Goal: Task Accomplishment & Management: Use online tool/utility

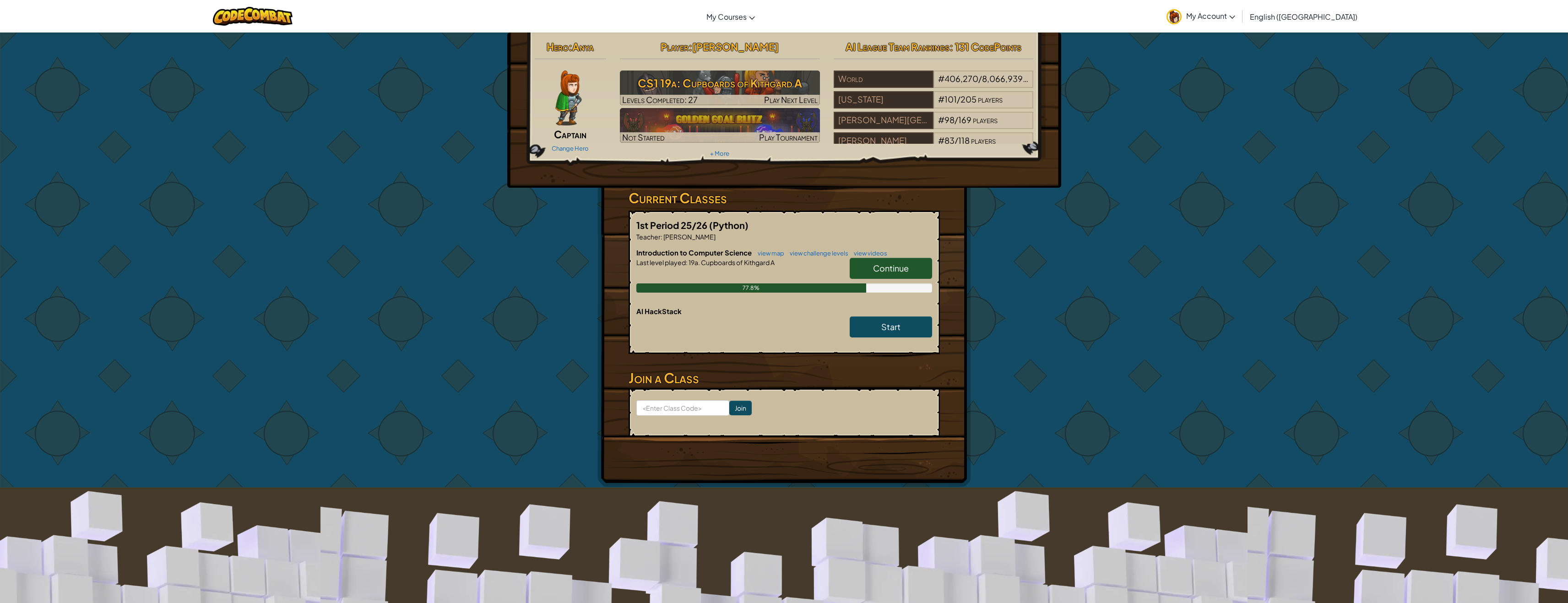
click at [881, 276] on link "Continue" at bounding box center [891, 268] width 82 height 21
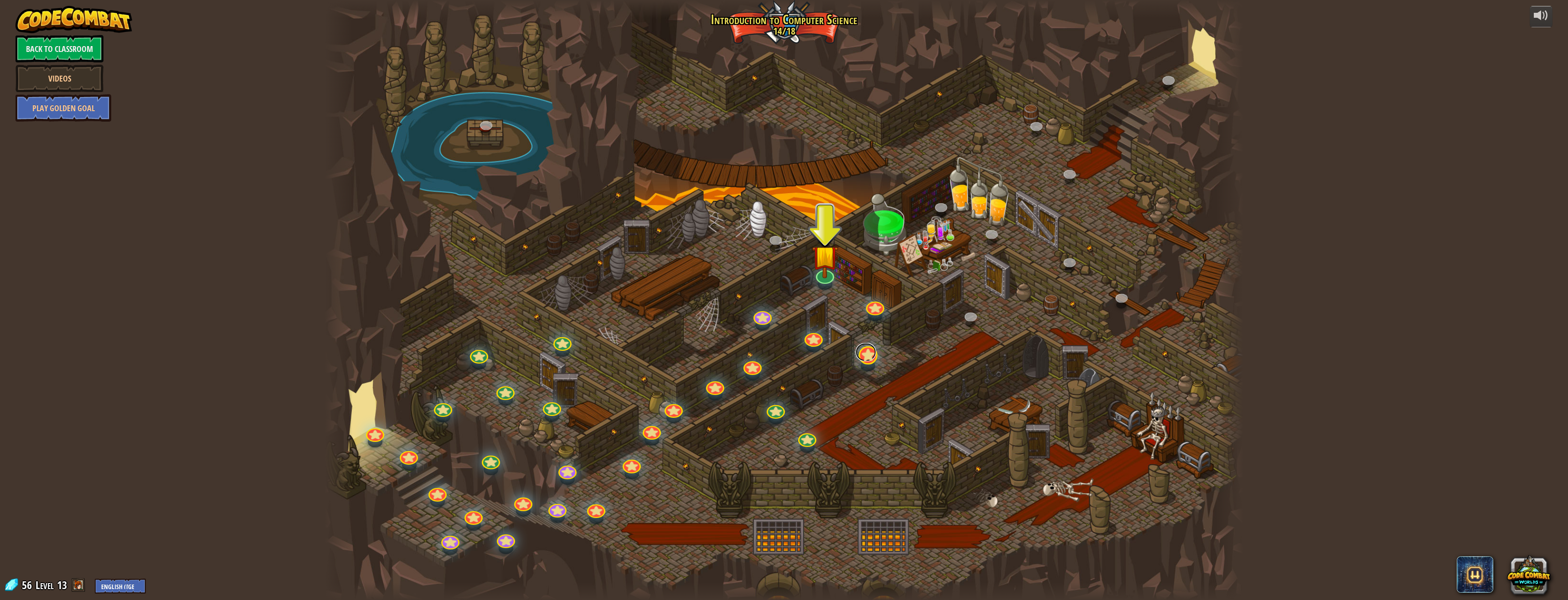
click at [870, 359] on link at bounding box center [865, 352] width 20 height 19
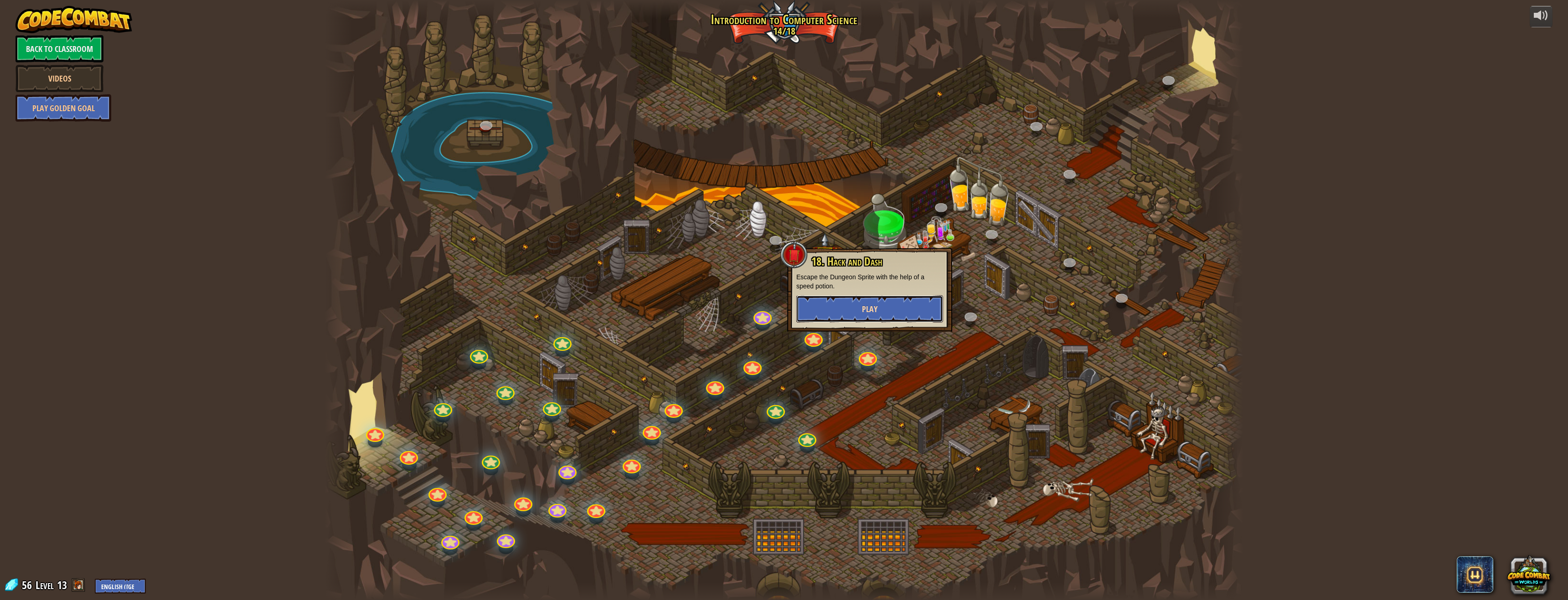
click at [861, 304] on button "Play" at bounding box center [870, 309] width 147 height 27
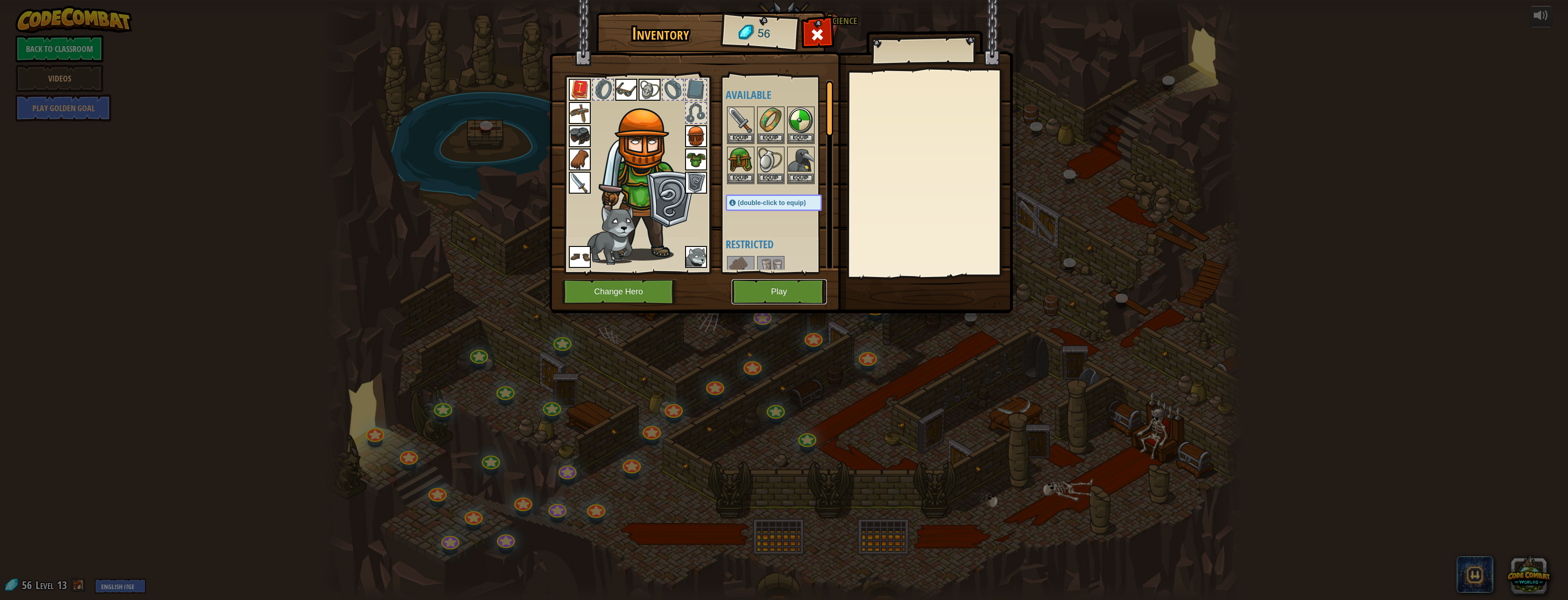
click at [775, 304] on button "Play" at bounding box center [779, 291] width 96 height 25
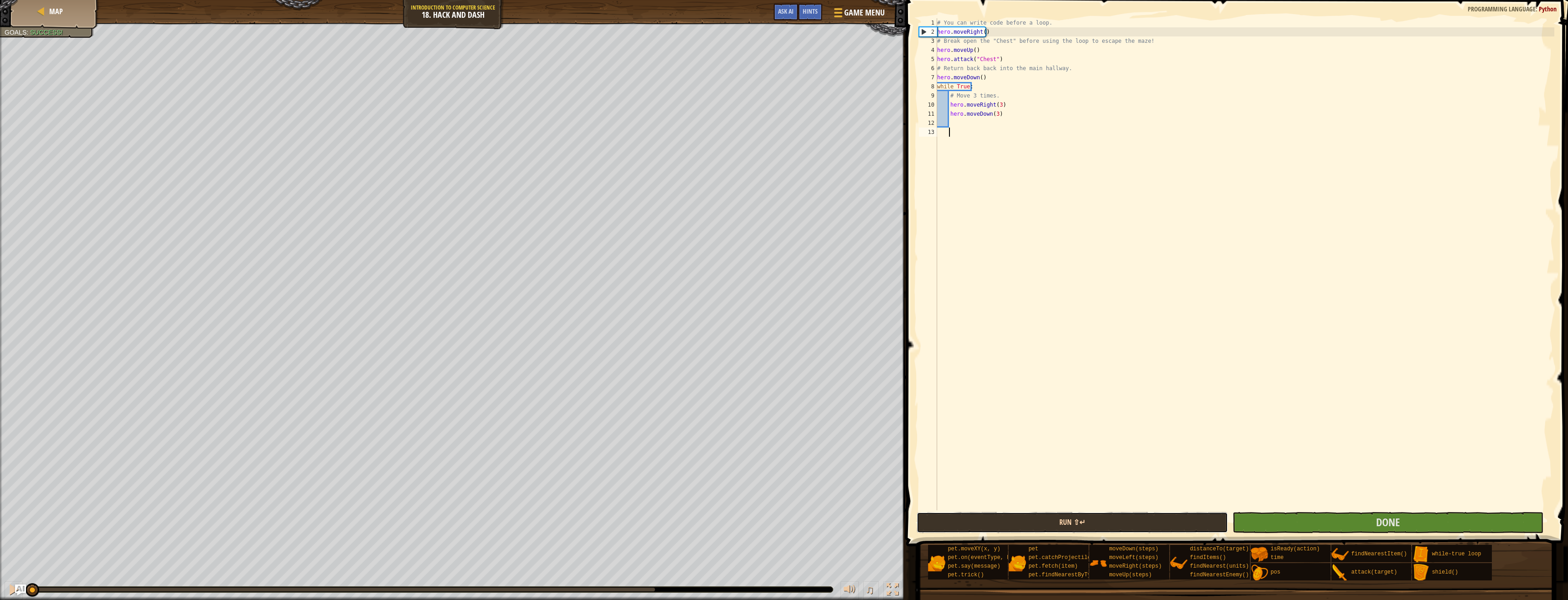
drag, startPoint x: 1066, startPoint y: 524, endPoint x: 1066, endPoint y: 519, distance: 5.0
click at [1066, 523] on button "Run ⇧↵" at bounding box center [1072, 522] width 311 height 21
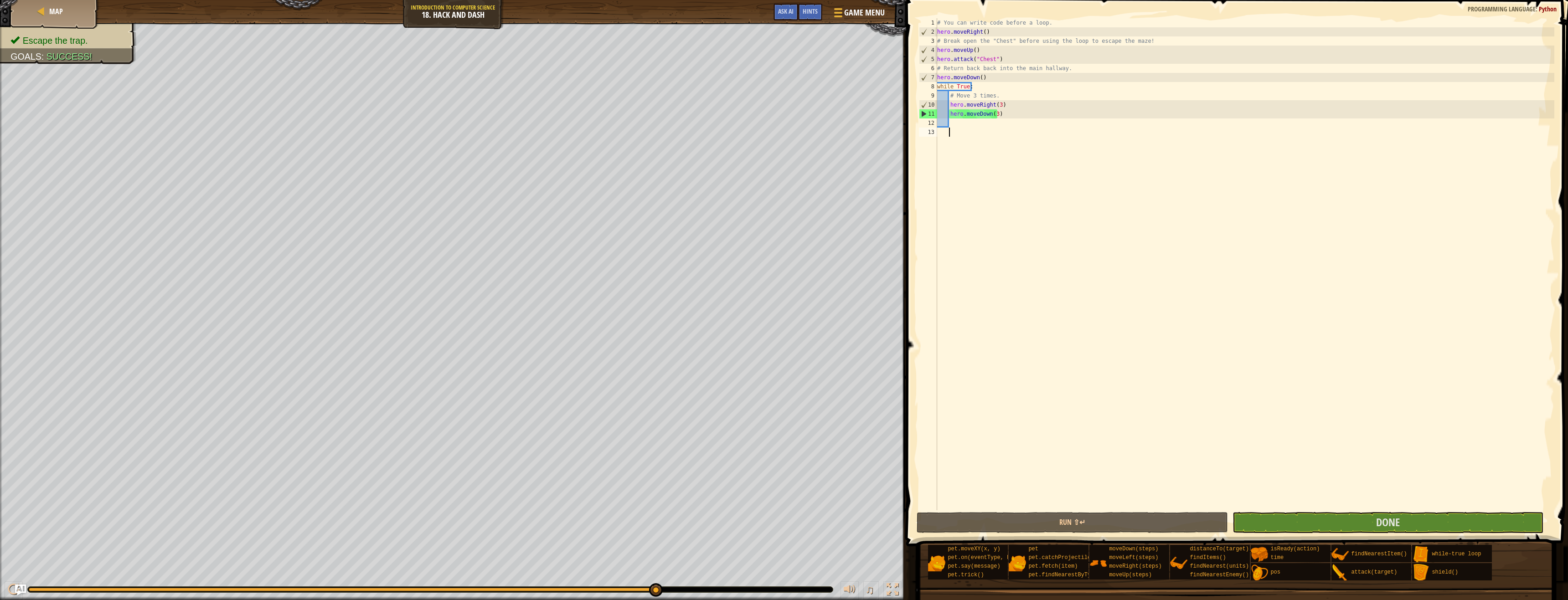
click at [1401, 506] on div "# You can write code before a loop. hero . moveRight ( ) # Break open the "Ches…" at bounding box center [1244, 274] width 619 height 510
click at [1405, 519] on button "Done" at bounding box center [1388, 522] width 311 height 21
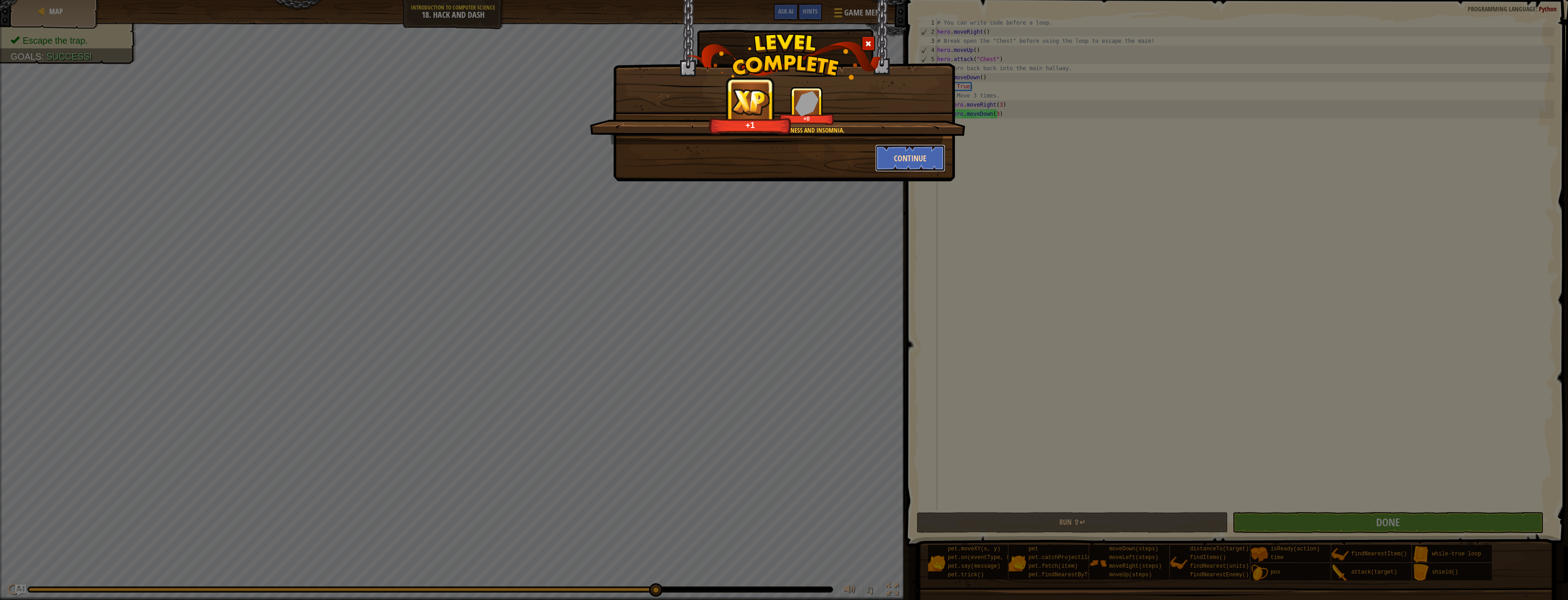
click at [896, 161] on button "Continue" at bounding box center [910, 158] width 71 height 27
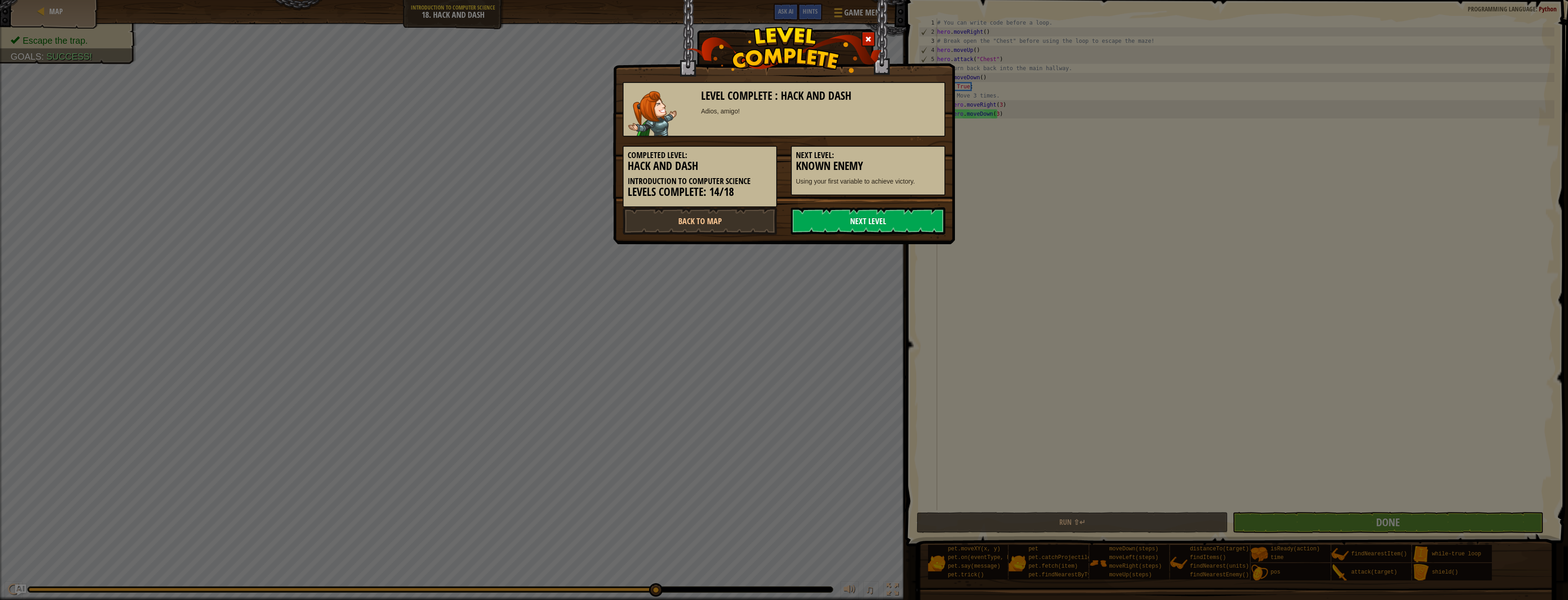
click at [867, 218] on link "Next Level" at bounding box center [867, 221] width 155 height 27
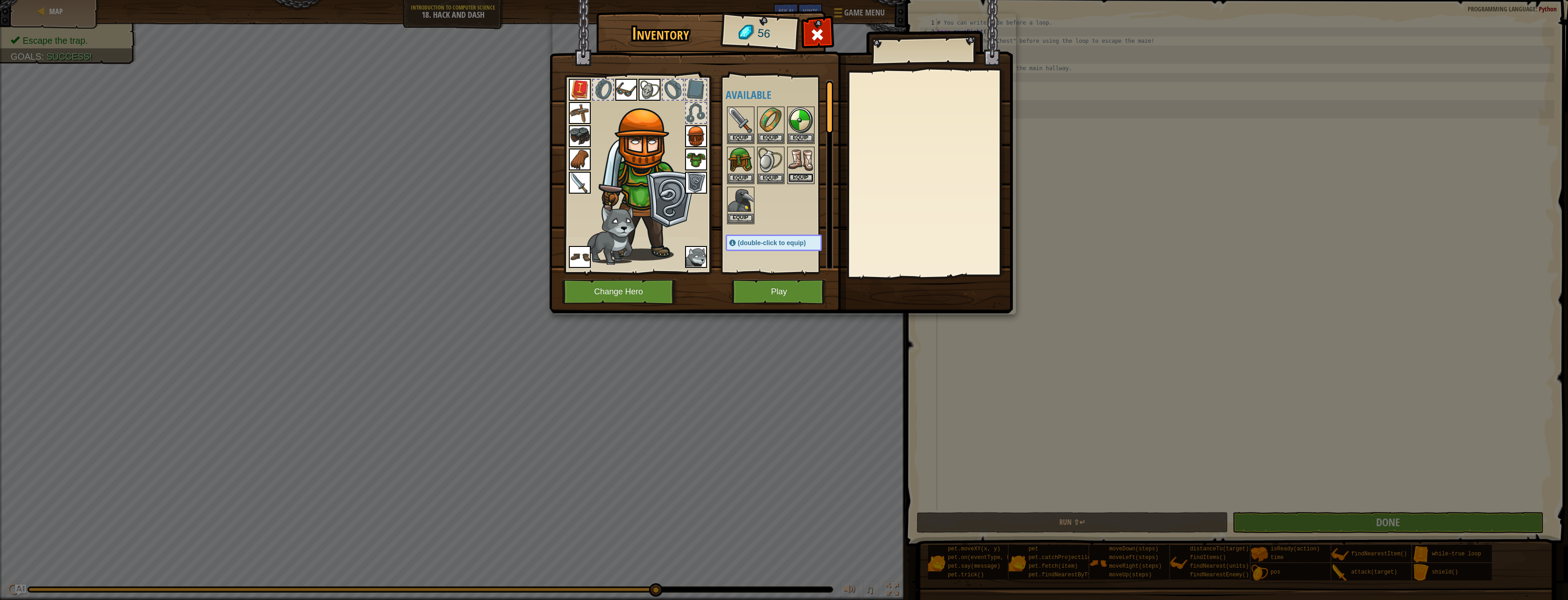
click at [810, 179] on button "Equip" at bounding box center [801, 177] width 26 height 9
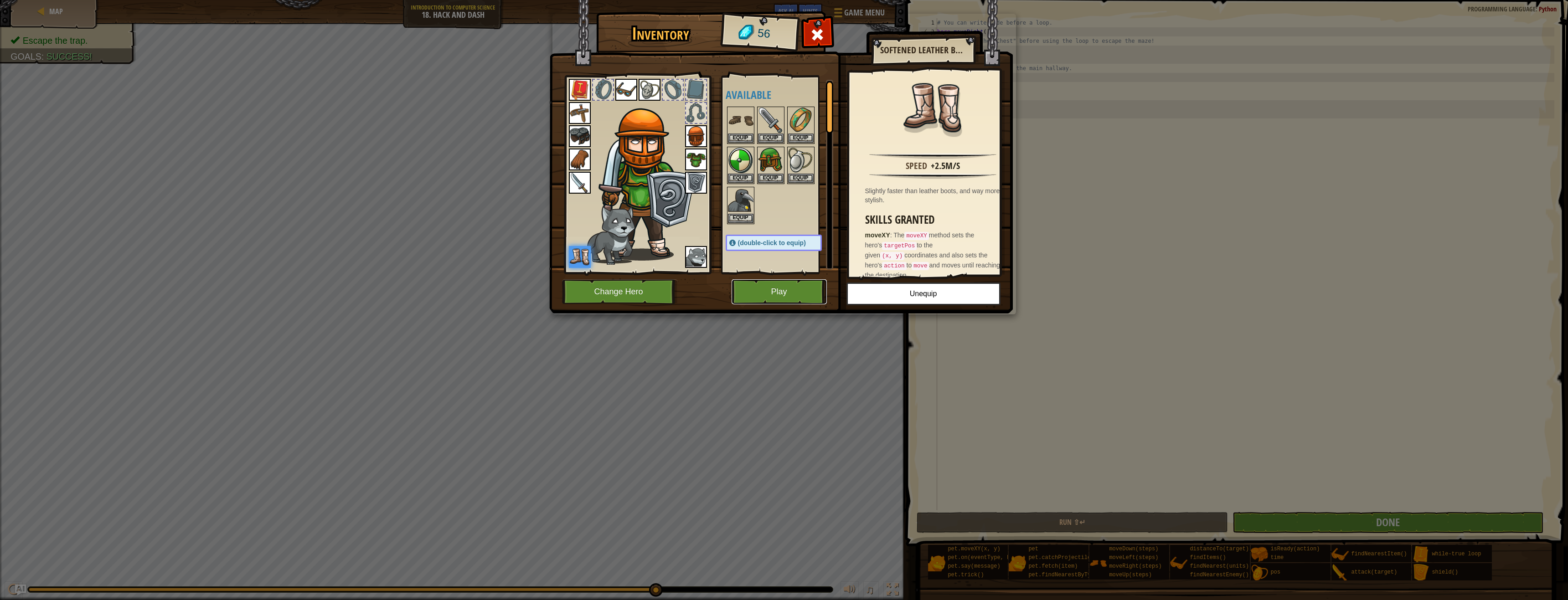
click at [745, 286] on button "Play" at bounding box center [779, 291] width 96 height 25
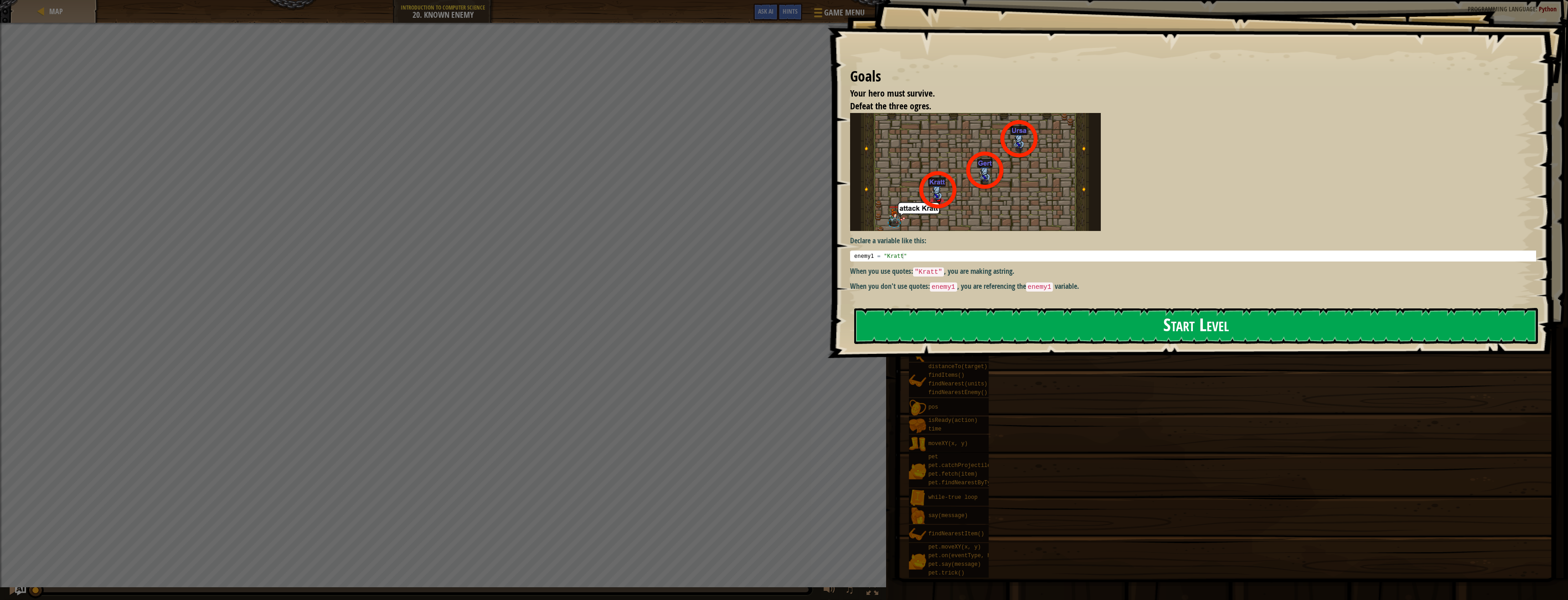
click at [1196, 316] on button "Start Level" at bounding box center [1195, 326] width 684 height 36
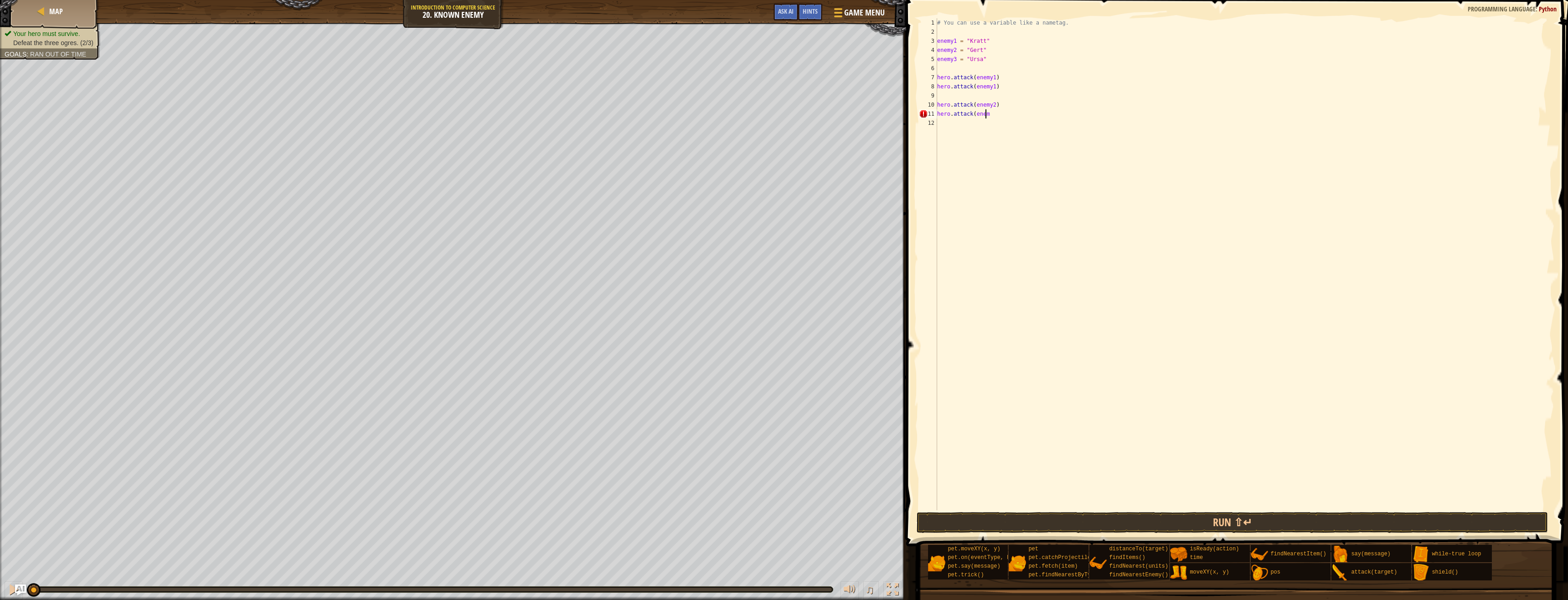
scroll to position [4, 4]
type textarea "hero.attack(enemy2)"
type textarea "hero.attack(enemy3)"
click at [998, 148] on div "# You can use a variable like a nametag. enemy1 = "[PERSON_NAME]" enemy2 = "[PE…" at bounding box center [1244, 274] width 619 height 510
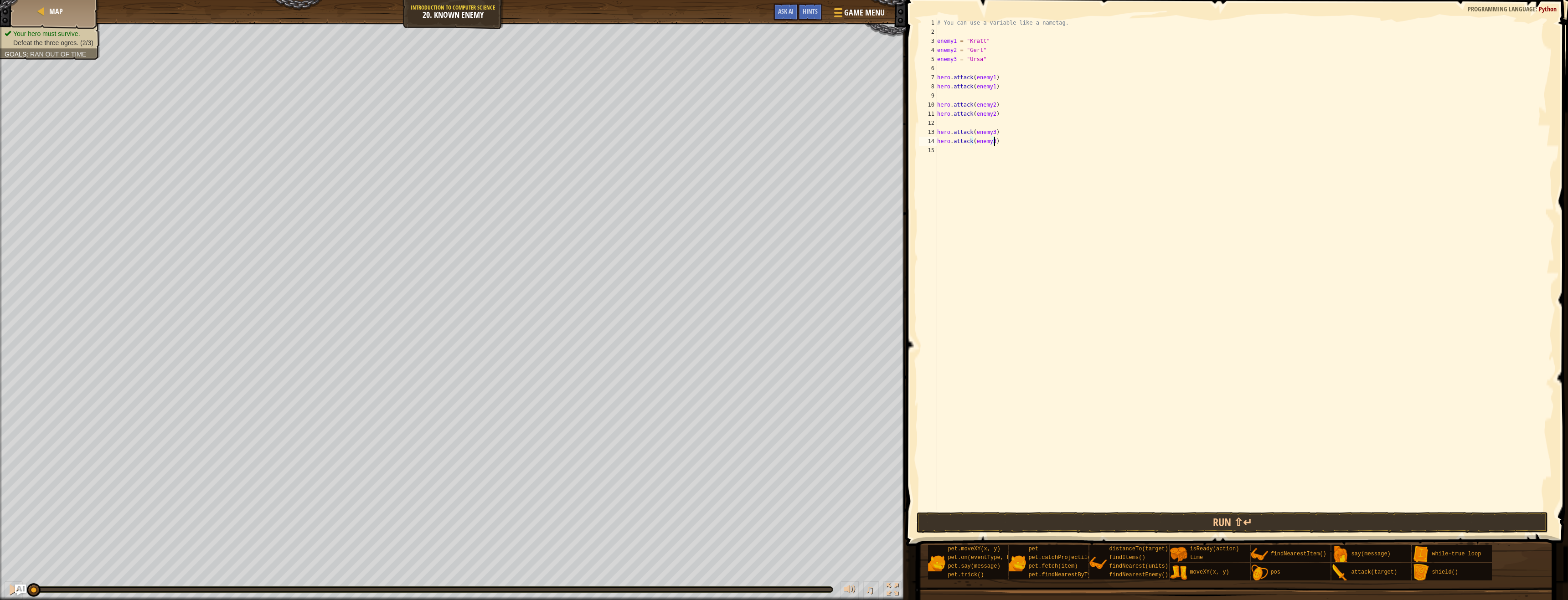
click at [999, 145] on div "# You can use a variable like a nametag. enemy1 = "[PERSON_NAME]" enemy2 = "[PE…" at bounding box center [1244, 274] width 619 height 510
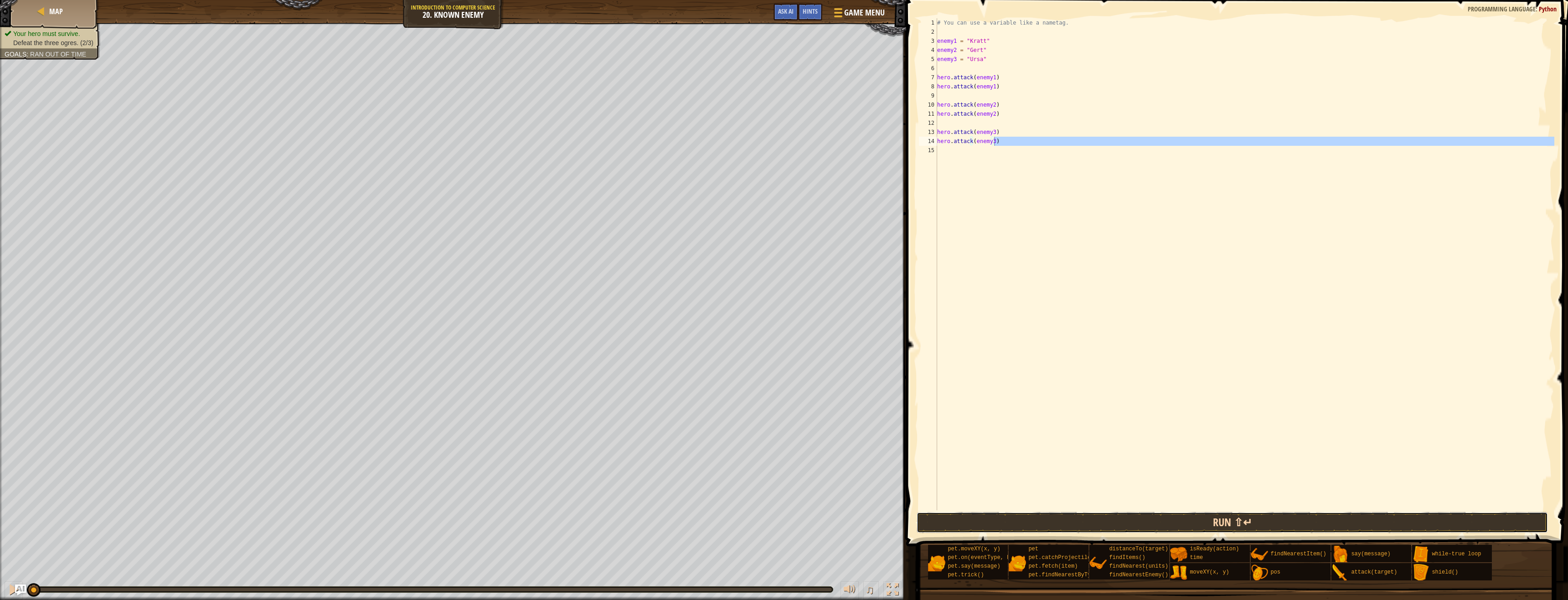
click at [1231, 515] on button "Run ⇧↵" at bounding box center [1232, 522] width 631 height 21
type textarea "hero.attack(enemy3)"
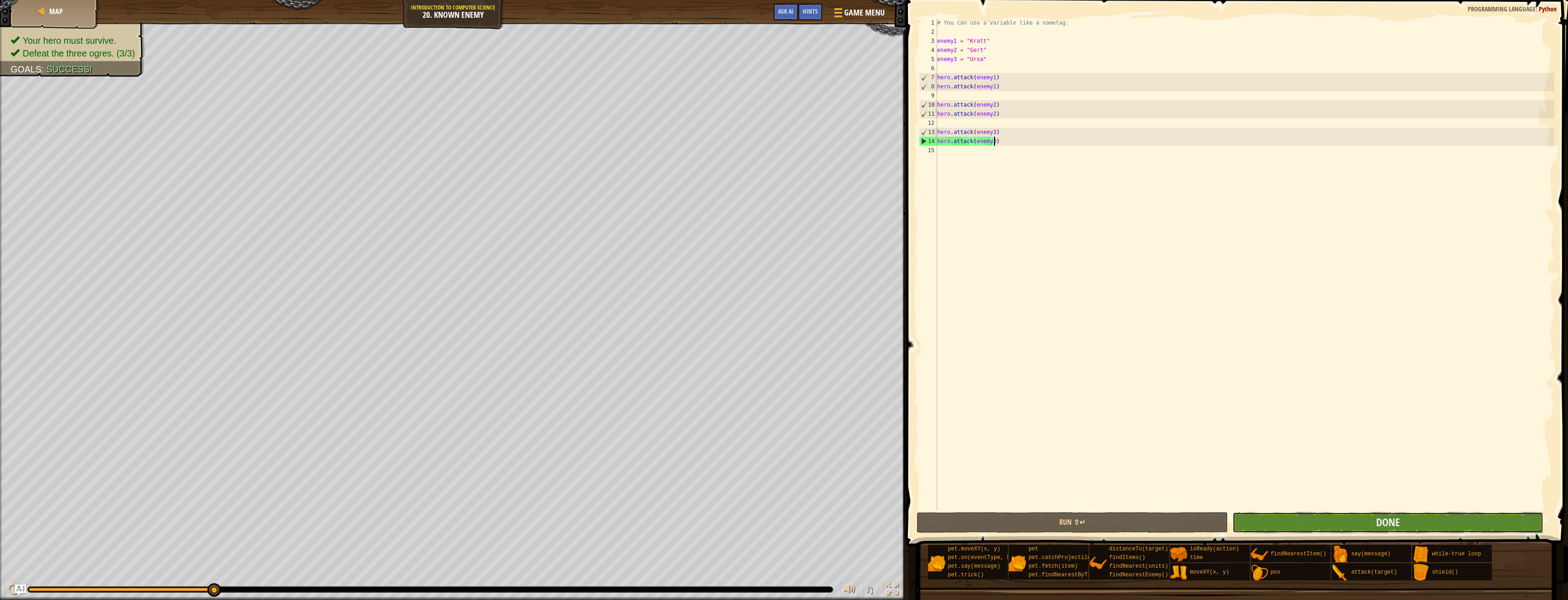
click at [1304, 515] on button "Done" at bounding box center [1388, 522] width 311 height 21
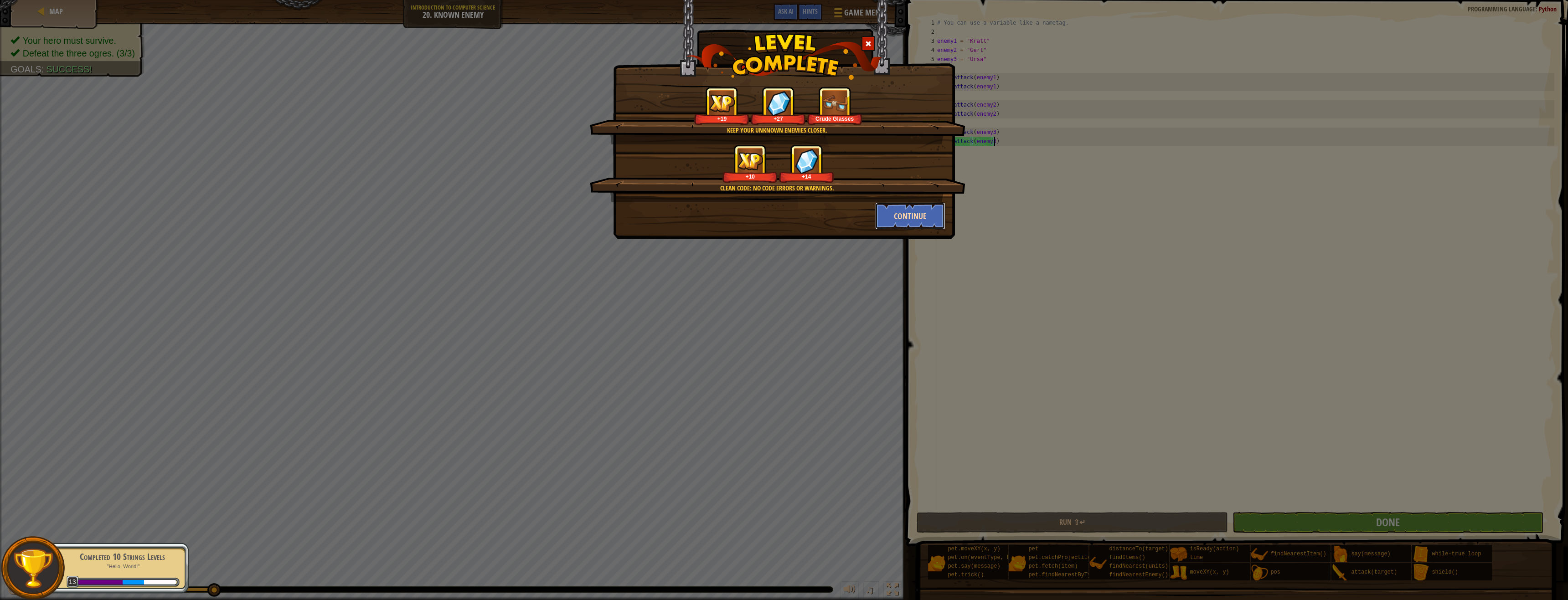
click at [906, 210] on button "Continue" at bounding box center [910, 216] width 71 height 27
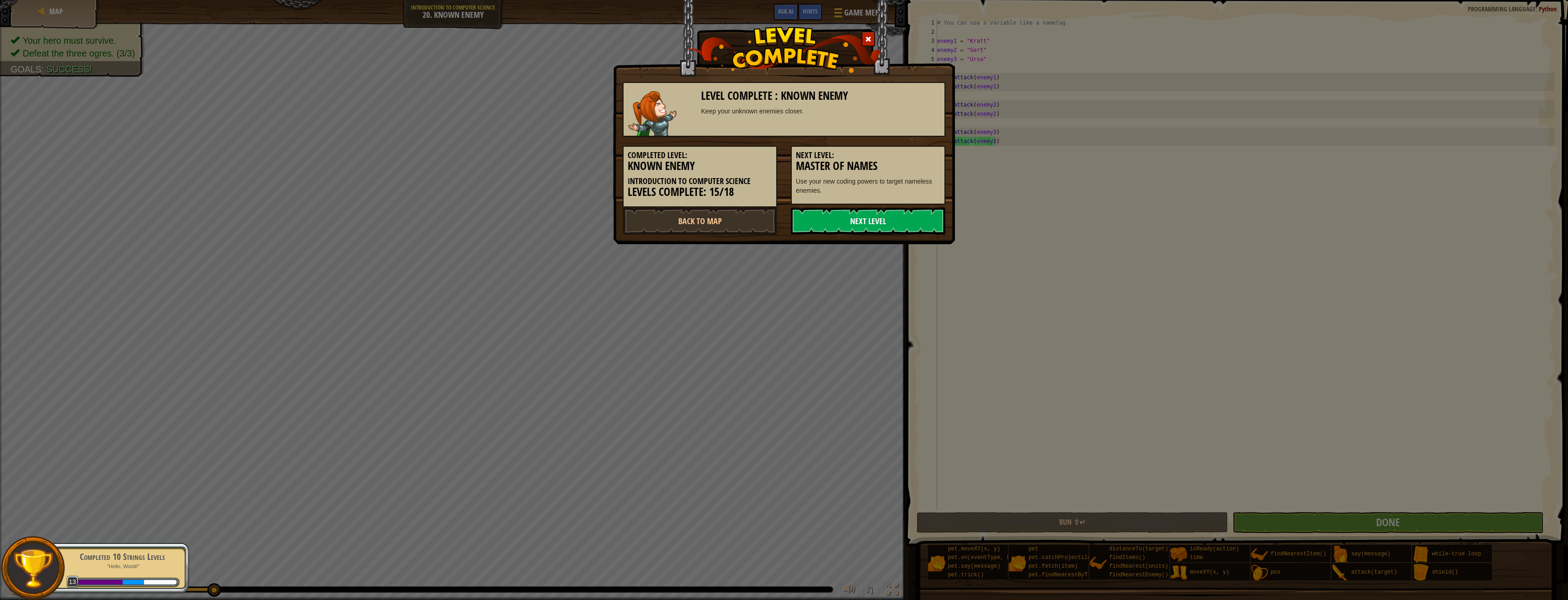
click at [892, 220] on link "Next Level" at bounding box center [867, 221] width 155 height 27
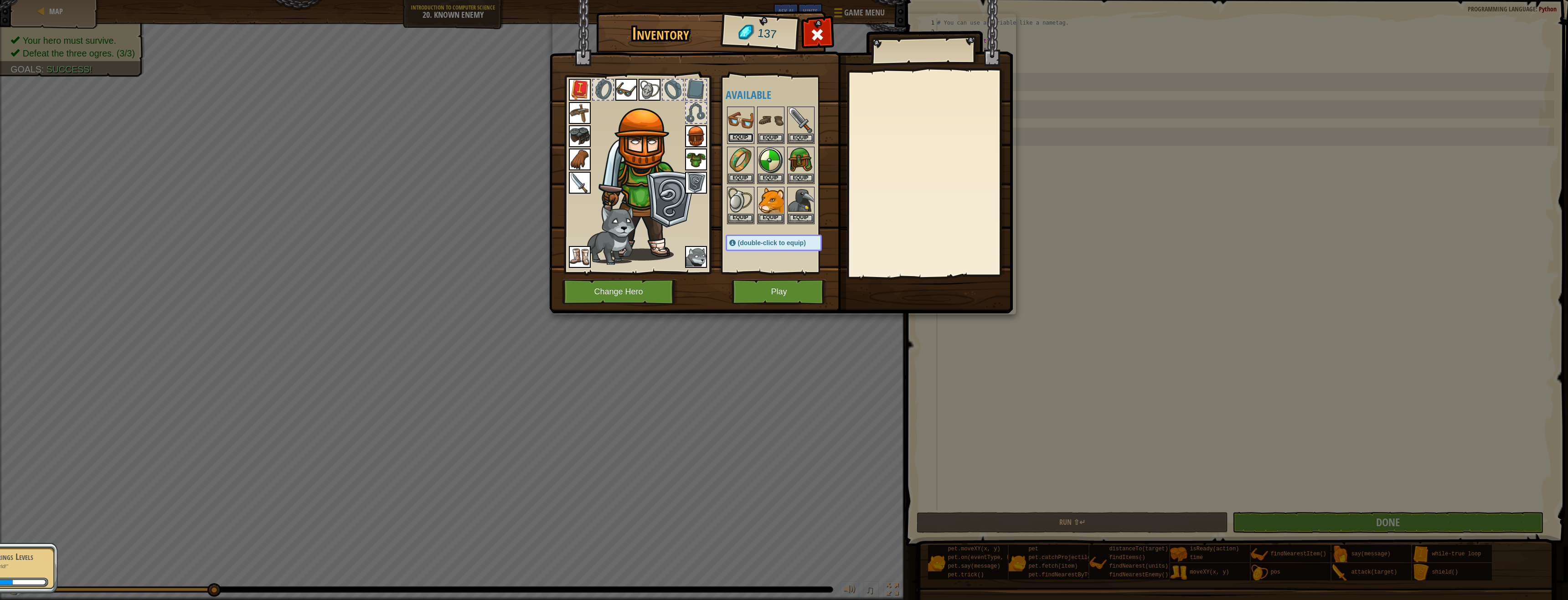
click at [737, 141] on button "Equip" at bounding box center [741, 138] width 26 height 9
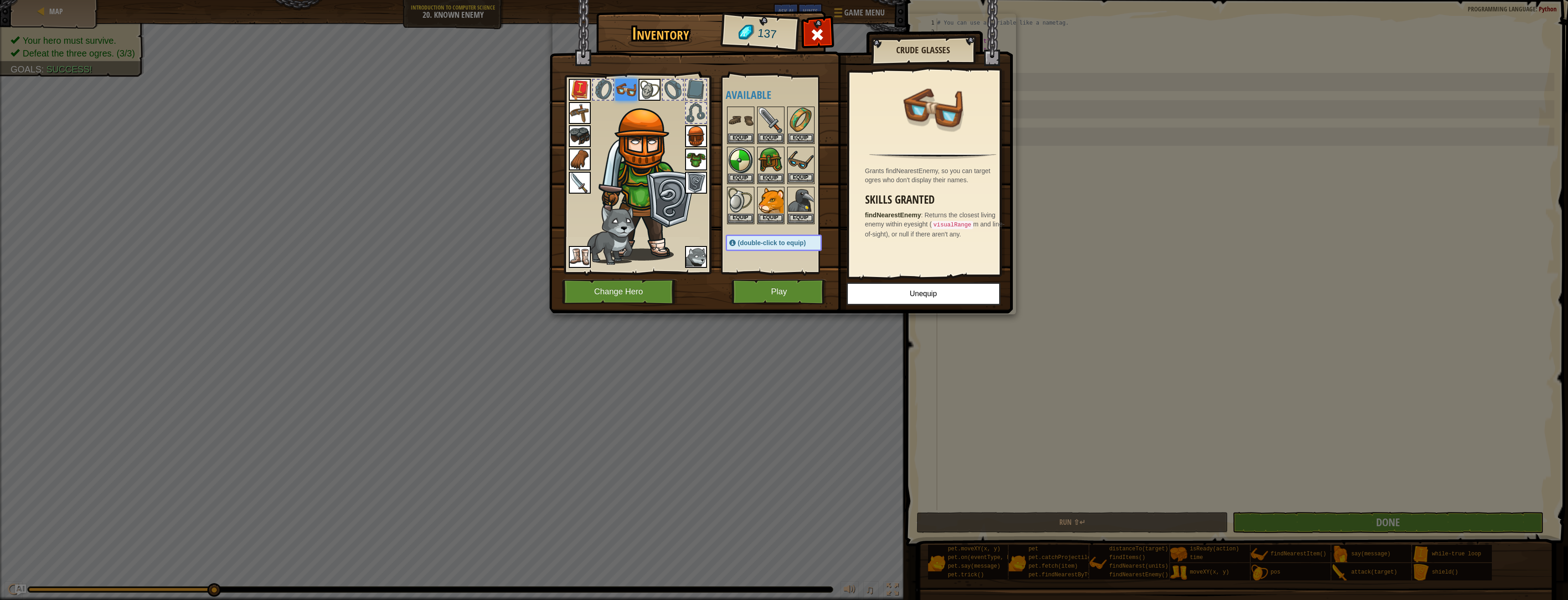
click at [800, 157] on img at bounding box center [801, 160] width 26 height 26
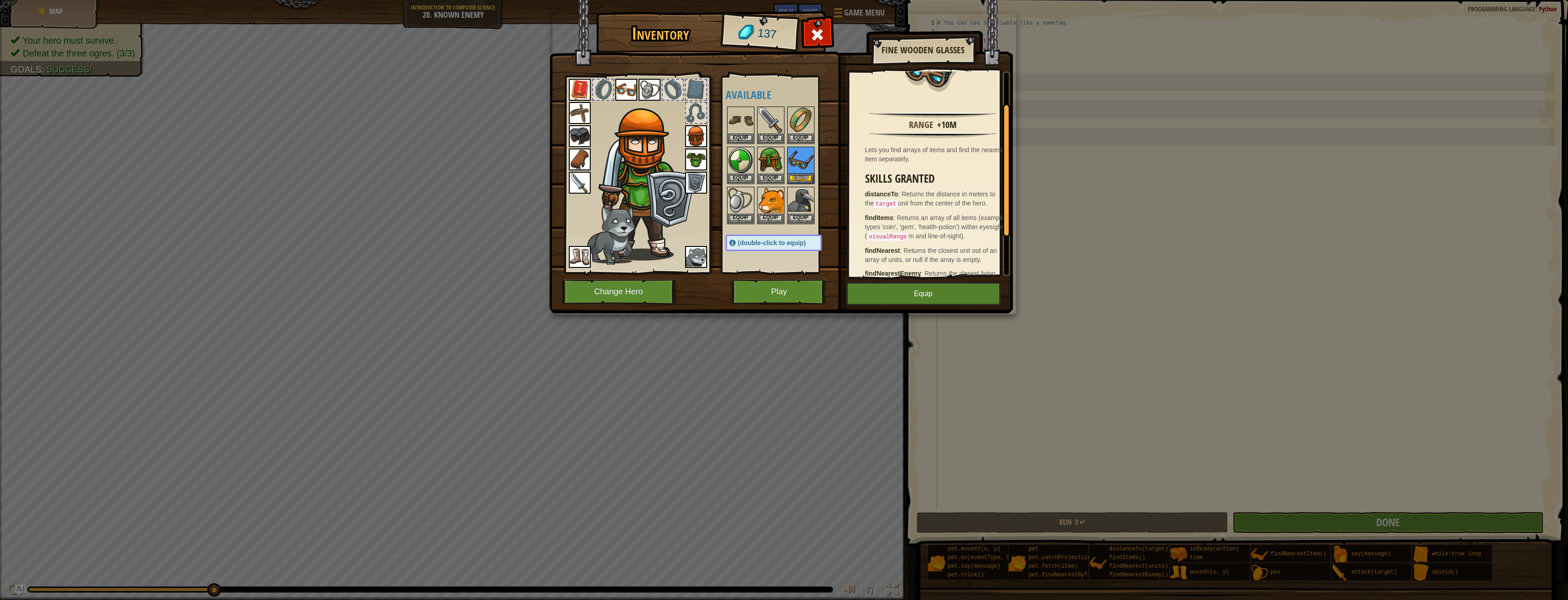
scroll to position [46, 0]
click at [624, 83] on img at bounding box center [626, 90] width 22 height 22
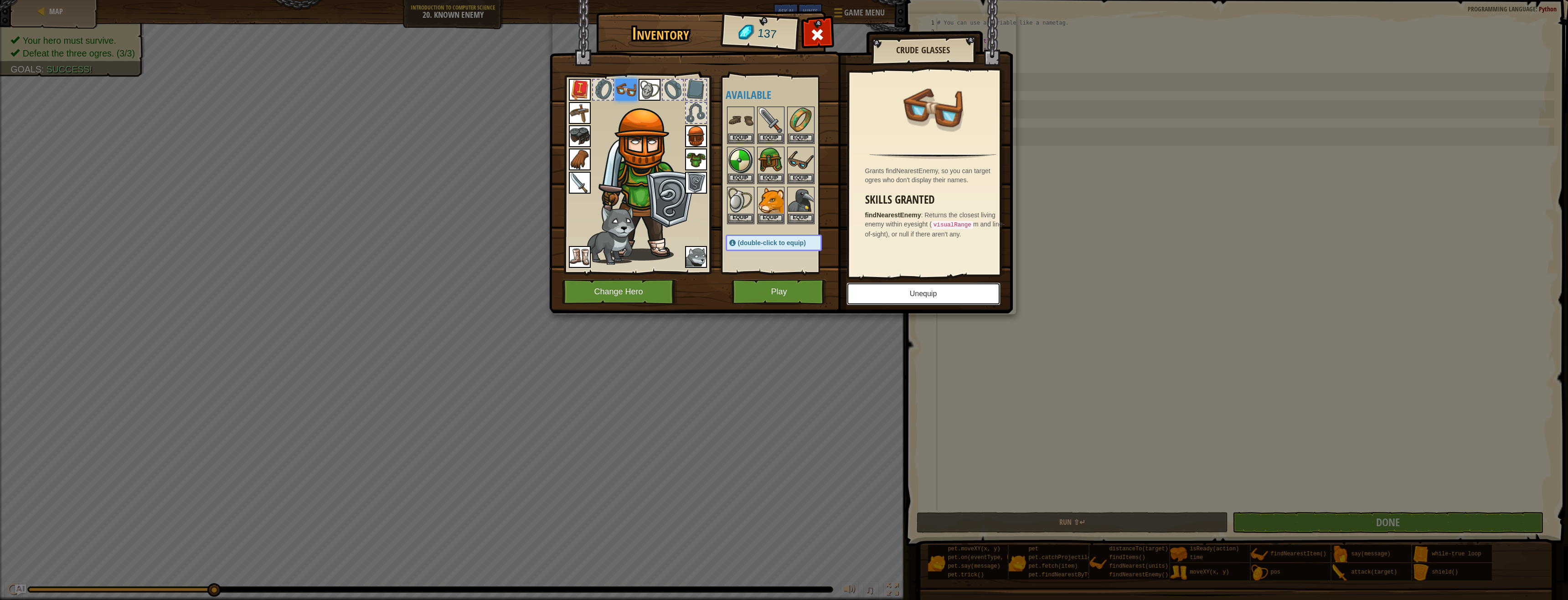
click at [932, 290] on button "Unequip" at bounding box center [923, 294] width 154 height 23
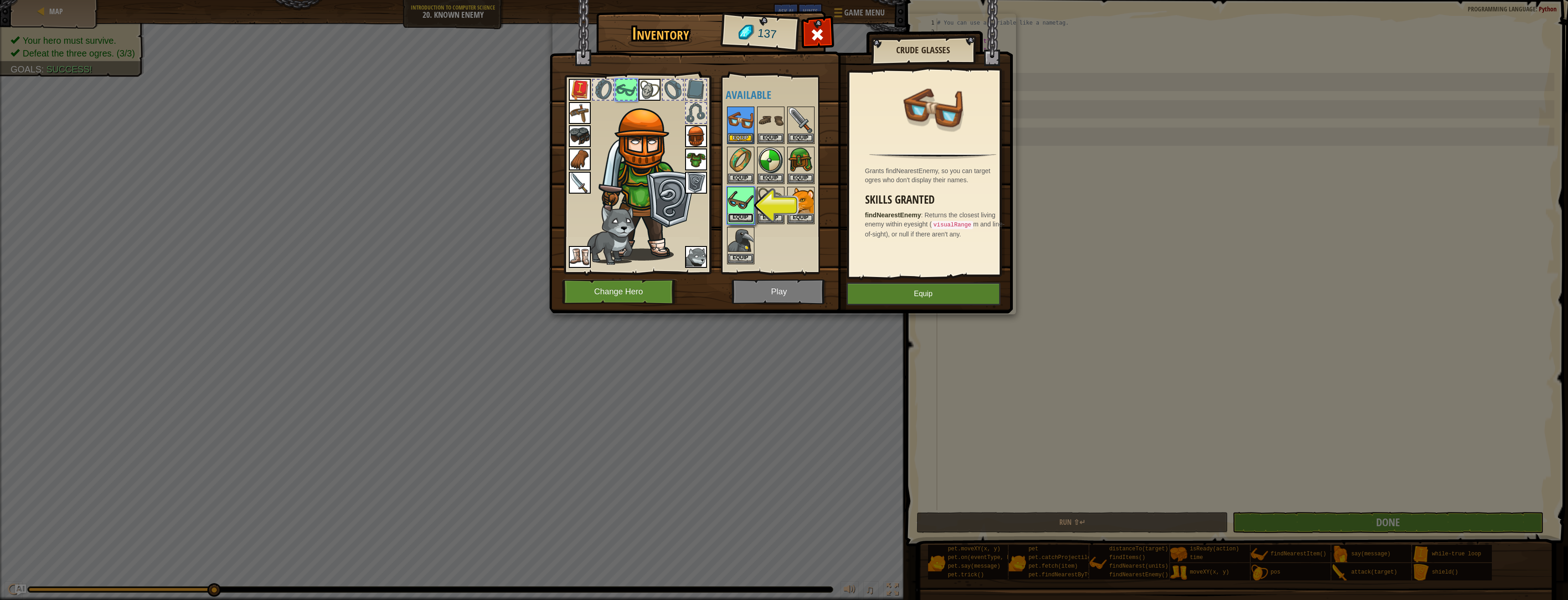
click at [733, 214] on button "Equip" at bounding box center [741, 217] width 26 height 9
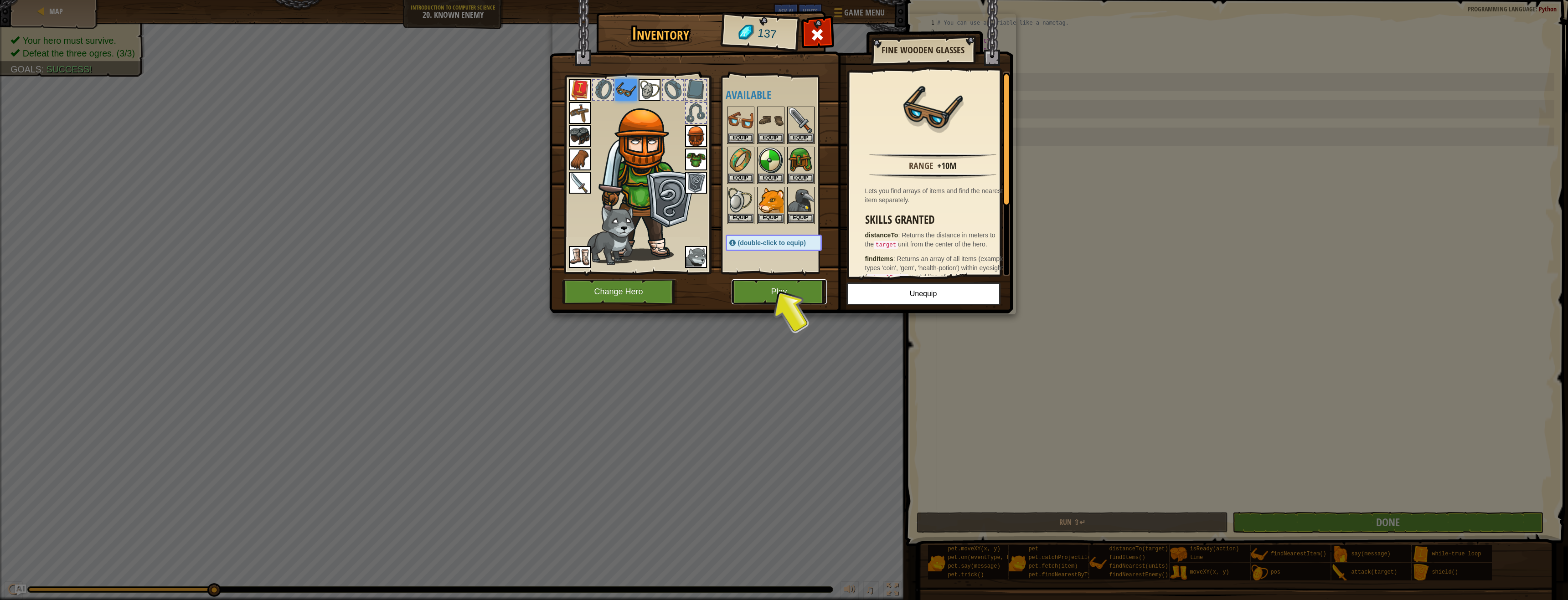
click at [806, 284] on button "Play" at bounding box center [779, 291] width 96 height 25
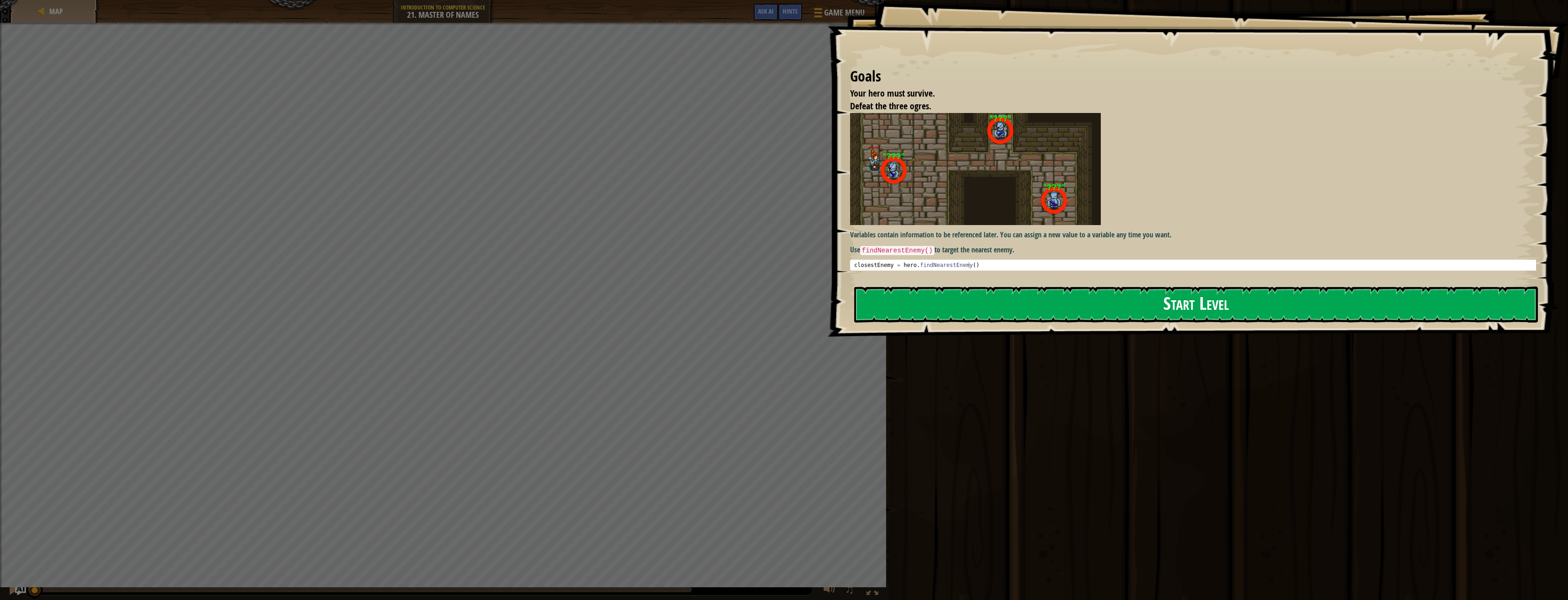
click at [1079, 304] on button "Start Level" at bounding box center [1195, 304] width 684 height 36
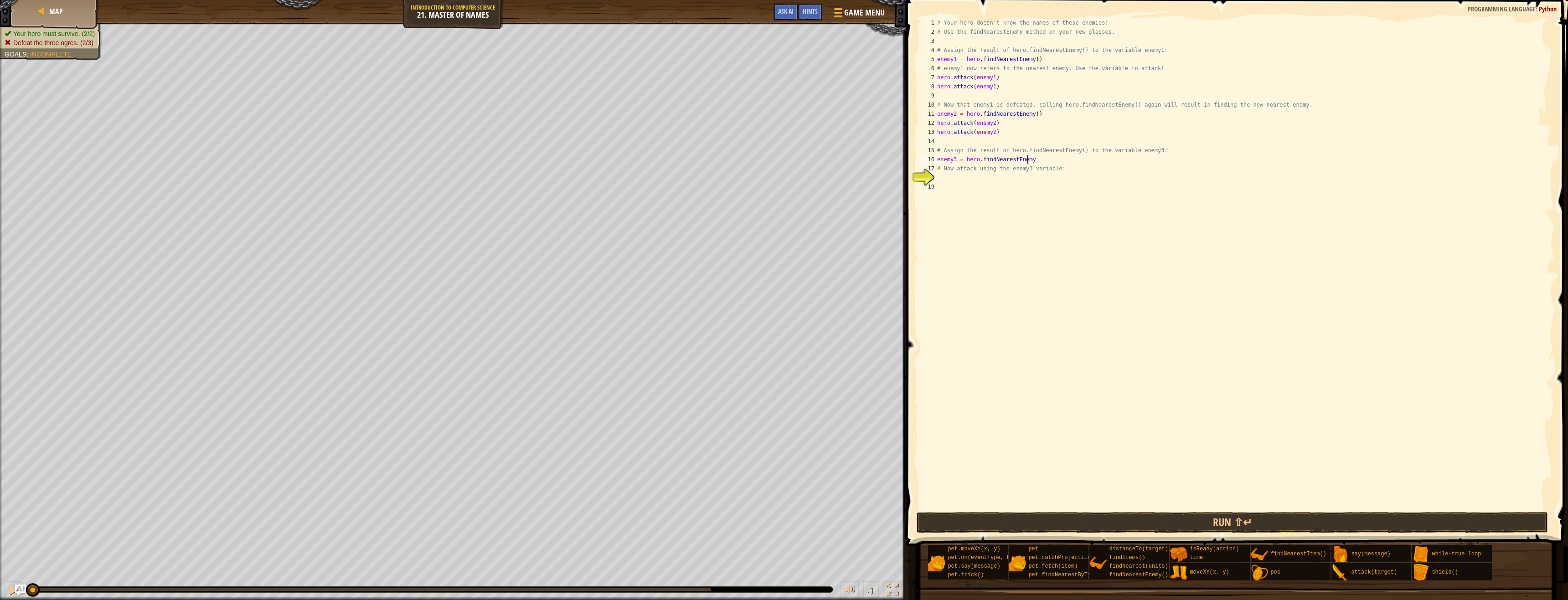
scroll to position [4, 7]
type textarea "enemy3 = hero.findNearestEnemy()"
type textarea "hero.attack(enemy3)"
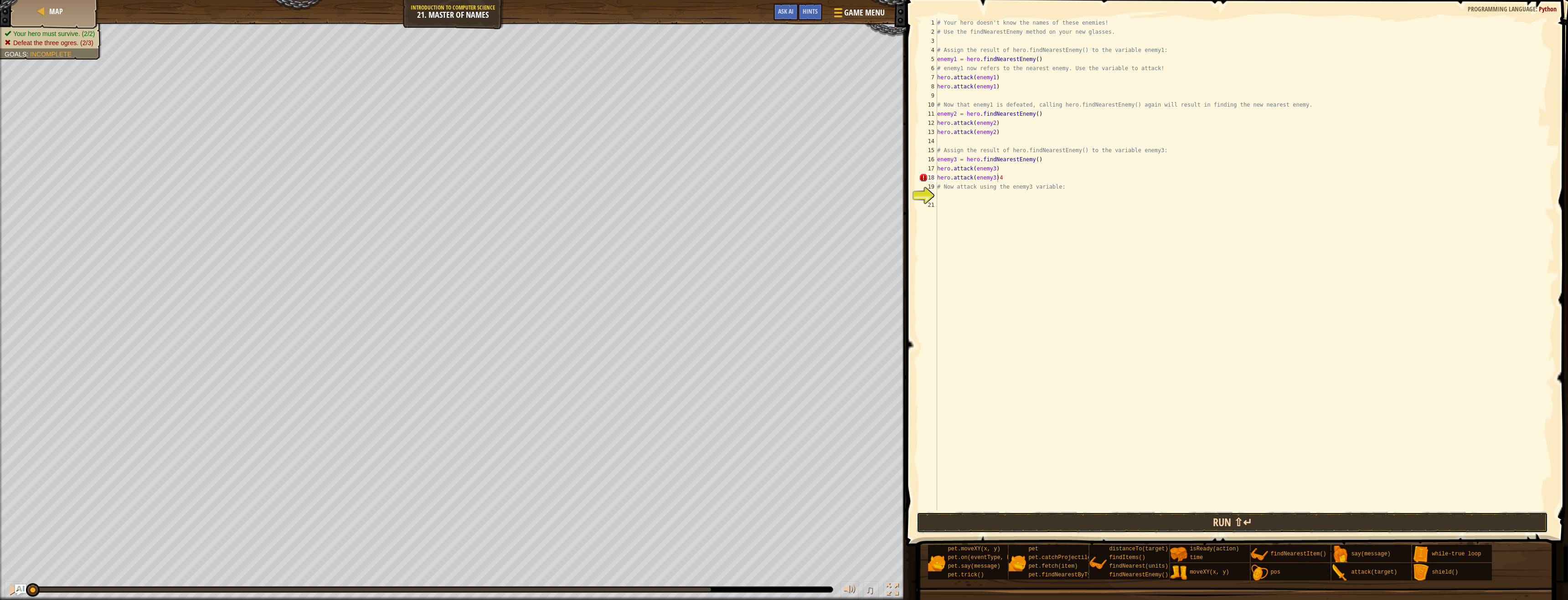
click at [1075, 518] on button "Run ⇧↵" at bounding box center [1232, 522] width 631 height 21
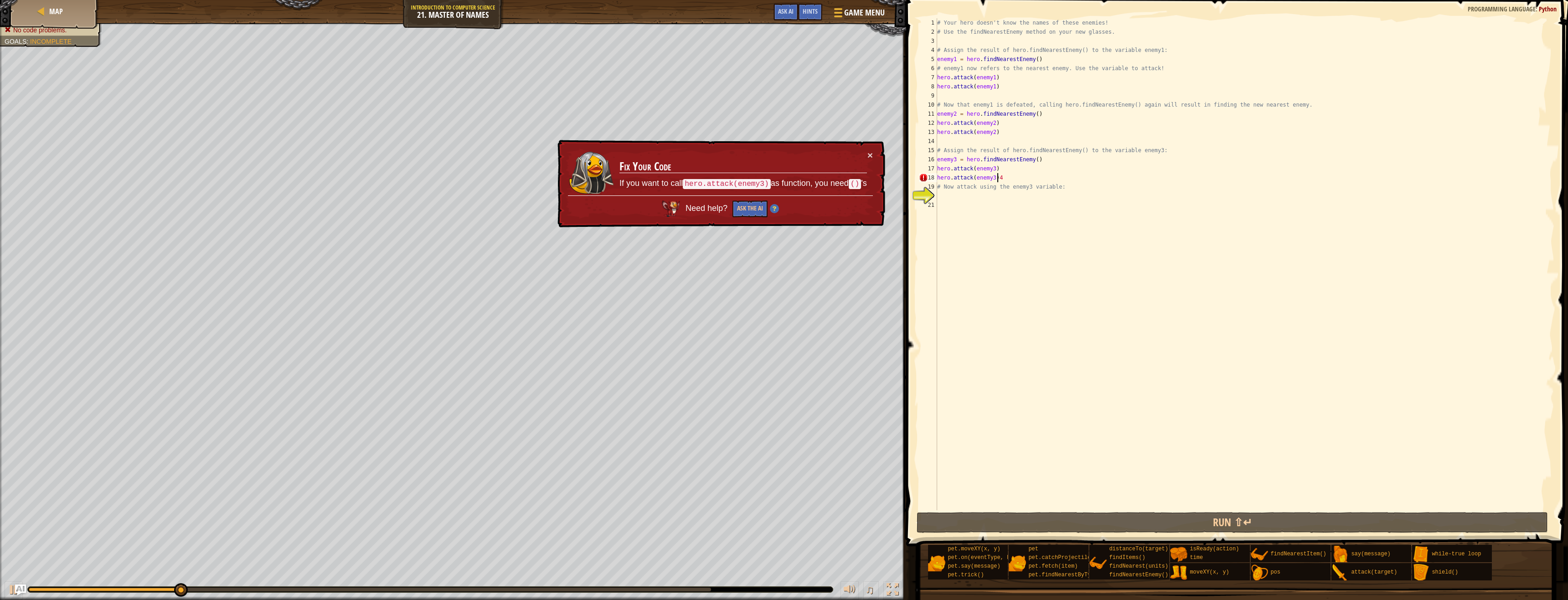
type textarea "hero.attack(enemy3)"
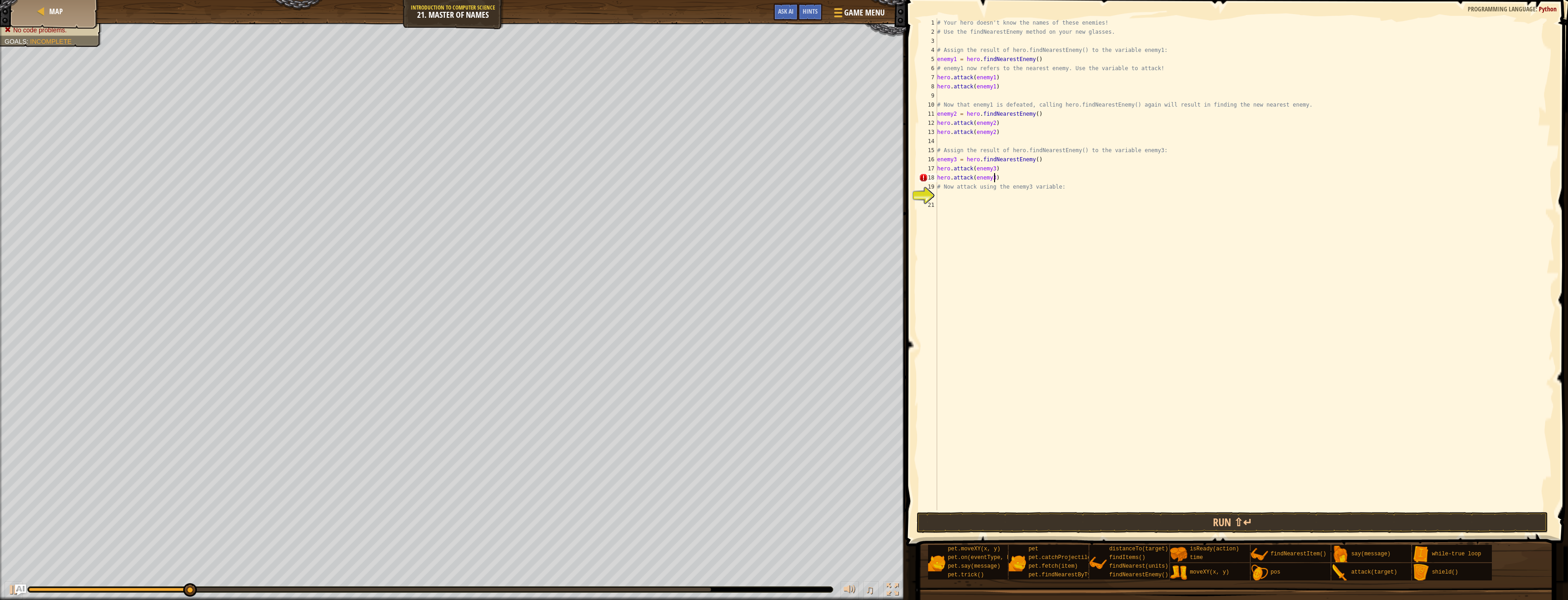
scroll to position [4, 4]
click at [1249, 513] on button "Run ⇧↵" at bounding box center [1232, 522] width 631 height 21
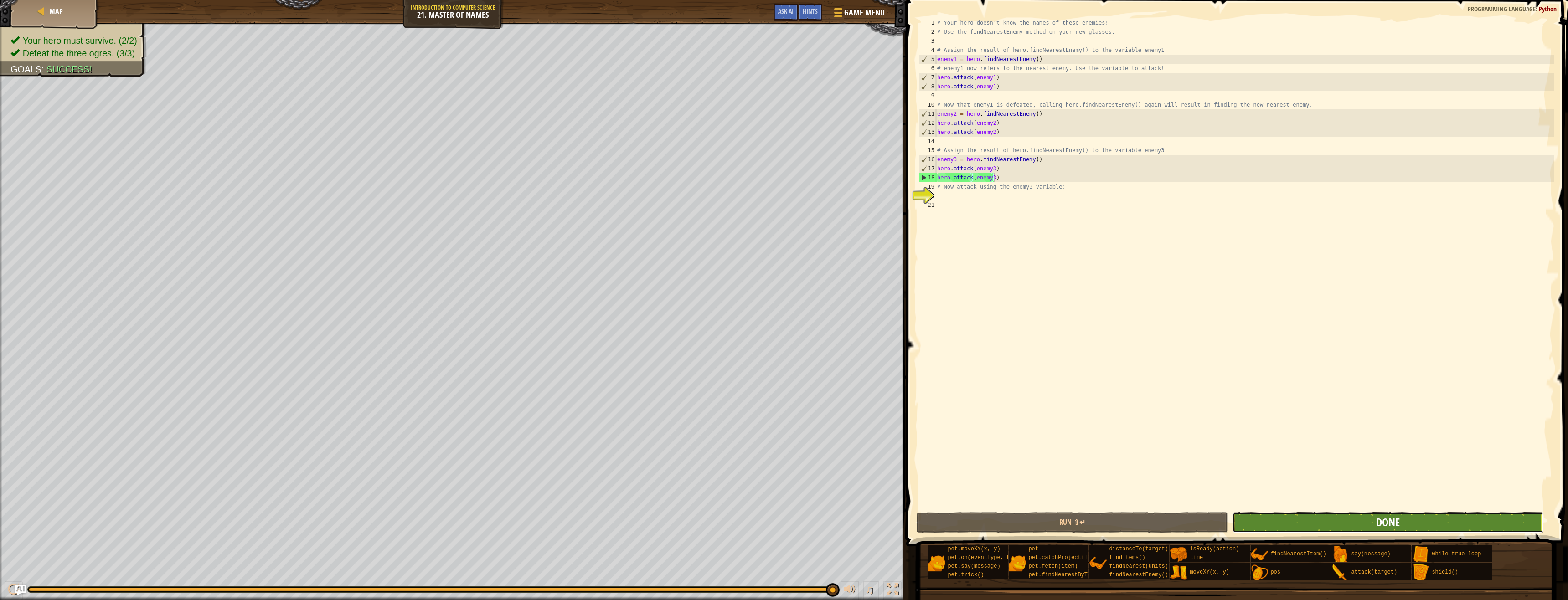
click at [1386, 525] on span "Done" at bounding box center [1387, 522] width 24 height 14
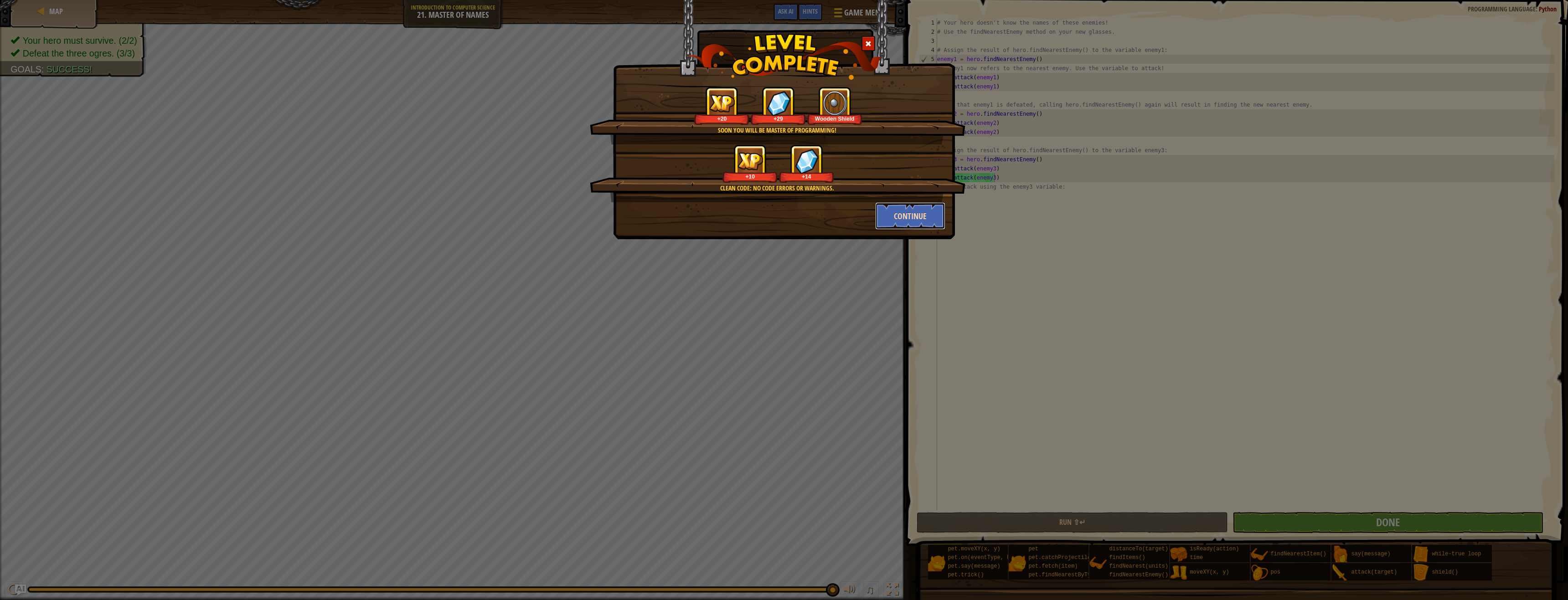
click at [913, 213] on button "Continue" at bounding box center [910, 216] width 71 height 27
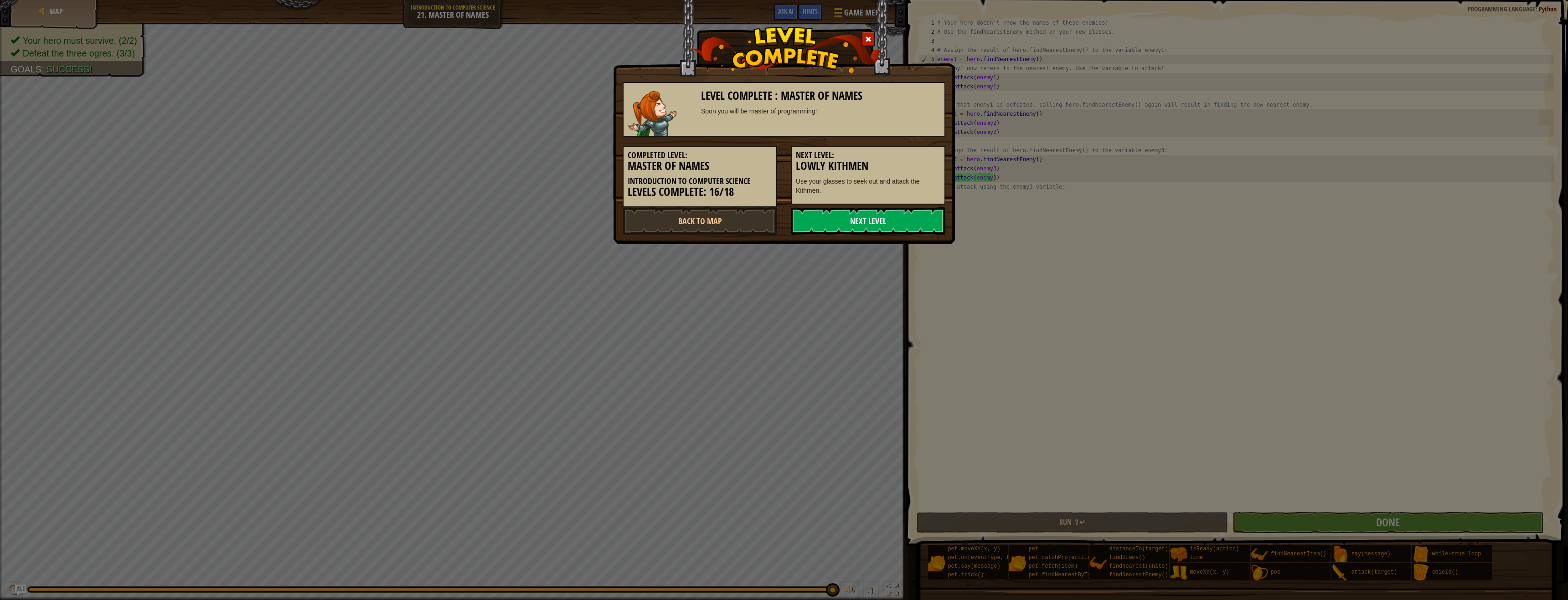
drag, startPoint x: 906, startPoint y: 215, endPoint x: 906, endPoint y: 224, distance: 9.0
click at [906, 224] on link "Next Level" at bounding box center [867, 221] width 155 height 27
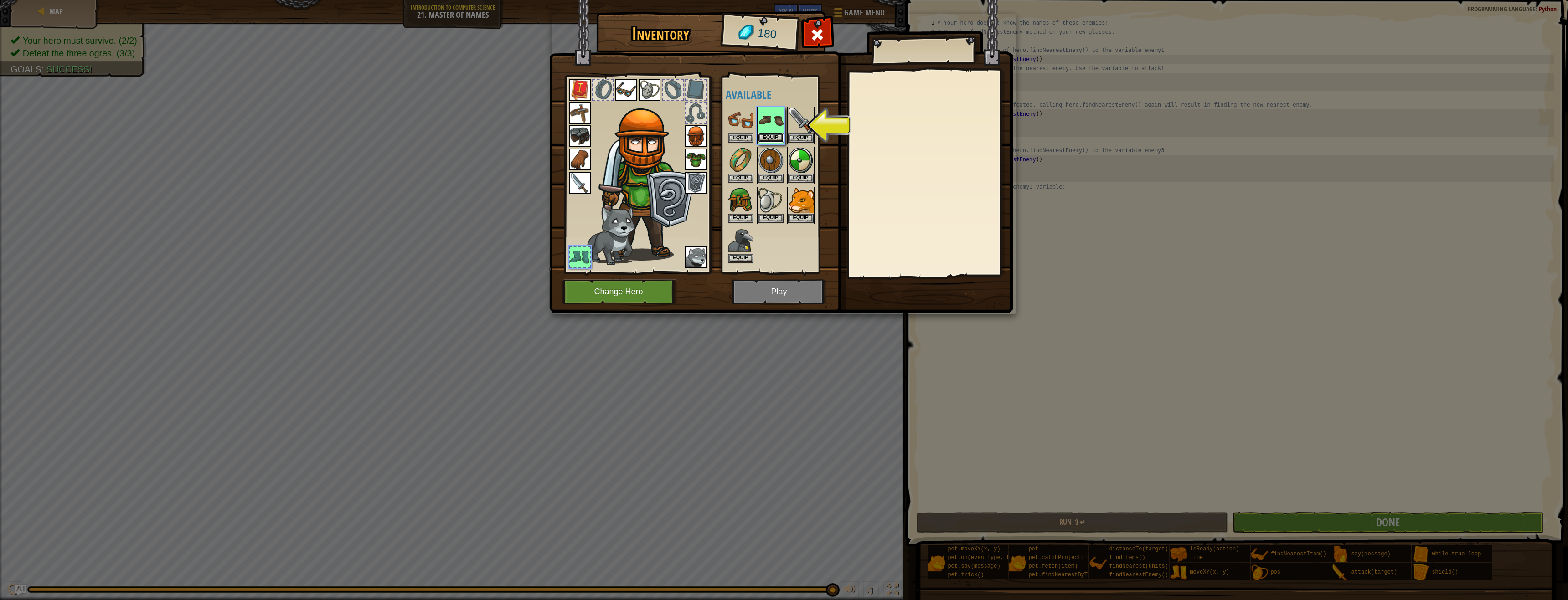
click at [774, 136] on button "Equip" at bounding box center [770, 138] width 26 height 9
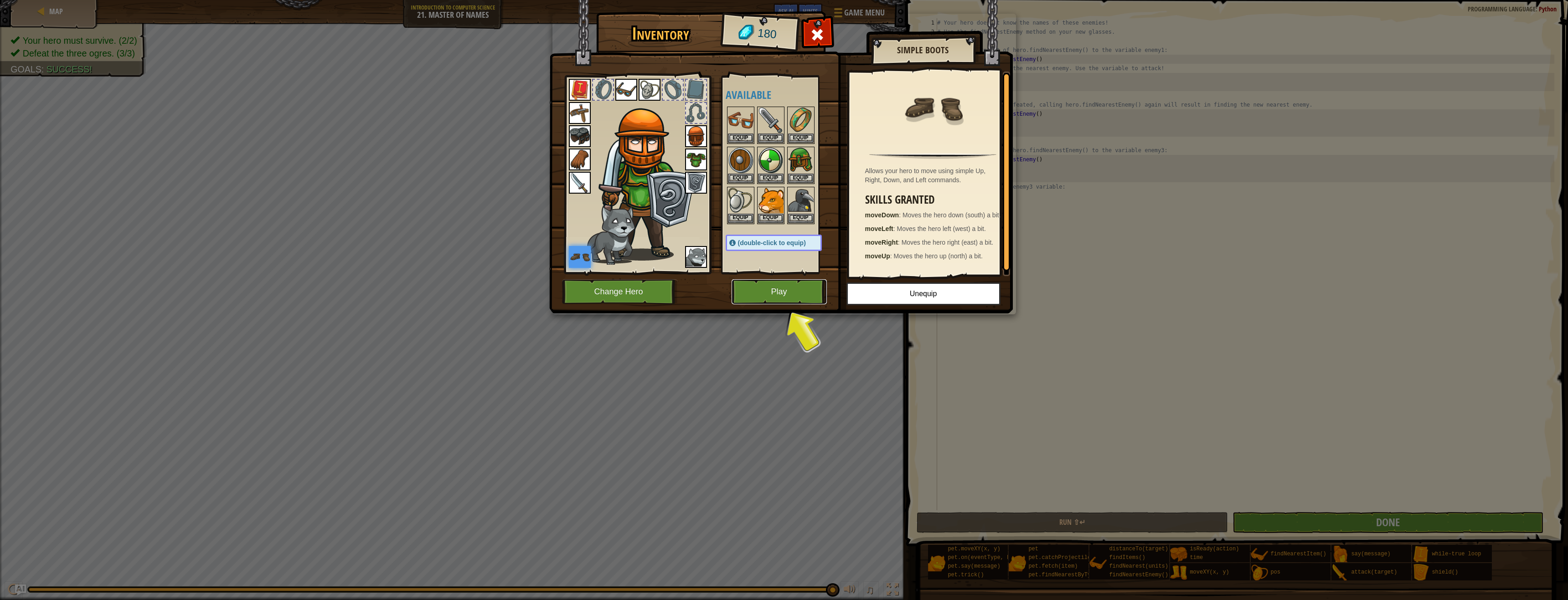
click at [797, 290] on button "Play" at bounding box center [779, 291] width 96 height 25
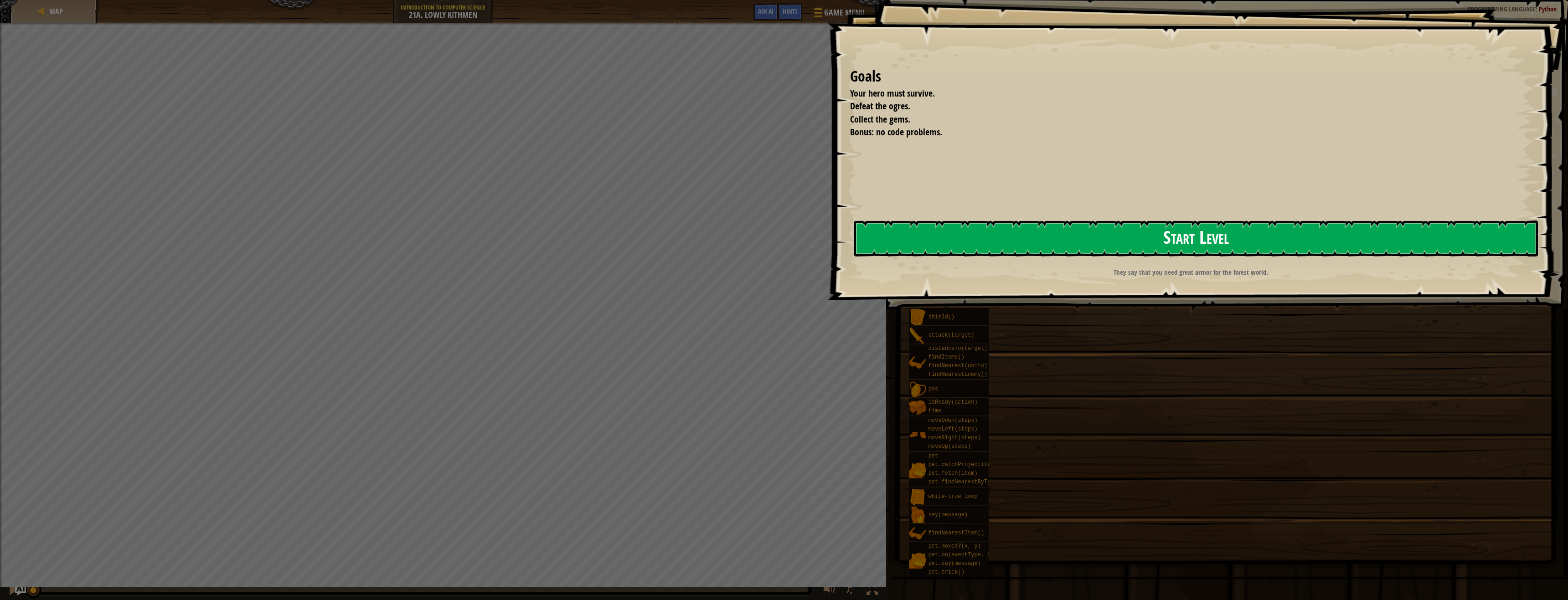
drag, startPoint x: 1424, startPoint y: 229, endPoint x: 1443, endPoint y: 224, distance: 19.6
click at [1434, 227] on button "Start Level" at bounding box center [1195, 238] width 684 height 36
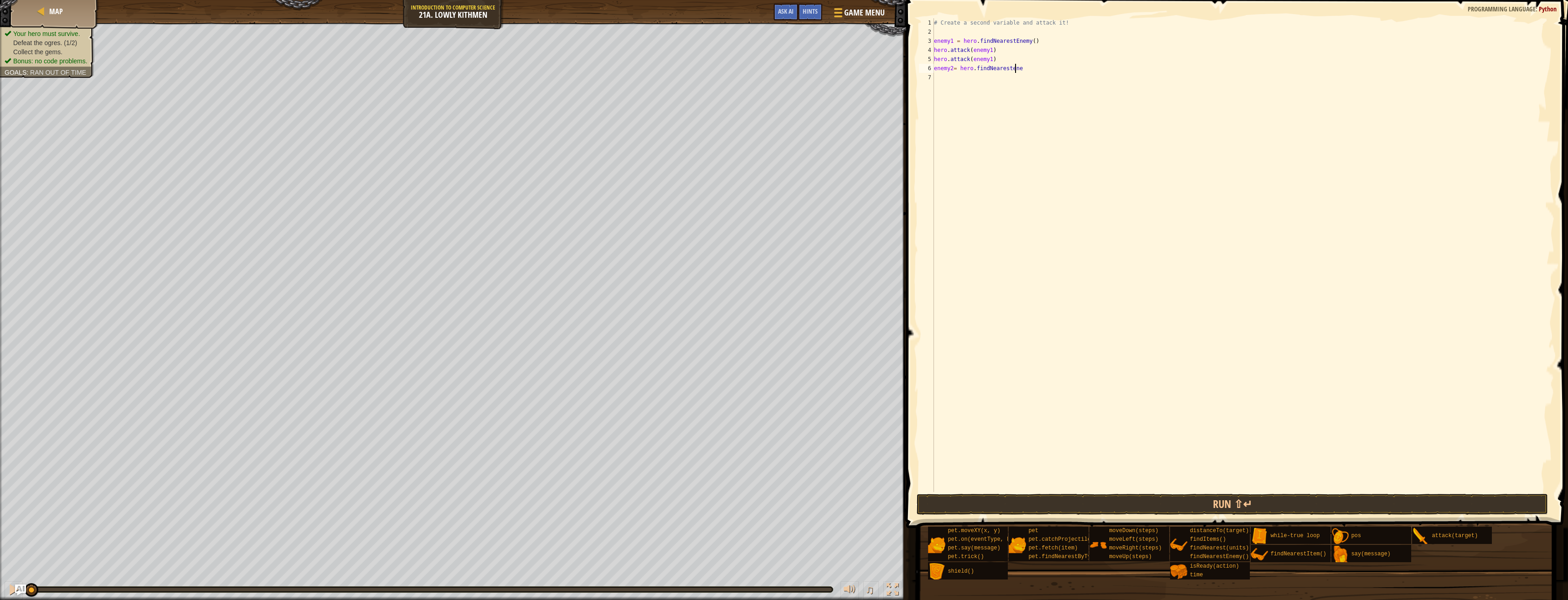
scroll to position [4, 6]
click at [1008, 66] on div "# Create a second variable and attack it! enemy1 = hero . findNearestEnemy ( ) …" at bounding box center [1243, 264] width 622 height 492
type textarea "enemy2= hero.findNearestEnemy"
click at [1023, 86] on div "# Create a second variable and attack it! enemy1 = hero . findNearestEnemy ( ) …" at bounding box center [1243, 264] width 622 height 492
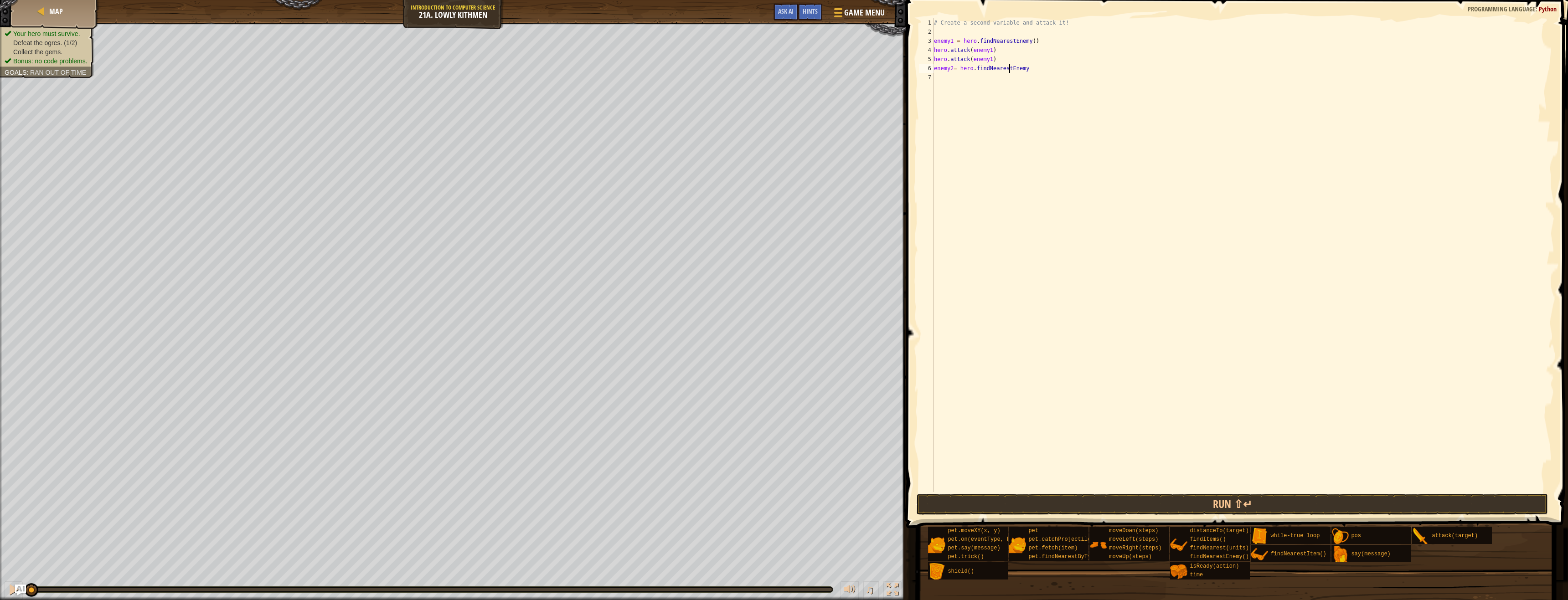
scroll to position [4, 0]
click at [1028, 76] on div "# Create a second variable and attack it! enemy1 = hero . findNearestEnemy ( ) …" at bounding box center [1243, 264] width 622 height 492
click at [1027, 63] on div "# Create a second variable and attack it! enemy1 = hero . findNearestEnemy ( ) …" at bounding box center [1243, 264] width 622 height 492
click at [1022, 66] on div "# Create a second variable and attack it! enemy1 = hero . findNearestEnemy ( ) …" at bounding box center [1243, 264] width 622 height 492
type textarea "enemy2= hero.findNearestEnemy()"
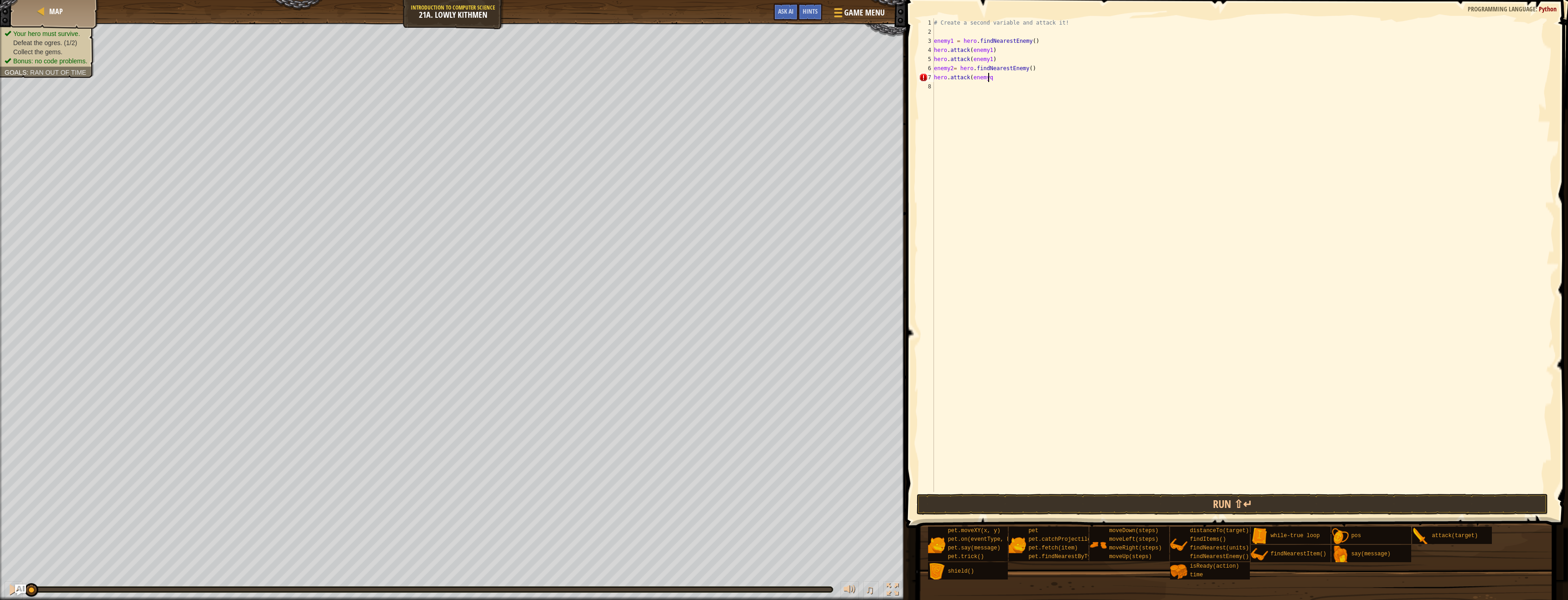
scroll to position [4, 4]
type textarea "hero.attack(enemy2)"
type textarea "hero.attack(enemy2"
type textarea ")"
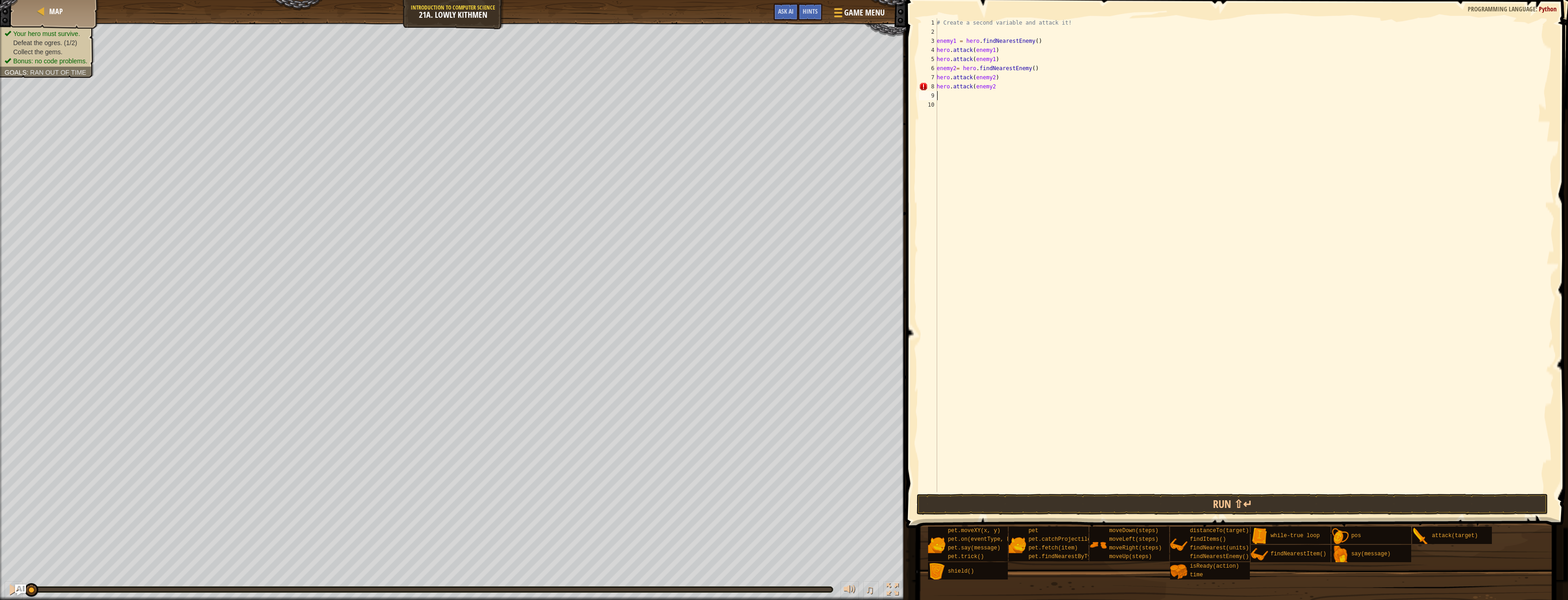
click at [993, 90] on div "# Create a second variable and attack it! enemy1 = hero . findNearestEnemy ( ) …" at bounding box center [1244, 264] width 619 height 492
type textarea "hero.attack(enemy2)"
click at [1180, 505] on button "Run ⇧↵" at bounding box center [1232, 504] width 631 height 21
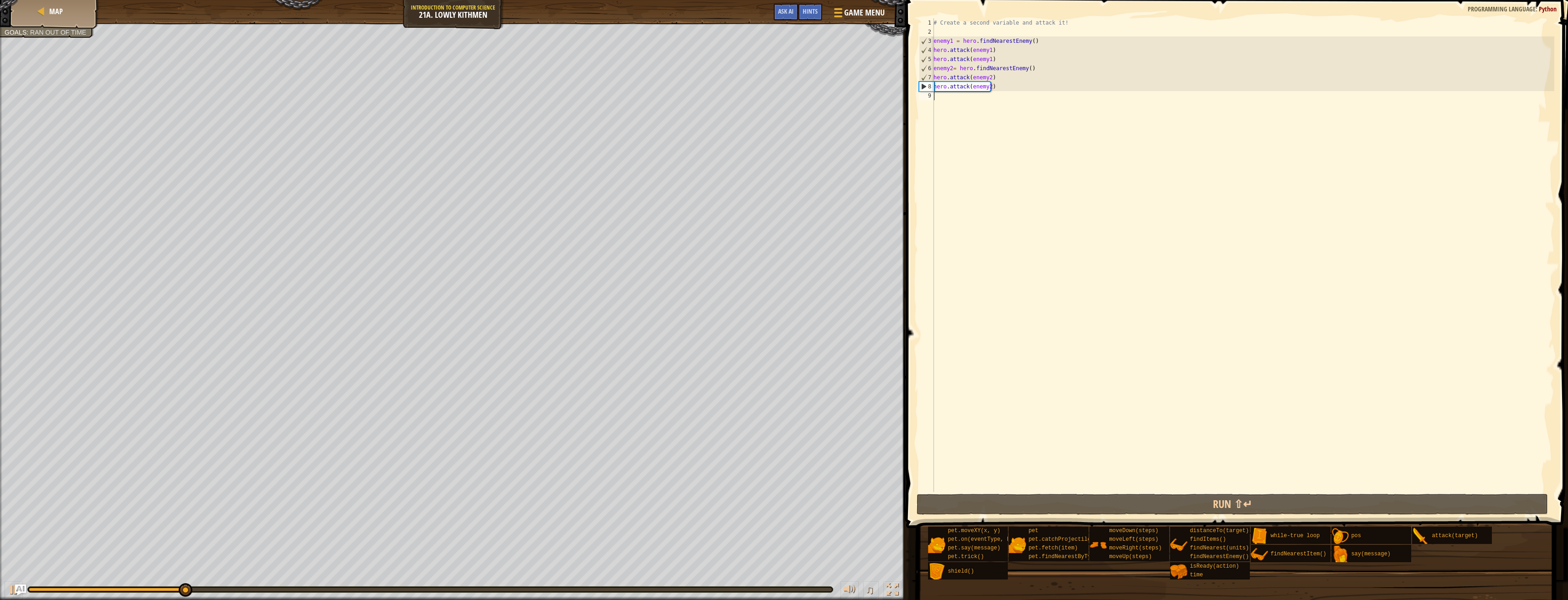
click at [989, 110] on div "# Create a second variable and attack it! enemy1 = hero . findNearestEnemy ( ) …" at bounding box center [1242, 264] width 622 height 492
click at [1004, 107] on div "# Create a second variable and attack it! enemy1 = hero . findNearestEnemy ( ) …" at bounding box center [1242, 264] width 622 height 492
click at [1004, 112] on div "# Create a second variable and attack it! enemy1 = hero . findNearestEnemy ( ) …" at bounding box center [1242, 264] width 622 height 492
click at [1021, 93] on div "# Create a second variable and attack it! enemy1 = hero . findNearestEnemy ( ) …" at bounding box center [1242, 264] width 622 height 492
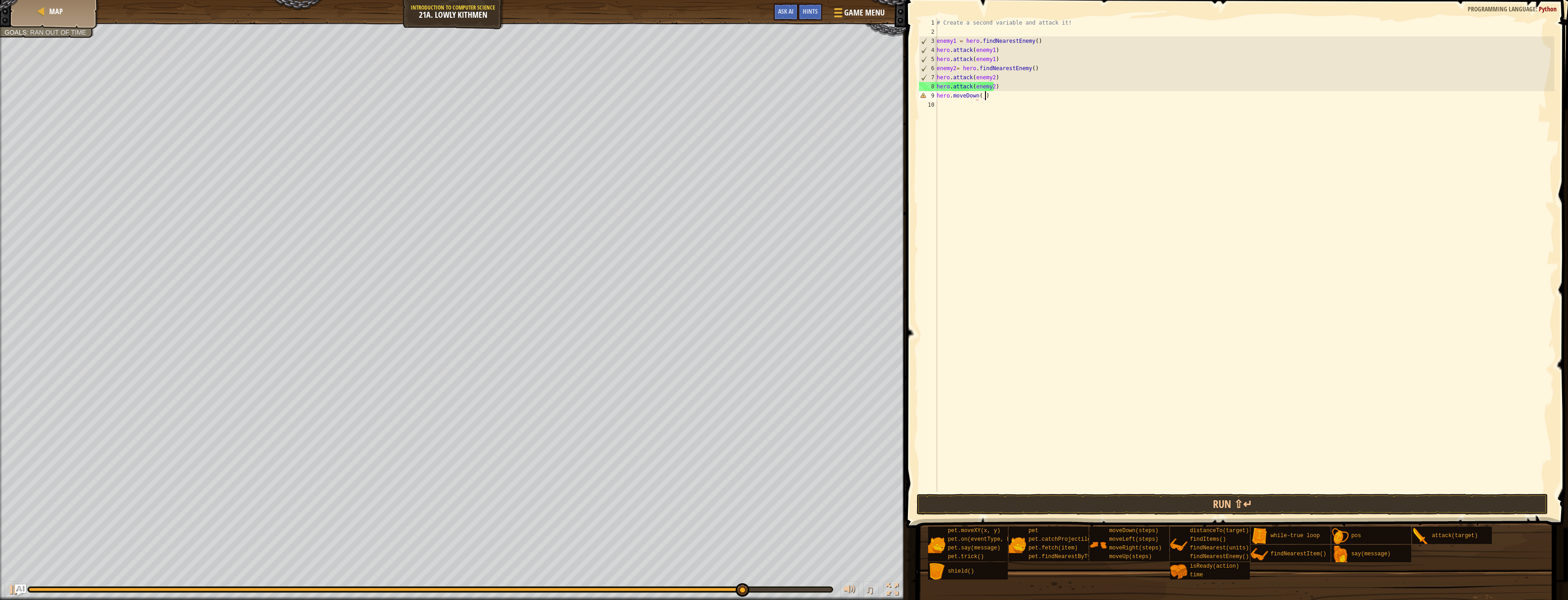
scroll to position [4, 3]
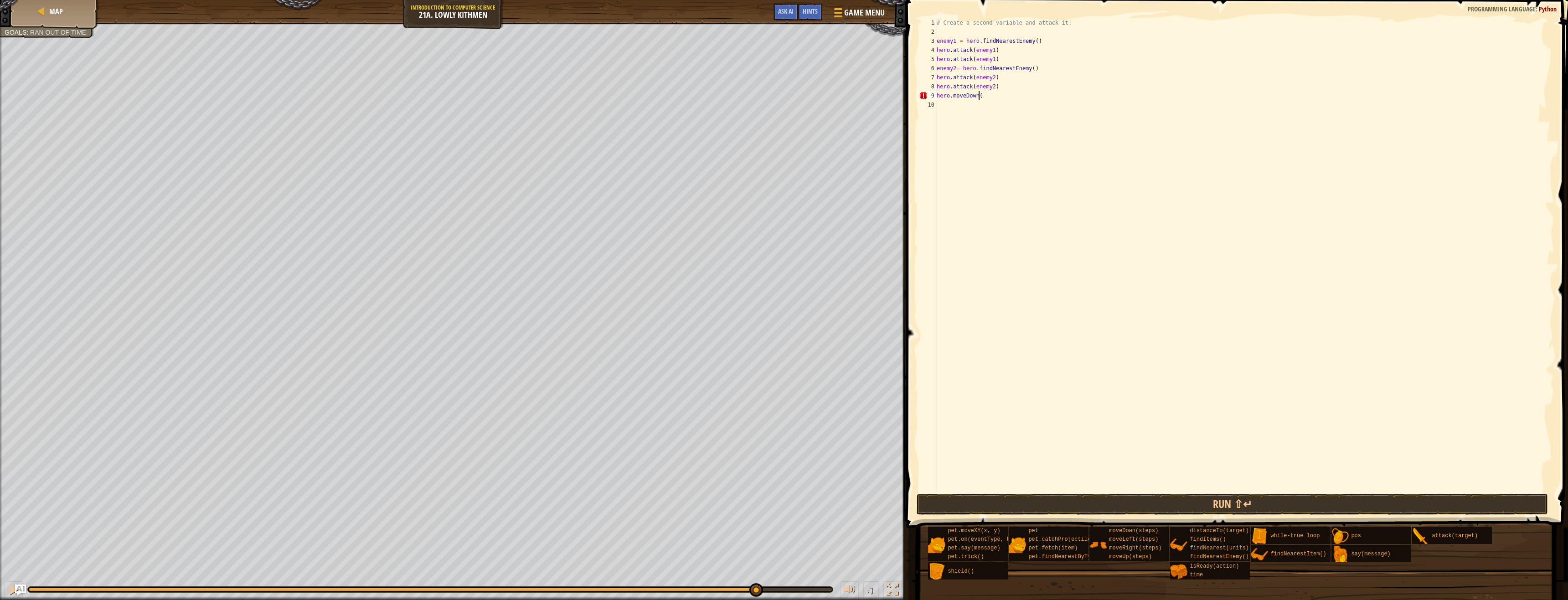
type textarea "hero.moveDown()"
type textarea "hero.moveRight(2)"
drag, startPoint x: 1433, startPoint y: 497, endPoint x: 1435, endPoint y: 492, distance: 5.4
click at [1434, 495] on button "Run ⇧↵" at bounding box center [1232, 504] width 631 height 21
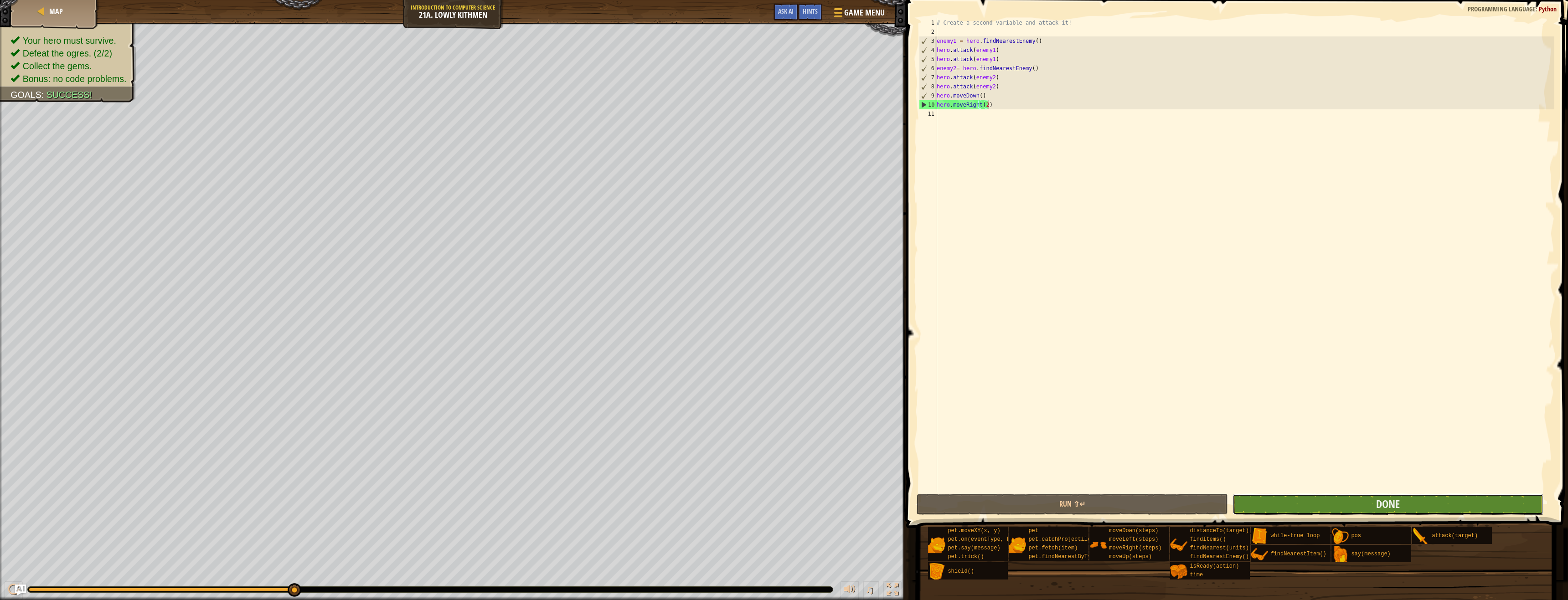
click at [1495, 502] on button "Done" at bounding box center [1388, 504] width 311 height 21
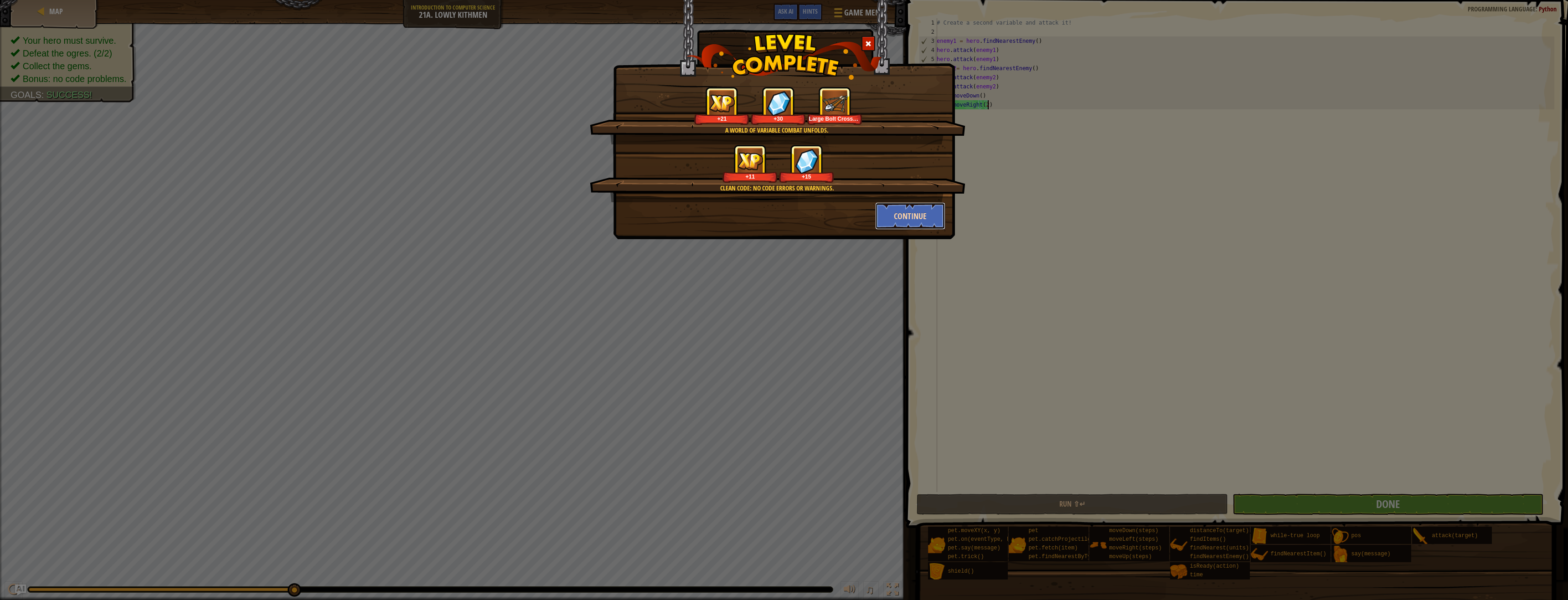
click at [902, 217] on button "Continue" at bounding box center [910, 216] width 71 height 27
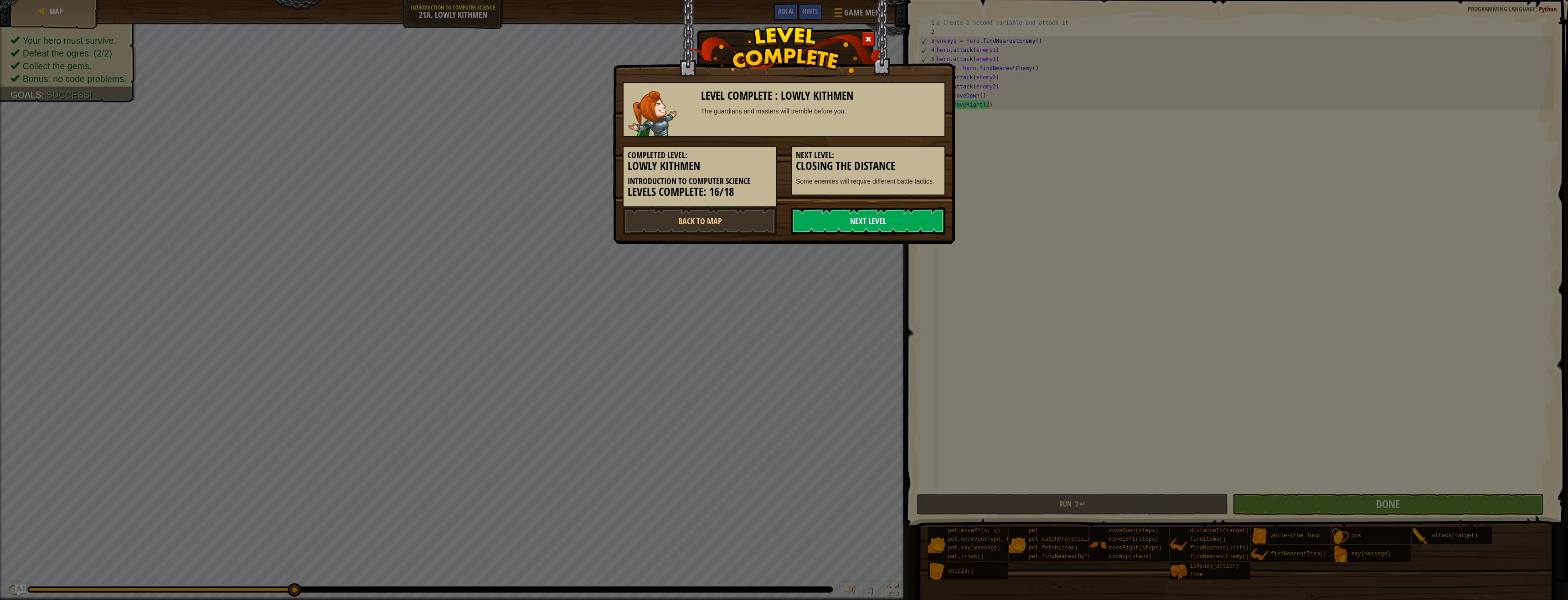
drag, startPoint x: 898, startPoint y: 217, endPoint x: 889, endPoint y: 224, distance: 11.4
click at [889, 224] on link "Next Level" at bounding box center [867, 221] width 155 height 27
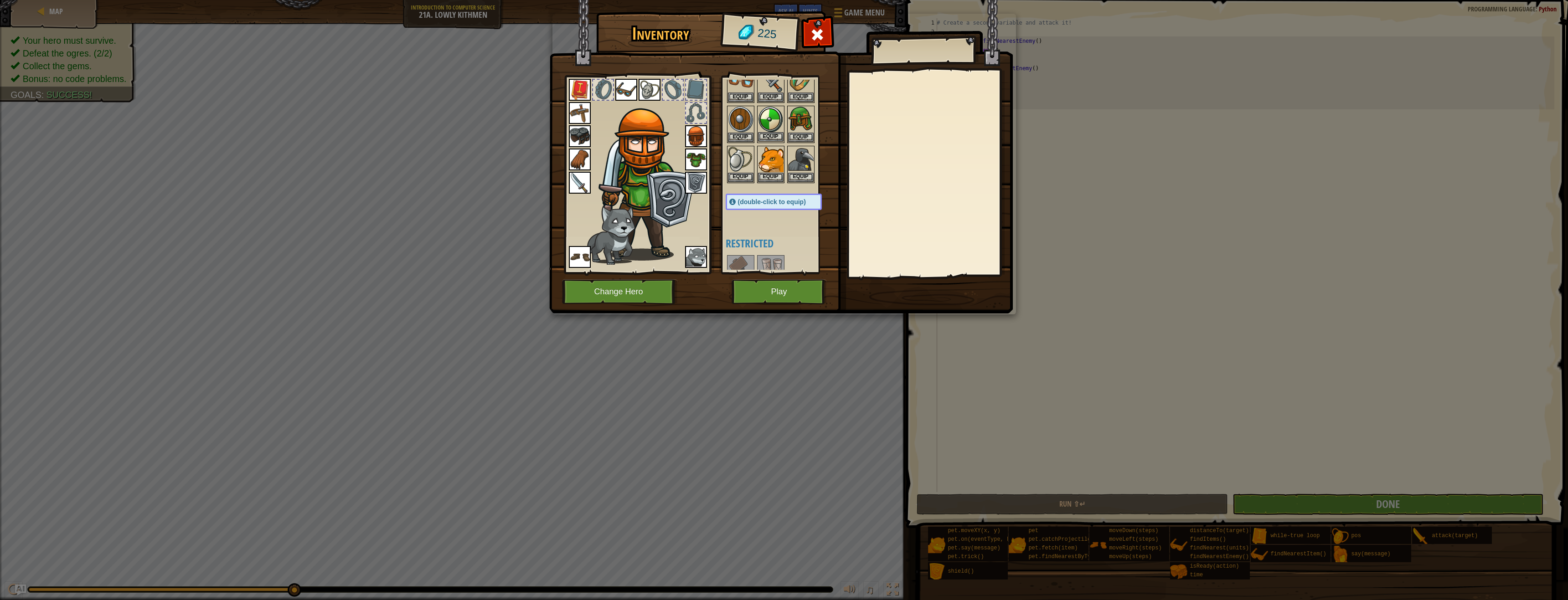
scroll to position [46, 0]
click at [740, 115] on img at bounding box center [741, 115] width 26 height 26
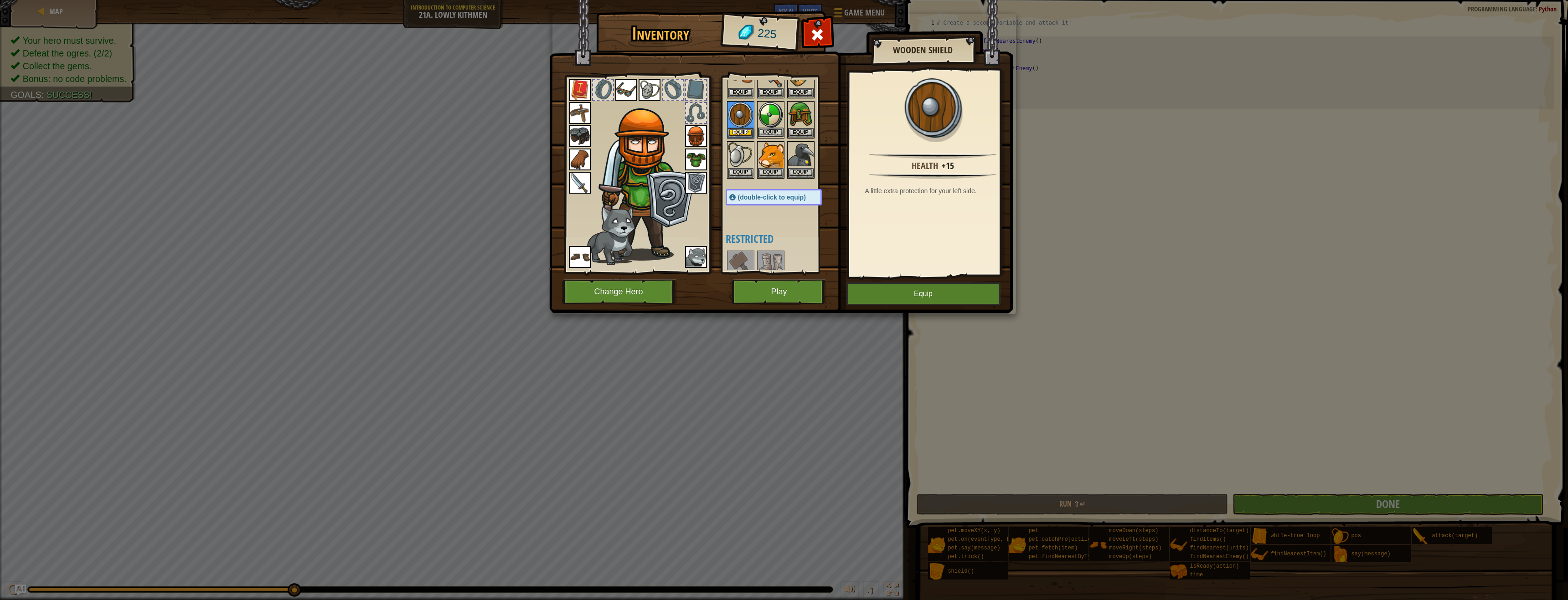
click at [774, 113] on img at bounding box center [770, 115] width 26 height 26
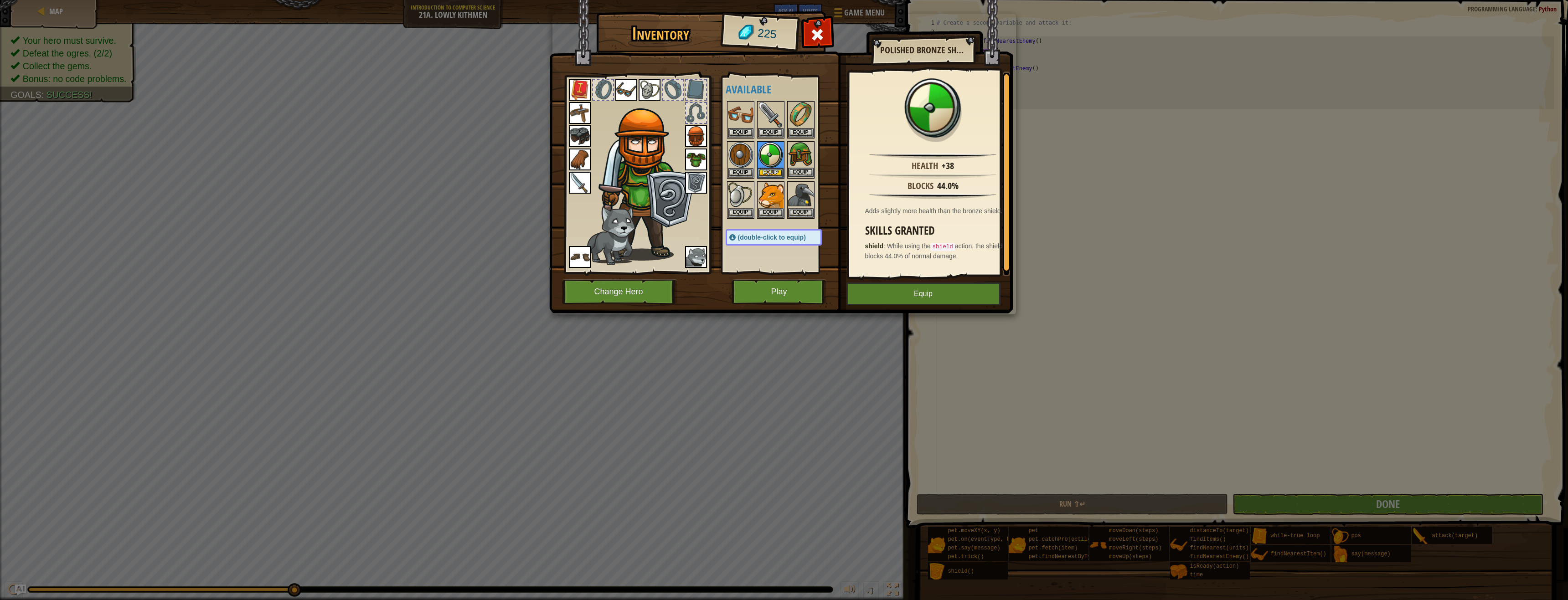
scroll to position [0, 0]
click at [694, 179] on img at bounding box center [696, 182] width 22 height 22
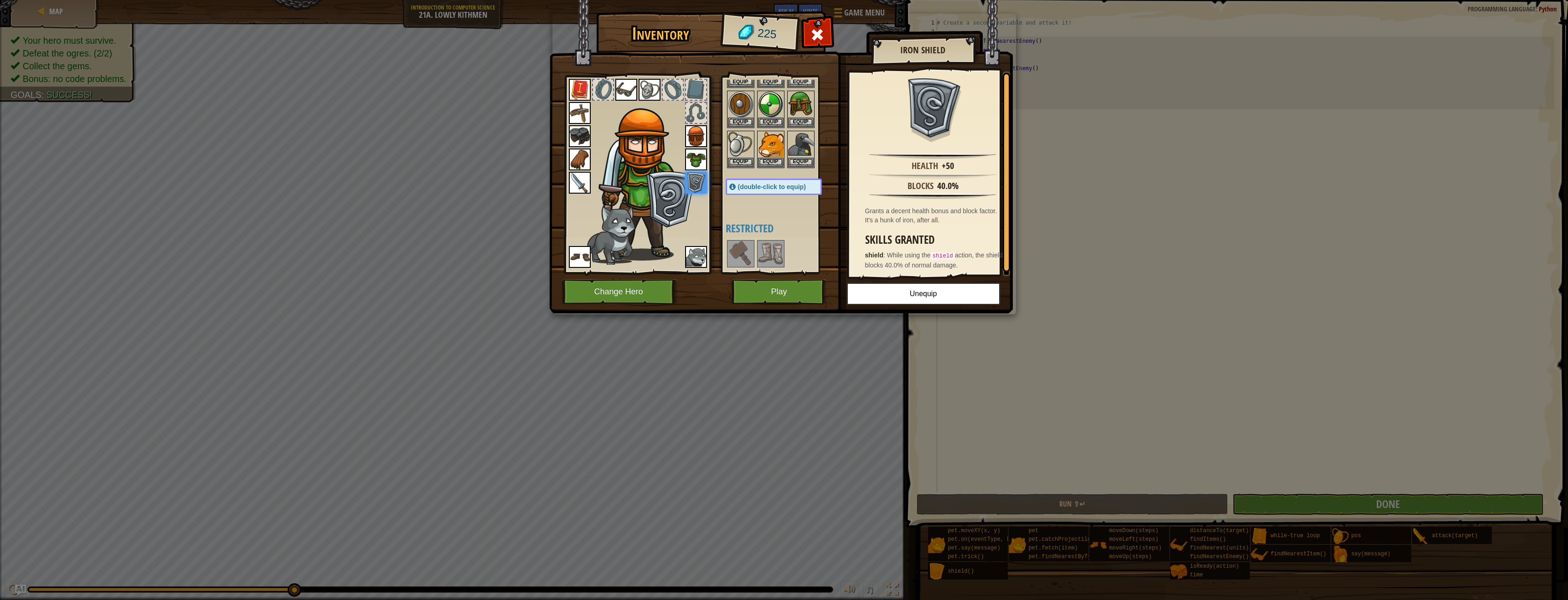
scroll to position [91, 0]
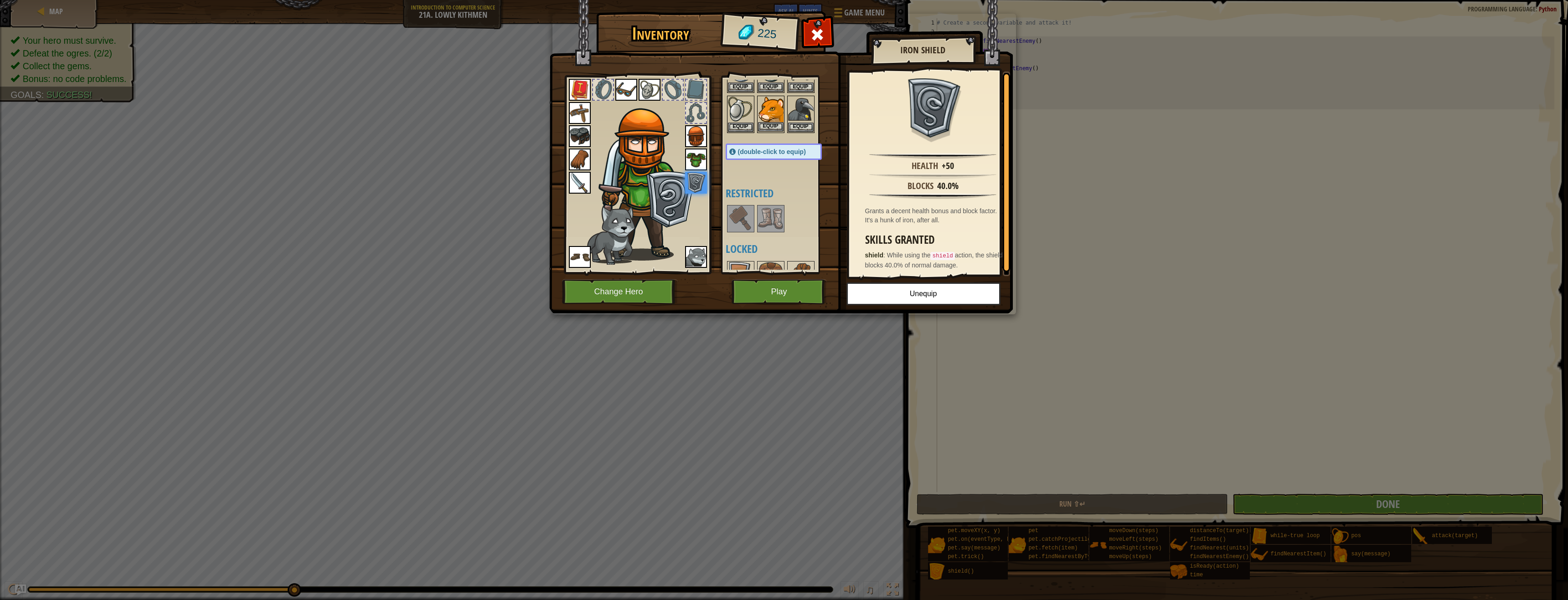
click at [769, 109] on img at bounding box center [770, 110] width 26 height 26
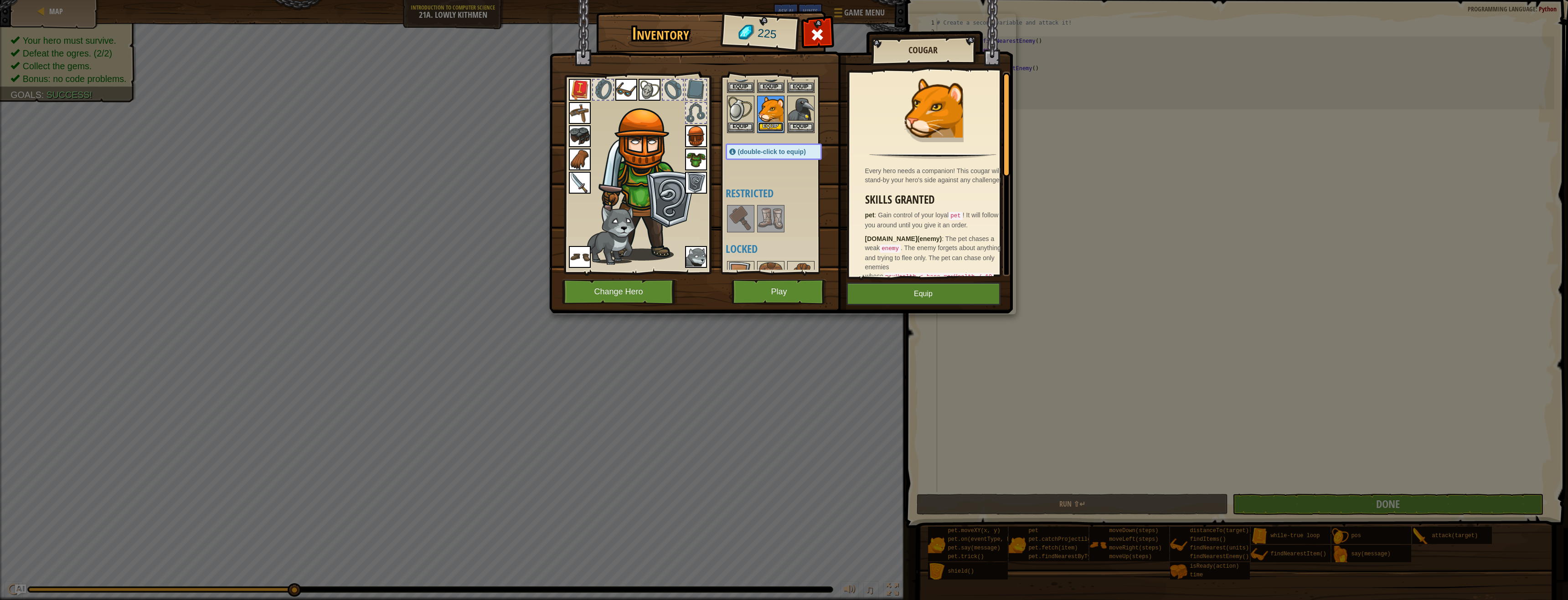
click at [765, 129] on button "Equip" at bounding box center [770, 126] width 26 height 9
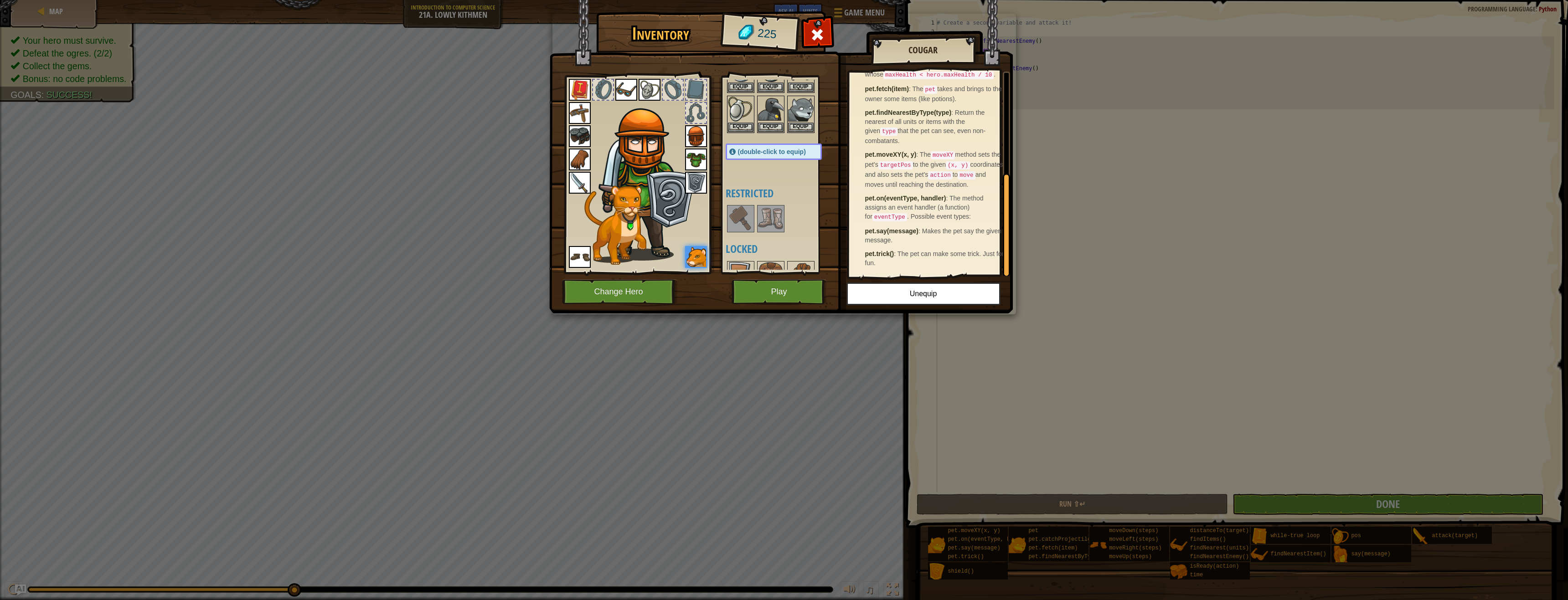
scroll to position [203, 0]
click at [690, 137] on img at bounding box center [696, 136] width 22 height 22
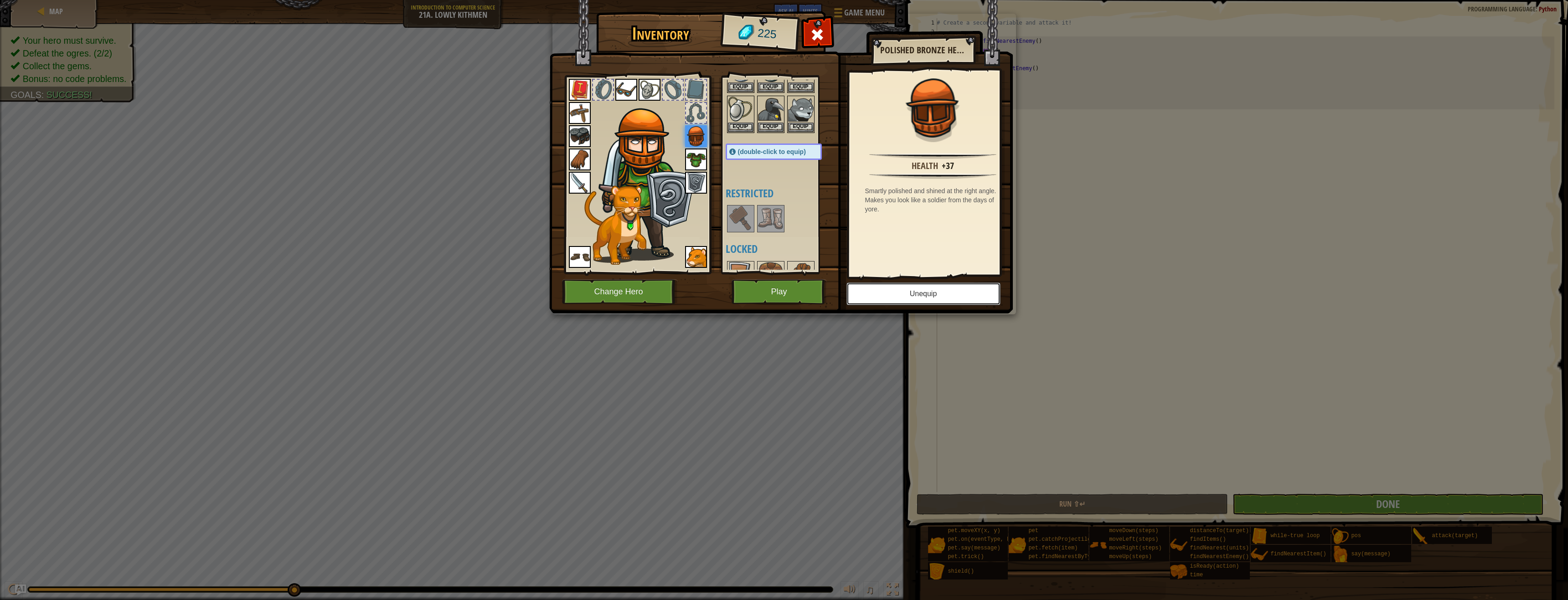
click at [965, 292] on button "Unequip" at bounding box center [923, 294] width 154 height 23
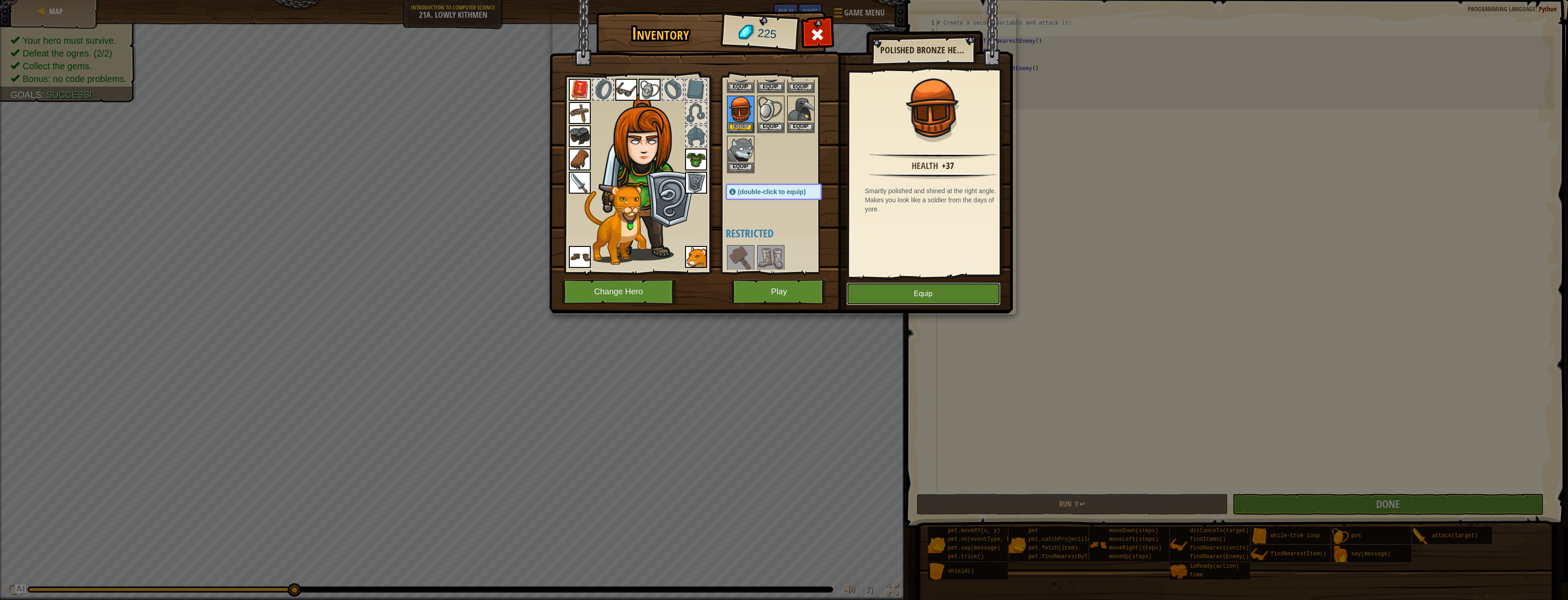
click at [965, 291] on button "Equip" at bounding box center [923, 294] width 154 height 23
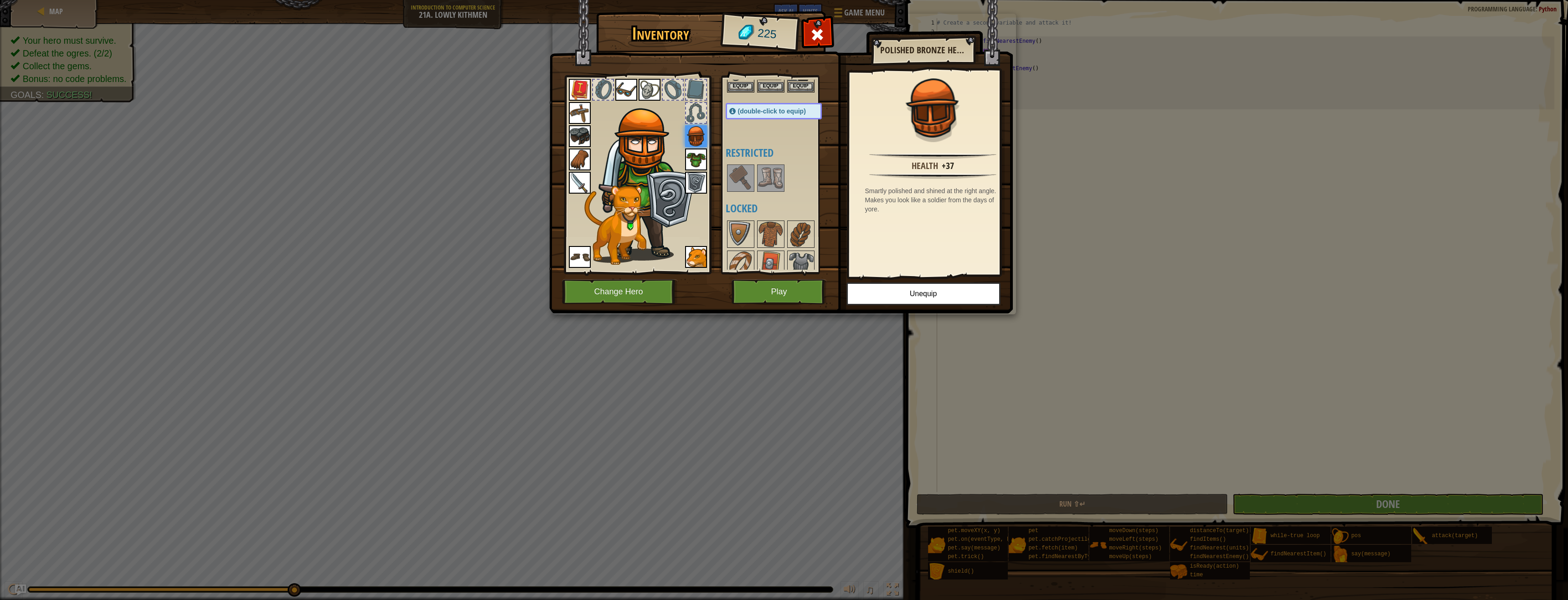
scroll to position [137, 0]
click at [733, 219] on img at bounding box center [741, 229] width 26 height 26
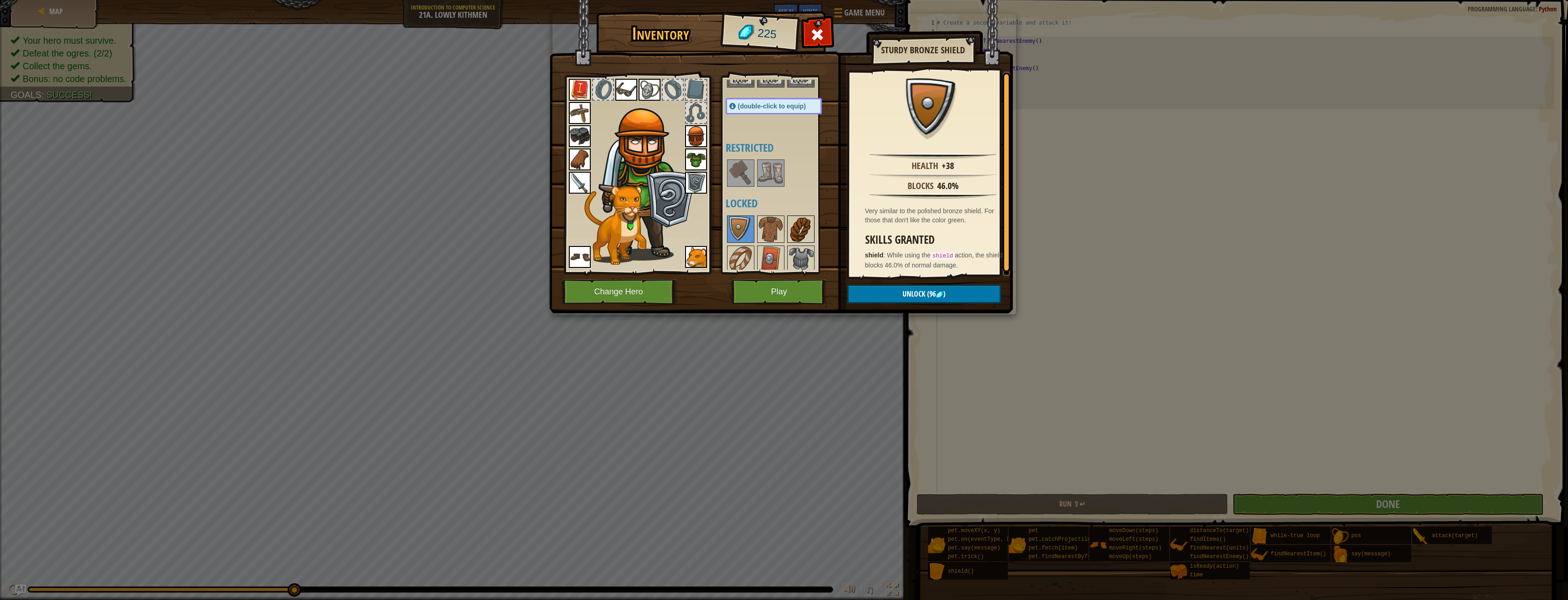
click at [800, 220] on img at bounding box center [801, 229] width 26 height 26
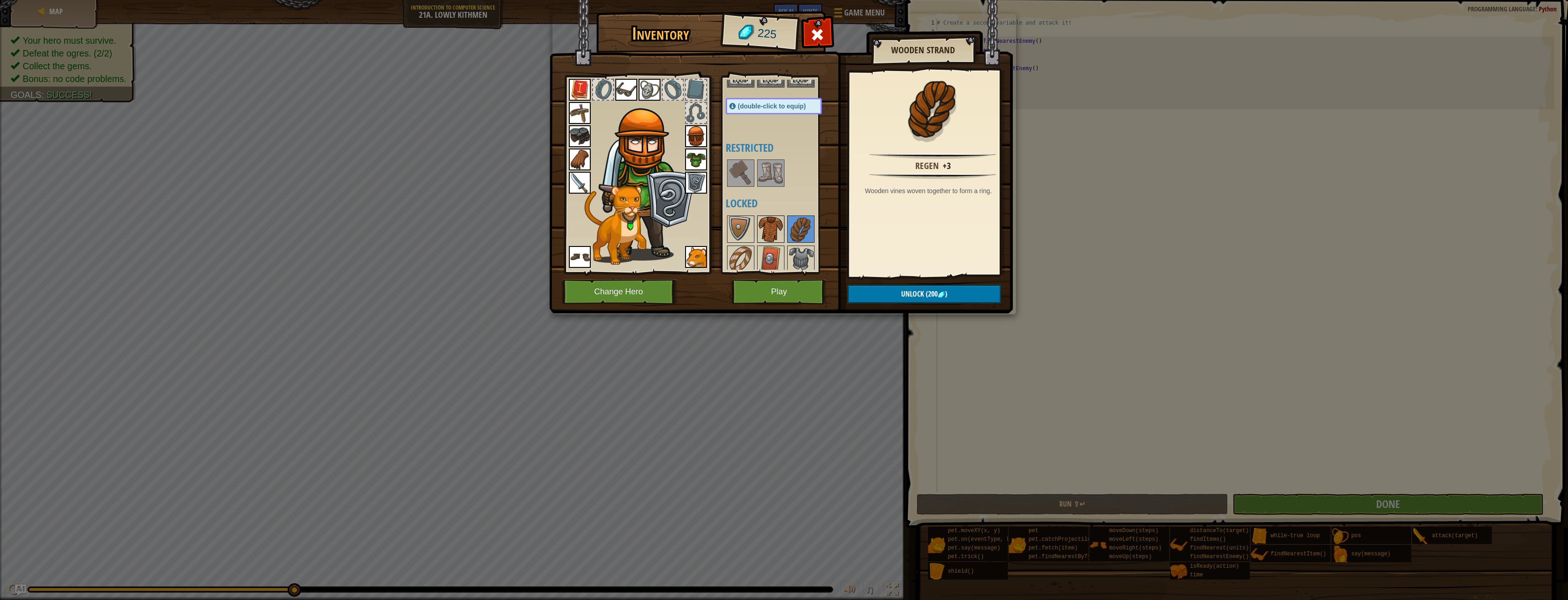
click at [780, 230] on img at bounding box center [770, 229] width 26 height 26
click at [801, 229] on img at bounding box center [801, 229] width 26 height 26
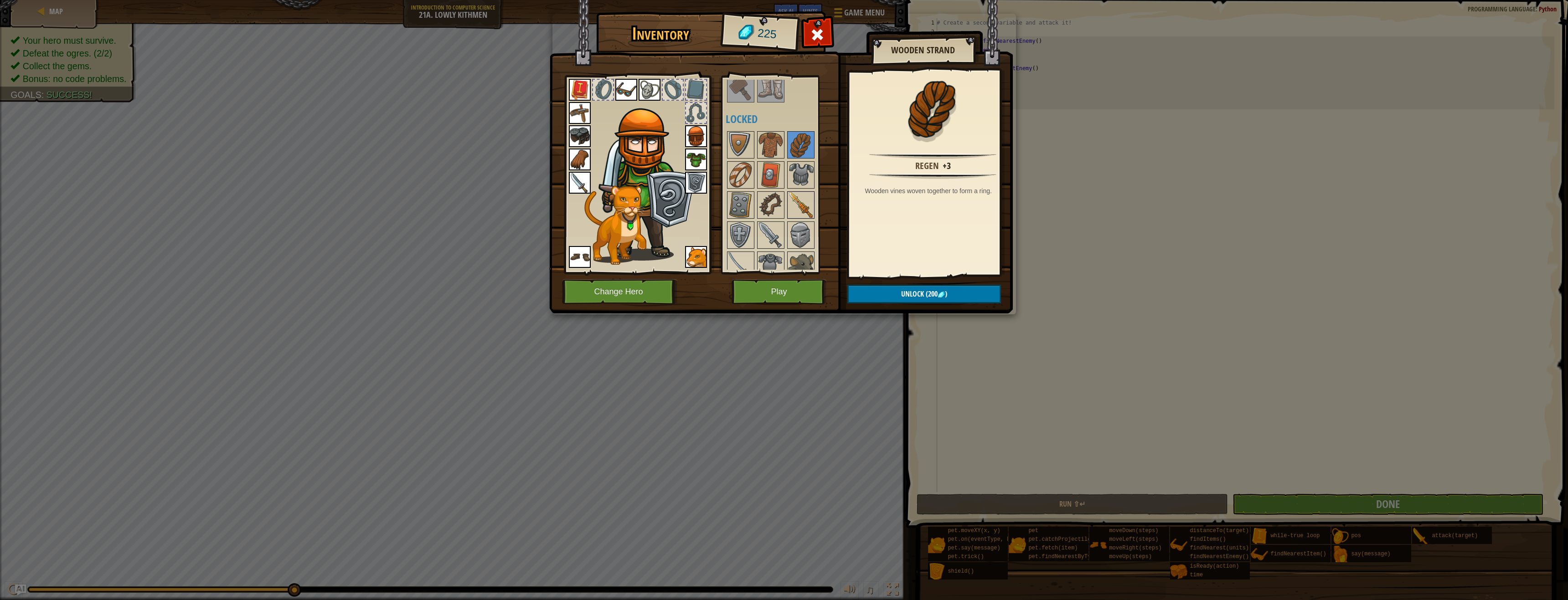
scroll to position [228, 0]
click at [812, 172] on img at bounding box center [801, 168] width 26 height 26
click at [780, 177] on img at bounding box center [770, 168] width 26 height 26
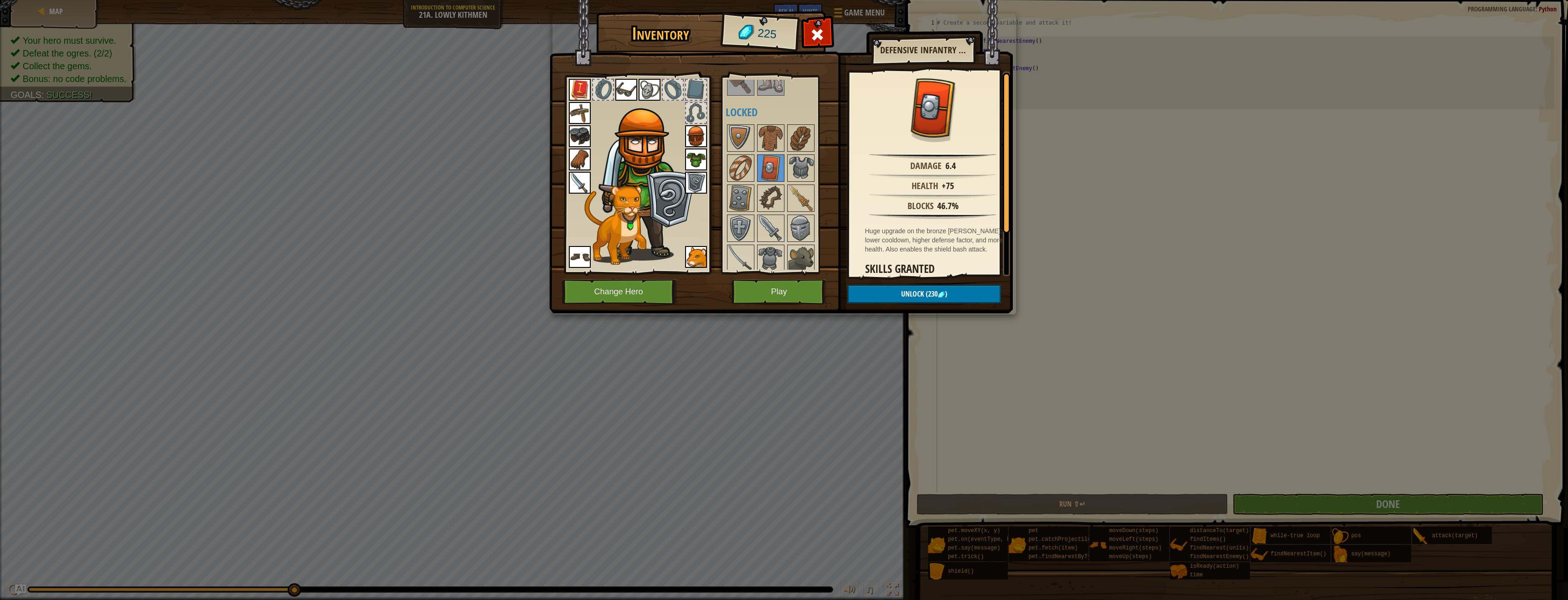
click at [755, 182] on div at bounding box center [783, 348] width 114 height 451
click at [741, 172] on img at bounding box center [741, 168] width 26 height 26
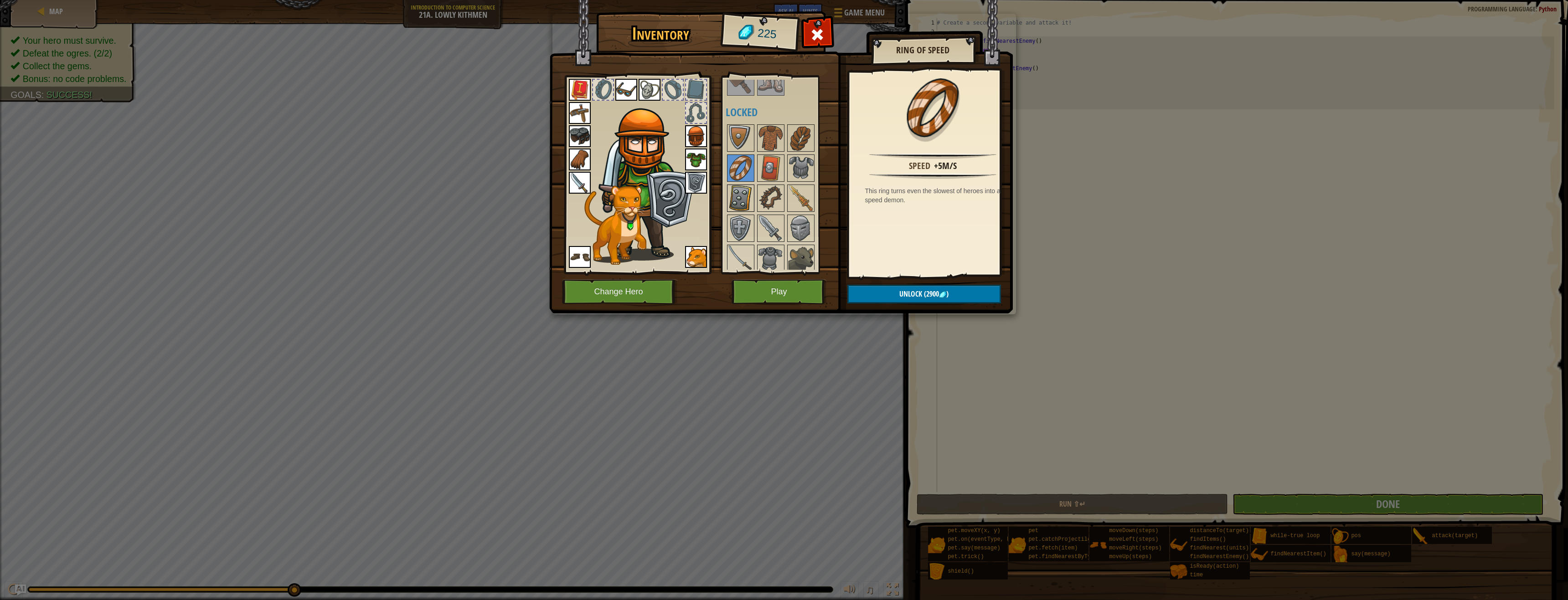
click at [735, 191] on img at bounding box center [741, 198] width 26 height 26
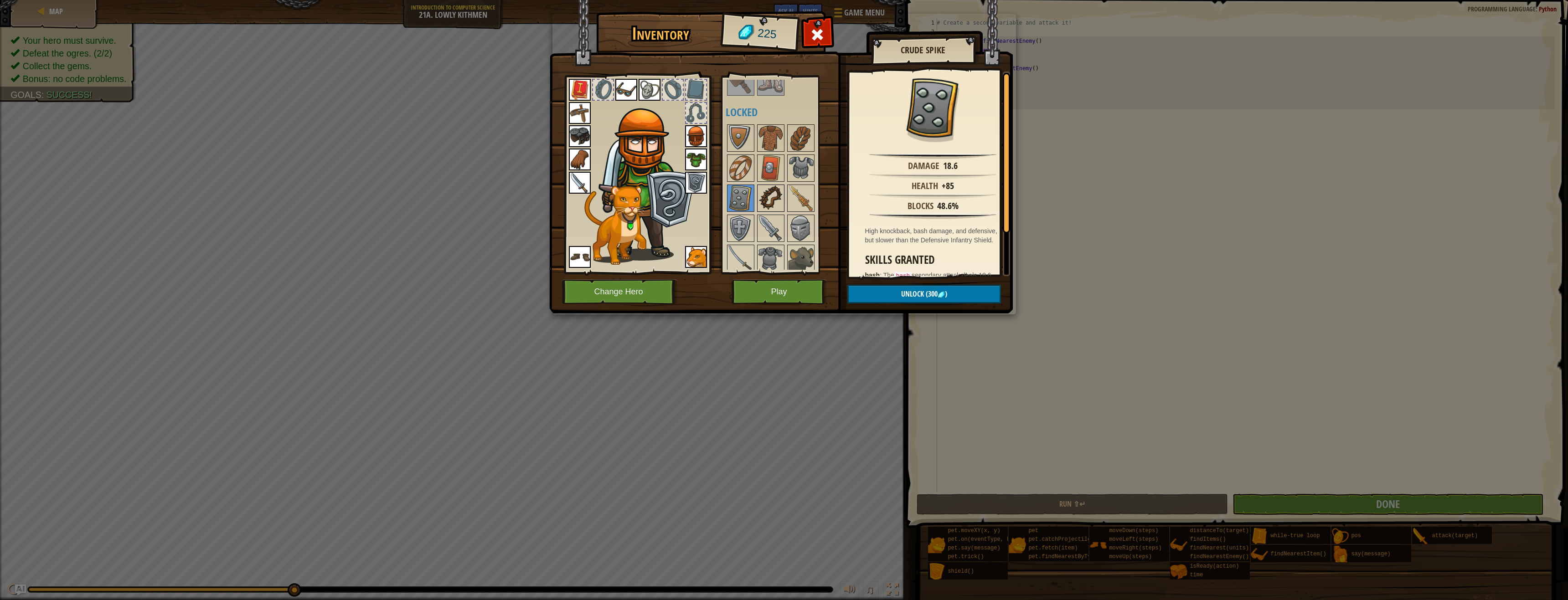
click at [771, 195] on img at bounding box center [770, 198] width 26 height 26
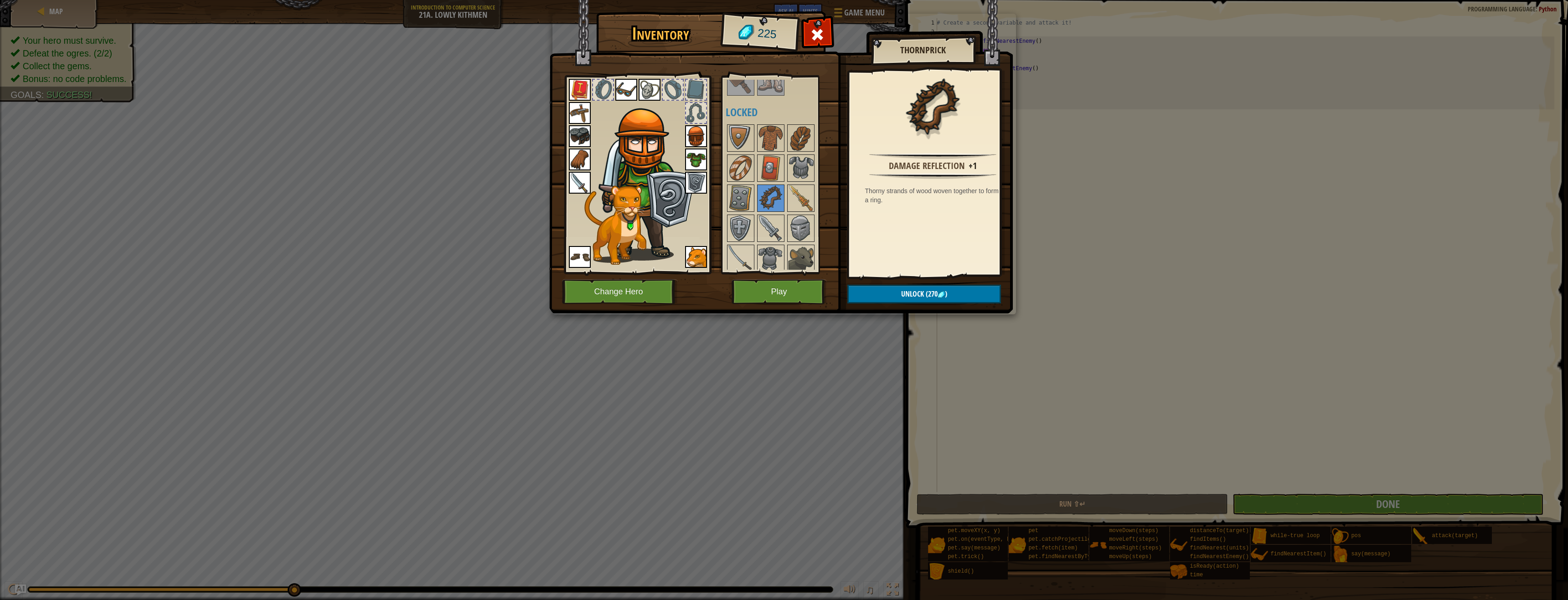
click at [828, 198] on div at bounding box center [783, 348] width 114 height 451
drag, startPoint x: 807, startPoint y: 194, endPoint x: 802, endPoint y: 203, distance: 10.3
click at [807, 195] on img at bounding box center [801, 198] width 26 height 26
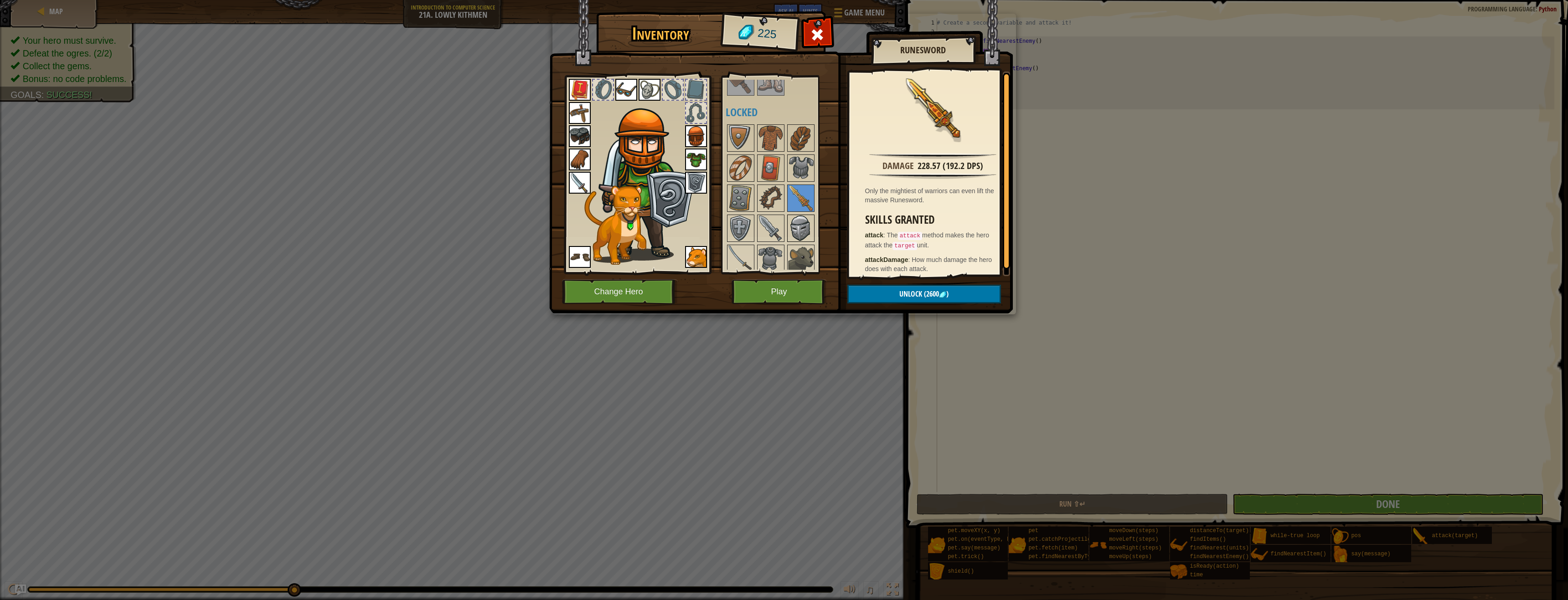
click at [805, 217] on img at bounding box center [801, 228] width 26 height 26
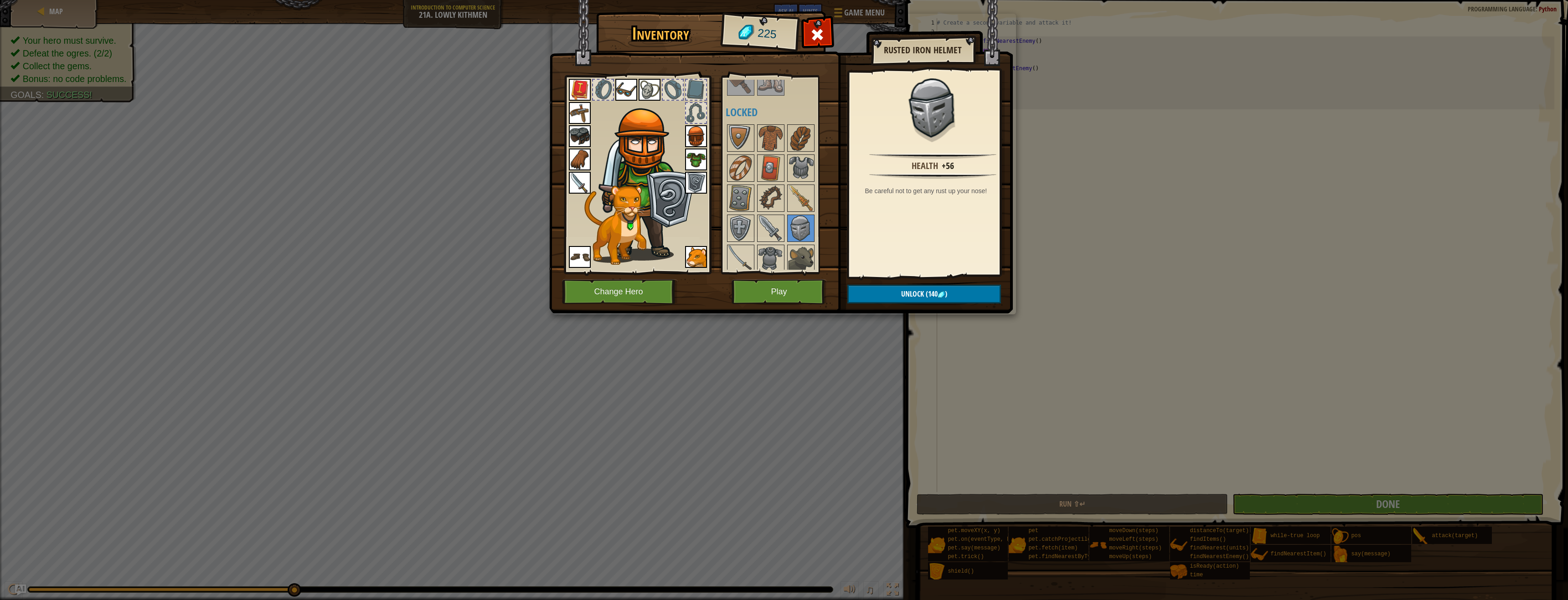
click at [697, 130] on img at bounding box center [696, 136] width 22 height 22
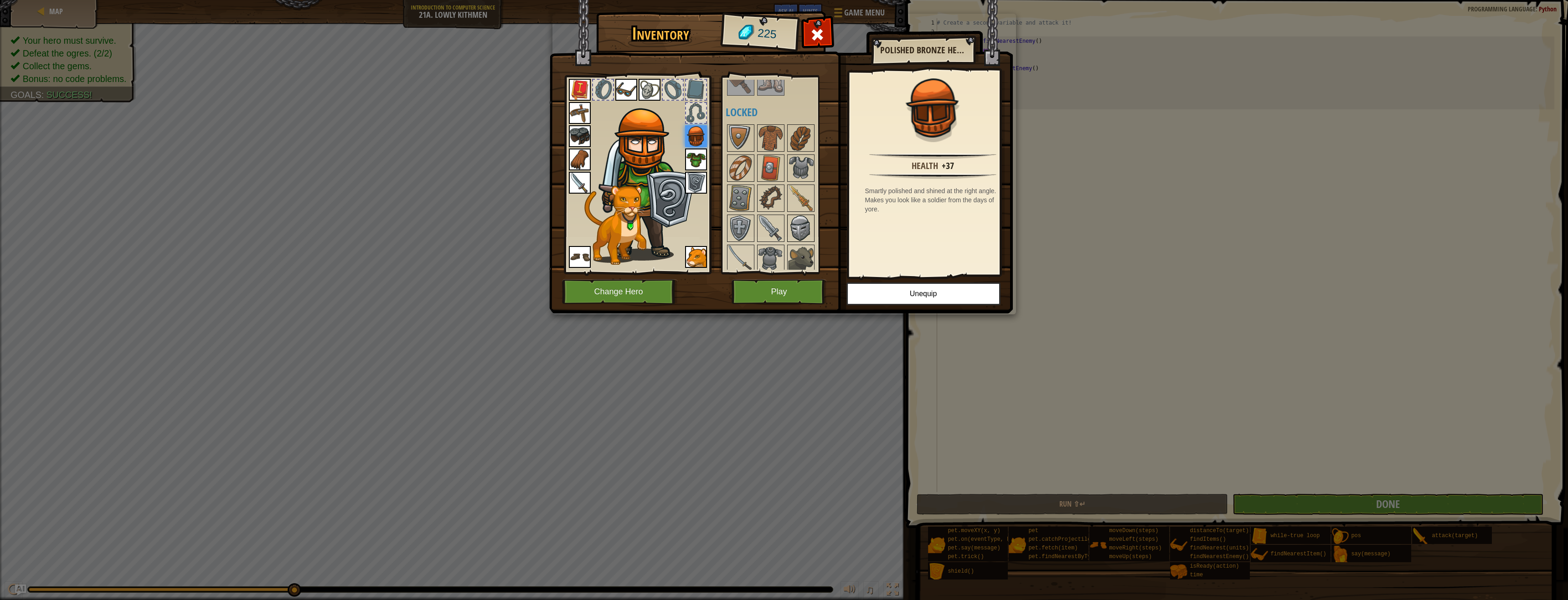
click at [808, 223] on img at bounding box center [801, 228] width 26 height 26
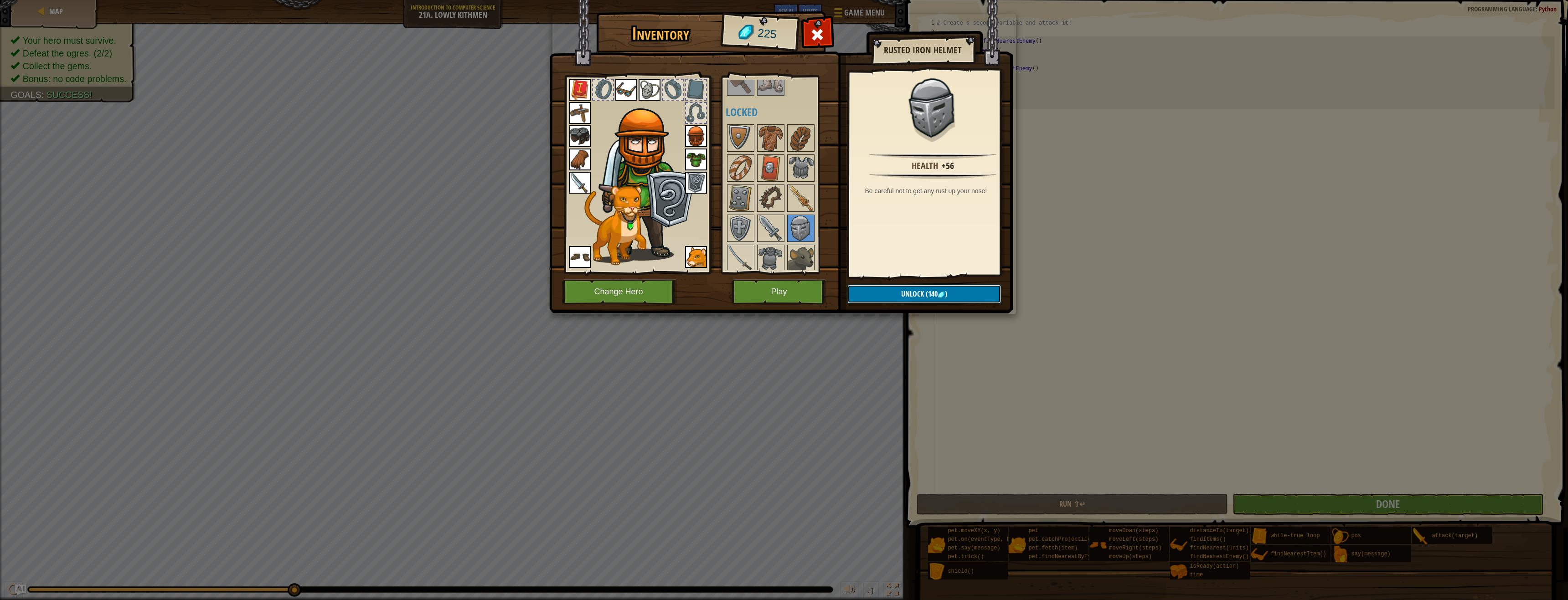
click at [911, 289] on span "Unlock" at bounding box center [912, 294] width 23 height 10
click at [906, 289] on button "Confirm" at bounding box center [924, 294] width 153 height 19
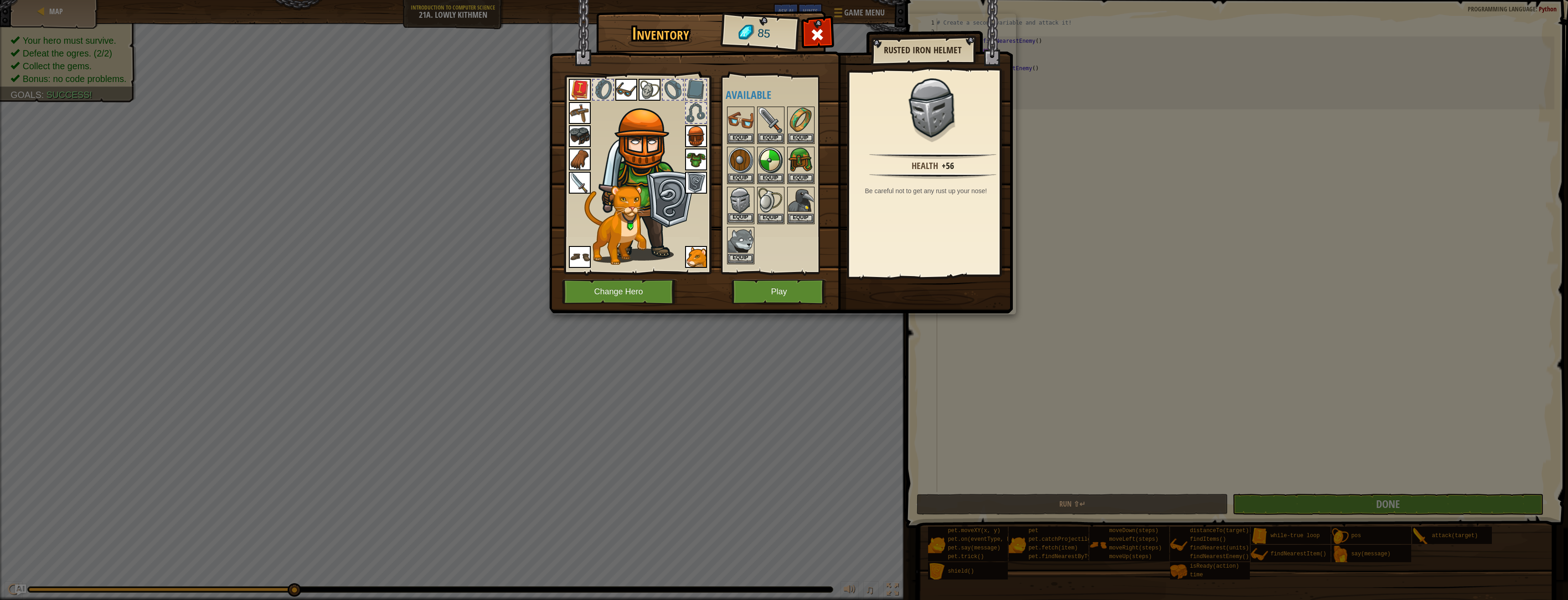
click at [738, 210] on img at bounding box center [741, 200] width 26 height 26
click at [741, 219] on button "Equip" at bounding box center [741, 217] width 26 height 9
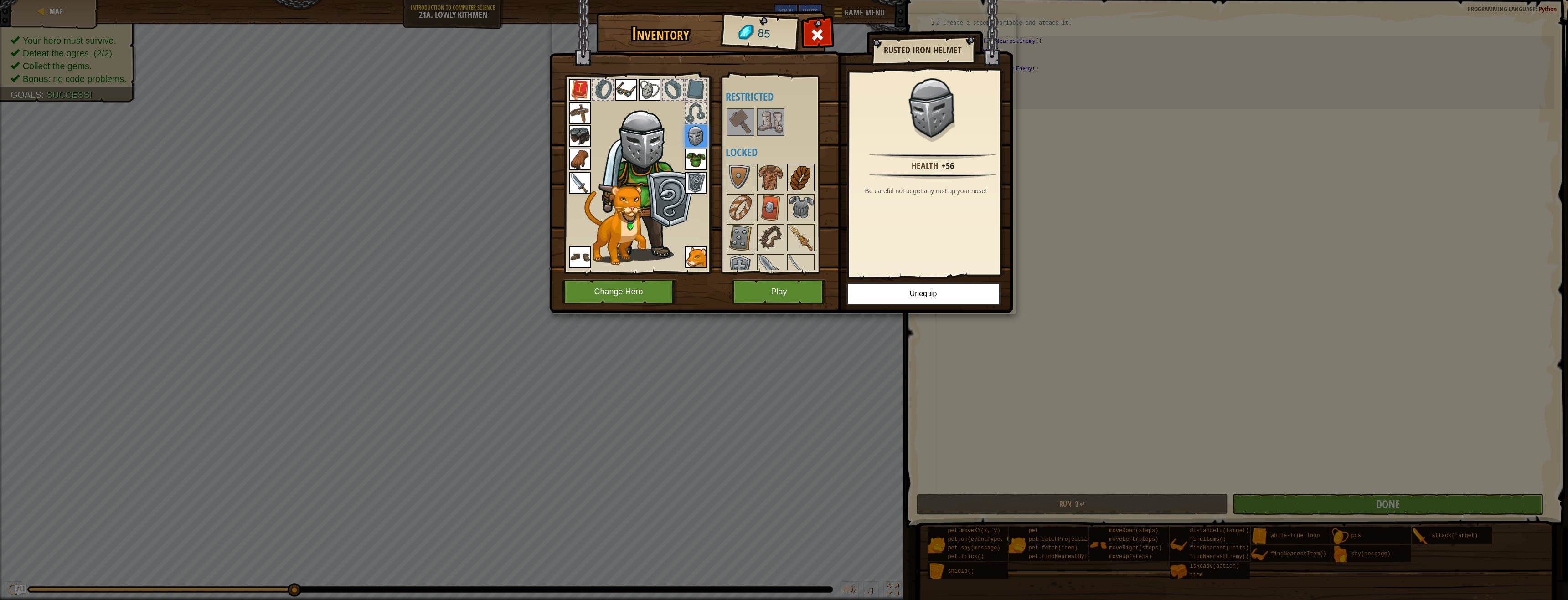
click at [795, 170] on img at bounding box center [801, 177] width 26 height 26
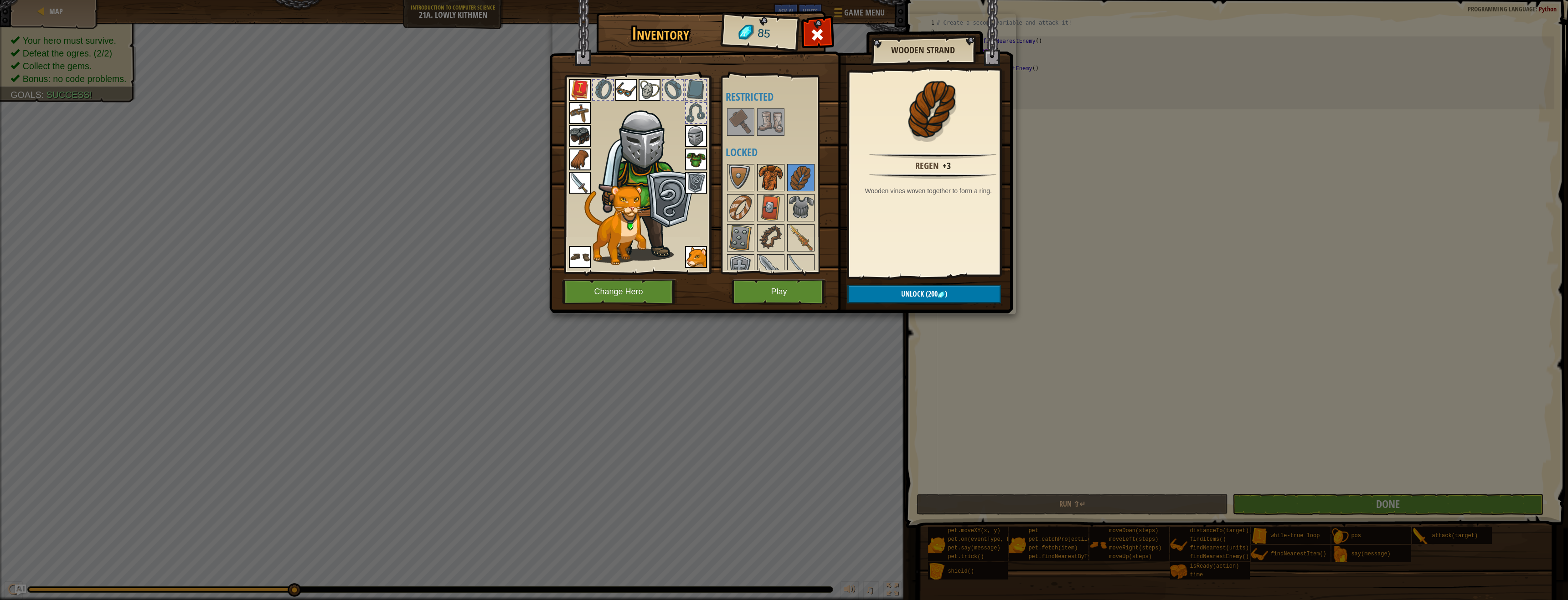
click at [780, 187] on img at bounding box center [770, 177] width 26 height 26
click at [744, 190] on img at bounding box center [741, 177] width 26 height 26
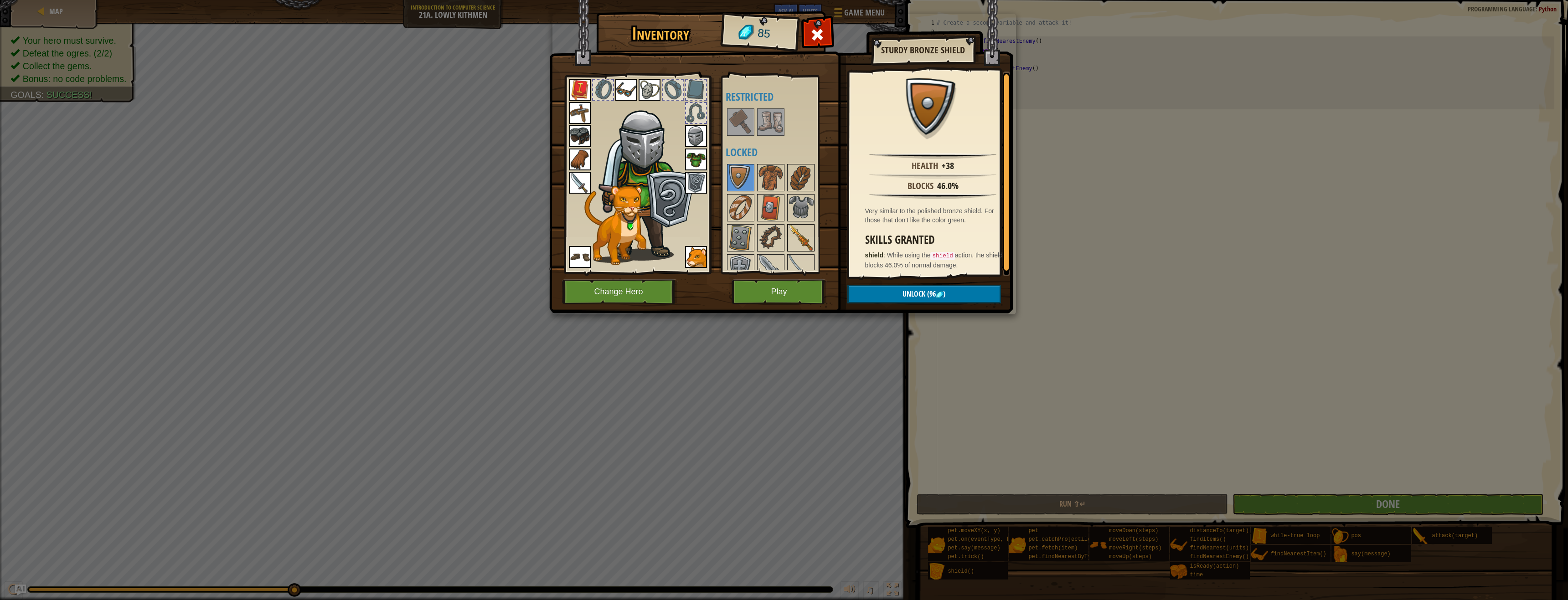
click at [795, 242] on img at bounding box center [801, 238] width 26 height 26
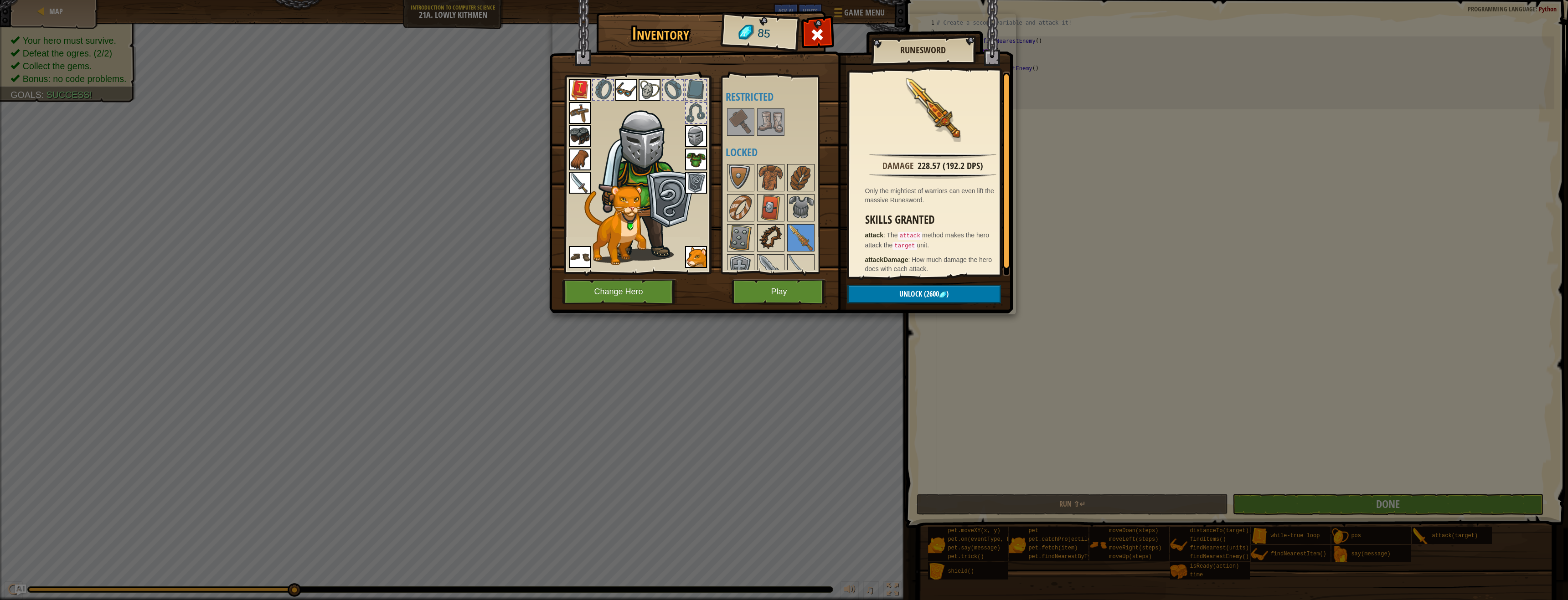
click at [780, 231] on img at bounding box center [770, 238] width 26 height 26
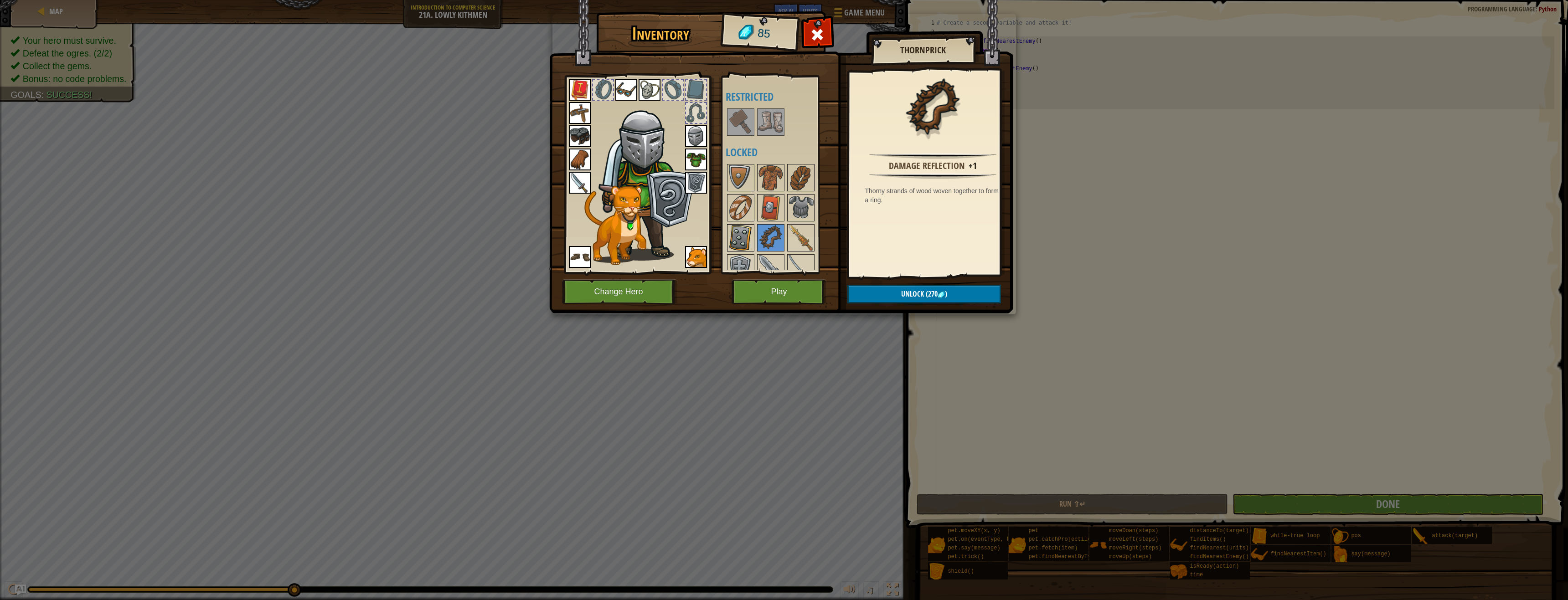
click at [744, 227] on img at bounding box center [741, 238] width 26 height 26
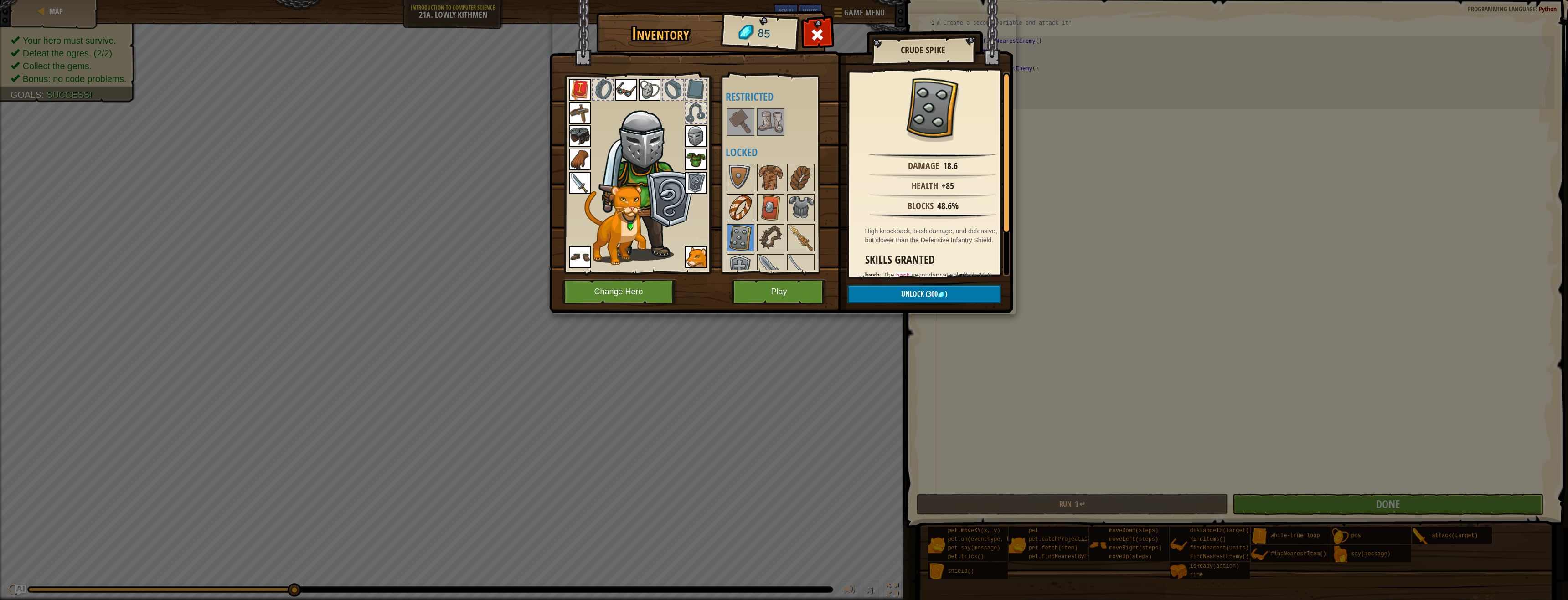
click at [747, 202] on img at bounding box center [741, 208] width 26 height 26
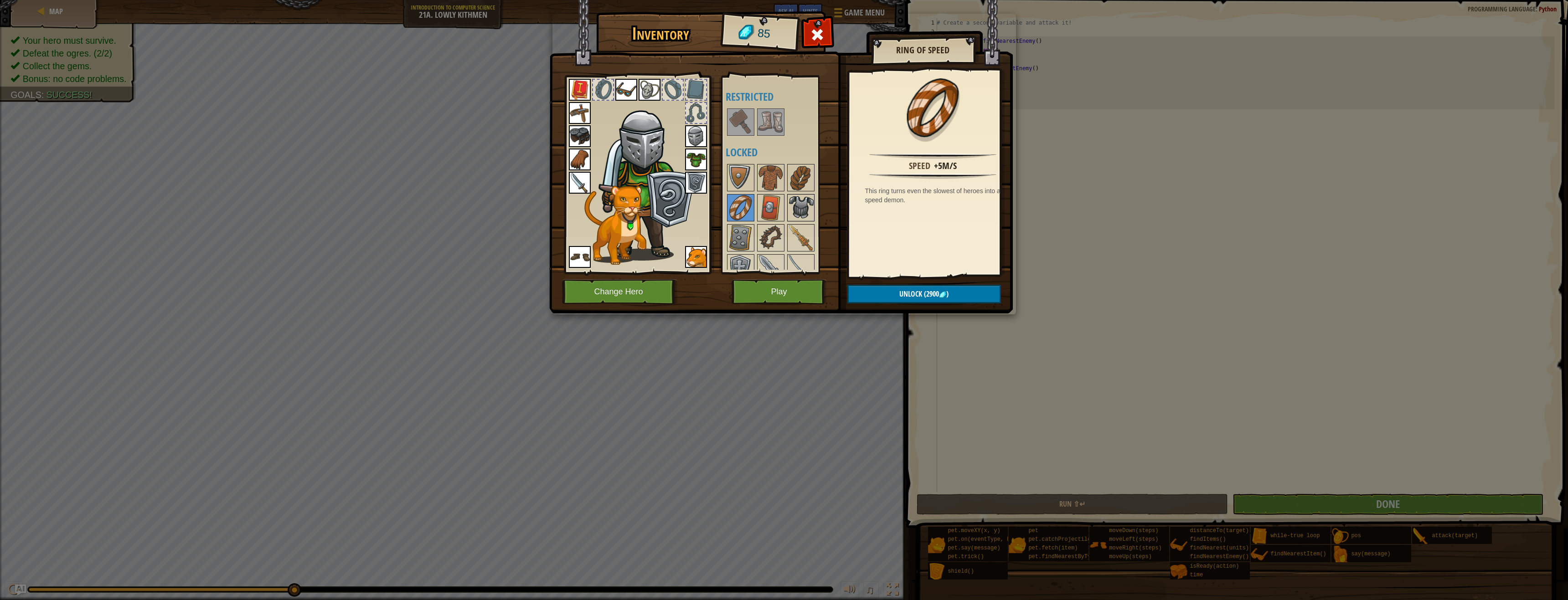
drag, startPoint x: 756, startPoint y: 201, endPoint x: 795, endPoint y: 202, distance: 39.0
click at [767, 202] on div "Available Equip Equip Equip Equip Equip Equip Equip Equip Equip Equip Equip Equ…" at bounding box center [779, 175] width 108 height 190
drag, startPoint x: 744, startPoint y: 210, endPoint x: 762, endPoint y: 212, distance: 18.1
click at [761, 212] on div "Available Equip Equip Equip Equip Equip Equip Equip Equip Equip Equip Equip Equ…" at bounding box center [779, 175] width 108 height 190
click at [780, 210] on img at bounding box center [770, 208] width 26 height 26
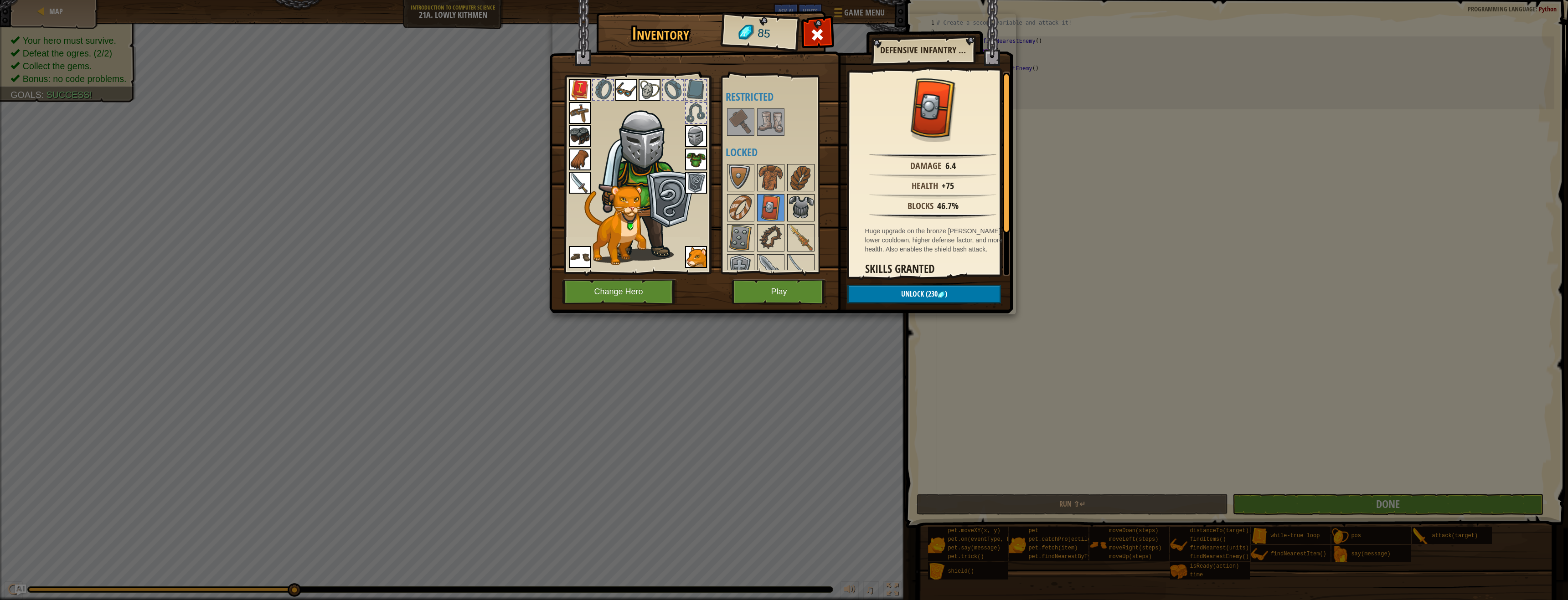
click at [800, 210] on img at bounding box center [801, 208] width 26 height 26
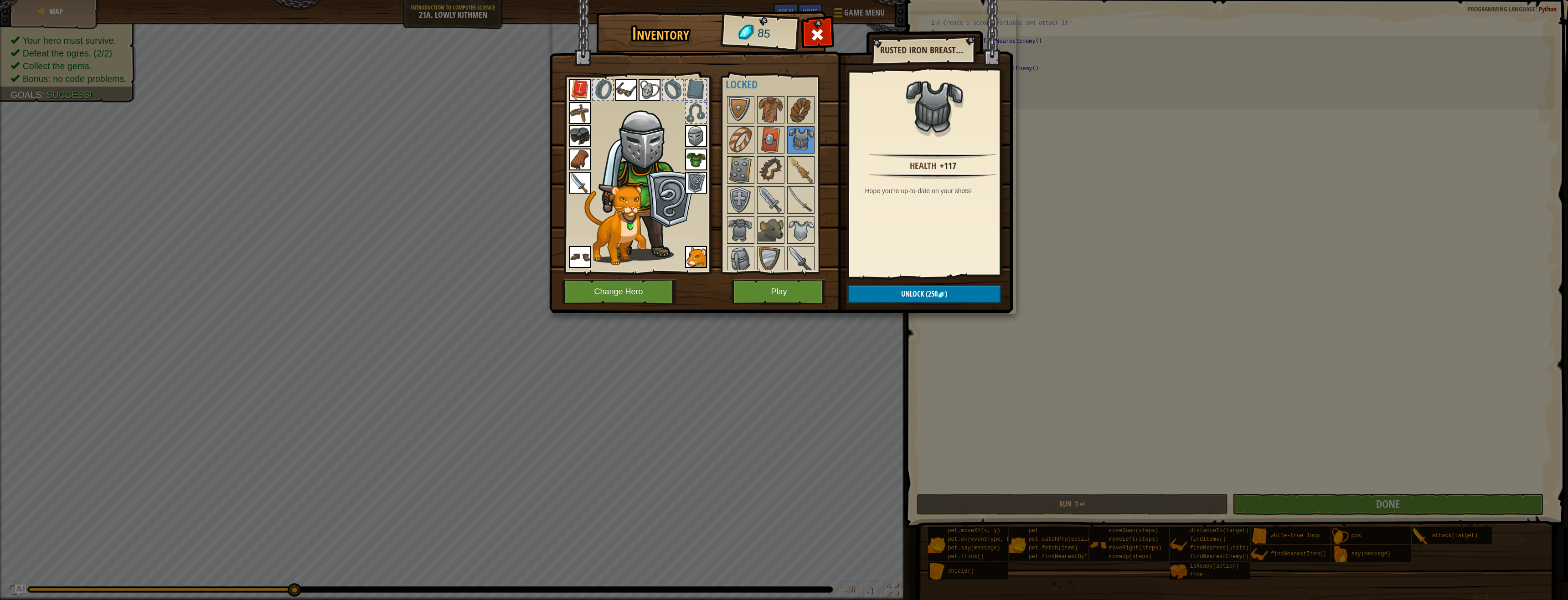
scroll to position [319, 0]
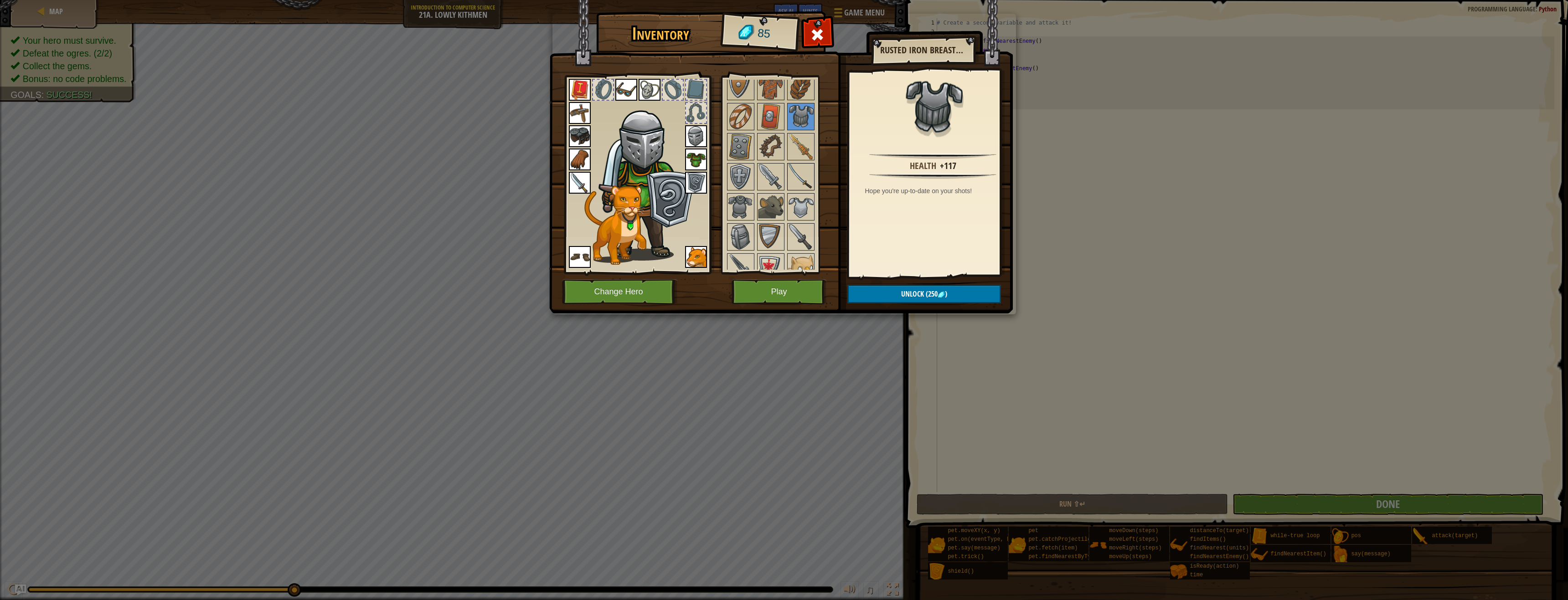
click at [797, 178] on img at bounding box center [801, 177] width 26 height 26
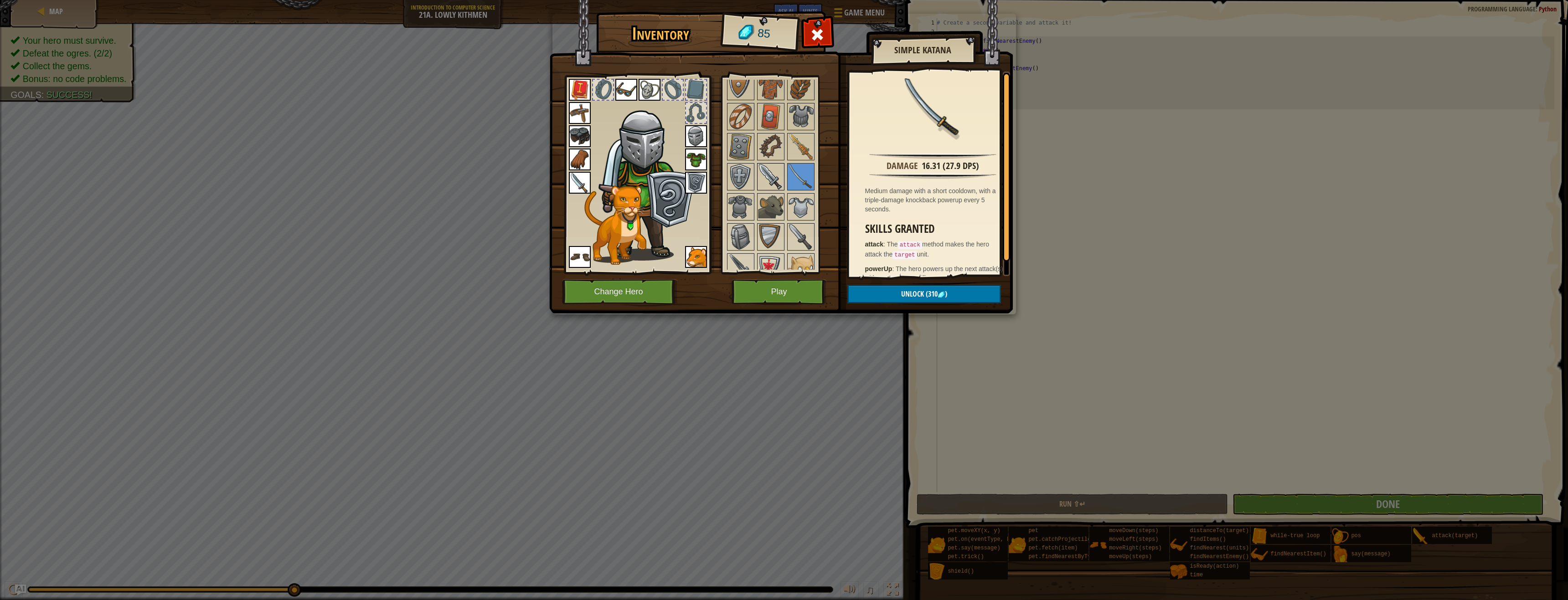
click at [779, 180] on img at bounding box center [770, 177] width 26 height 26
click at [759, 187] on img at bounding box center [770, 177] width 26 height 26
click at [741, 187] on img at bounding box center [741, 177] width 26 height 26
click at [747, 212] on img at bounding box center [741, 207] width 26 height 26
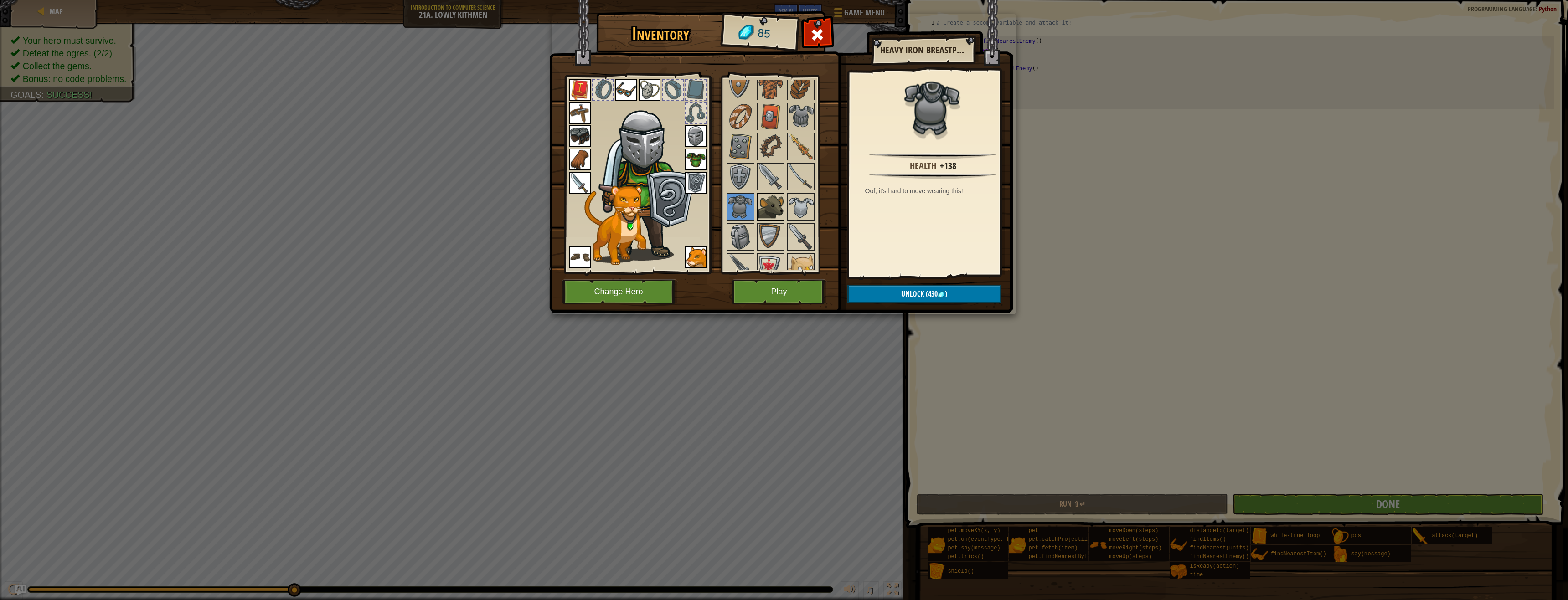
drag, startPoint x: 765, startPoint y: 203, endPoint x: 779, endPoint y: 202, distance: 14.0
click at [766, 203] on img at bounding box center [770, 207] width 26 height 26
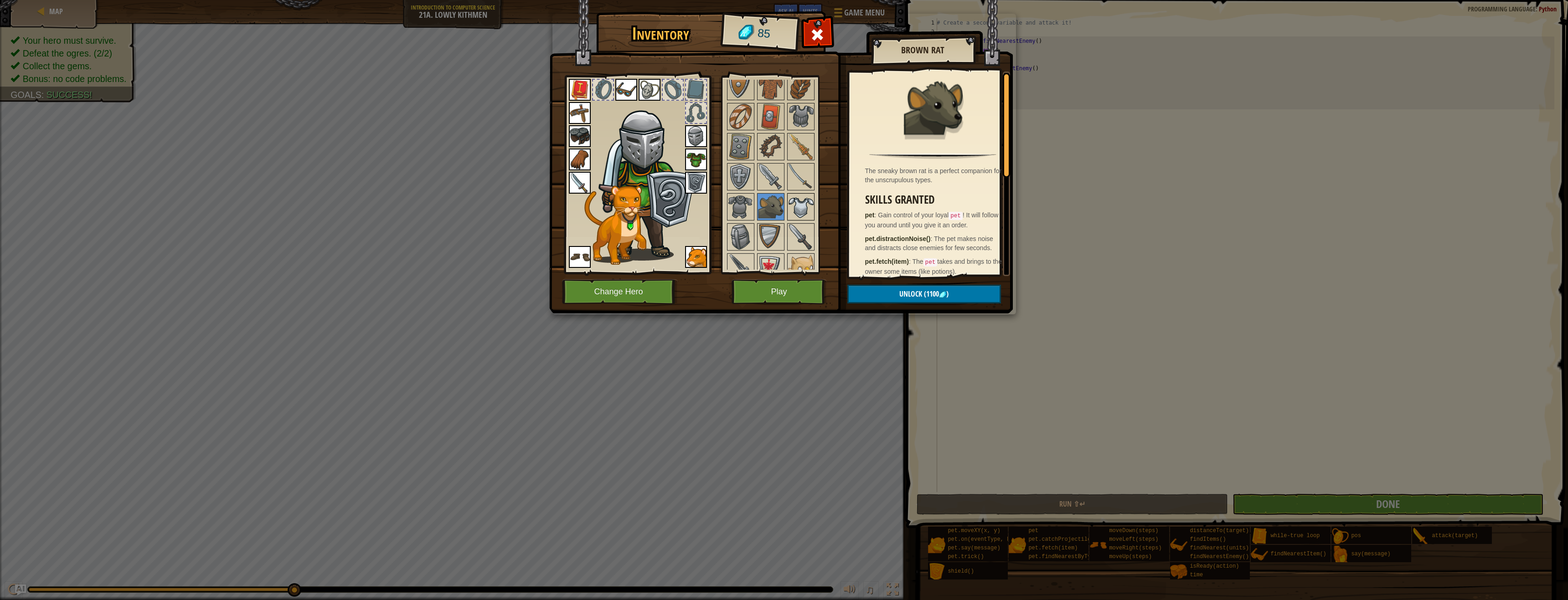
click at [790, 202] on img at bounding box center [801, 207] width 26 height 26
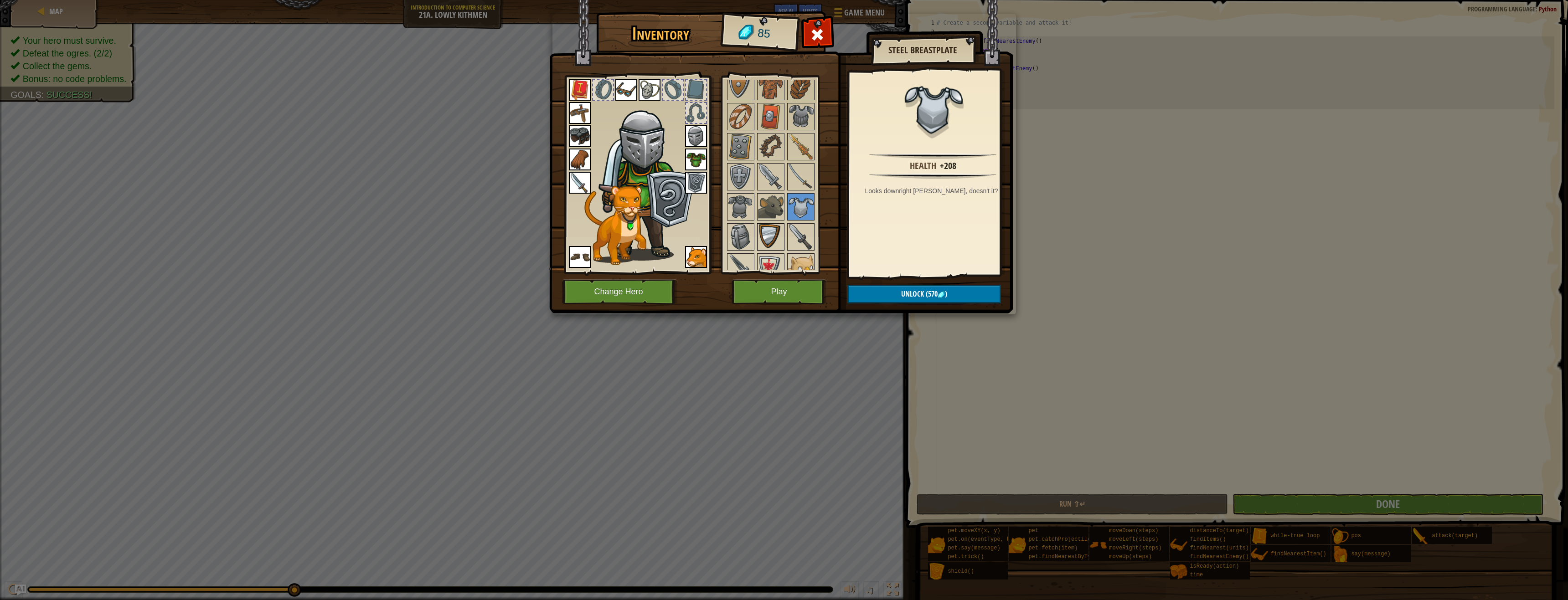
drag, startPoint x: 800, startPoint y: 228, endPoint x: 778, endPoint y: 229, distance: 22.0
click at [798, 228] on img at bounding box center [801, 237] width 26 height 26
click at [775, 229] on img at bounding box center [770, 237] width 26 height 26
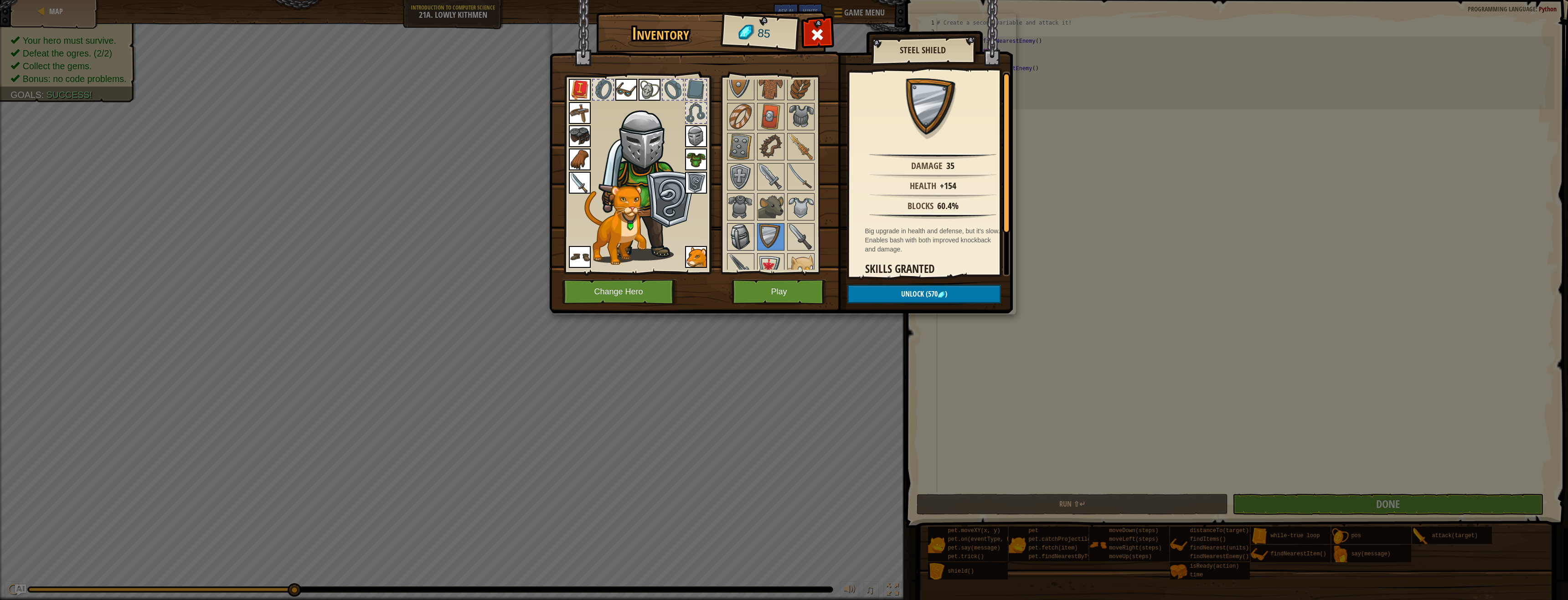
drag, startPoint x: 759, startPoint y: 232, endPoint x: 751, endPoint y: 234, distance: 8.2
click at [751, 234] on div "Available Equip Equip Equip Equip Equip Equip Equip Equip Equip Equip Equip Equ…" at bounding box center [779, 175] width 108 height 190
click at [737, 234] on img at bounding box center [741, 237] width 26 height 26
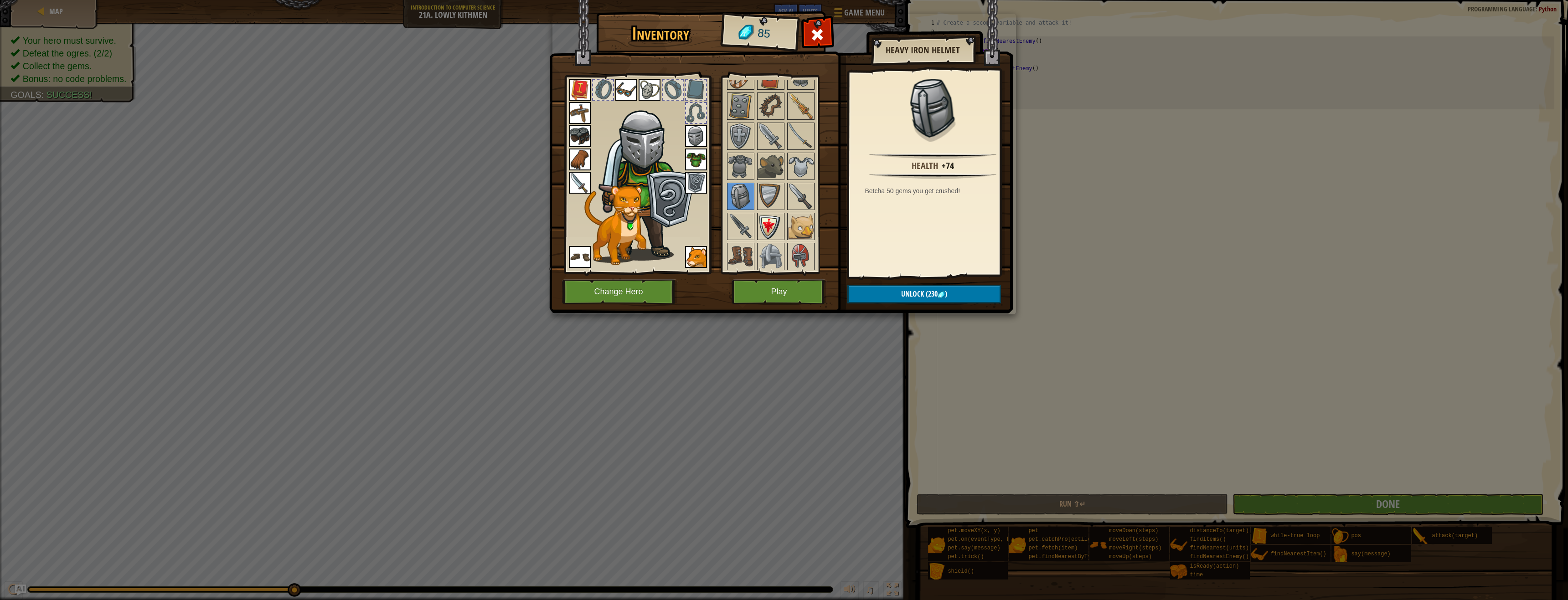
scroll to position [365, 0]
click at [767, 210] on div "Available Equip Equip Equip Equip Equip Equip Equip Equip Equip Equip Equip Equ…" at bounding box center [779, 175] width 108 height 190
drag, startPoint x: 752, startPoint y: 216, endPoint x: 748, endPoint y: 222, distance: 7.2
click at [748, 220] on img at bounding box center [741, 222] width 26 height 26
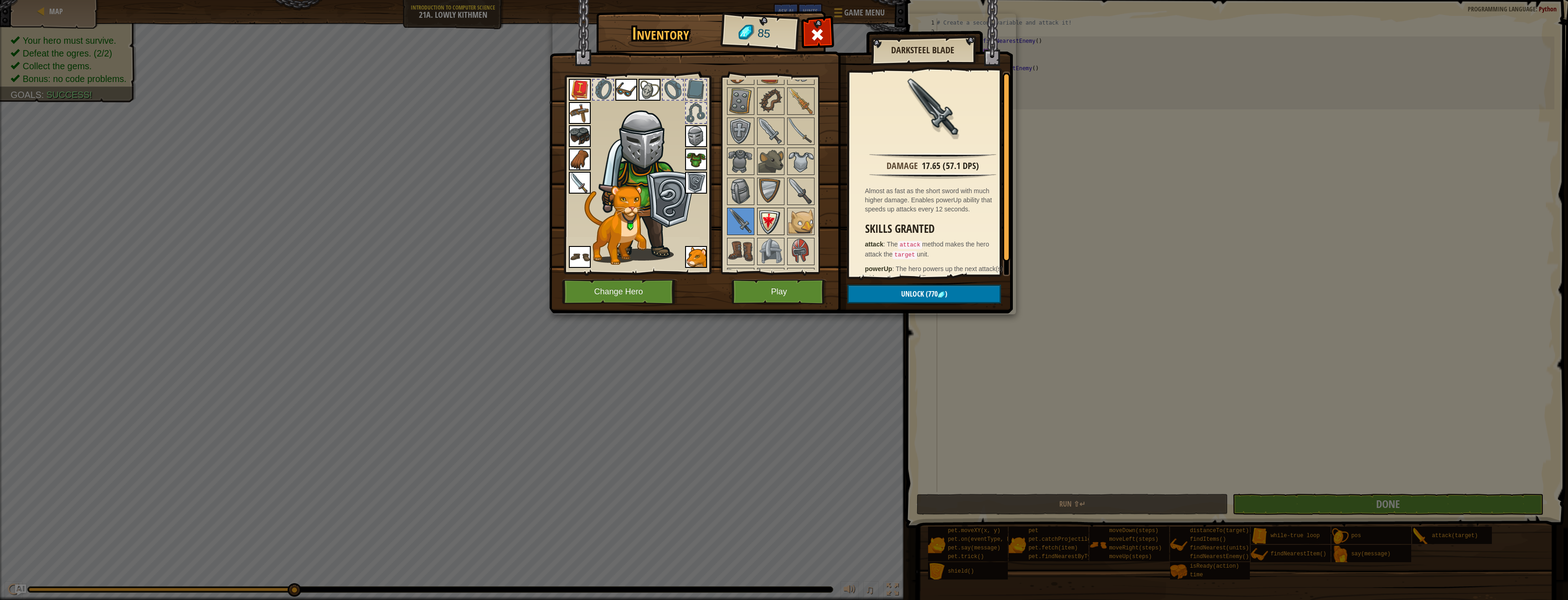
click at [774, 222] on img at bounding box center [770, 222] width 26 height 26
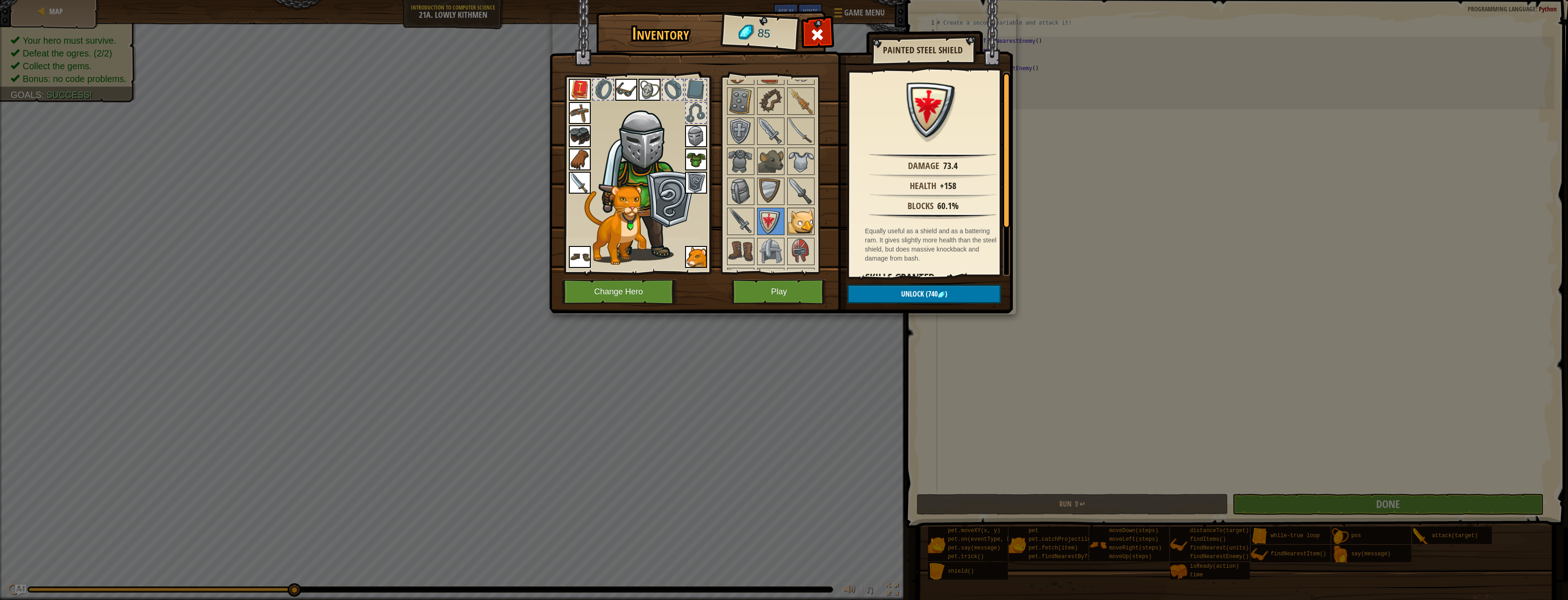
click at [787, 218] on div at bounding box center [800, 222] width 27 height 27
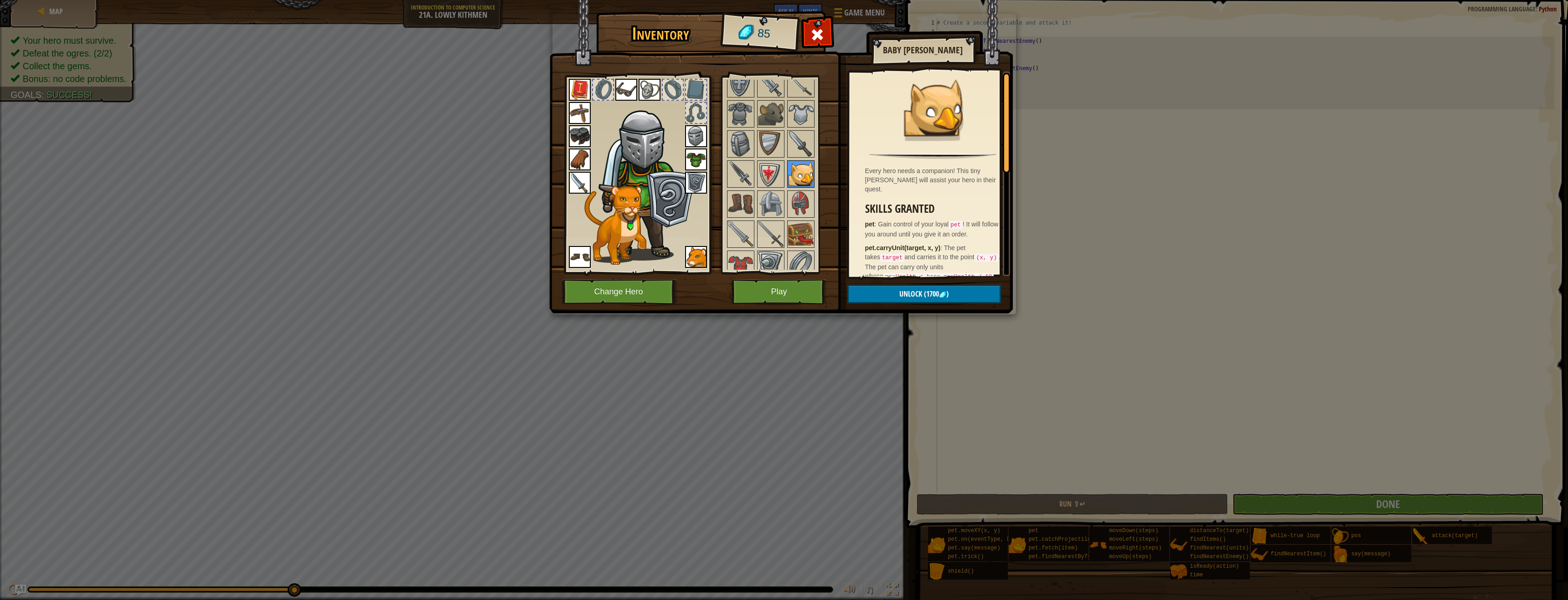
scroll to position [455, 0]
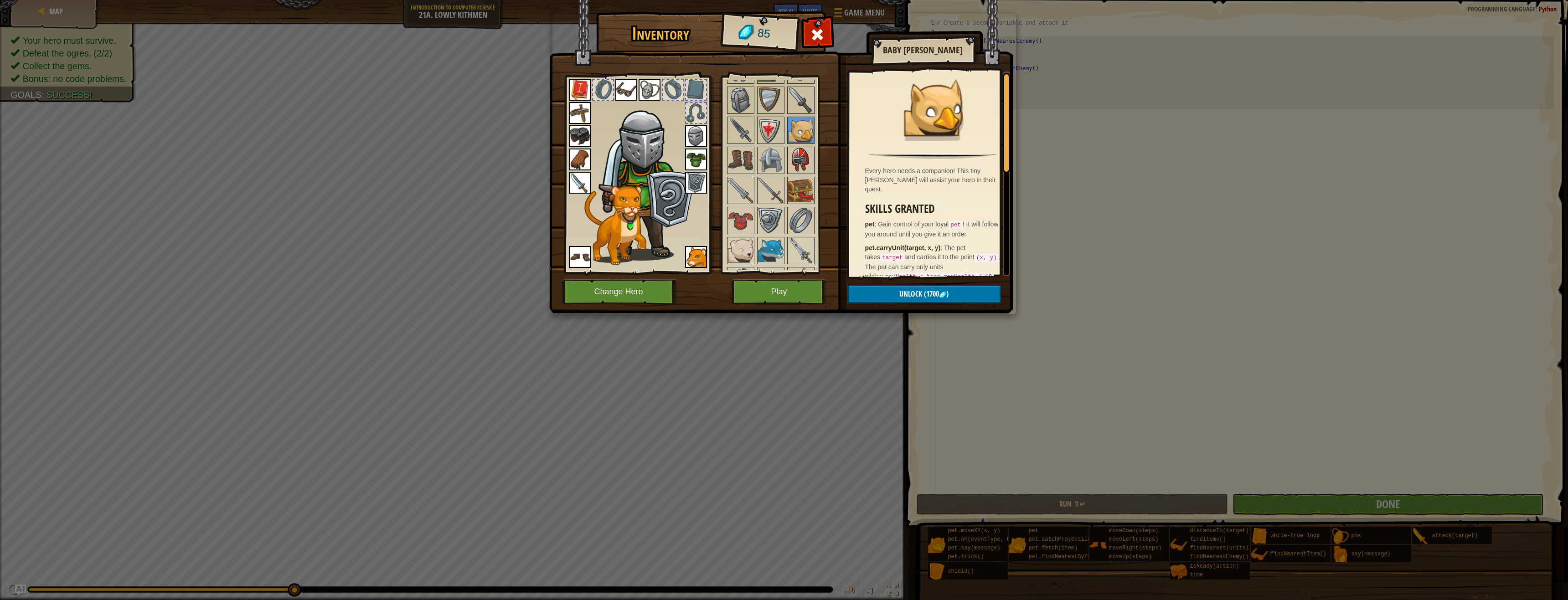
click at [798, 156] on img at bounding box center [801, 160] width 26 height 26
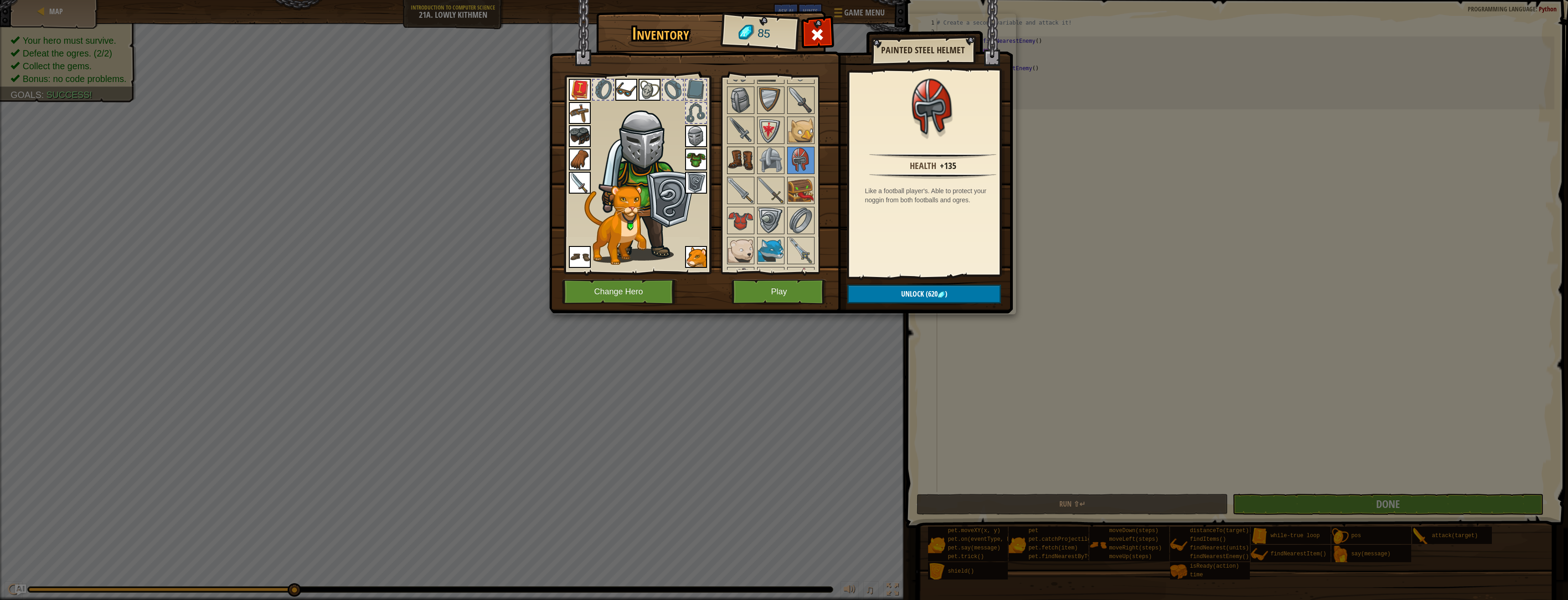
drag, startPoint x: 759, startPoint y: 159, endPoint x: 748, endPoint y: 162, distance: 11.4
click at [757, 160] on div at bounding box center [770, 160] width 27 height 27
click at [733, 166] on img at bounding box center [741, 160] width 26 height 26
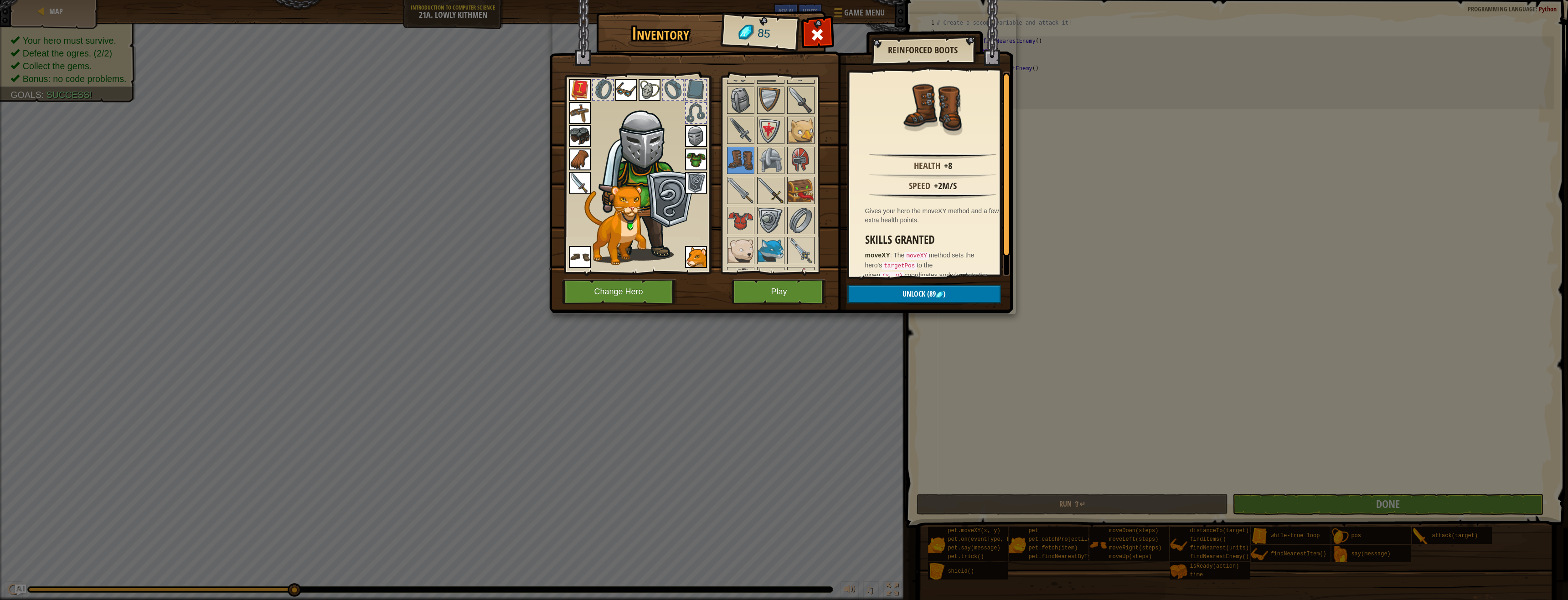
drag, startPoint x: 746, startPoint y: 188, endPoint x: 768, endPoint y: 187, distance: 22.0
click at [758, 187] on div "Available Equip Equip Equip Equip Equip Equip Equip Equip Equip Equip Equip Equ…" at bounding box center [779, 175] width 108 height 190
drag, startPoint x: 743, startPoint y: 192, endPoint x: 754, endPoint y: 194, distance: 11.2
click at [743, 192] on img at bounding box center [741, 190] width 26 height 26
click at [763, 192] on img at bounding box center [770, 190] width 26 height 26
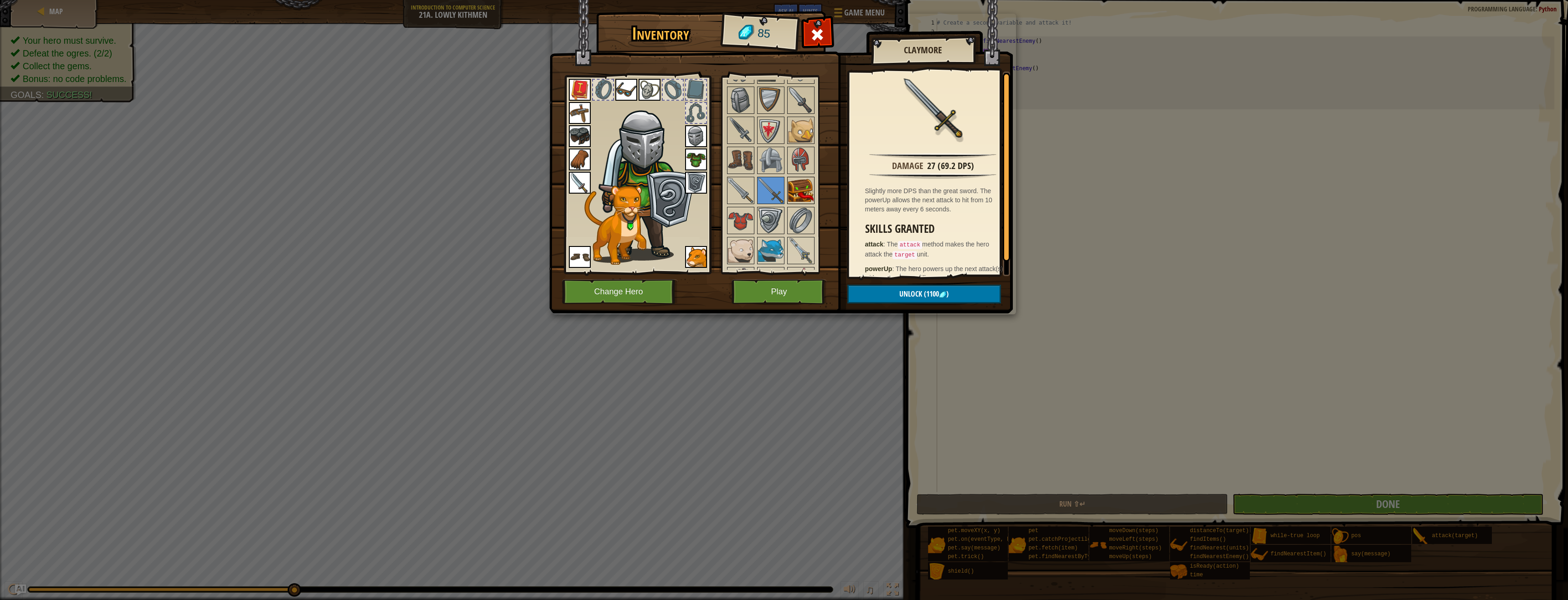
click at [798, 197] on img at bounding box center [801, 190] width 26 height 26
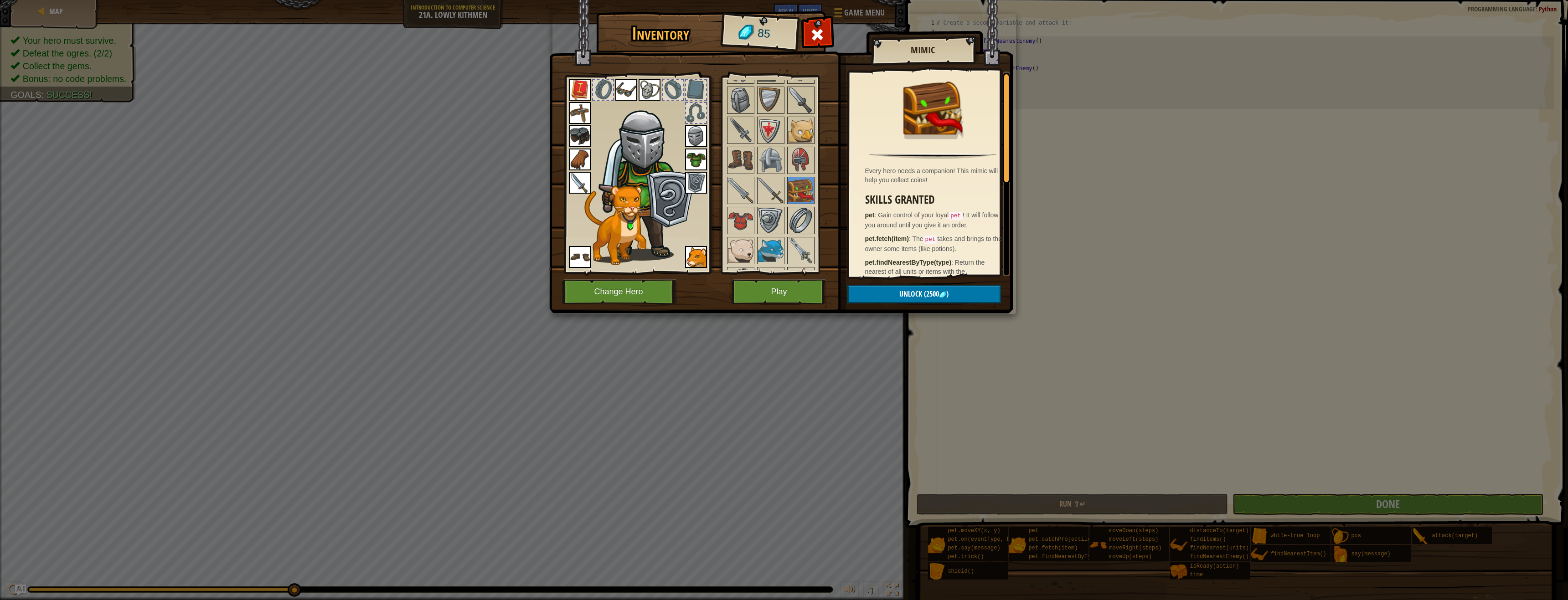
click at [798, 211] on img at bounding box center [801, 221] width 26 height 26
click at [778, 220] on img at bounding box center [770, 221] width 26 height 26
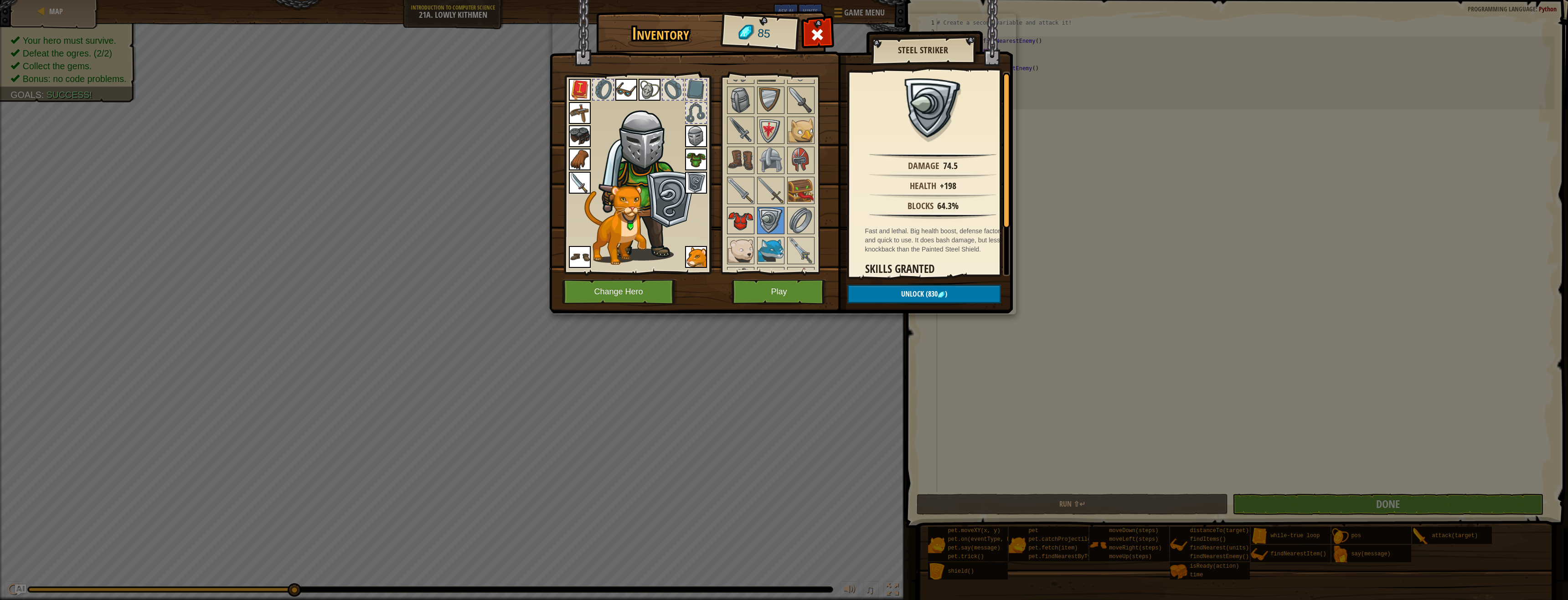
click at [738, 218] on img at bounding box center [741, 221] width 26 height 26
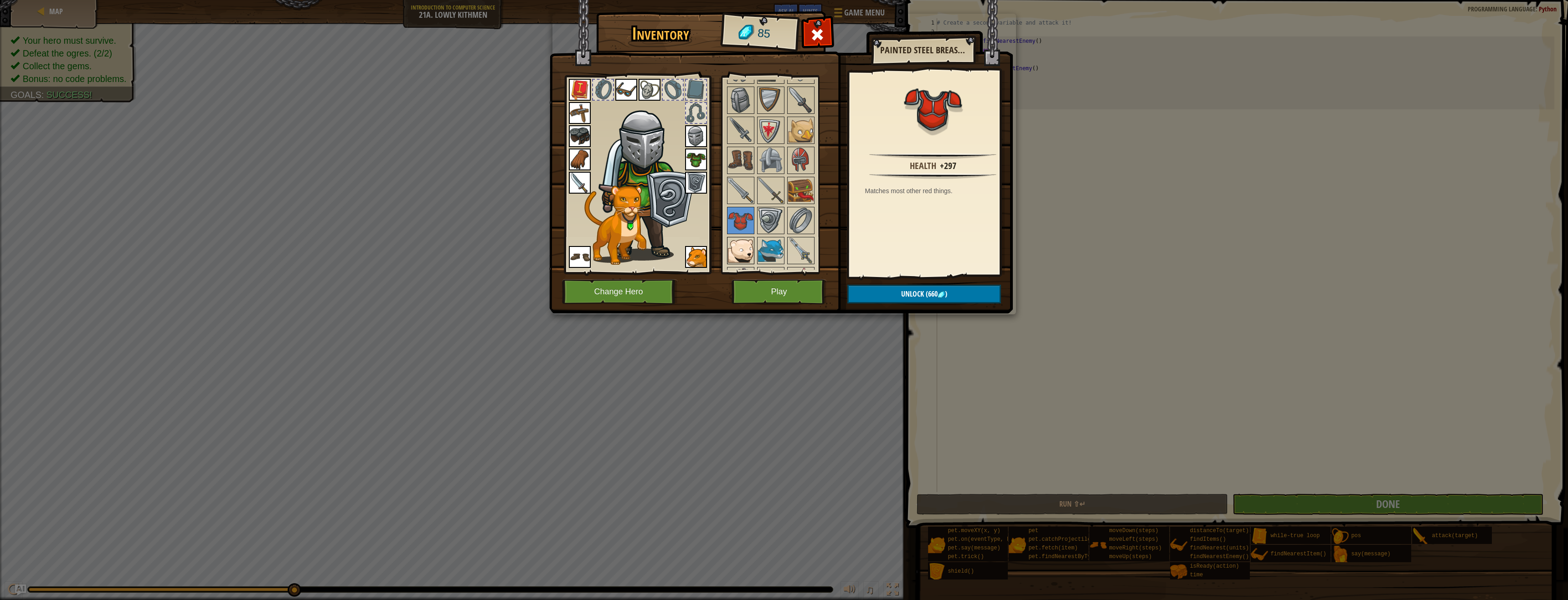
click at [736, 242] on img at bounding box center [741, 251] width 26 height 26
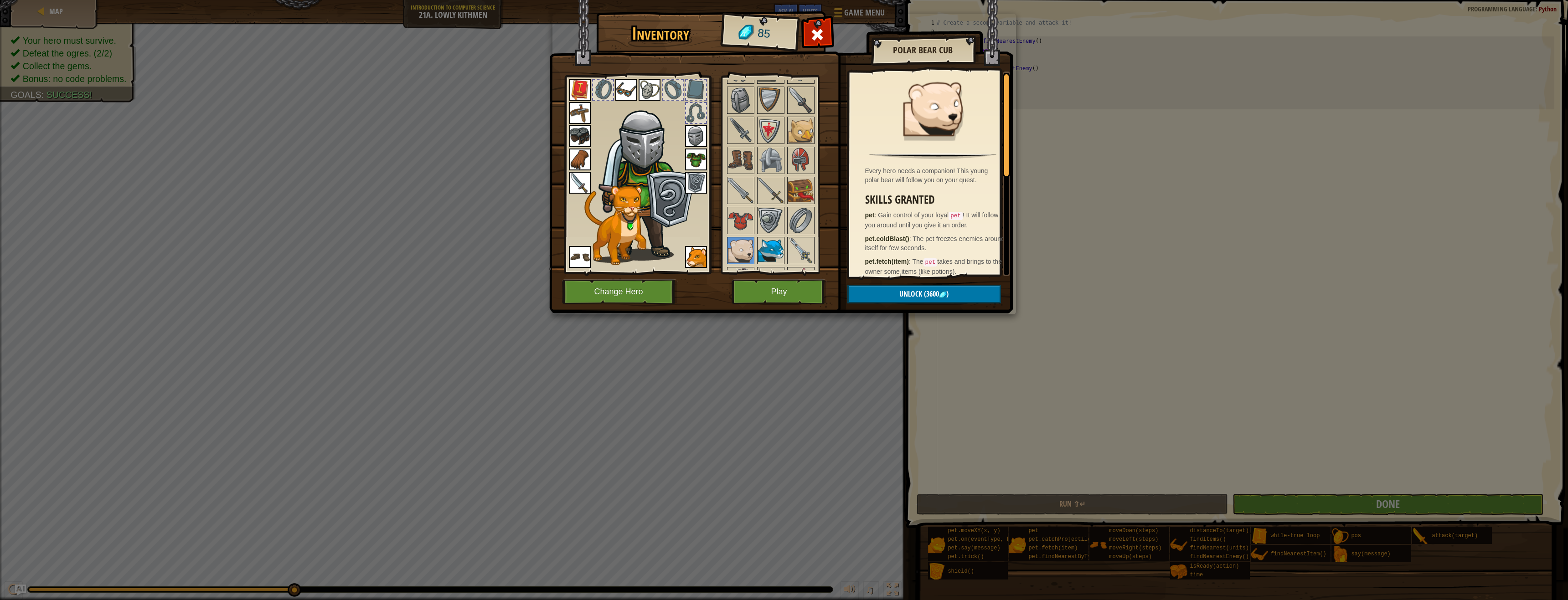
click at [779, 251] on img at bounding box center [770, 251] width 26 height 26
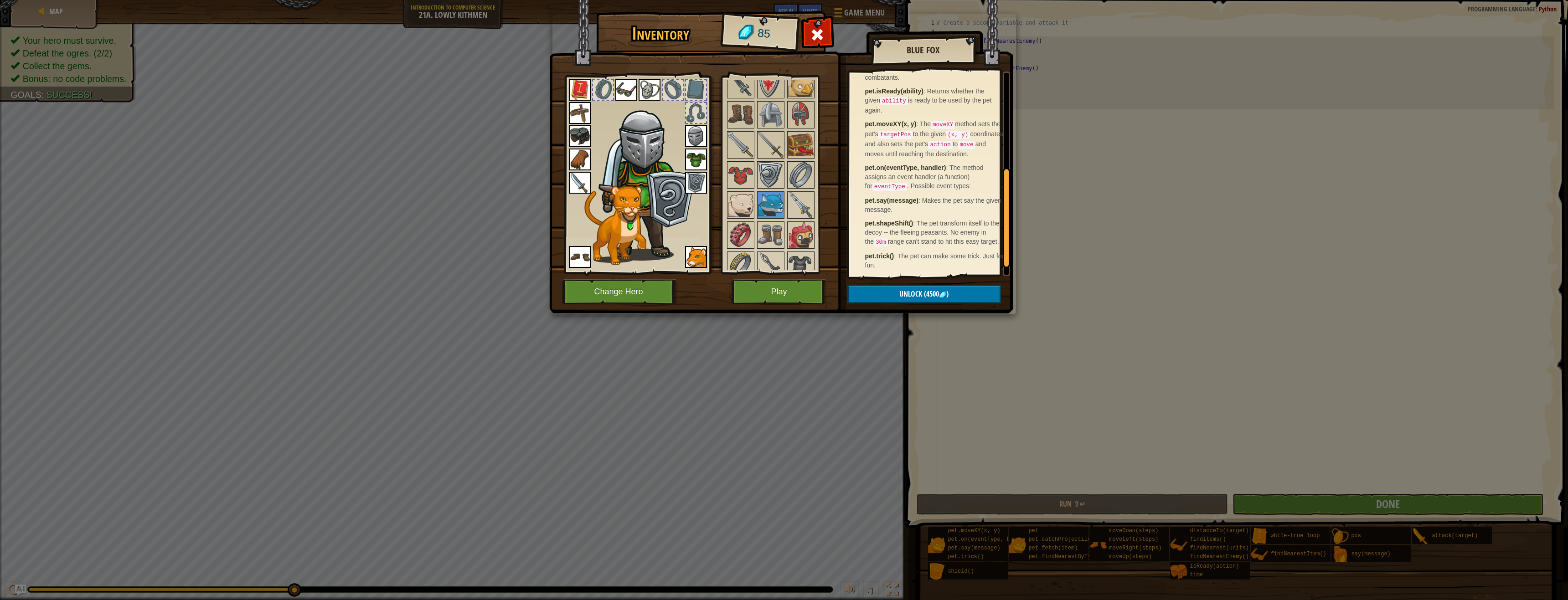
scroll to position [217, 0]
click at [803, 204] on img at bounding box center [801, 205] width 26 height 26
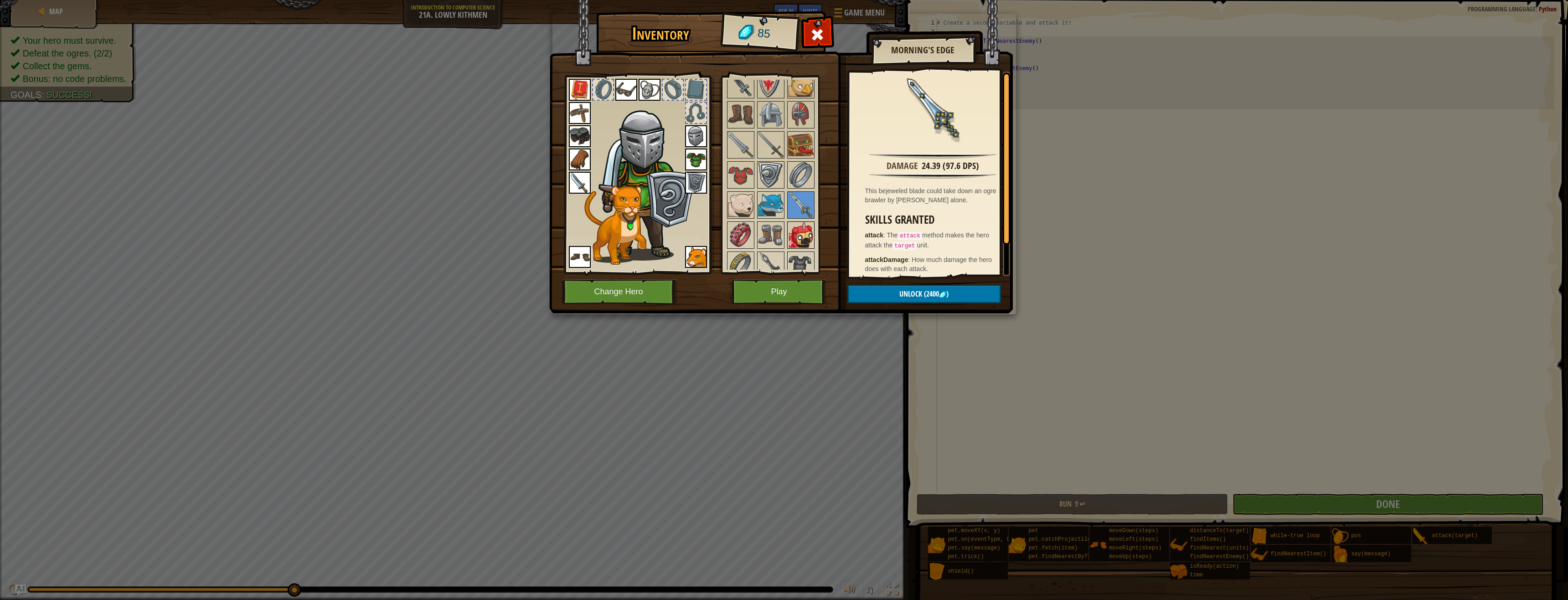
click at [790, 234] on img at bounding box center [801, 235] width 26 height 26
click at [773, 237] on img at bounding box center [770, 235] width 26 height 26
click at [742, 235] on img at bounding box center [741, 235] width 26 height 26
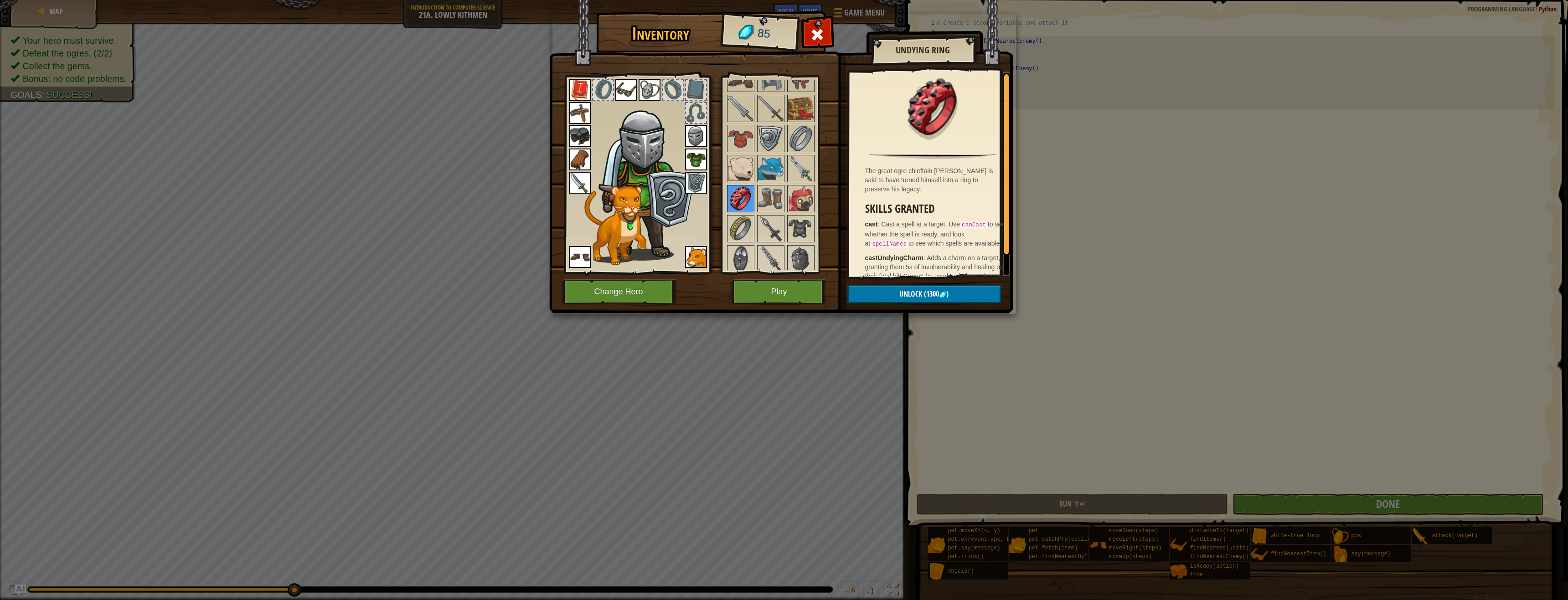
scroll to position [542, 0]
click at [731, 223] on img at bounding box center [741, 224] width 26 height 26
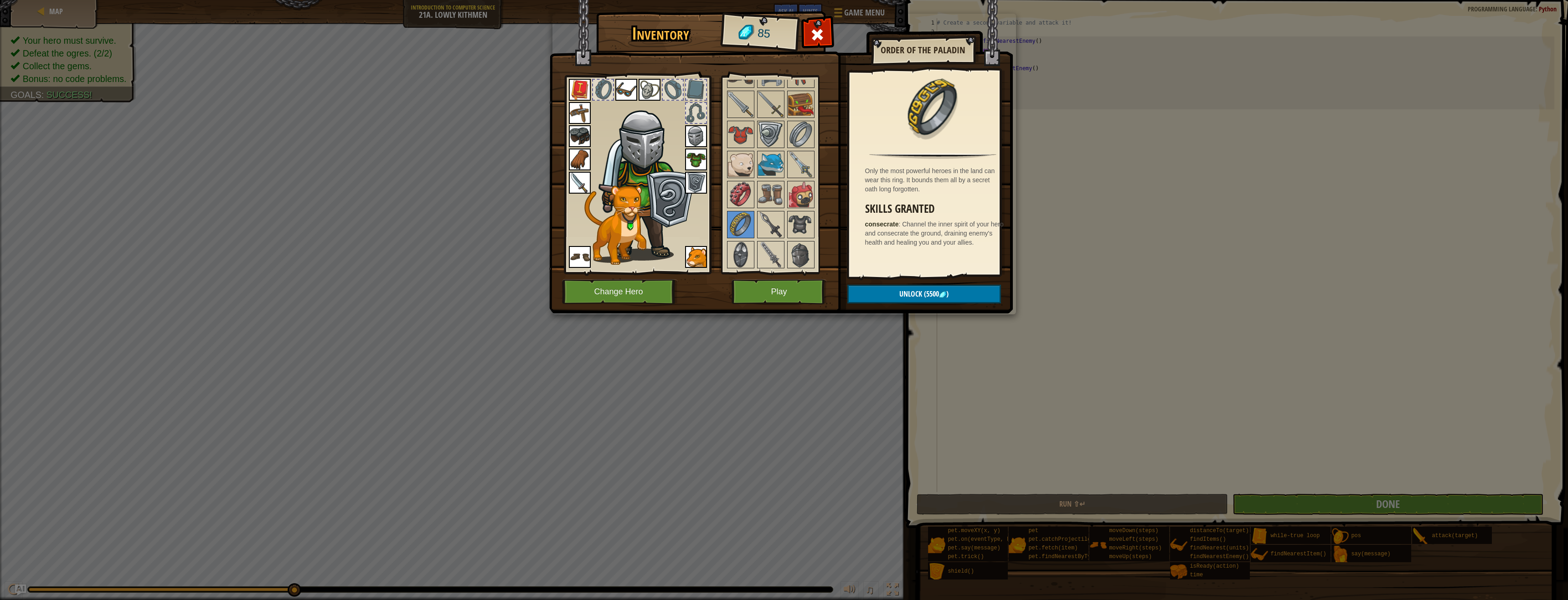
click at [754, 233] on div at bounding box center [779, 59] width 108 height 421
drag, startPoint x: 760, startPoint y: 234, endPoint x: 771, endPoint y: 237, distance: 11.4
click at [768, 237] on img at bounding box center [770, 224] width 26 height 26
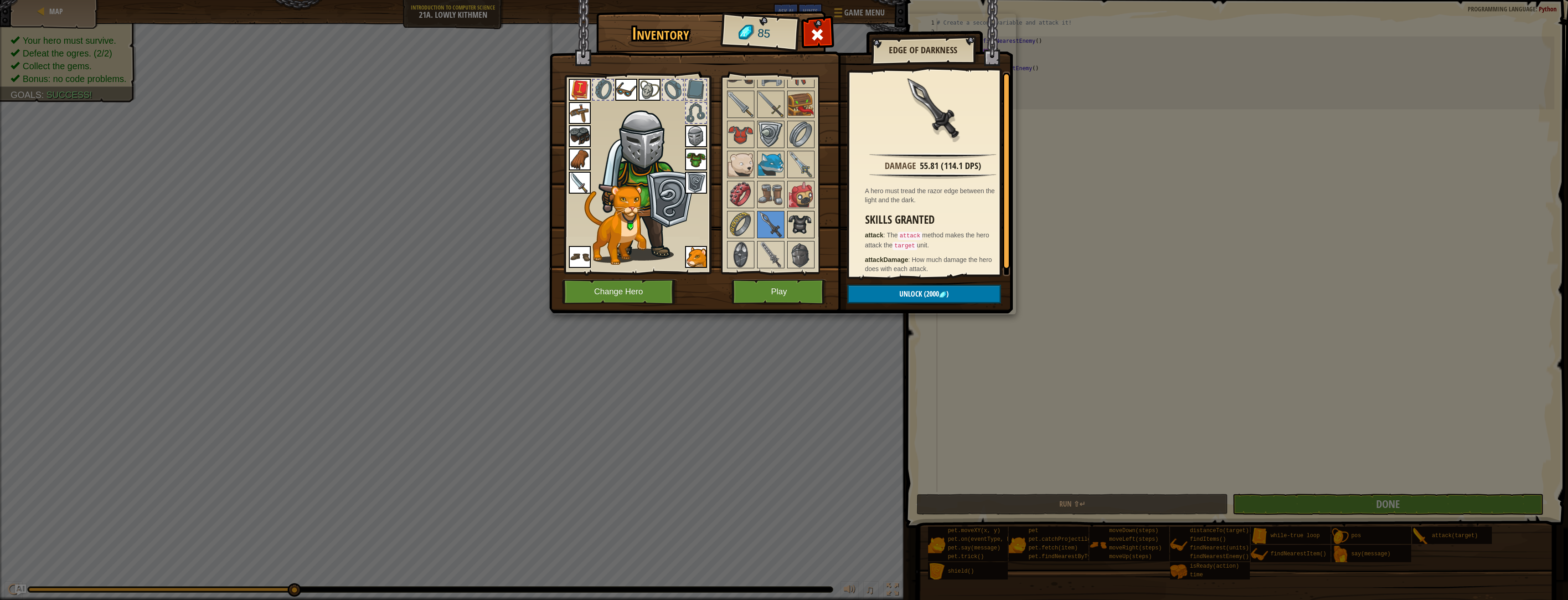
click at [809, 219] on img at bounding box center [801, 224] width 26 height 26
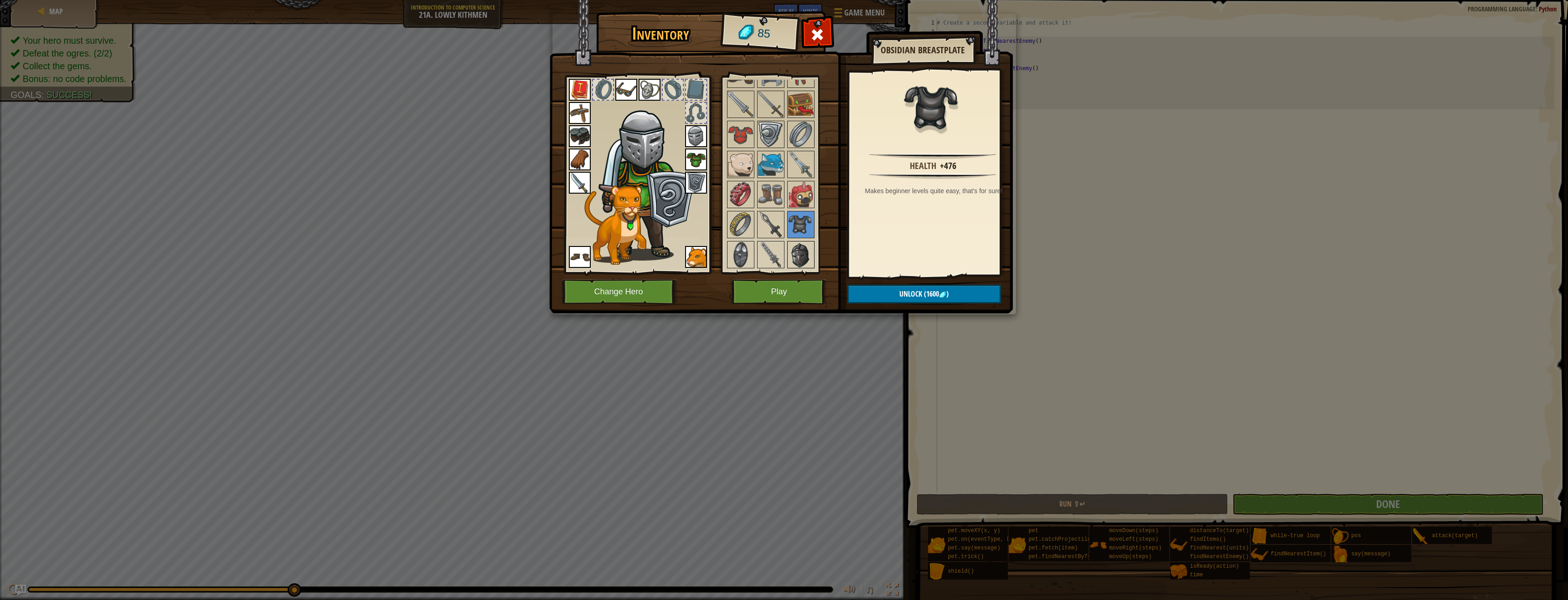
click at [808, 252] on img at bounding box center [801, 255] width 26 height 26
drag, startPoint x: 784, startPoint y: 251, endPoint x: 765, endPoint y: 248, distance: 19.2
click at [783, 251] on div at bounding box center [770, 254] width 27 height 27
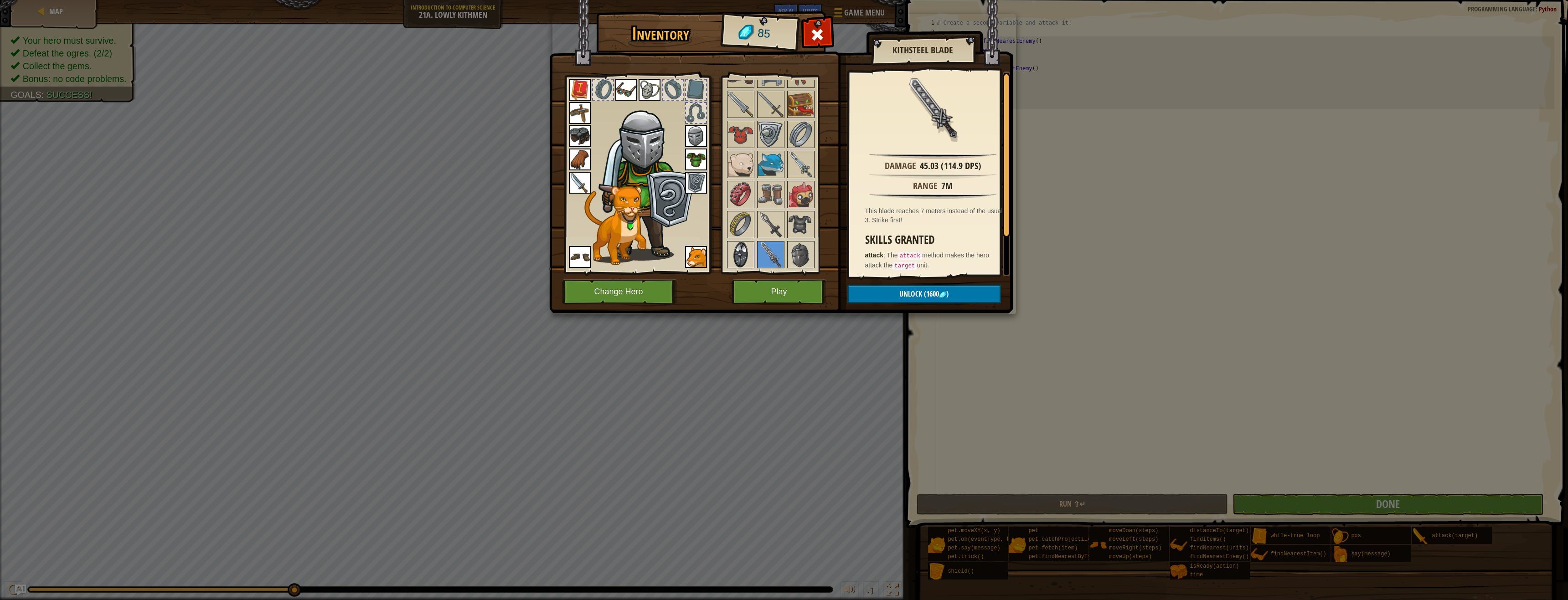
click at [745, 248] on img at bounding box center [741, 255] width 26 height 26
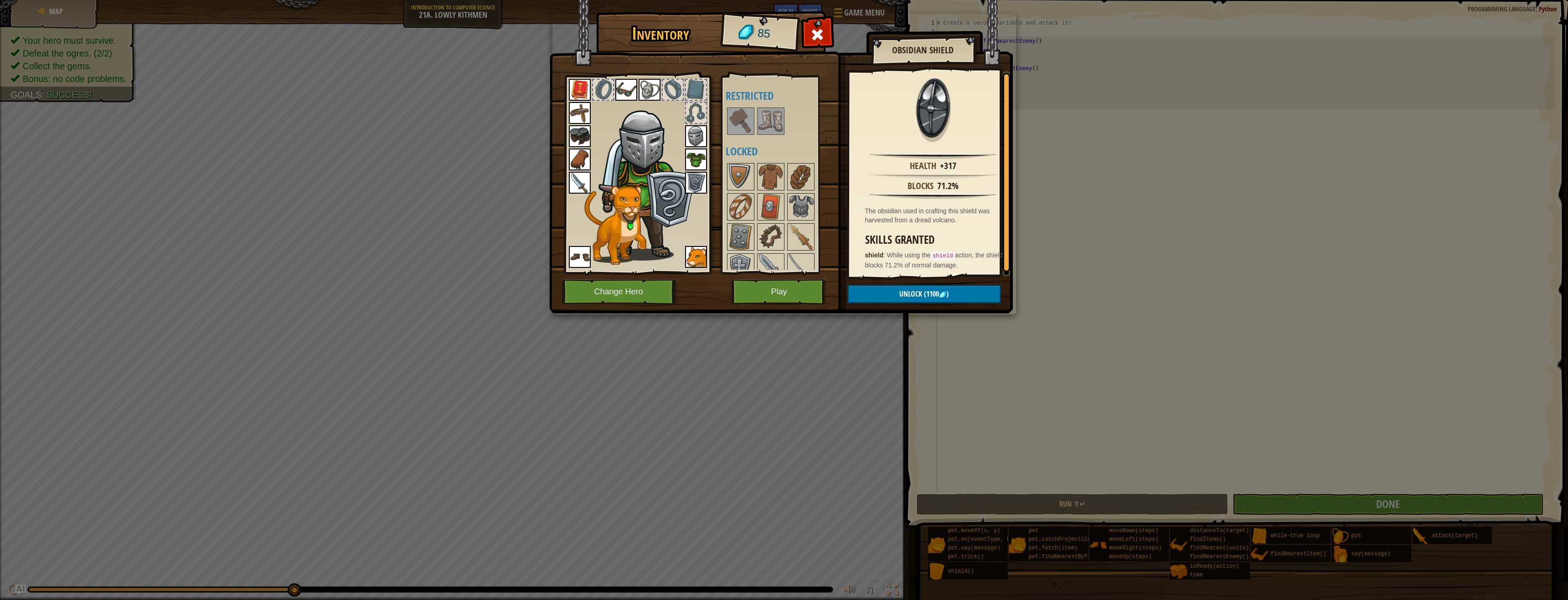
scroll to position [223, 0]
click at [748, 175] on img at bounding box center [741, 182] width 26 height 26
click at [795, 286] on button "Play" at bounding box center [779, 291] width 96 height 25
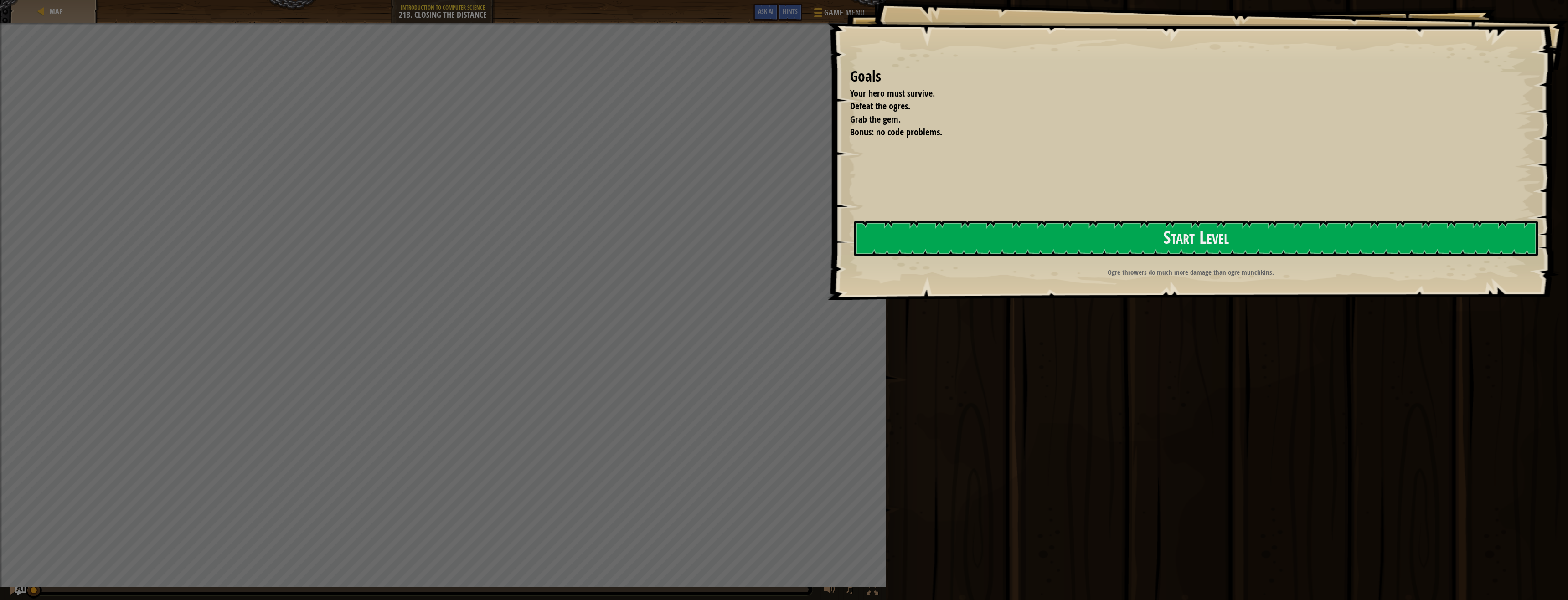
drag, startPoint x: 884, startPoint y: 118, endPoint x: 903, endPoint y: 118, distance: 19.0
click at [902, 118] on li "Grab the gem." at bounding box center [1186, 120] width 695 height 14
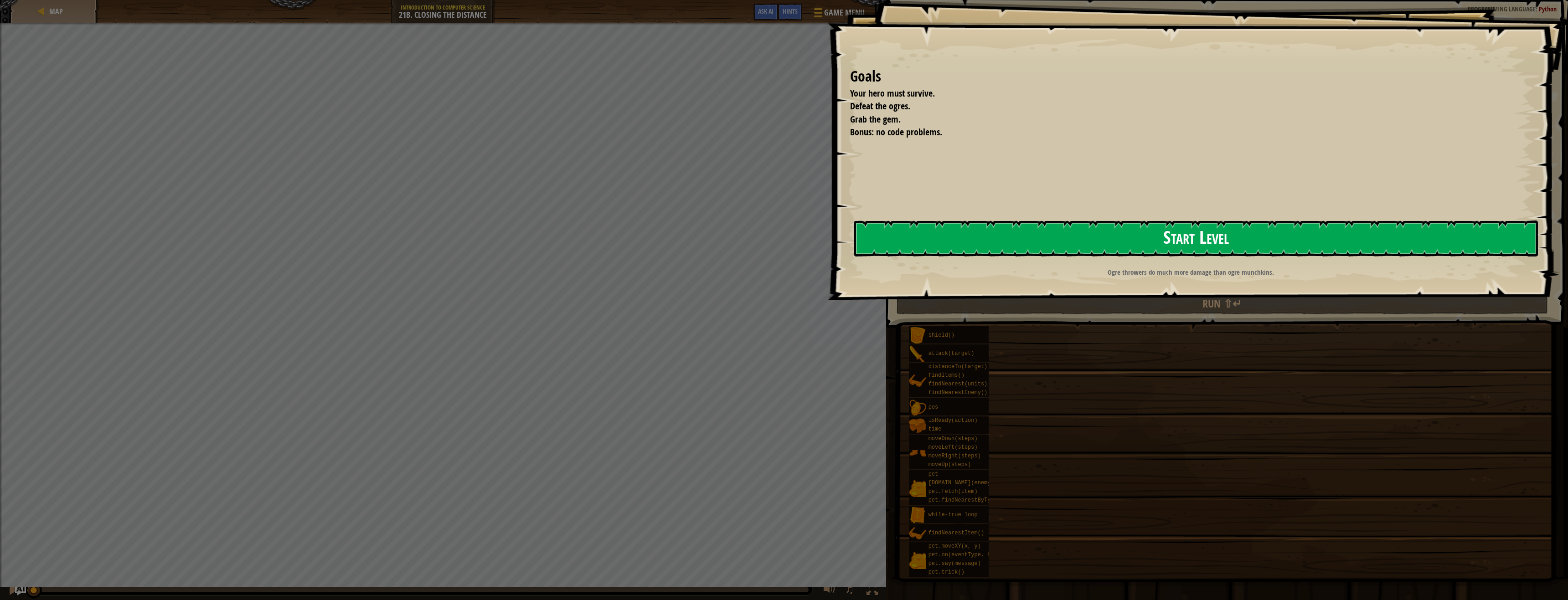
click at [1075, 242] on button "Start Level" at bounding box center [1195, 238] width 684 height 36
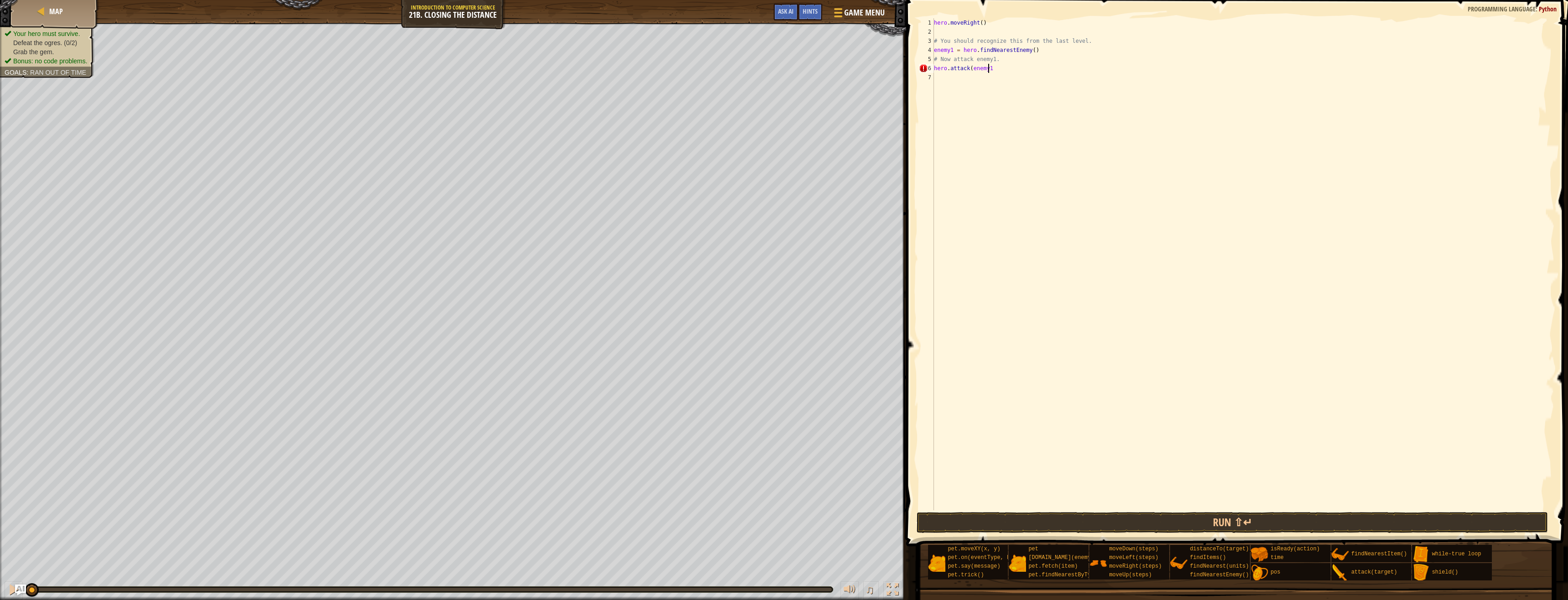
scroll to position [4, 4]
type textarea "hero.attack(enemy1)"
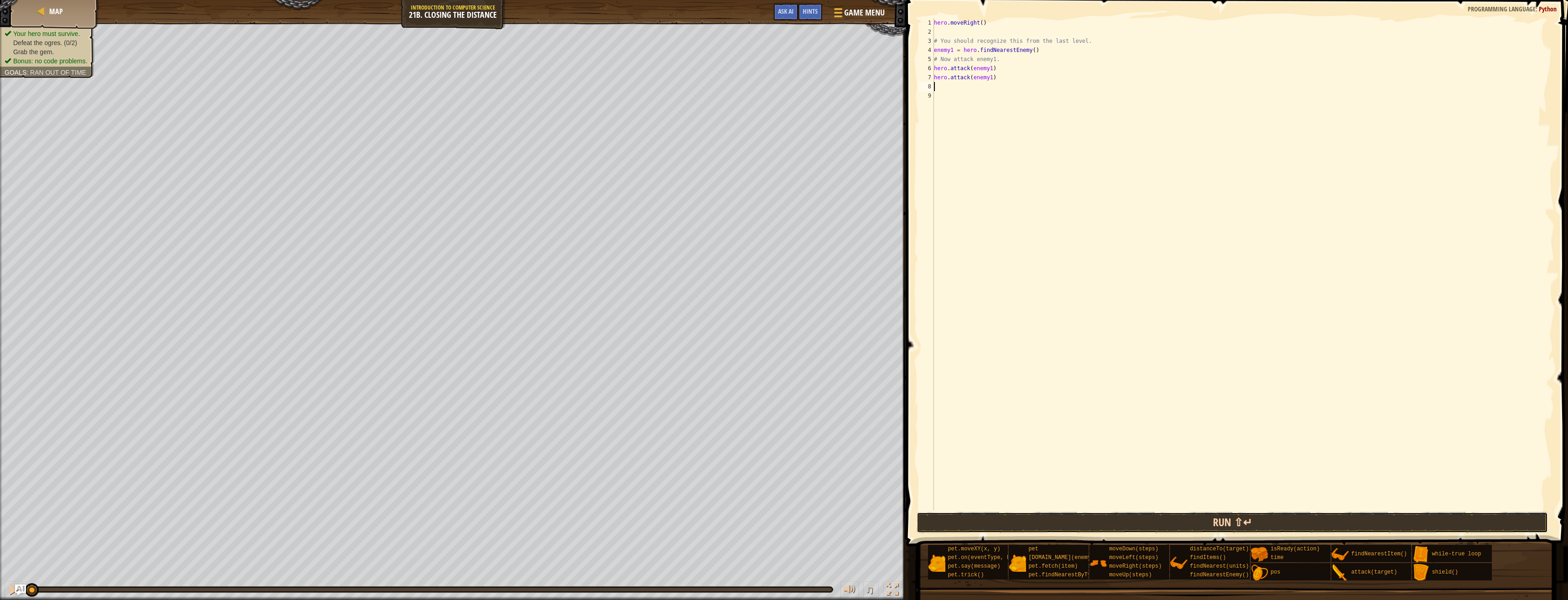
click at [1208, 522] on button "Run ⇧↵" at bounding box center [1232, 522] width 631 height 21
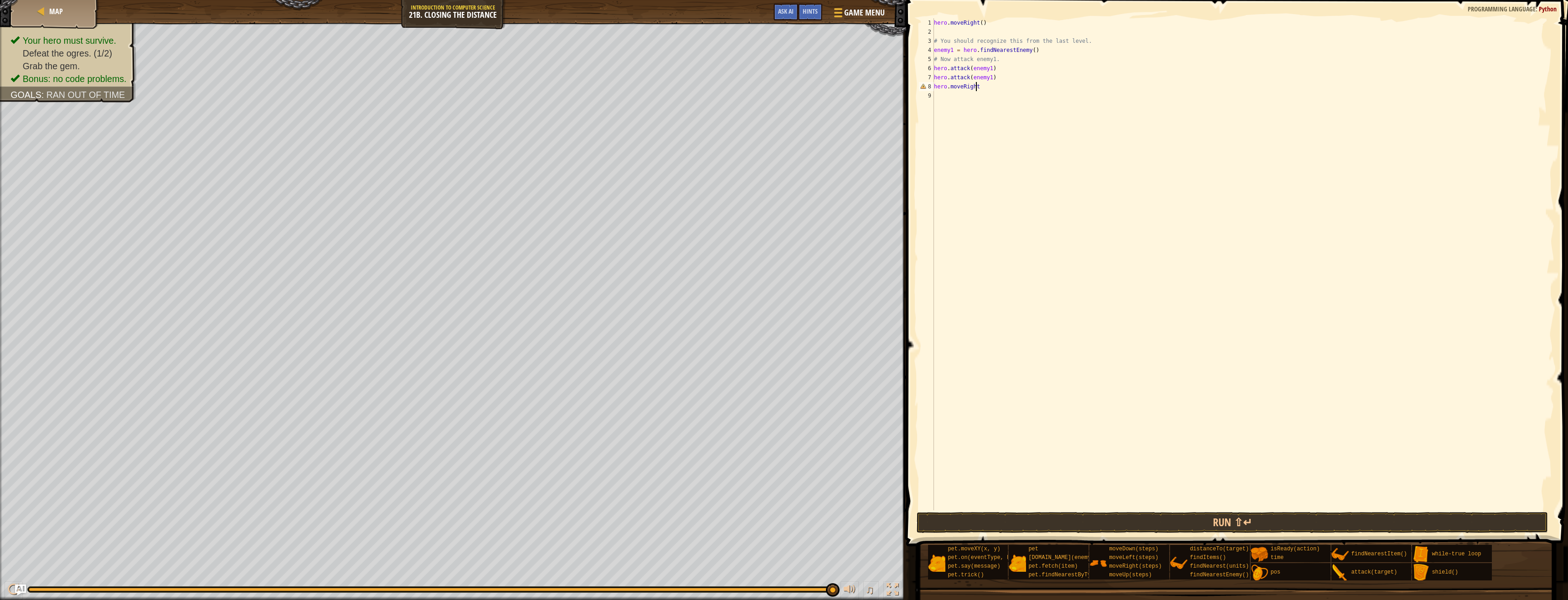
scroll to position [4, 3]
type textarea "hero.moveRight(2)"
type textarea "h"
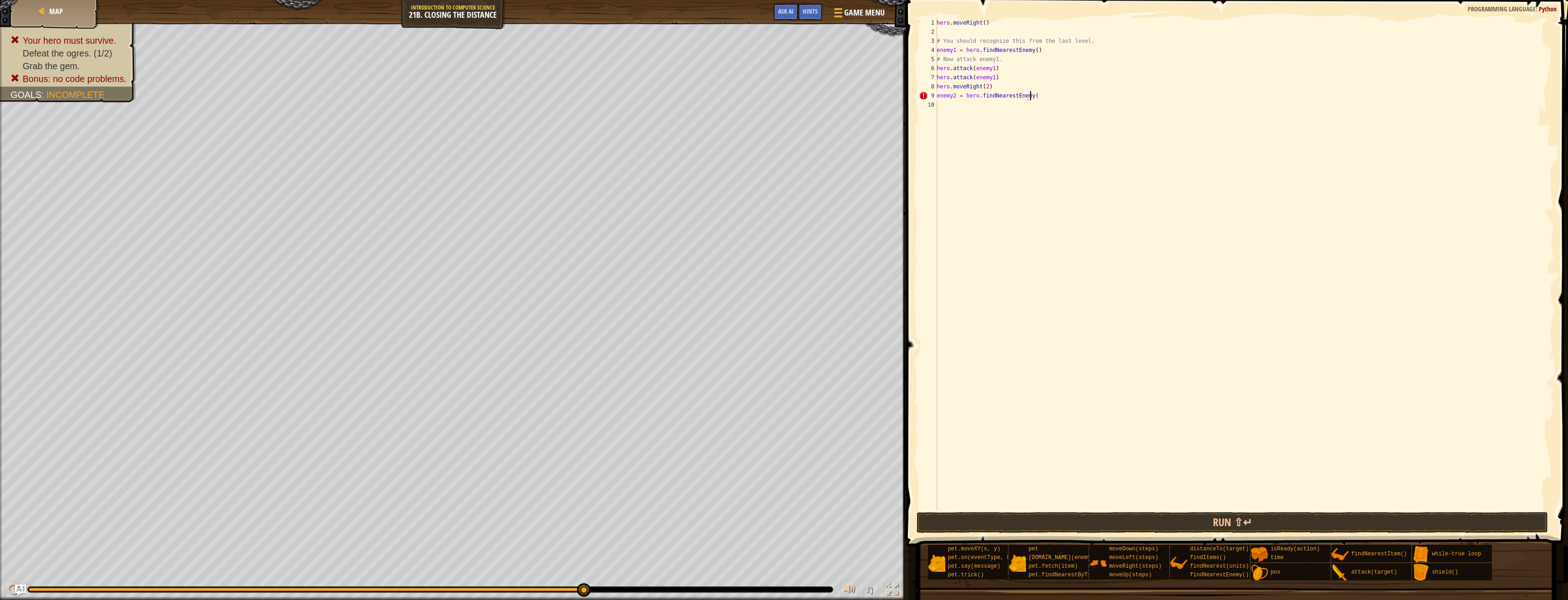
type textarea "enemy2 = hero.findNearestEnemy()"
type textarea "hero.attack(enemy2)"
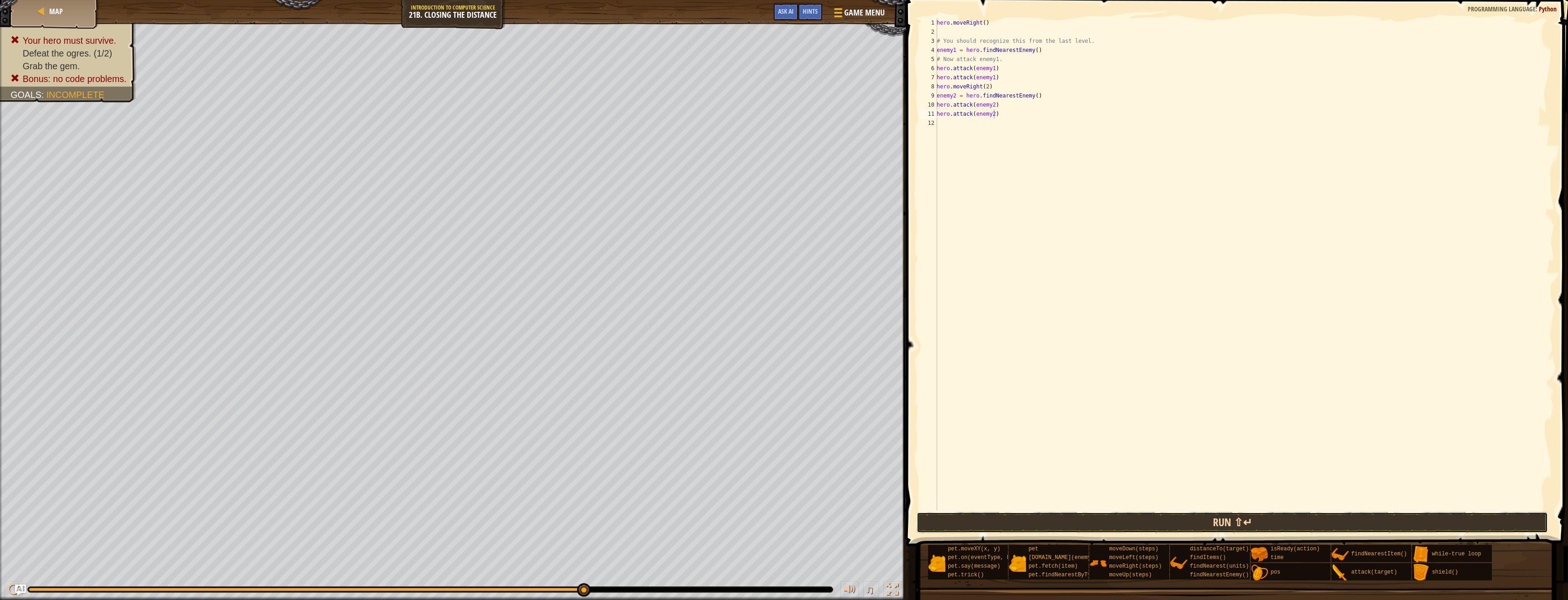
drag, startPoint x: 1071, startPoint y: 524, endPoint x: 1071, endPoint y: 519, distance: 5.0
click at [1071, 523] on button "Run ⇧↵" at bounding box center [1232, 522] width 631 height 21
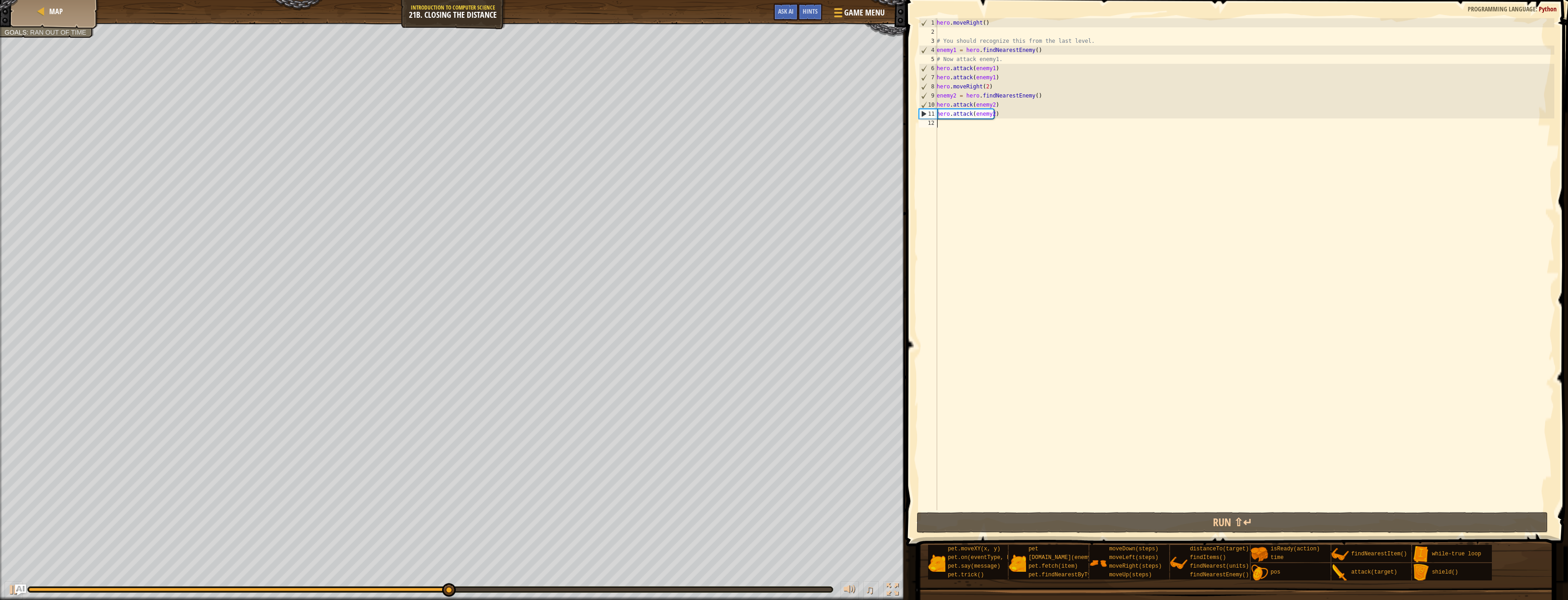
click at [979, 131] on div "hero . moveRight ( ) # You should recognize this from the last level. enemy1 = …" at bounding box center [1244, 274] width 619 height 510
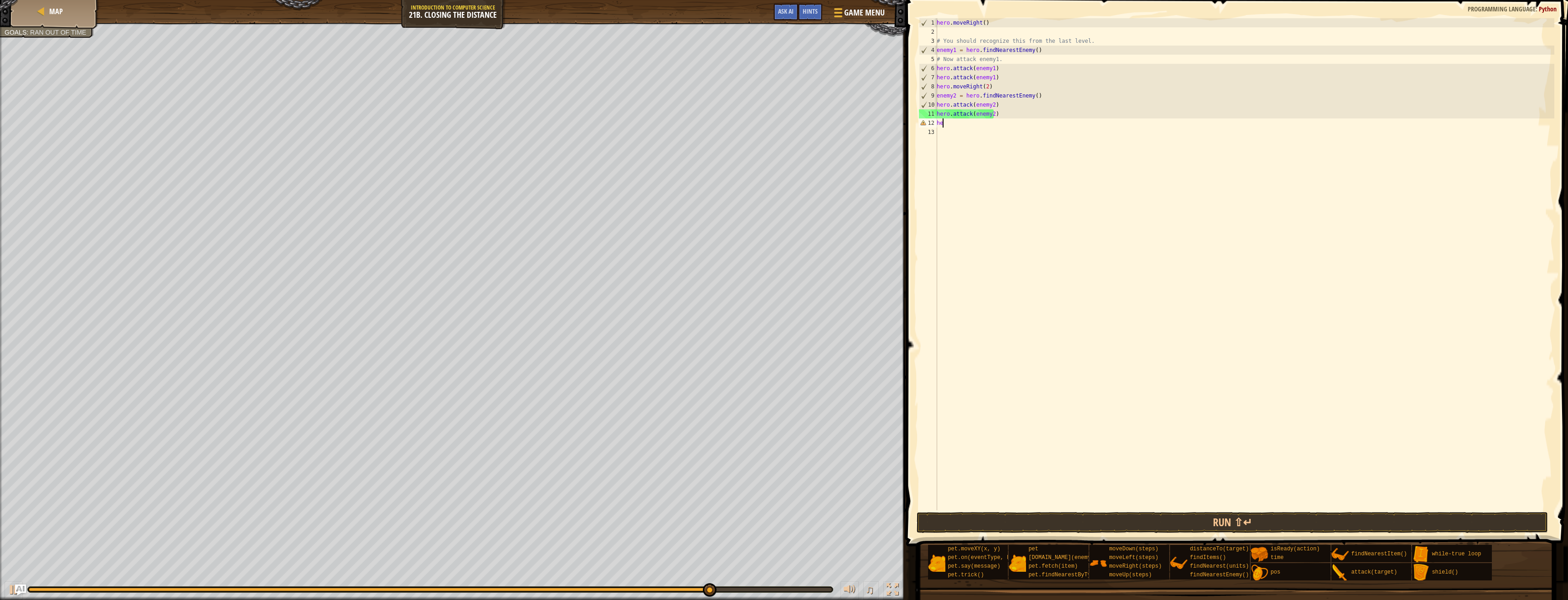
scroll to position [4, 0]
type textarea "h"
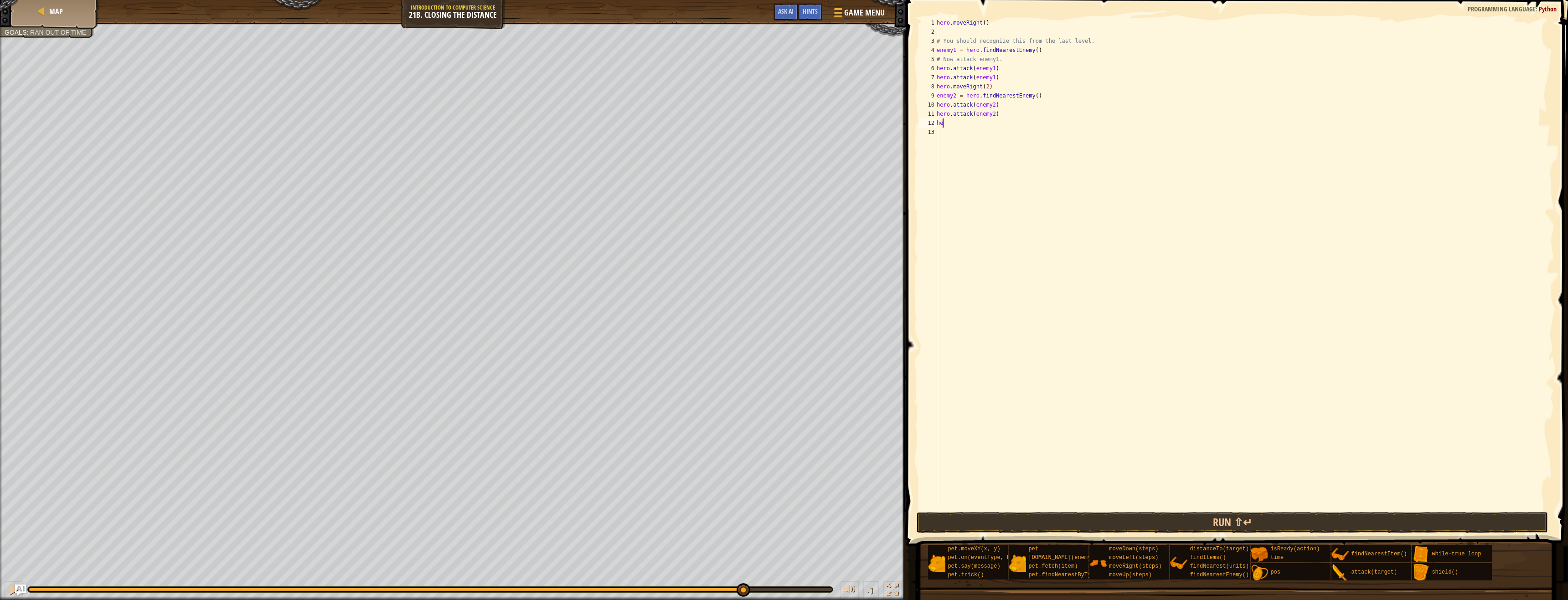
type textarea "h"
click at [947, 125] on div "hero . moveRight ( ) # You should recognize this from the last level. enemy1 = …" at bounding box center [1244, 274] width 619 height 510
click at [1184, 525] on button "Run ⇧↵" at bounding box center [1232, 522] width 631 height 21
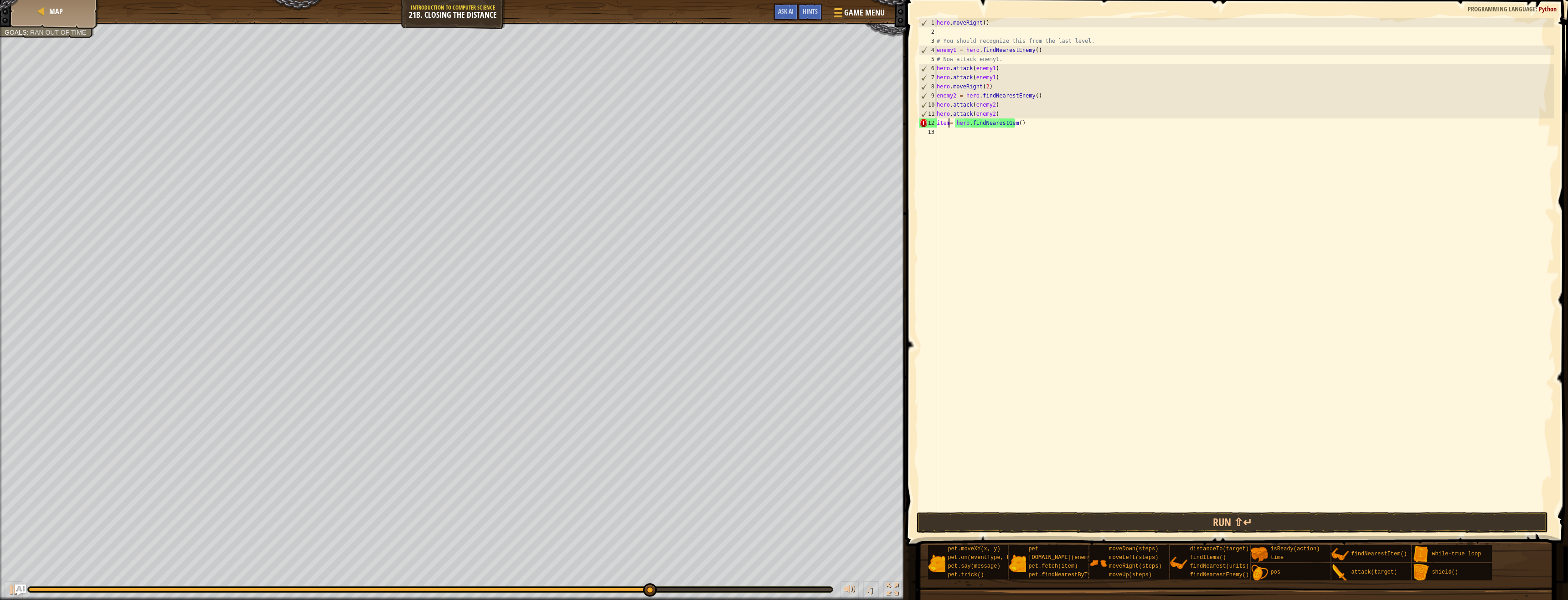
scroll to position [4, 1]
click at [1115, 522] on button "Run ⇧↵" at bounding box center [1232, 522] width 631 height 21
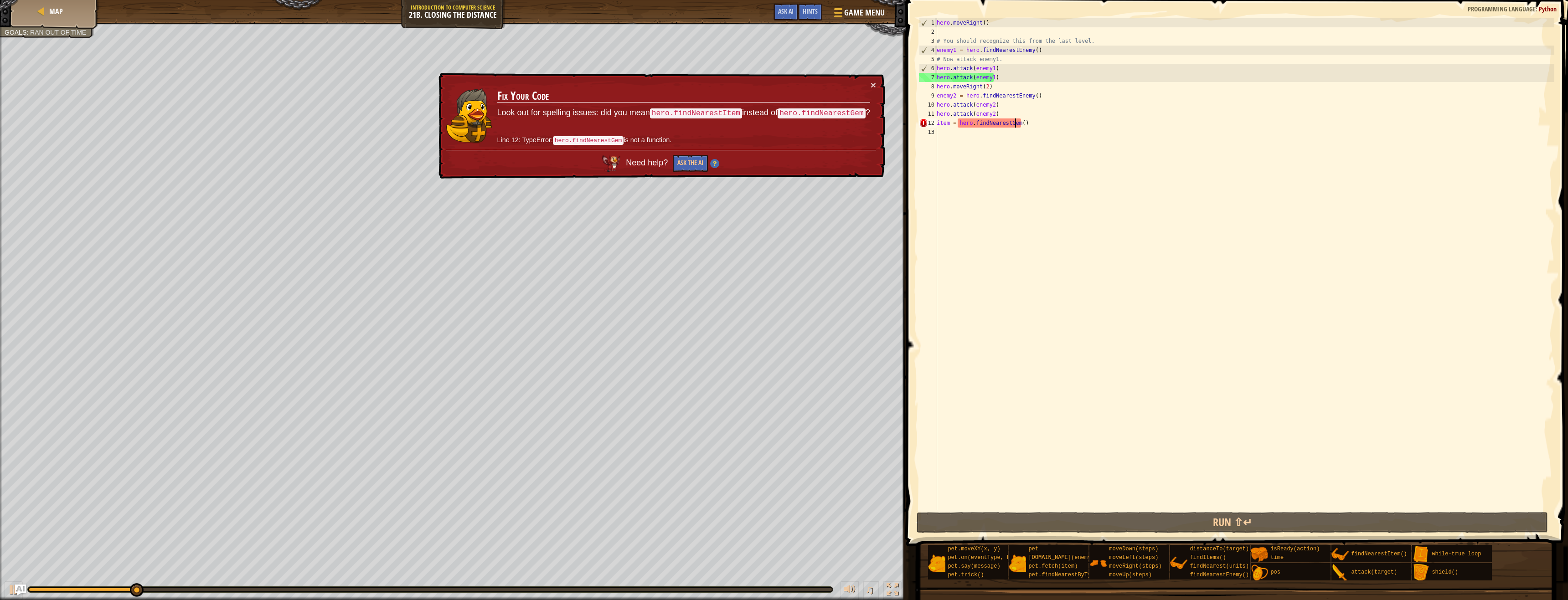
click at [1015, 122] on div "hero . moveRight ( ) # You should recognize this from the last level. enemy1 = …" at bounding box center [1244, 274] width 619 height 510
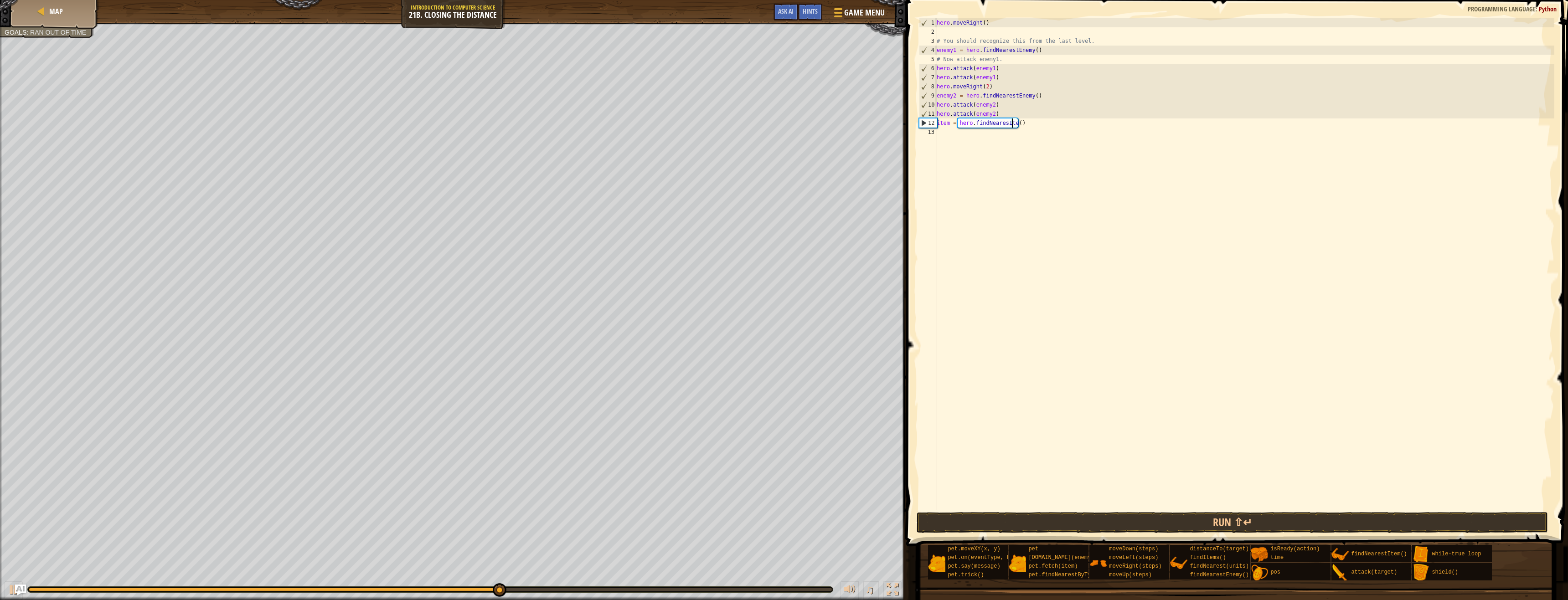
type textarea "item = hero.findNearesItem()"
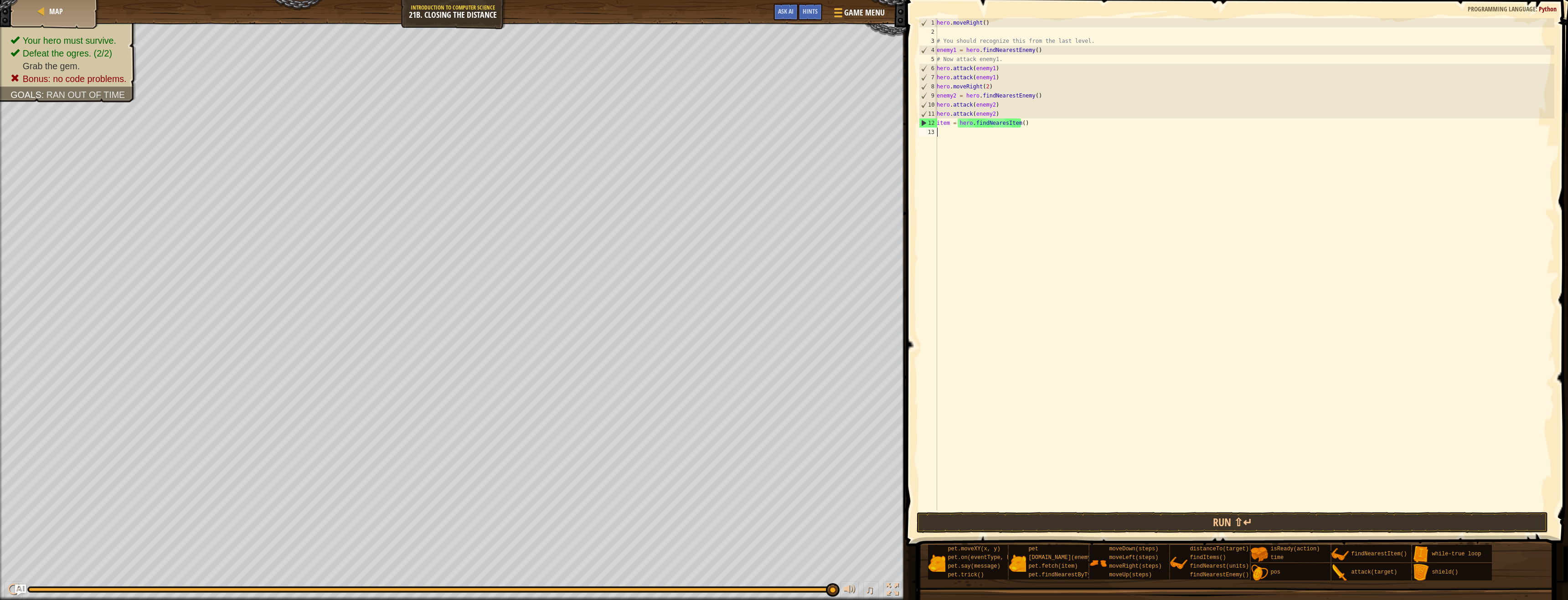
click at [1036, 129] on div "hero . moveRight ( ) # You should recognize this from the last level. enemy1 = …" at bounding box center [1244, 274] width 619 height 510
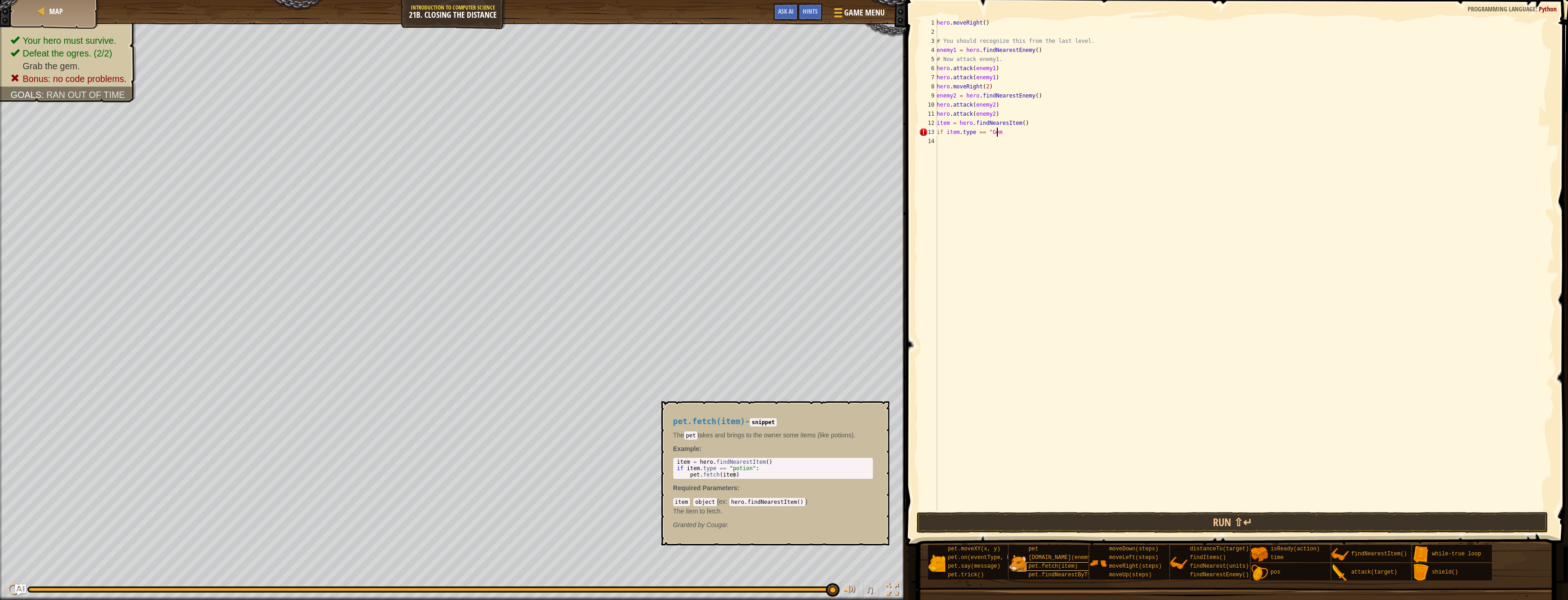
scroll to position [4, 4]
type textarea "if item.type == "Gem":"
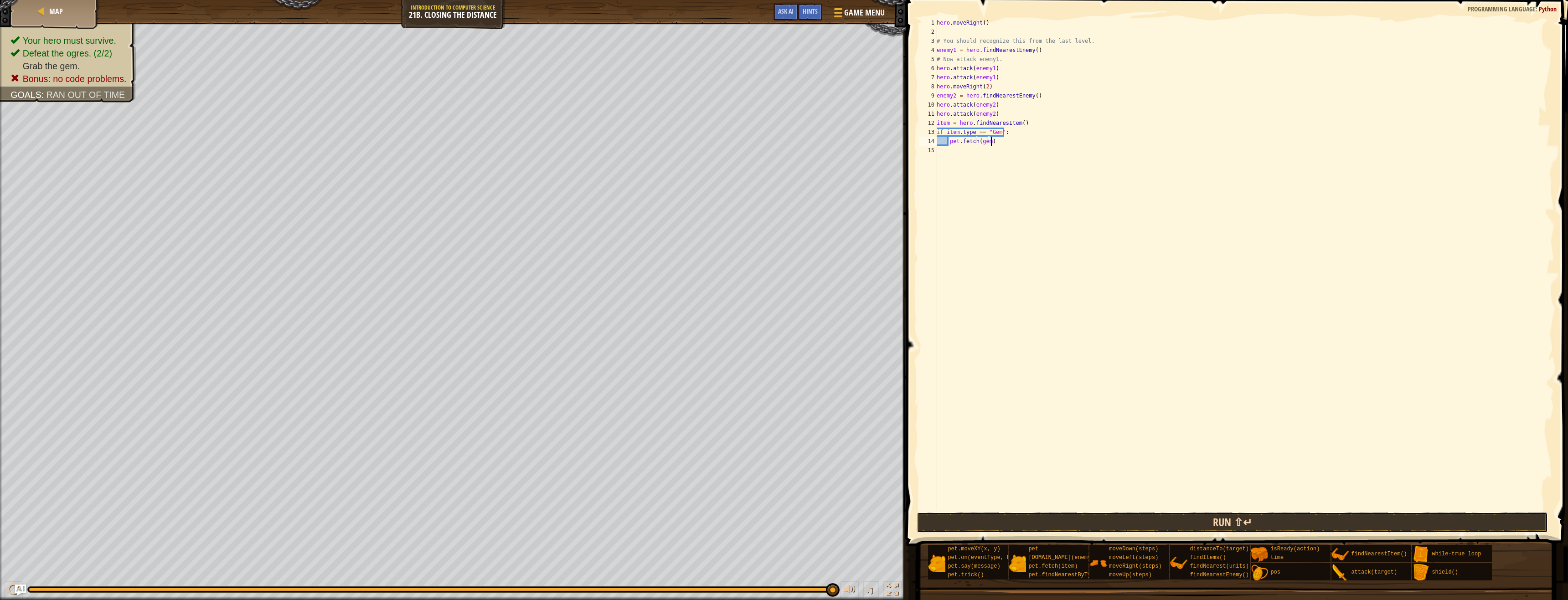
click at [1131, 520] on button "Run ⇧↵" at bounding box center [1232, 522] width 631 height 21
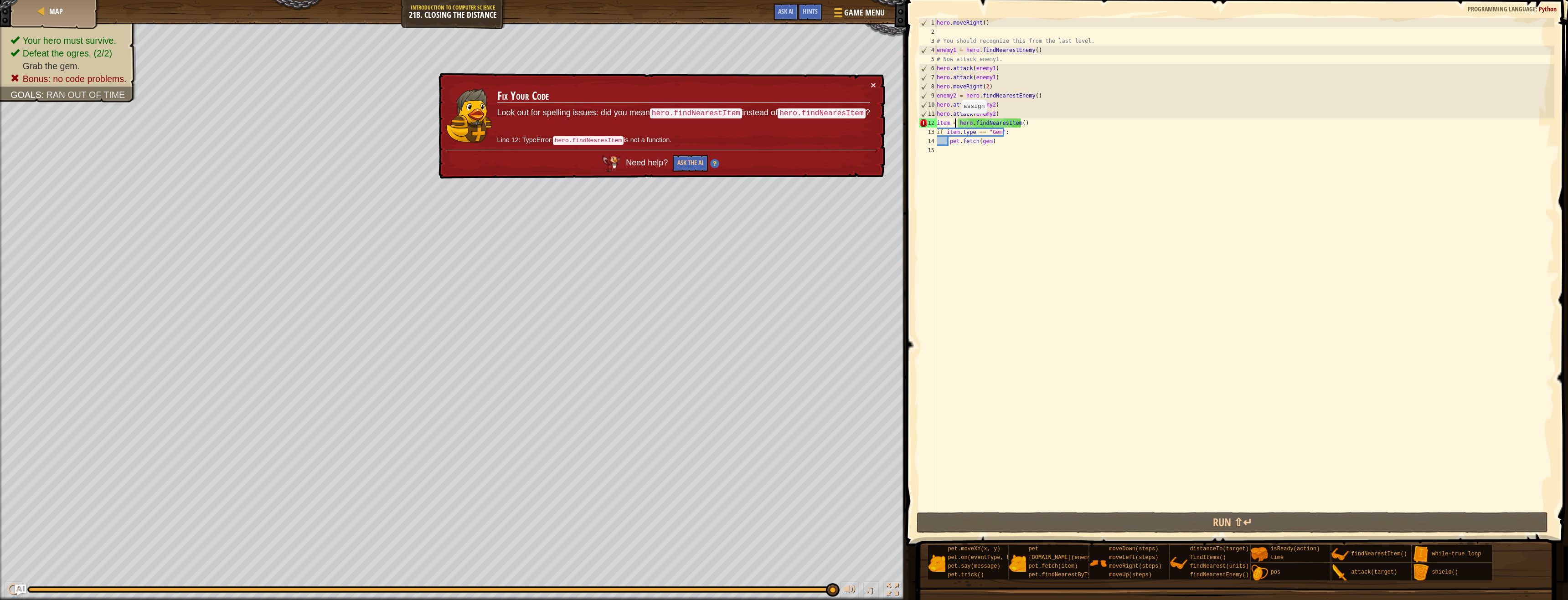
click at [956, 123] on div "hero . moveRight ( ) # You should recognize this from the last level. enemy1 = …" at bounding box center [1244, 274] width 619 height 510
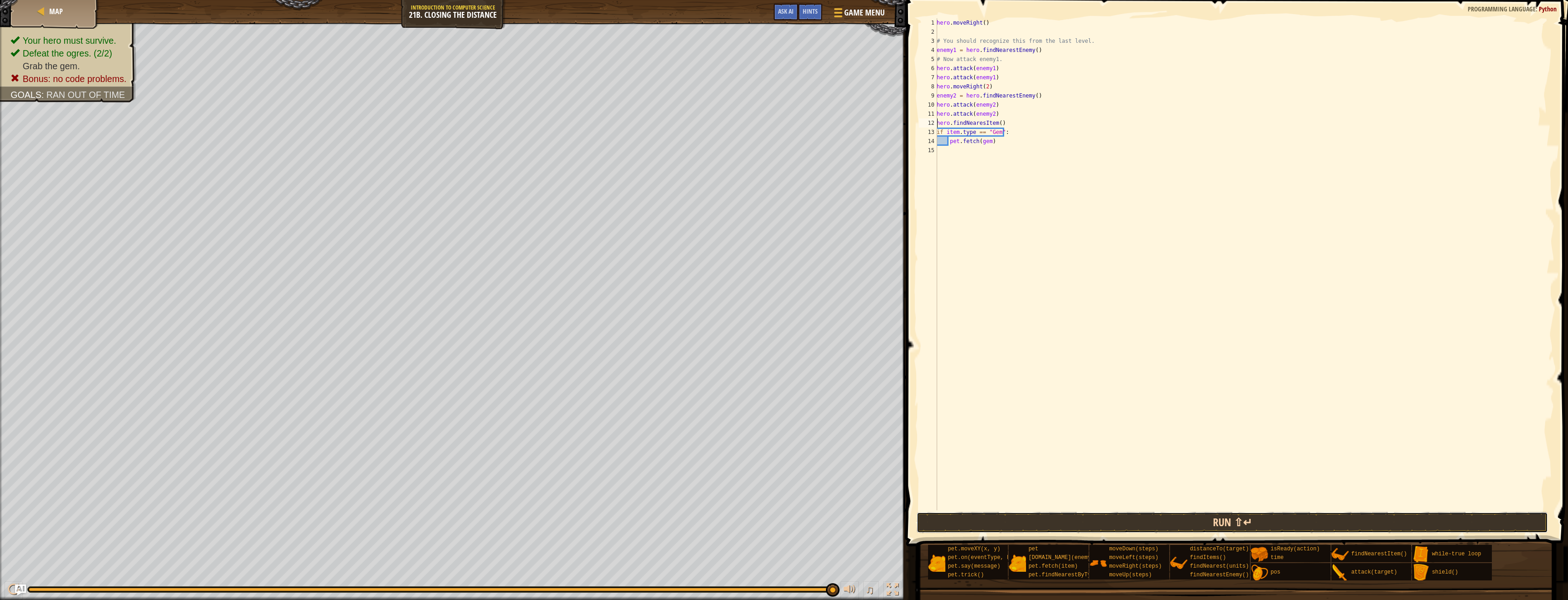
click at [1190, 523] on button "Run ⇧↵" at bounding box center [1232, 522] width 631 height 21
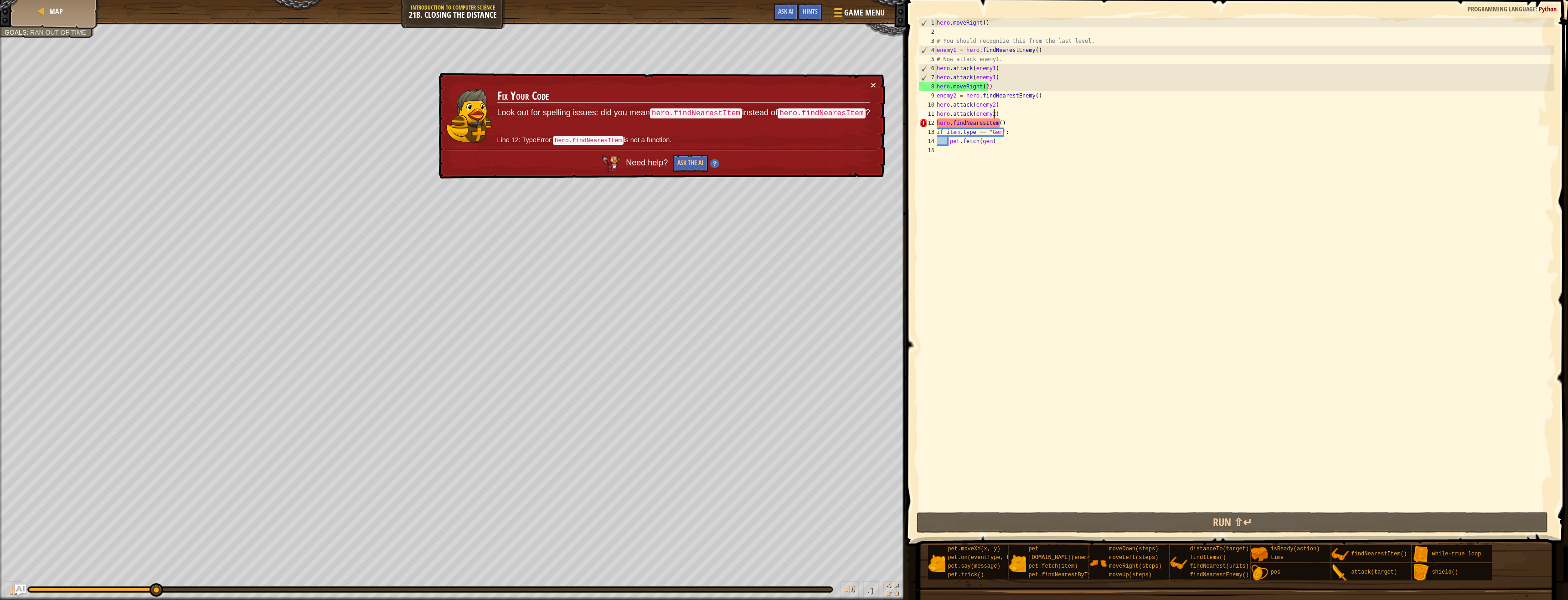
drag, startPoint x: 1033, startPoint y: 118, endPoint x: 1011, endPoint y: 115, distance: 22.2
click at [1011, 115] on div "hero . moveRight ( ) # You should recognize this from the last level. enemy1 = …" at bounding box center [1244, 274] width 619 height 510
click at [1009, 120] on div "hero . moveRight ( ) # You should recognize this from the last level. enemy1 = …" at bounding box center [1244, 274] width 619 height 510
type textarea "hero.findNearesItem()"
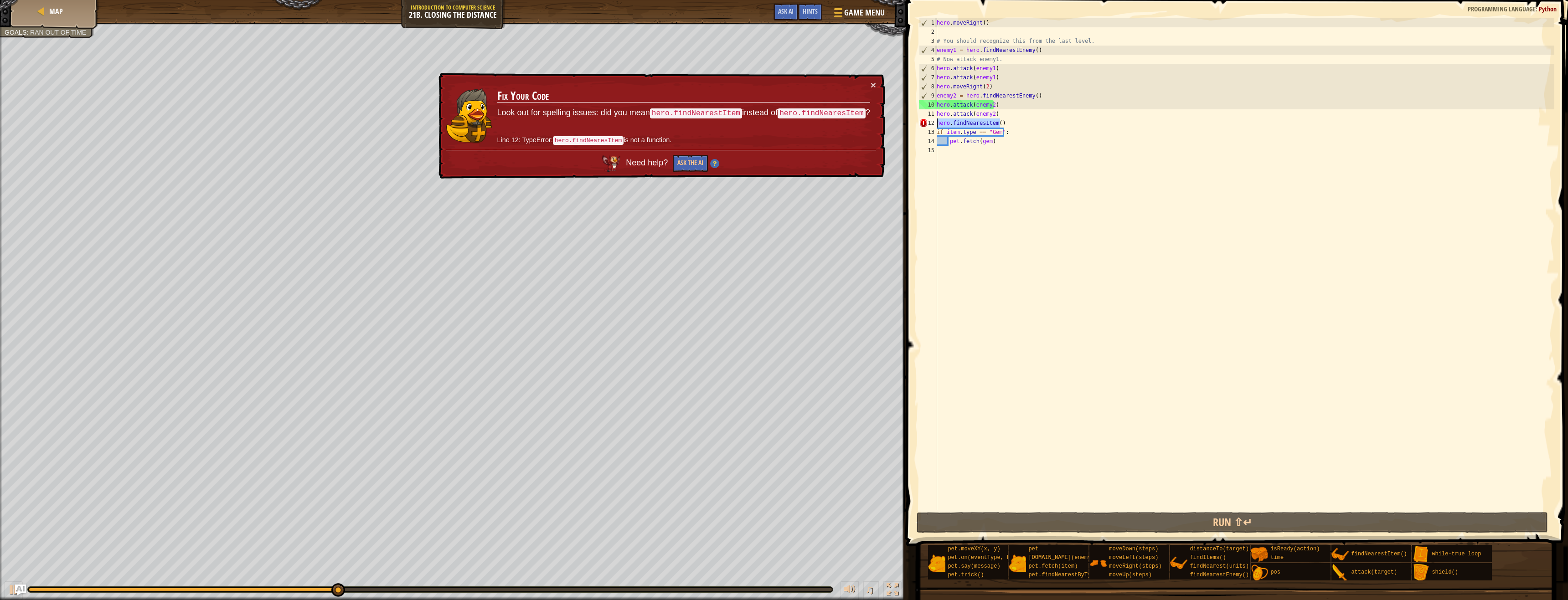
drag, startPoint x: 1009, startPoint y: 125, endPoint x: 927, endPoint y: 122, distance: 82.1
click at [927, 122] on div "hero.findNearesItem() 1 2 3 4 5 6 7 8 9 10 11 12 13 14 15 hero . moveRight ( ) …" at bounding box center [1236, 264] width 637 height 492
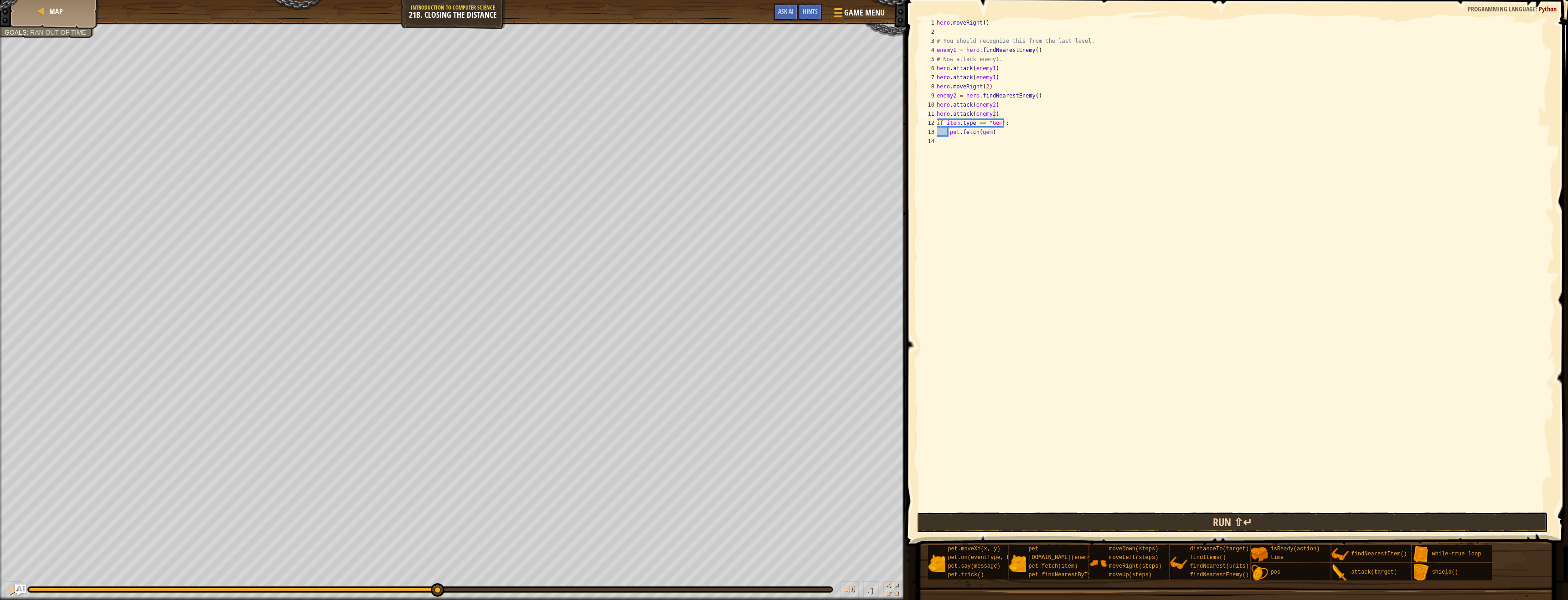
click at [1140, 514] on button "Run ⇧↵" at bounding box center [1232, 522] width 631 height 21
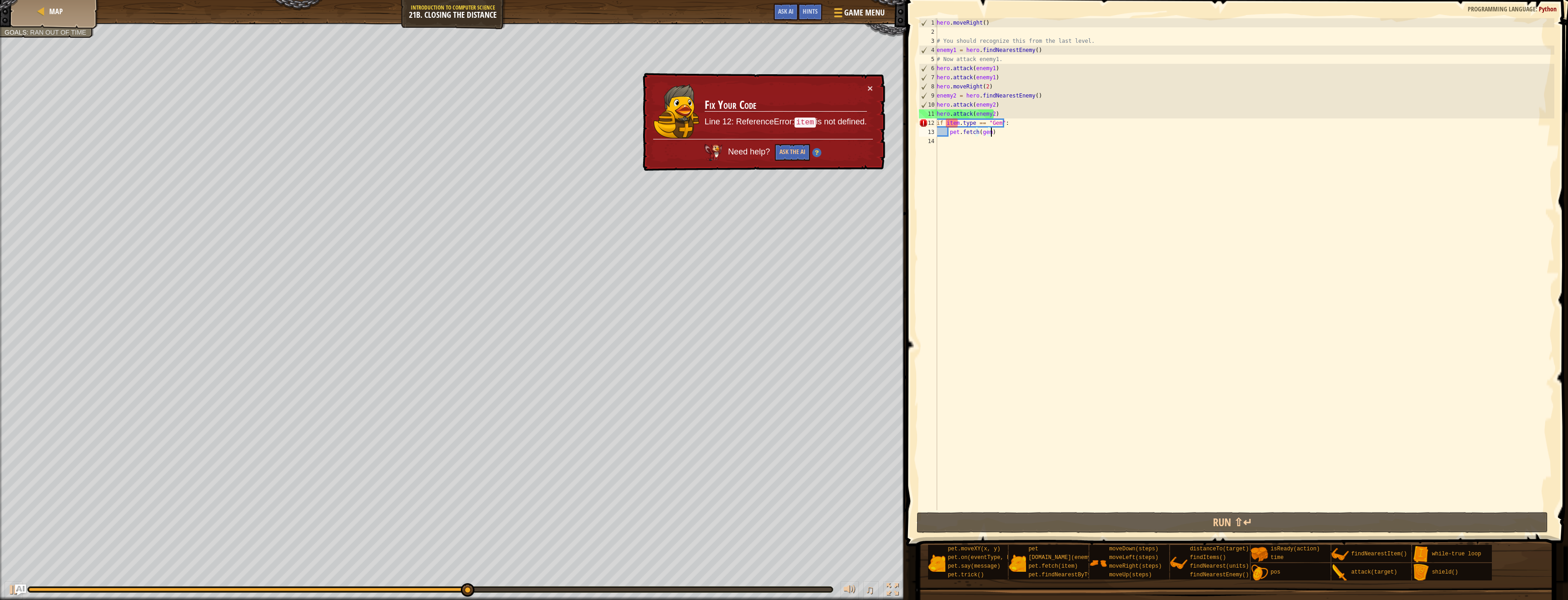
click at [1033, 136] on div "hero . moveRight ( ) # You should recognize this from the last level. enemy1 = …" at bounding box center [1244, 274] width 619 height 510
type textarea "pet.fetch(gem)"
click at [1020, 184] on div "hero . moveRight ( ) # You should recognize this from the last level. enemy1 = …" at bounding box center [1244, 274] width 619 height 510
click at [1025, 129] on div "hero . moveRight ( ) # You should recognize this from the last level. enemy1 = …" at bounding box center [1244, 274] width 619 height 510
drag, startPoint x: 1027, startPoint y: 125, endPoint x: 988, endPoint y: 127, distance: 39.1
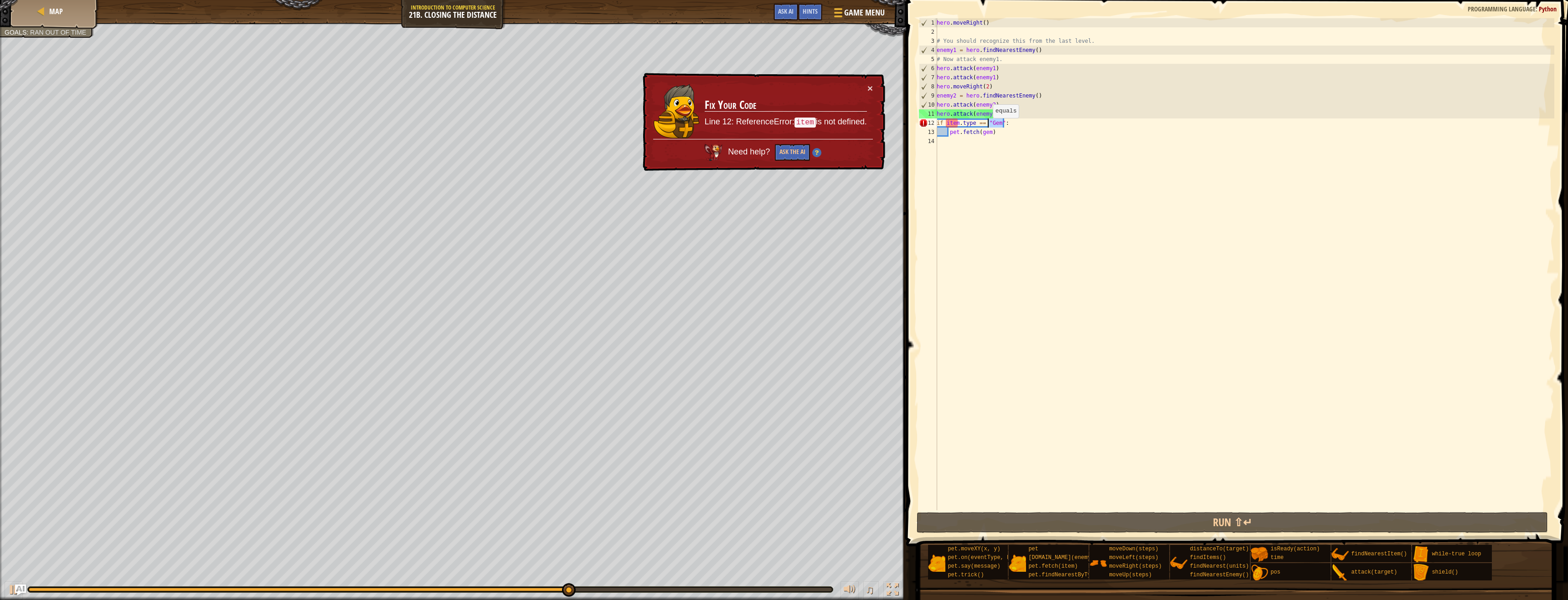
click at [988, 127] on div "hero . moveRight ( ) # You should recognize this from the last level. enemy1 = …" at bounding box center [1244, 274] width 619 height 510
click at [956, 123] on div "hero . moveRight ( ) # You should recognize this from the last level. enemy1 = …" at bounding box center [1244, 274] width 619 height 510
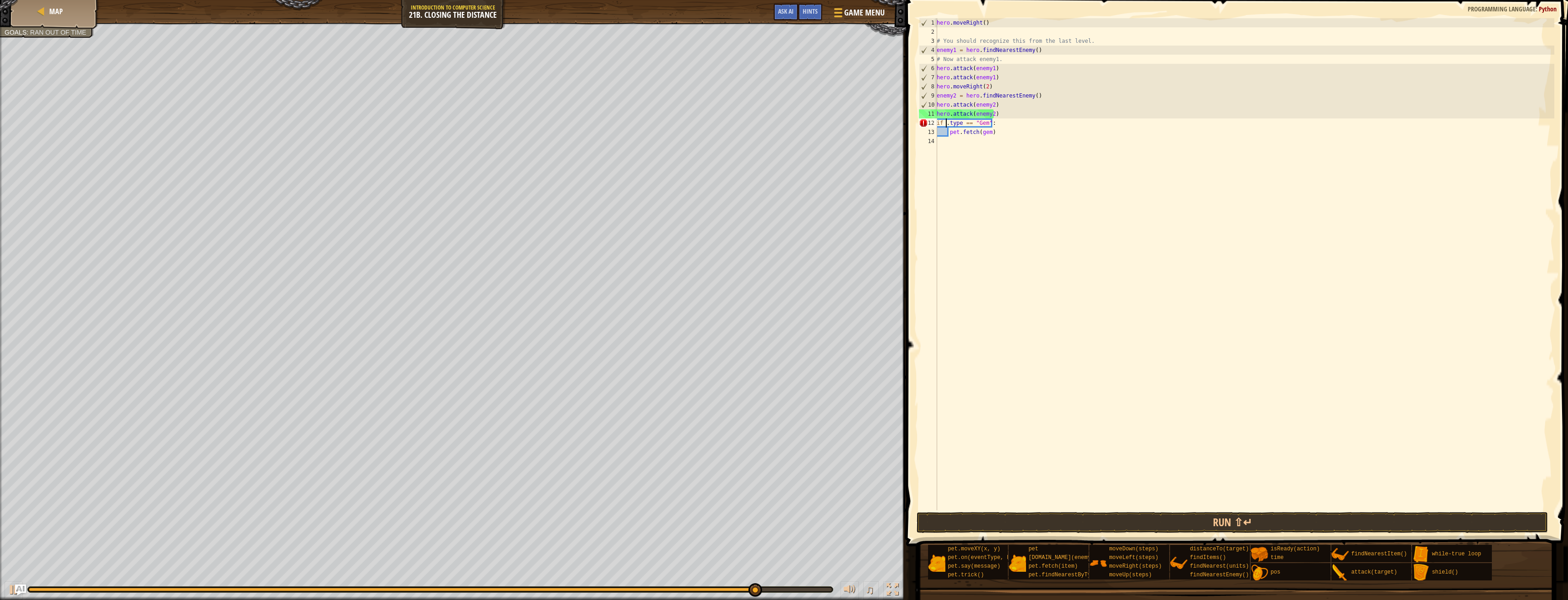
click at [948, 124] on div "hero . moveRight ( ) # You should recognize this from the last level. enemy1 = …" at bounding box center [1244, 274] width 619 height 510
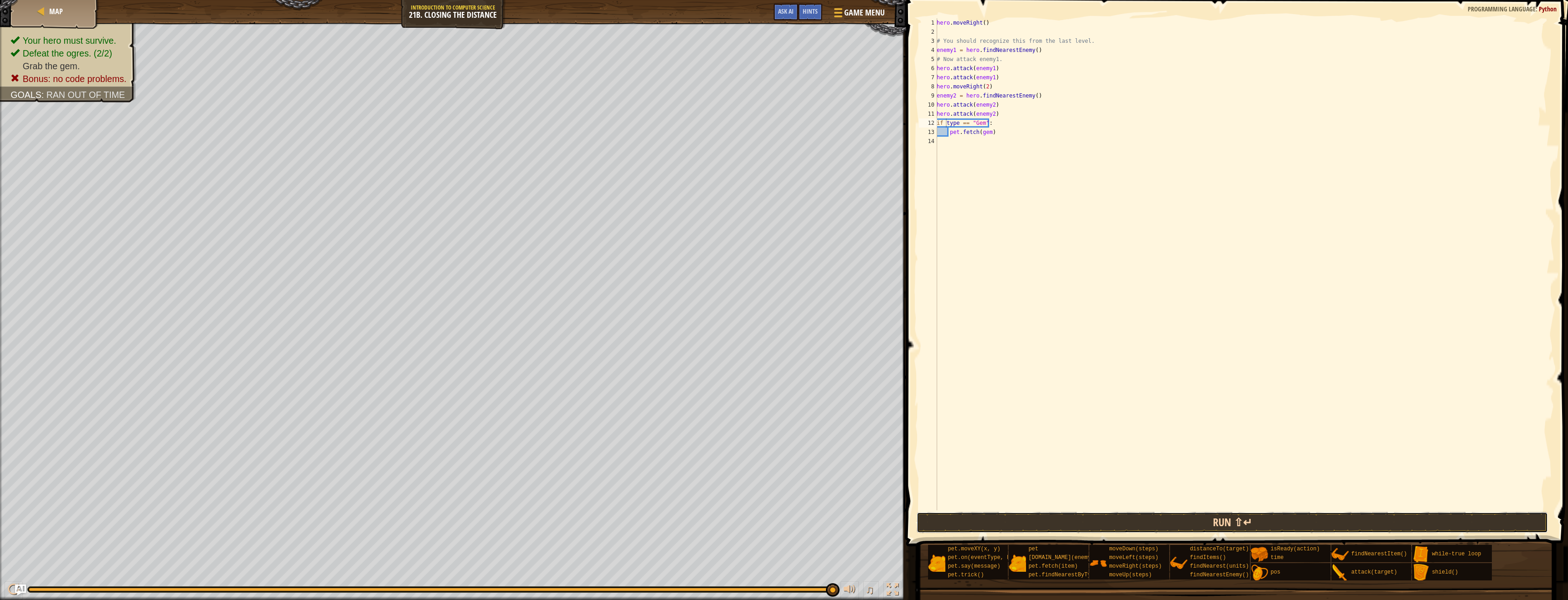
click at [1195, 514] on button "Run ⇧↵" at bounding box center [1232, 522] width 631 height 21
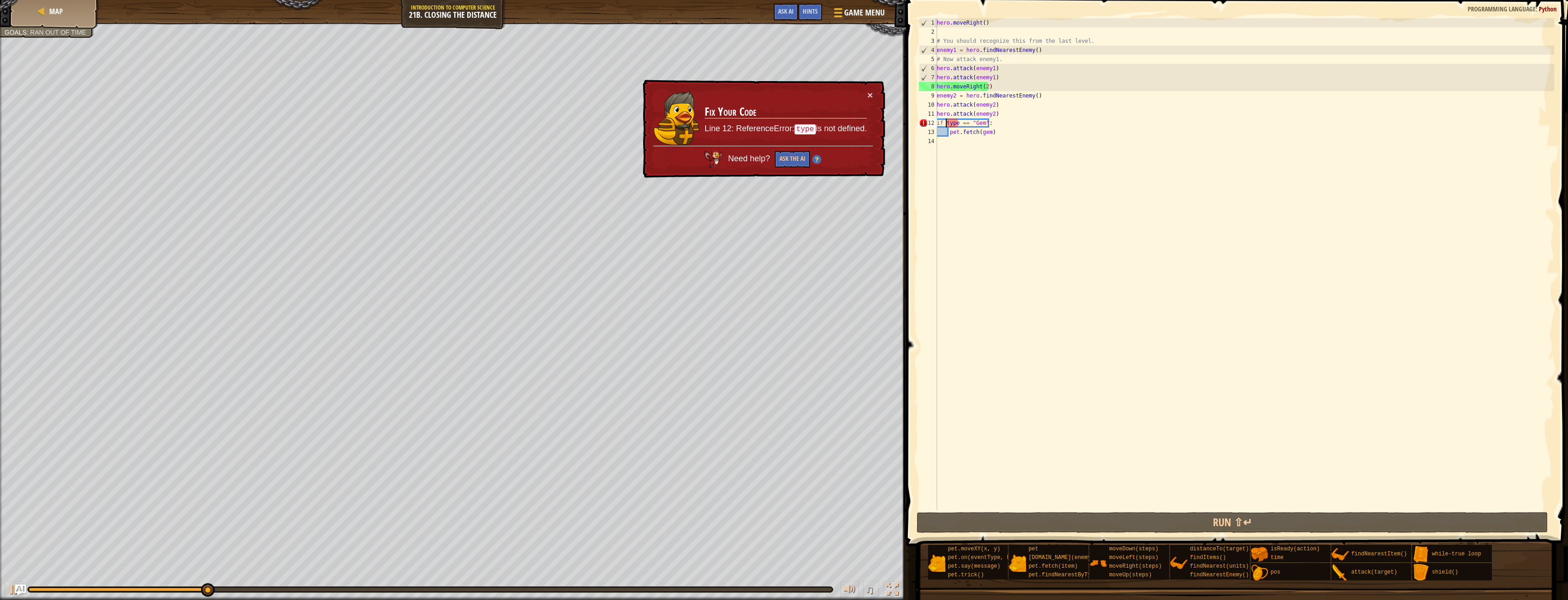
drag, startPoint x: 957, startPoint y: 118, endPoint x: 961, endPoint y: 125, distance: 8.1
click at [958, 120] on div "hero . moveRight ( ) # You should recognize this from the last level. enemy1 = …" at bounding box center [1244, 274] width 619 height 510
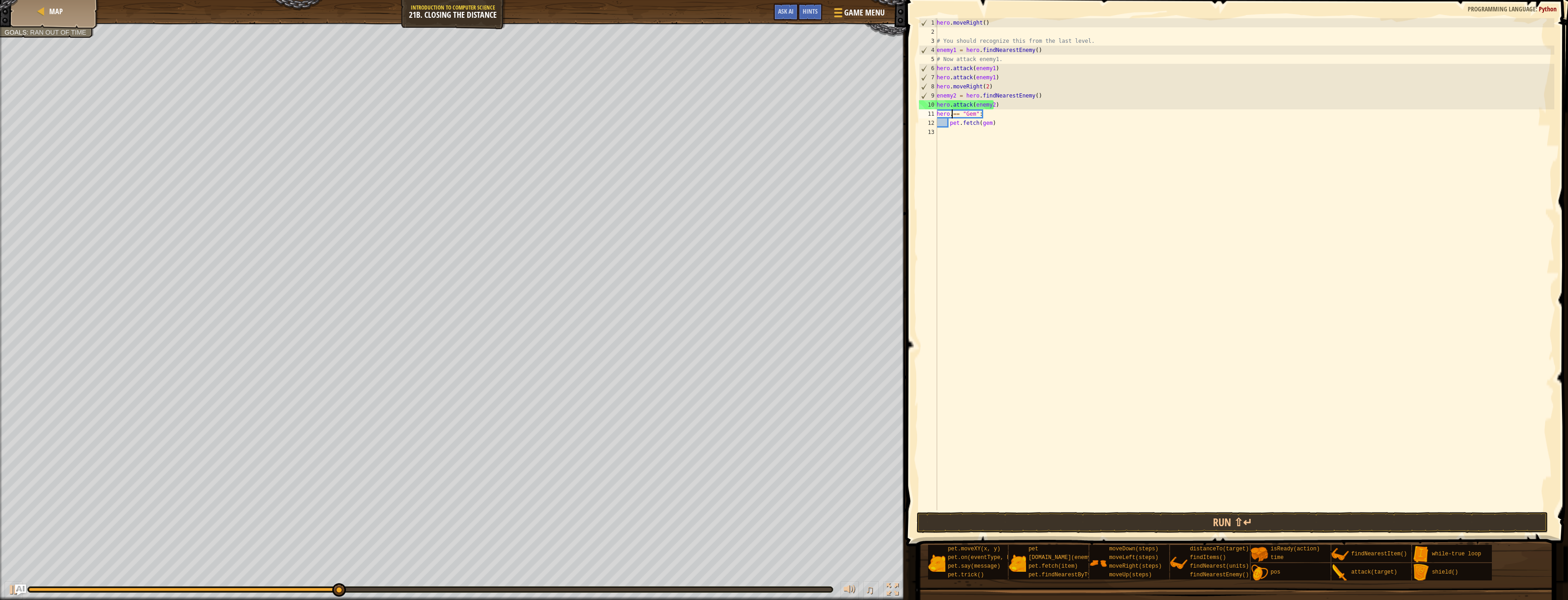
type textarea "hero == "Gem":"
click at [1141, 522] on button "Run ⇧↵" at bounding box center [1232, 522] width 631 height 21
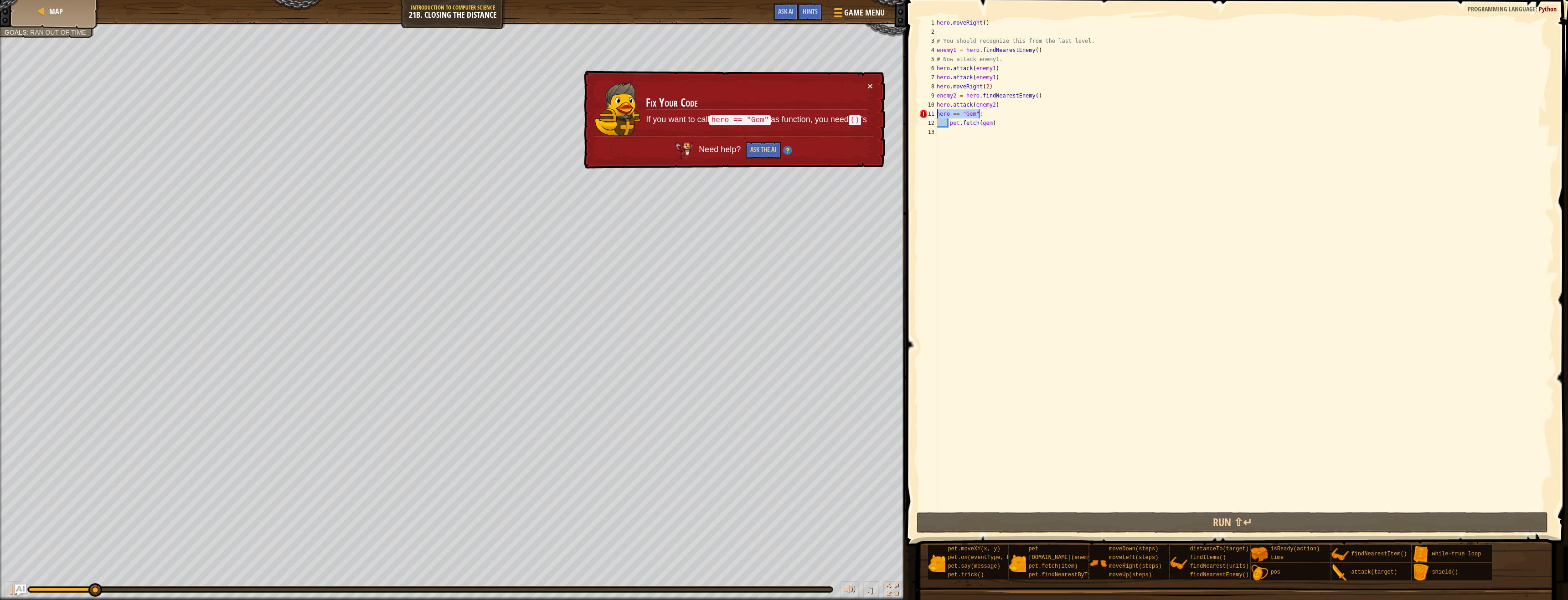
drag, startPoint x: 996, startPoint y: 114, endPoint x: 932, endPoint y: 116, distance: 64.0
click at [932, 116] on div "hero == "Gem": 1 2 3 4 5 6 7 8 9 10 11 12 13 hero . moveRight ( ) # You should …" at bounding box center [1236, 264] width 637 height 492
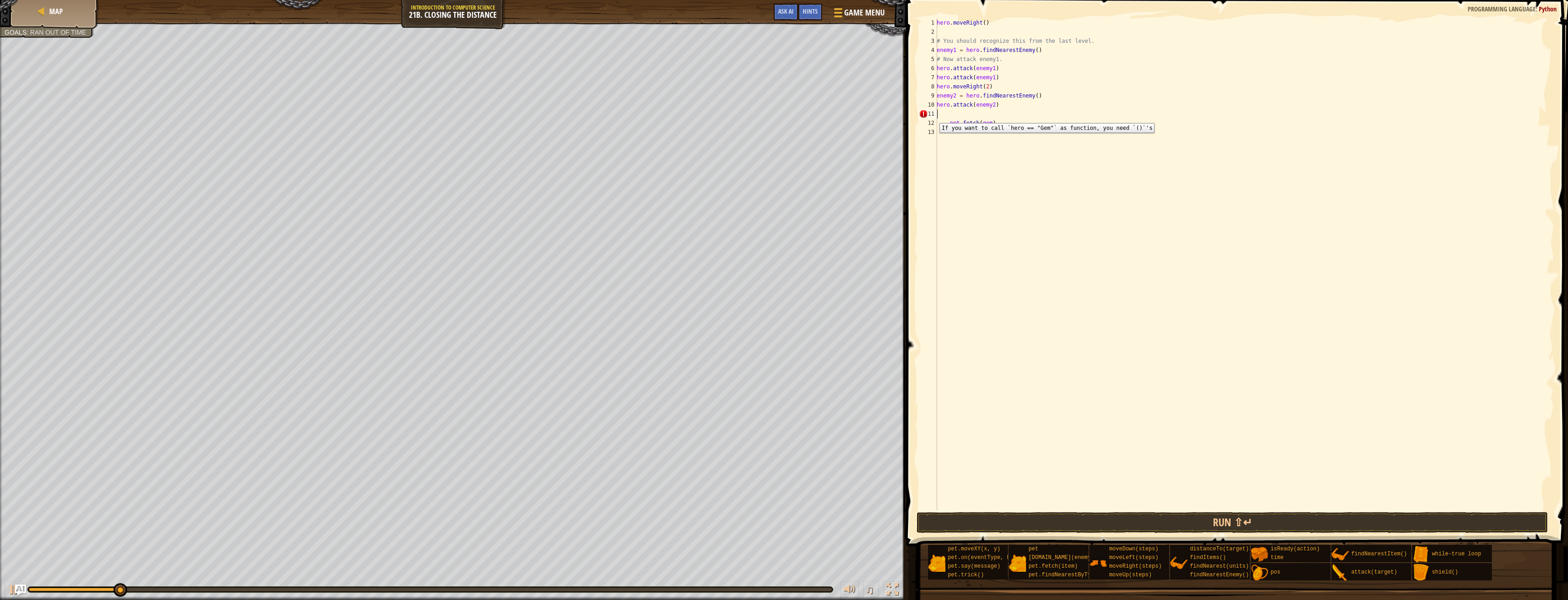
type textarea "6"
click at [1170, 514] on button "Run ⇧↵" at bounding box center [1232, 522] width 631 height 21
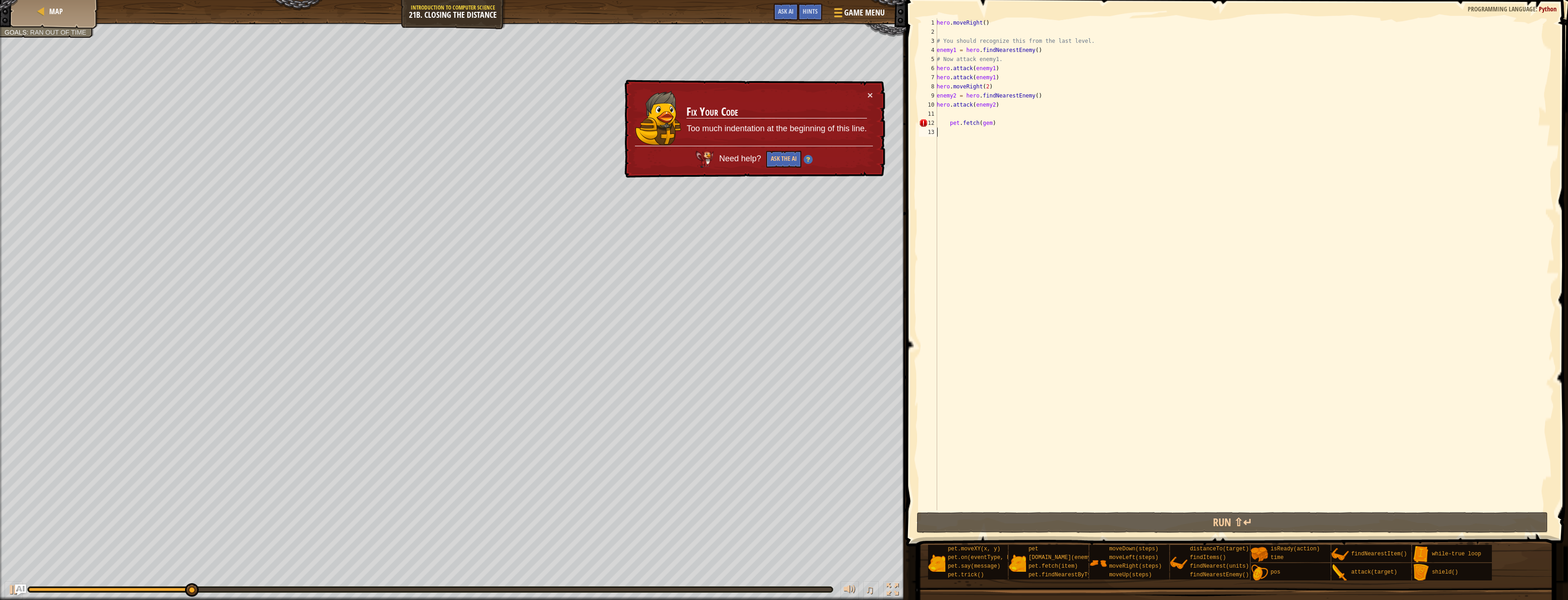
click at [949, 129] on div "hero . moveRight ( ) # You should recognize this from the last level. enemy1 = …" at bounding box center [1244, 274] width 619 height 510
click at [949, 122] on div "hero . moveRight ( ) # You should recognize this from the last level. enemy1 = …" at bounding box center [1244, 274] width 619 height 510
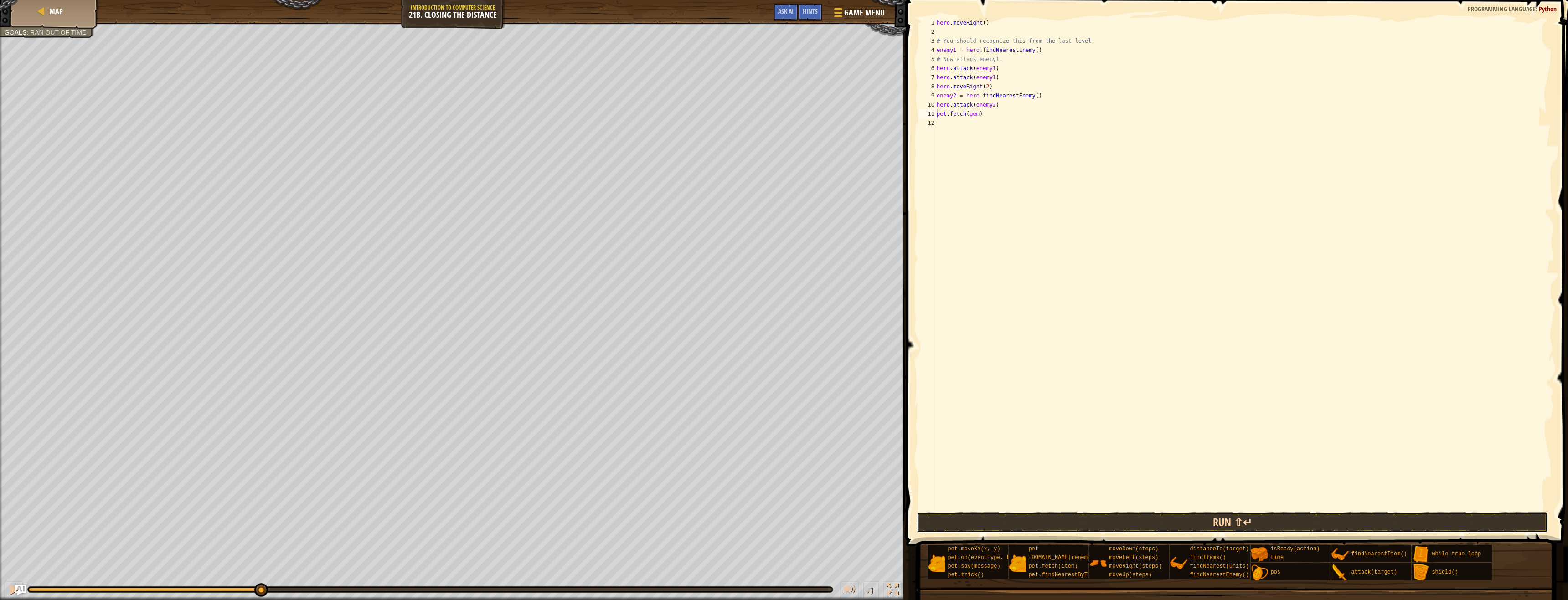
drag, startPoint x: 1173, startPoint y: 513, endPoint x: 1178, endPoint y: 516, distance: 5.8
click at [1174, 513] on button "Run ⇧↵" at bounding box center [1232, 522] width 631 height 21
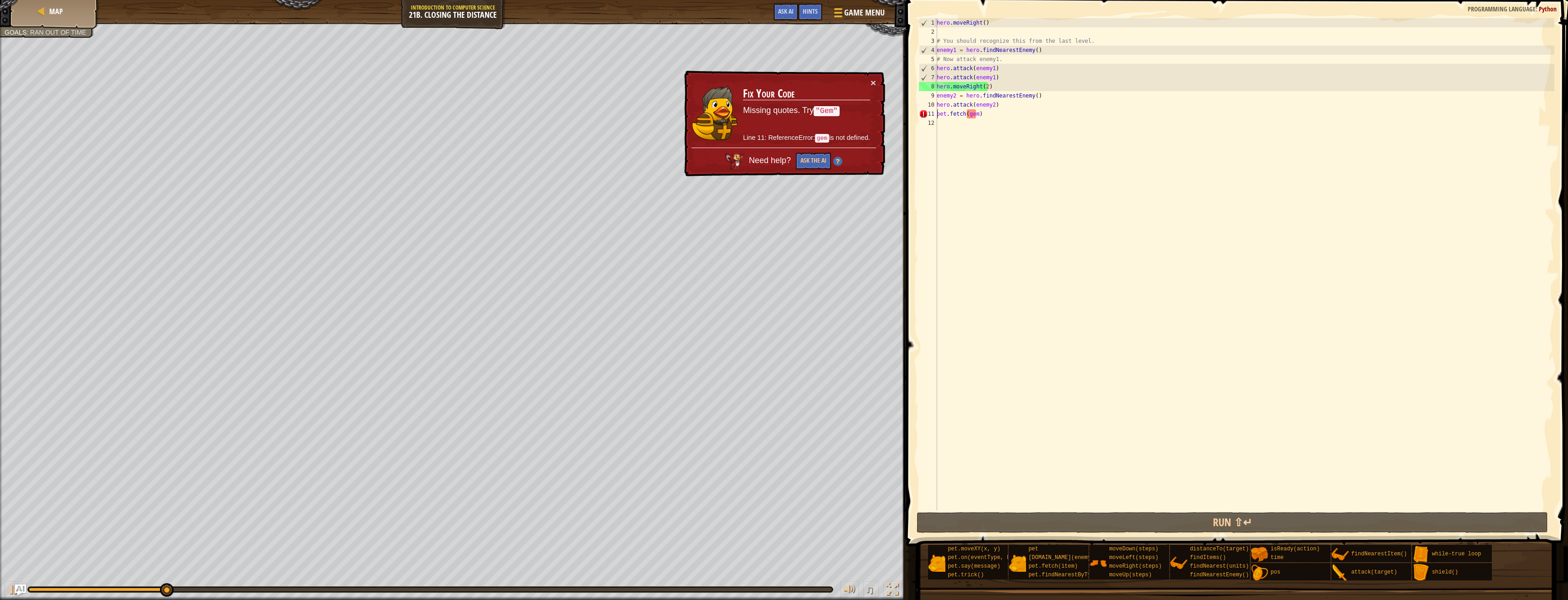
click at [973, 114] on div "hero . moveRight ( ) # You should recognize this from the last level. enemy1 = …" at bounding box center [1244, 274] width 619 height 510
click at [971, 118] on div "hero . moveRight ( ) # You should recognize this from the last level. enemy1 = …" at bounding box center [1244, 274] width 619 height 510
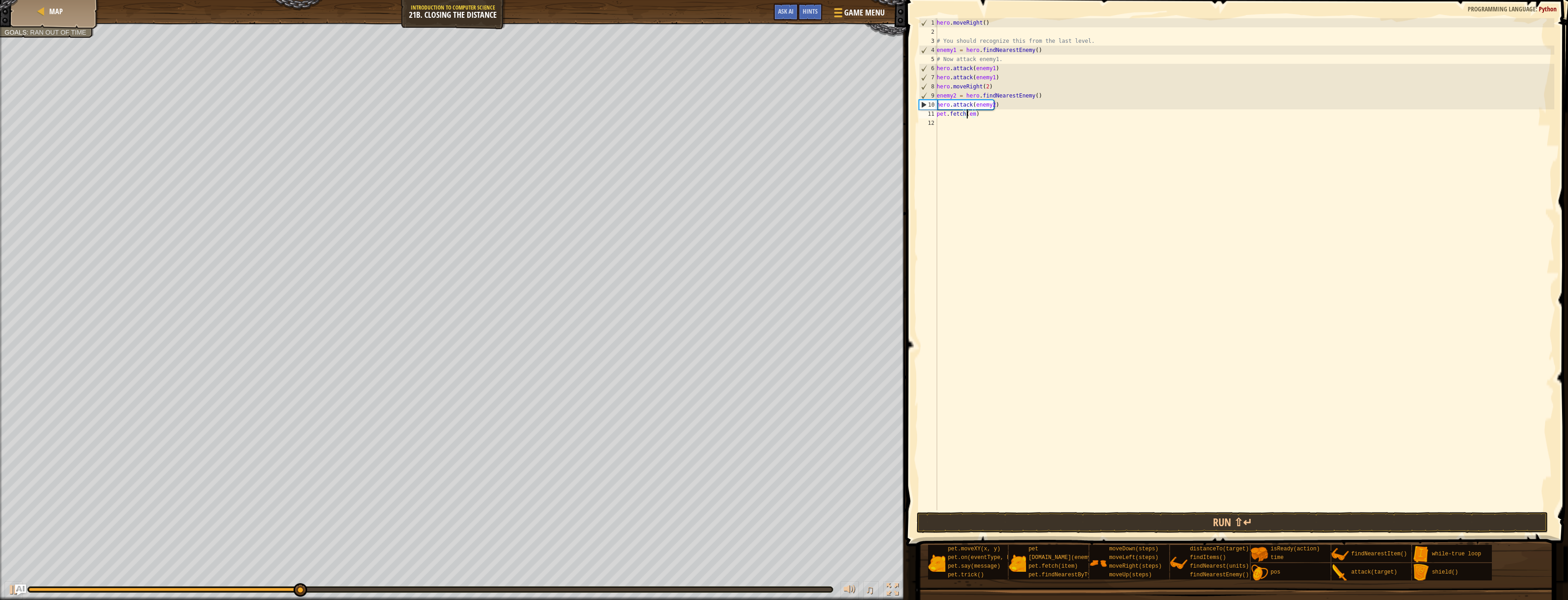
scroll to position [4, 3]
click at [1361, 522] on button "Run ⇧↵" at bounding box center [1232, 522] width 631 height 21
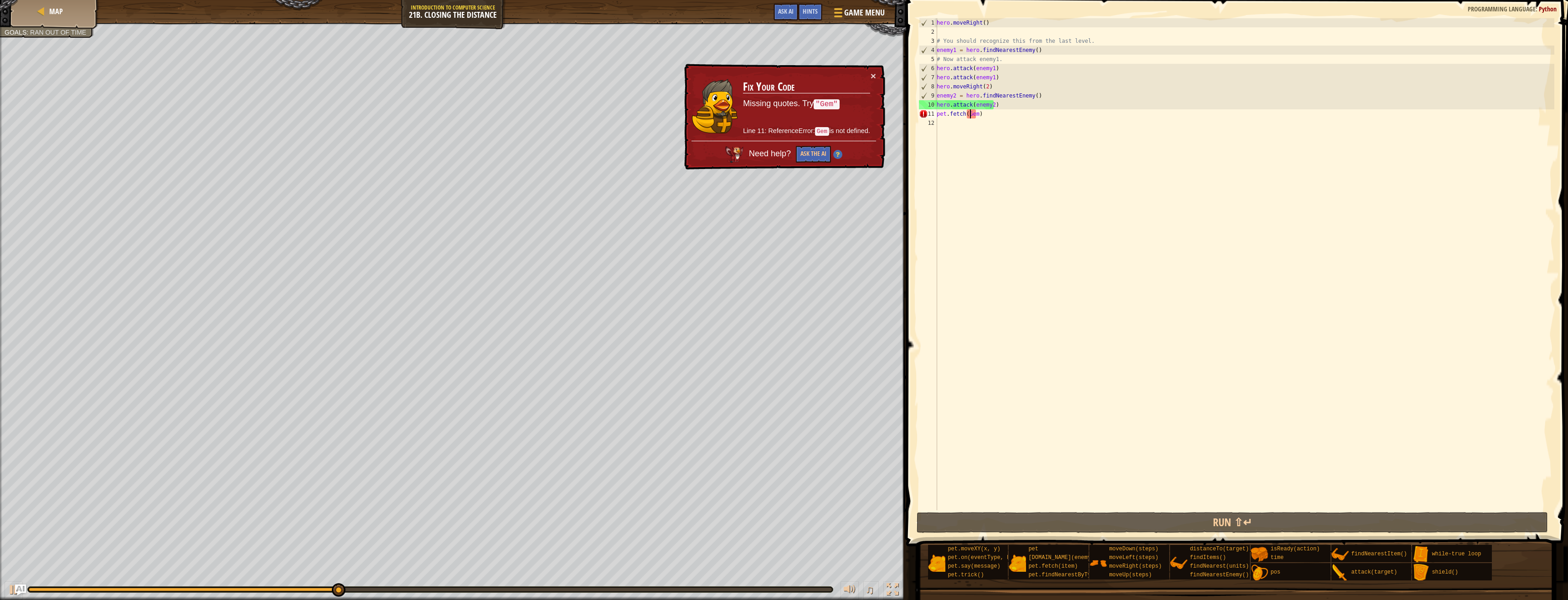
click at [968, 116] on div "hero . moveRight ( ) # You should recognize this from the last level. enemy1 = …" at bounding box center [1244, 274] width 619 height 510
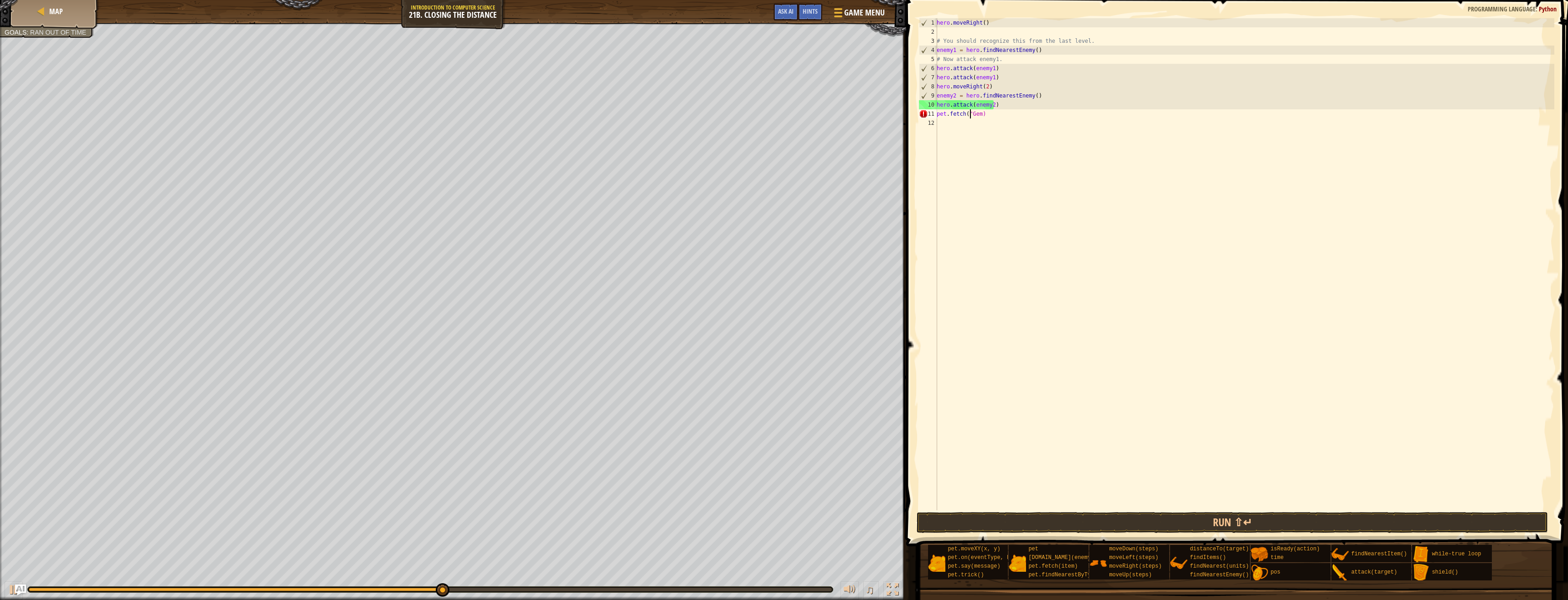
click at [979, 114] on div "hero . moveRight ( ) # You should recognize this from the last level. enemy1 = …" at bounding box center [1244, 274] width 619 height 510
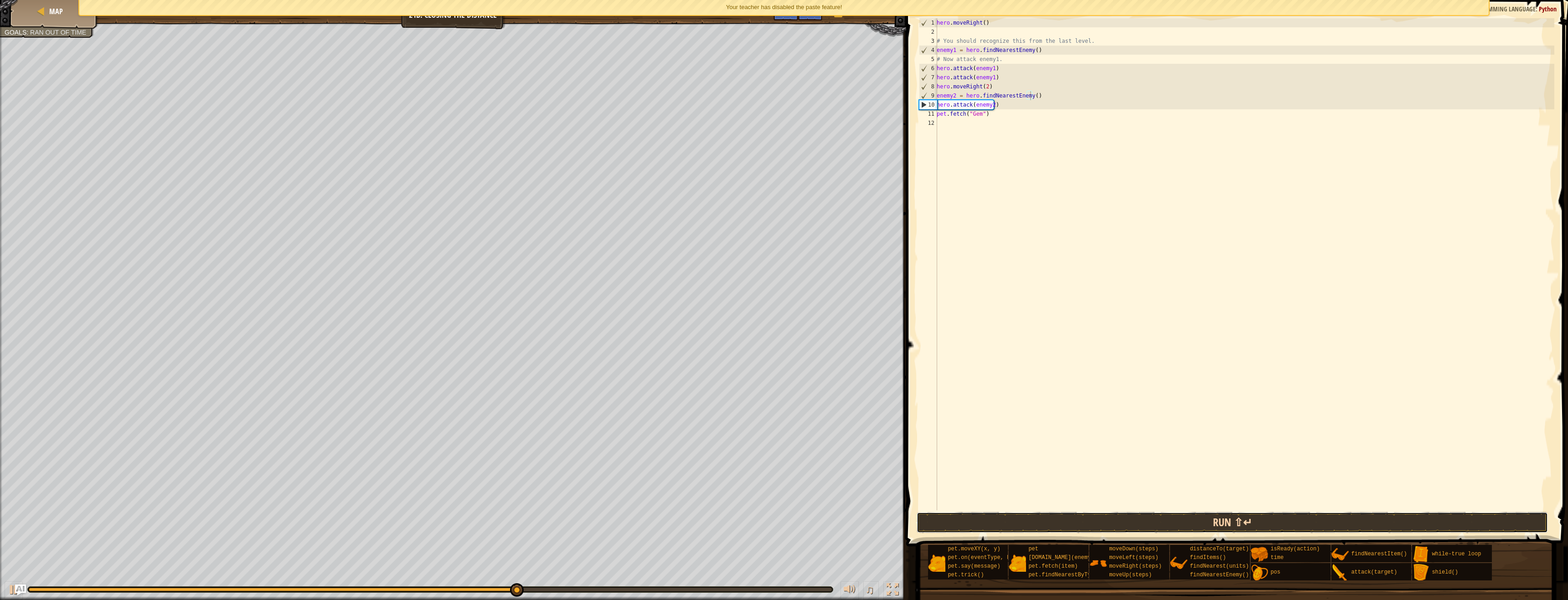
click at [1107, 524] on button "Run ⇧↵" at bounding box center [1232, 522] width 631 height 21
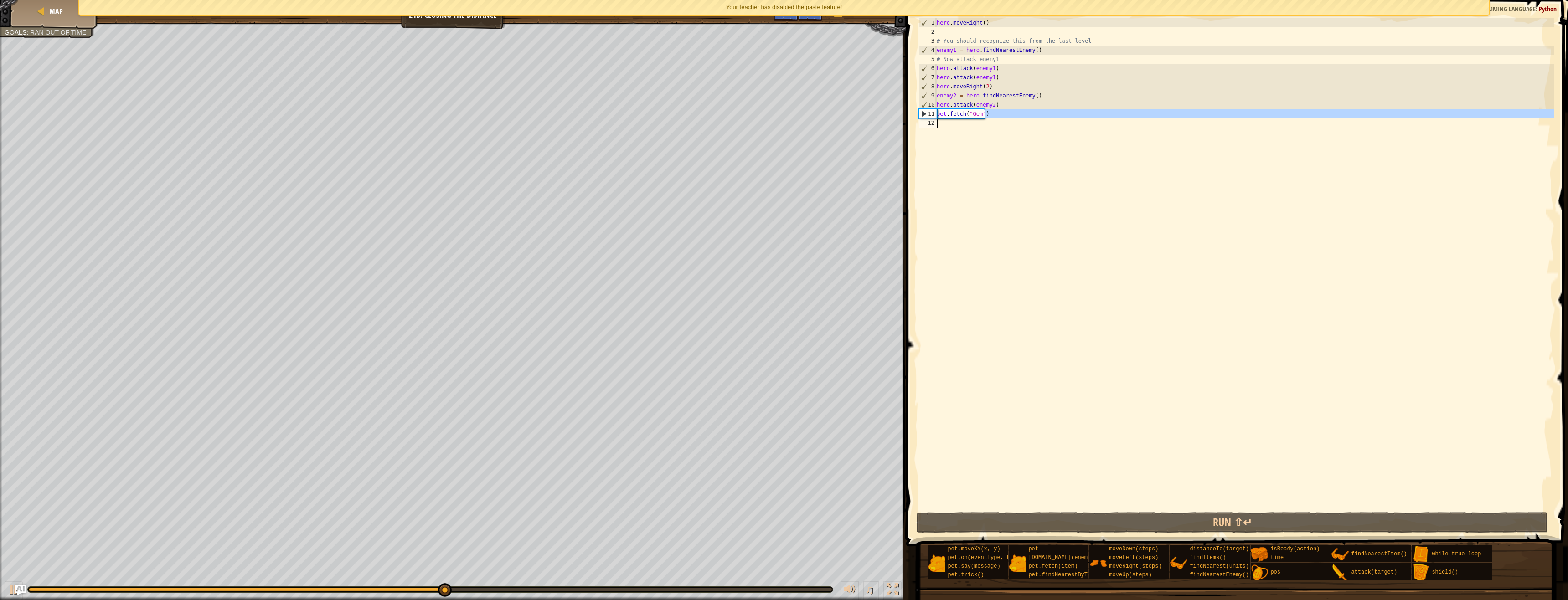
drag, startPoint x: 998, startPoint y: 117, endPoint x: 969, endPoint y: 121, distance: 29.3
click at [969, 121] on div "hero . moveRight ( ) # You should recognize this from the last level. enemy1 = …" at bounding box center [1244, 274] width 619 height 510
type textarea "pet.fetch("Gem")"
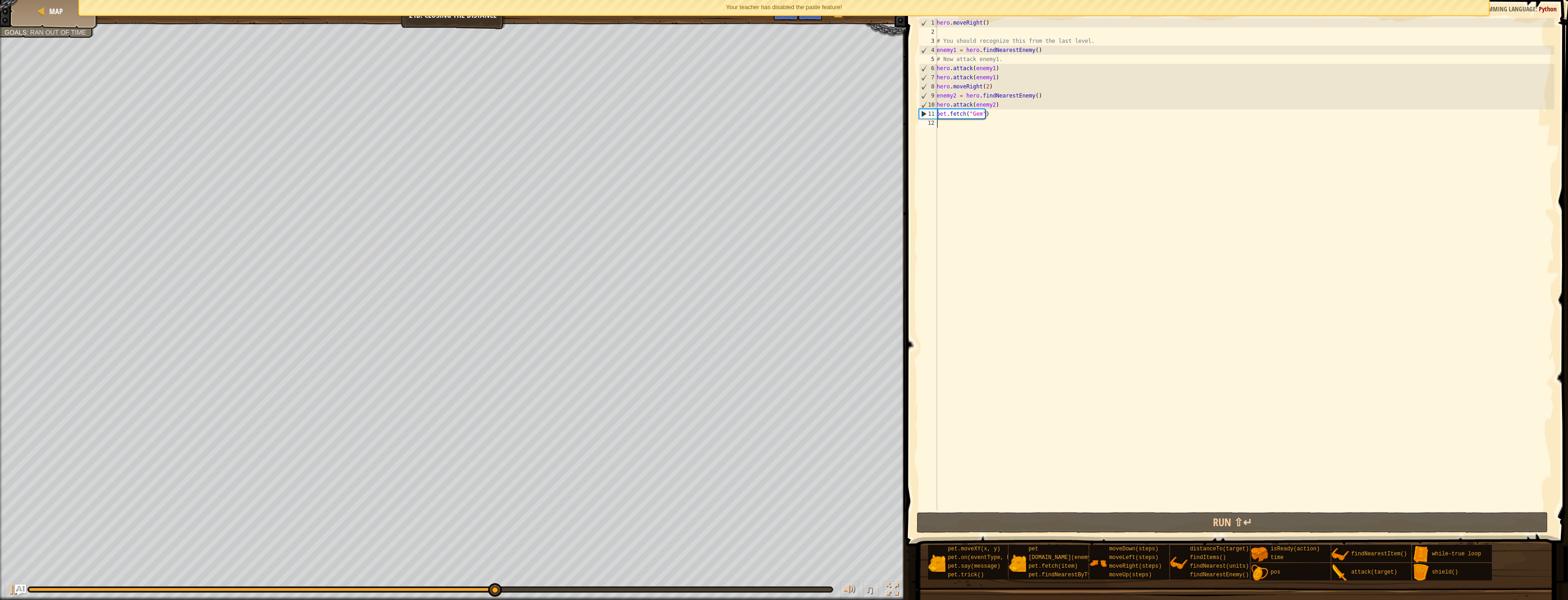
drag, startPoint x: 984, startPoint y: 118, endPoint x: 949, endPoint y: 120, distance: 35.1
click at [949, 120] on div "hero . moveRight ( ) # You should recognize this from the last level. enemy1 = …" at bounding box center [1244, 274] width 619 height 510
click at [934, 105] on div "10" at bounding box center [928, 105] width 18 height 9
drag, startPoint x: 938, startPoint y: 110, endPoint x: 986, endPoint y: 113, distance: 48.1
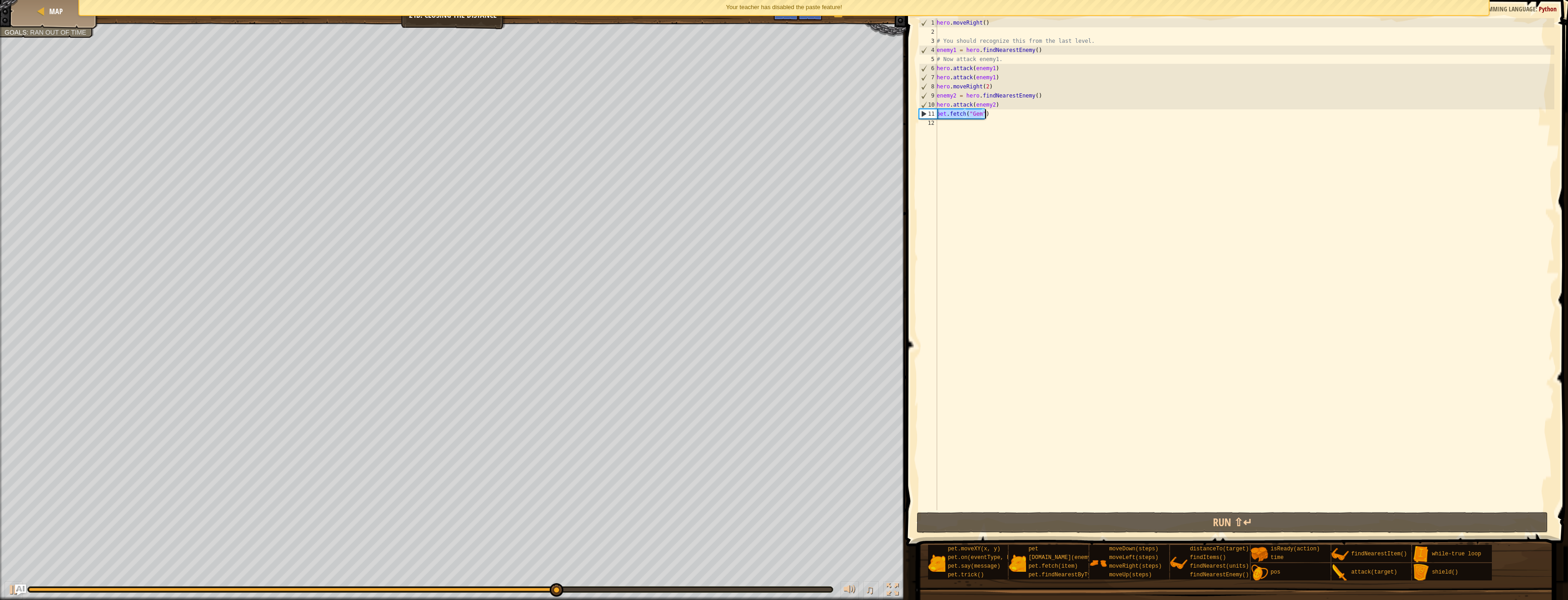
click at [986, 113] on div "hero . moveRight ( ) # You should recognize this from the last level. enemy1 = …" at bounding box center [1244, 274] width 619 height 510
type textarea "pet.fetch("Gem")"
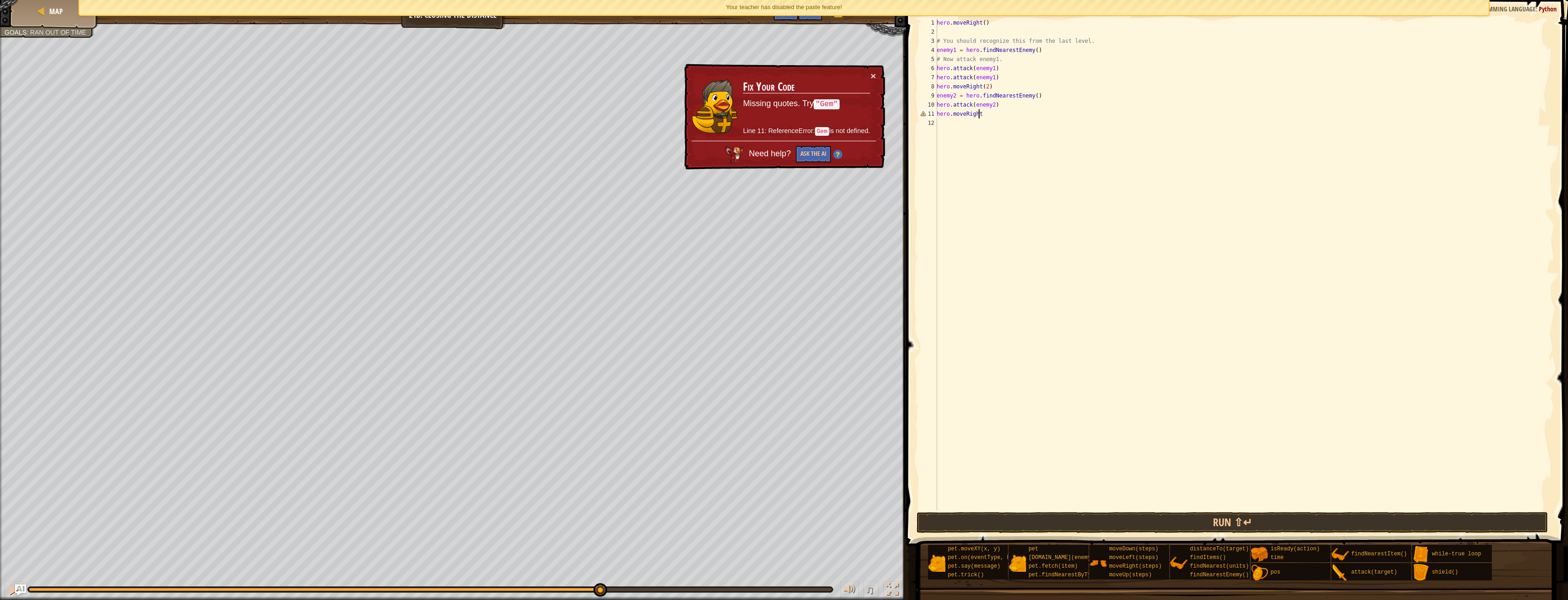
scroll to position [4, 3]
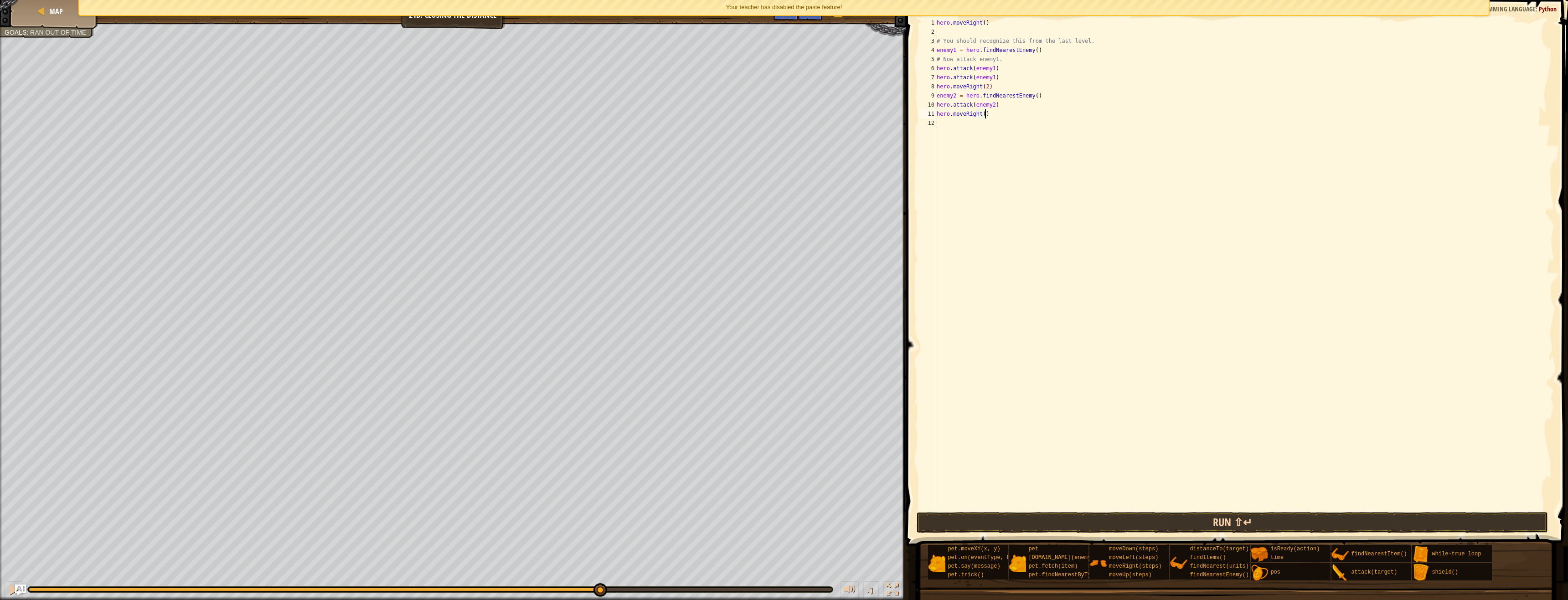
type textarea "hero.moveRight()"
click at [1200, 519] on button "Run ⇧↵" at bounding box center [1232, 522] width 631 height 21
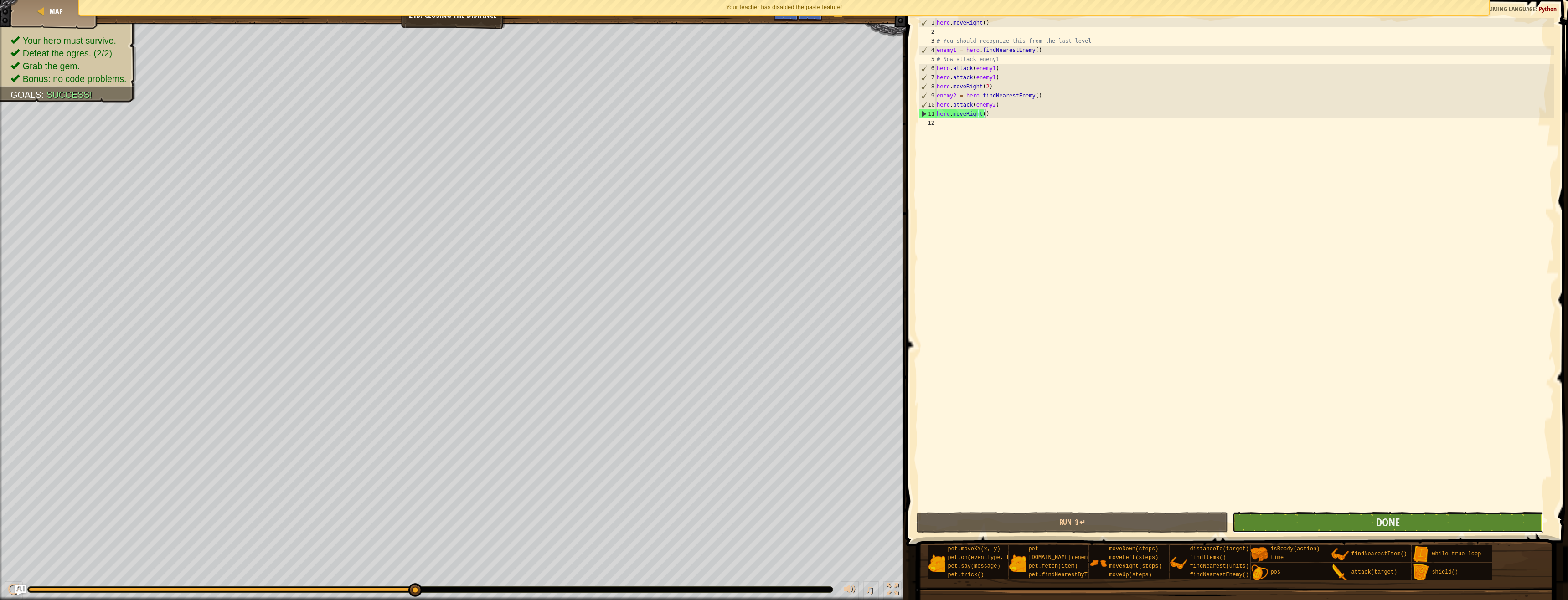
click at [1408, 524] on button "Done" at bounding box center [1388, 522] width 311 height 21
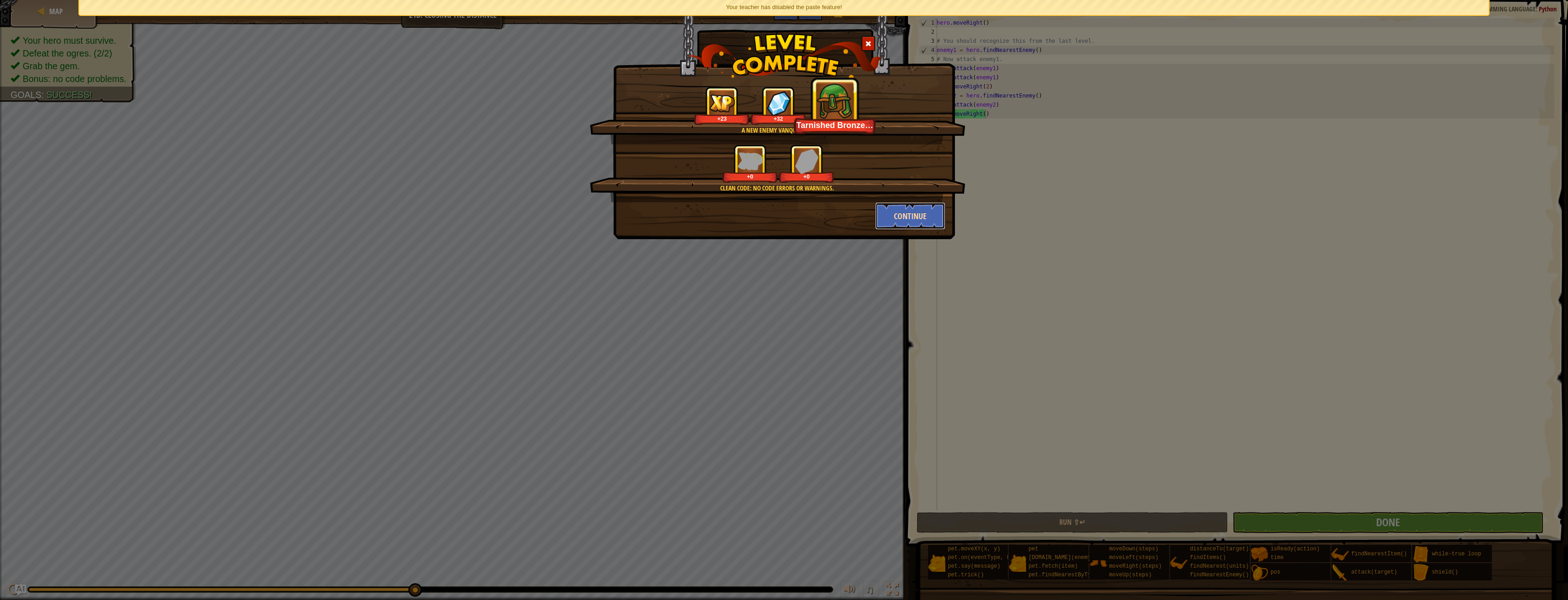
click at [909, 214] on button "Continue" at bounding box center [910, 216] width 71 height 27
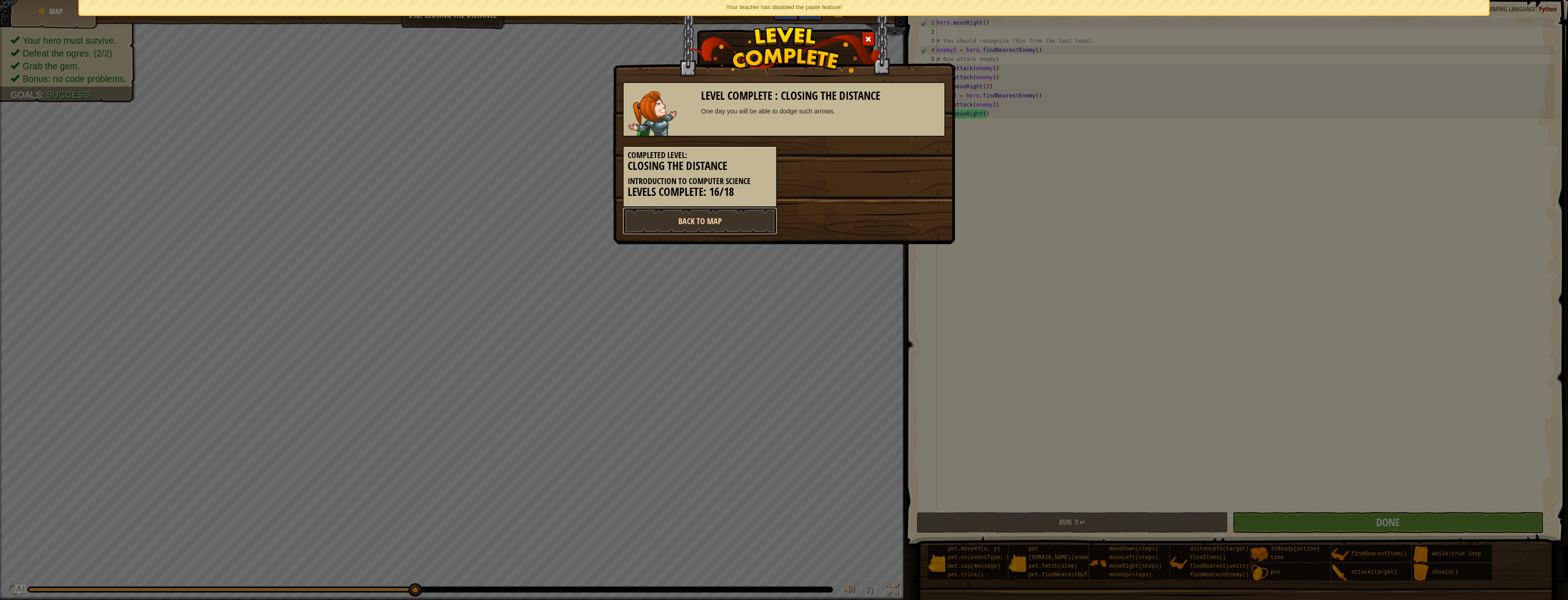
click at [741, 218] on link "Back to Map" at bounding box center [699, 221] width 155 height 27
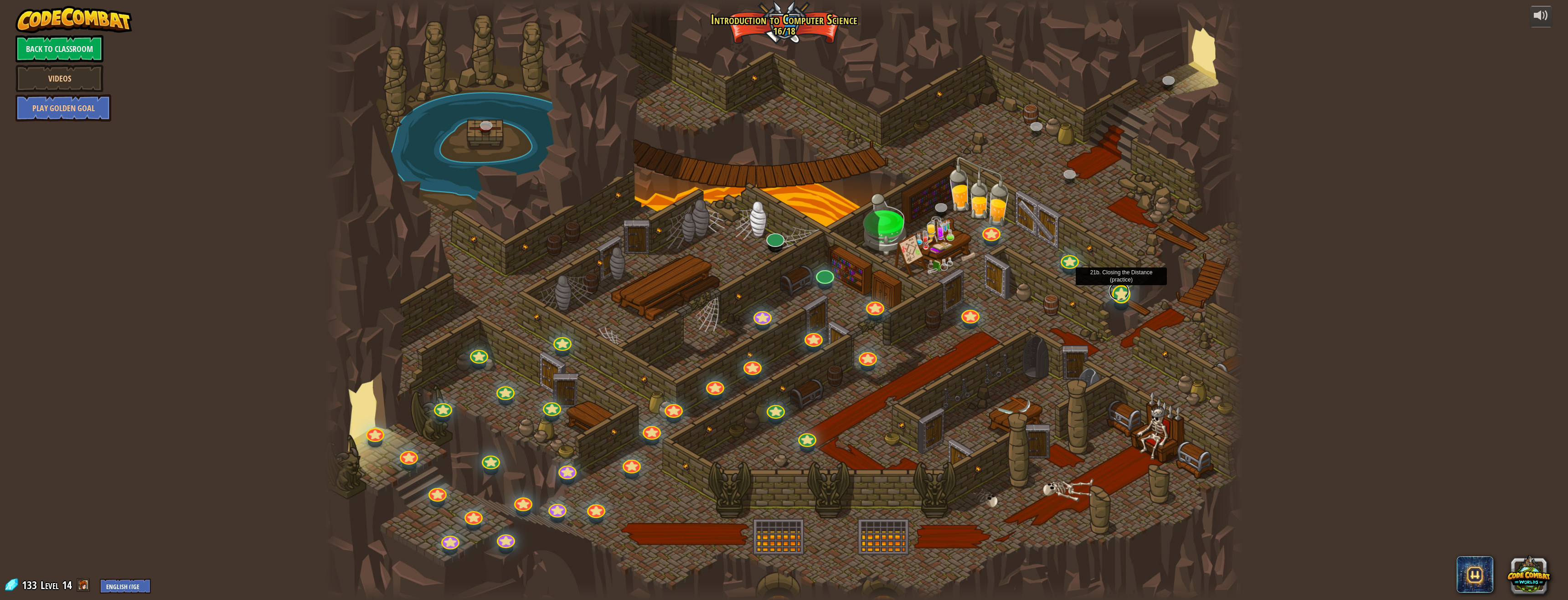
click at [1120, 296] on link at bounding box center [1119, 291] width 20 height 19
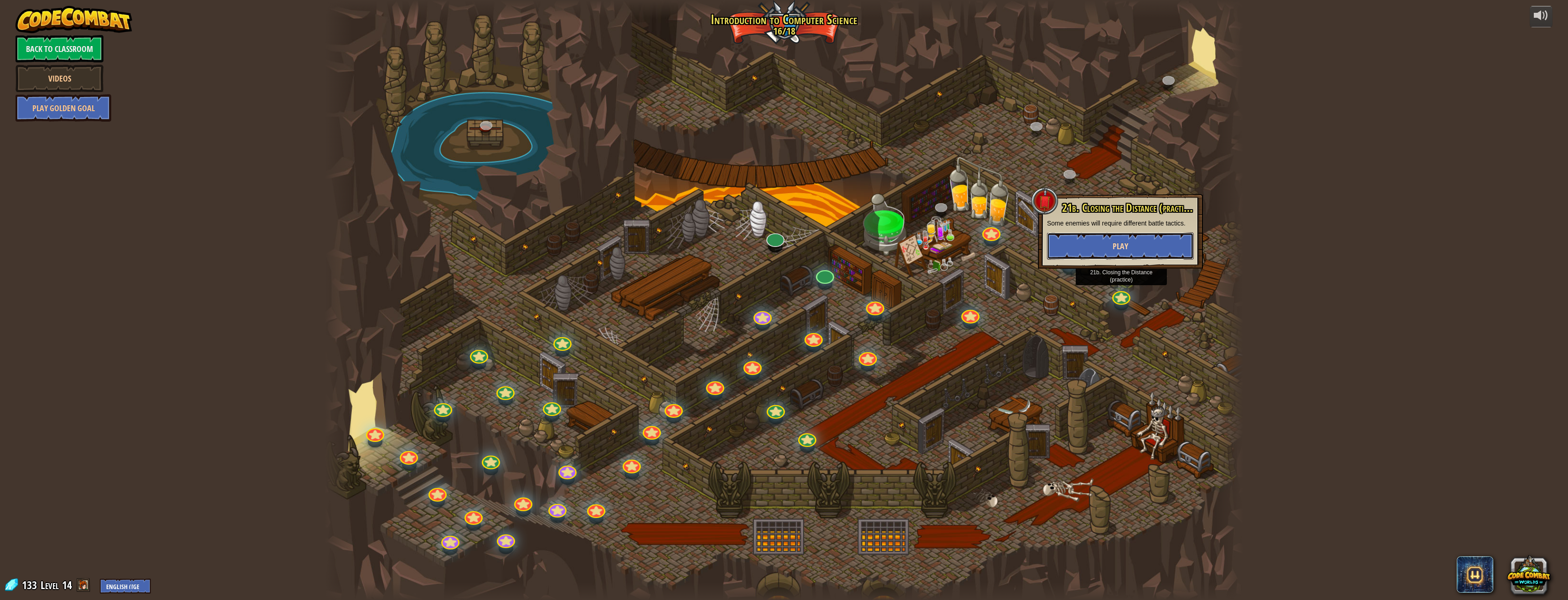
click at [1094, 249] on button "Play" at bounding box center [1120, 246] width 147 height 27
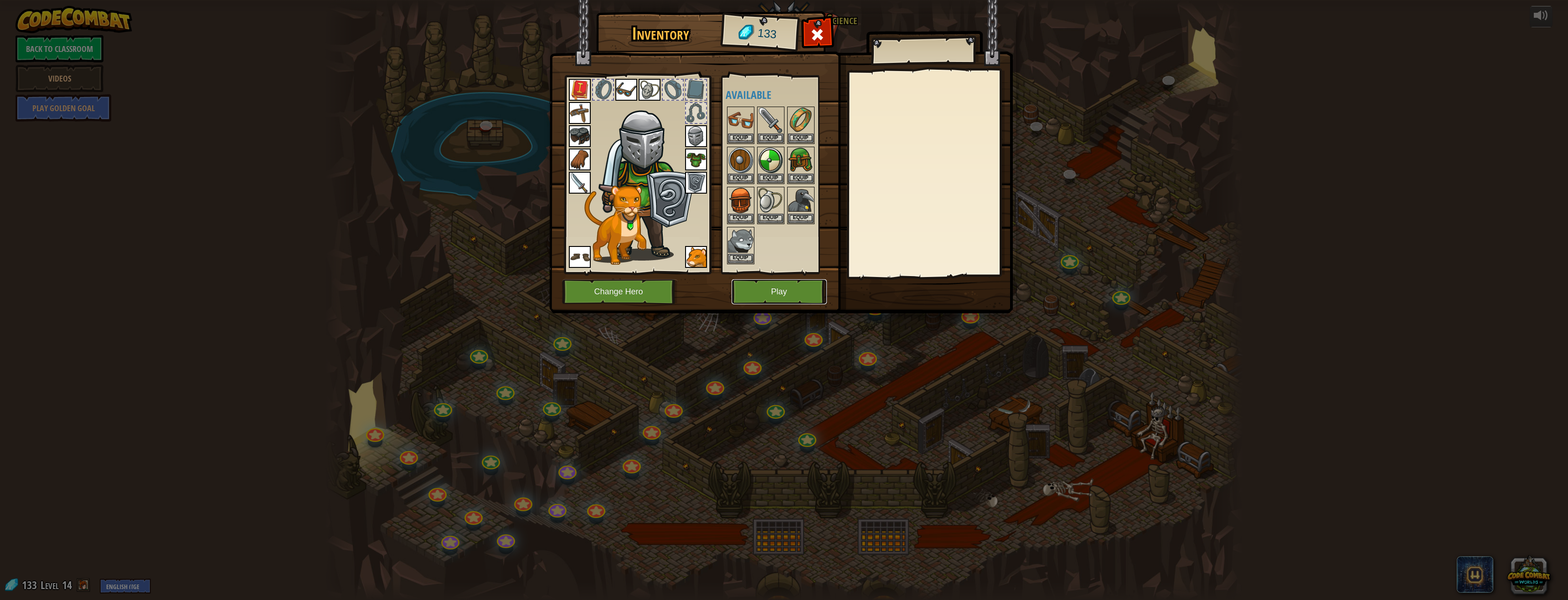
click at [811, 289] on button "Play" at bounding box center [779, 291] width 96 height 25
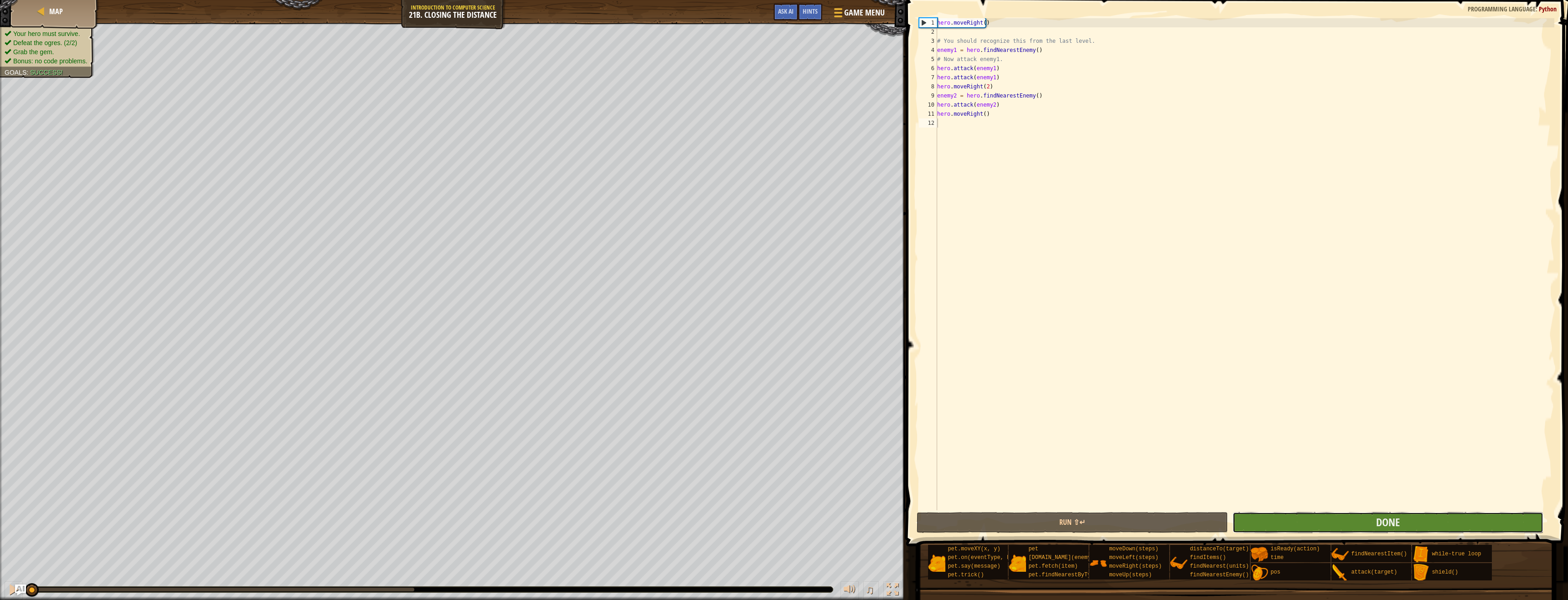
click at [1359, 519] on button "Done" at bounding box center [1388, 522] width 311 height 21
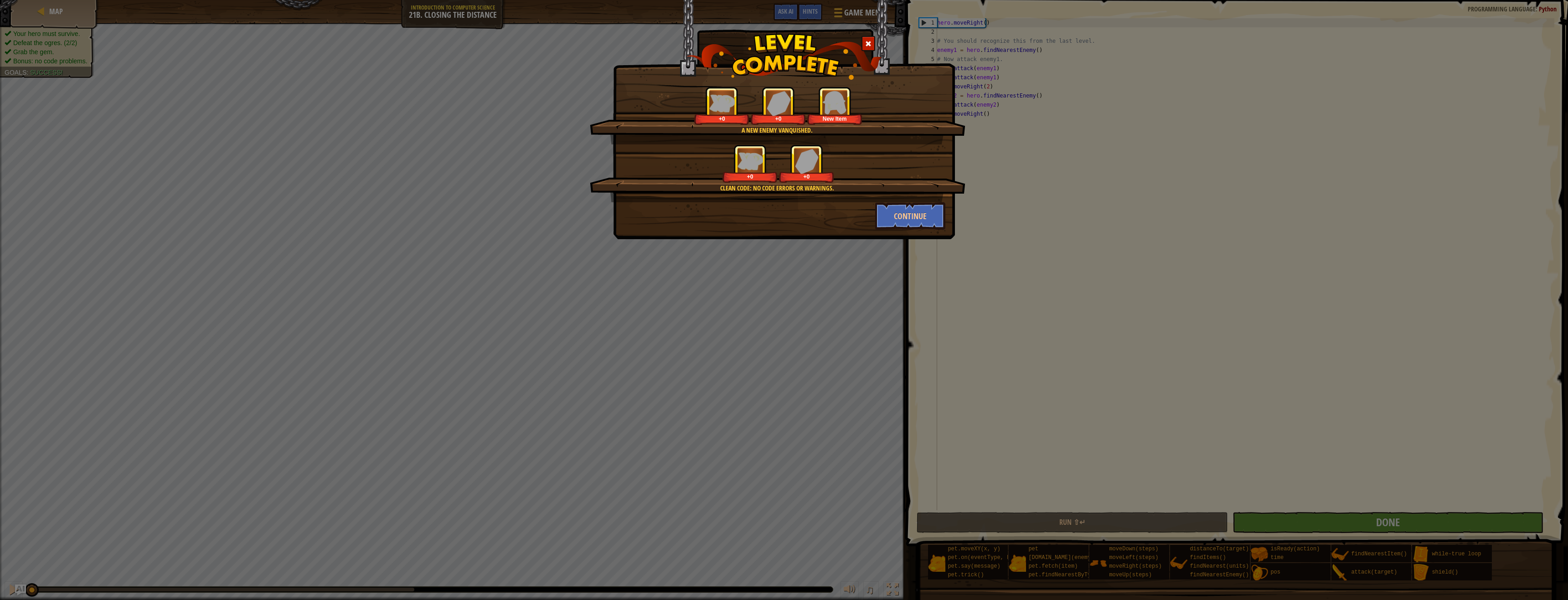
click at [894, 198] on div "Clean code: no code errors or warnings. +0 +0" at bounding box center [777, 173] width 376 height 58
click at [899, 208] on button "Continue" at bounding box center [910, 216] width 71 height 27
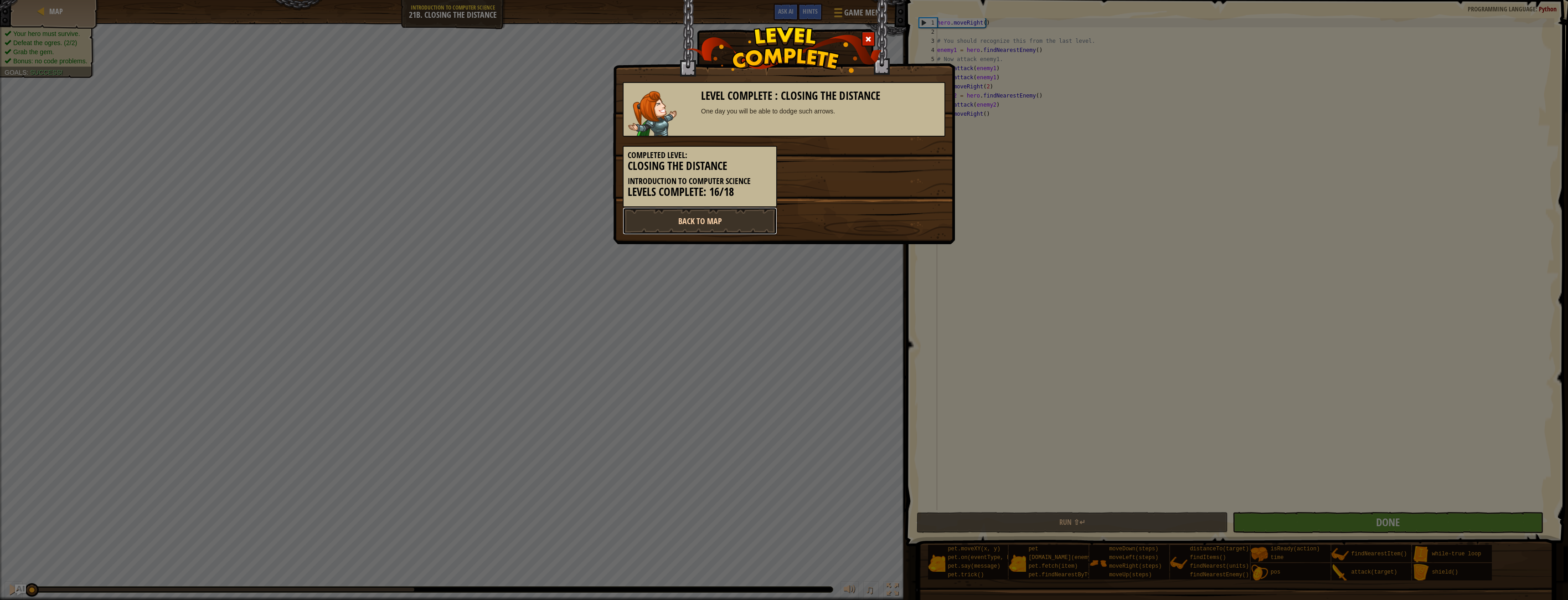
click at [751, 217] on link "Back to Map" at bounding box center [699, 221] width 155 height 27
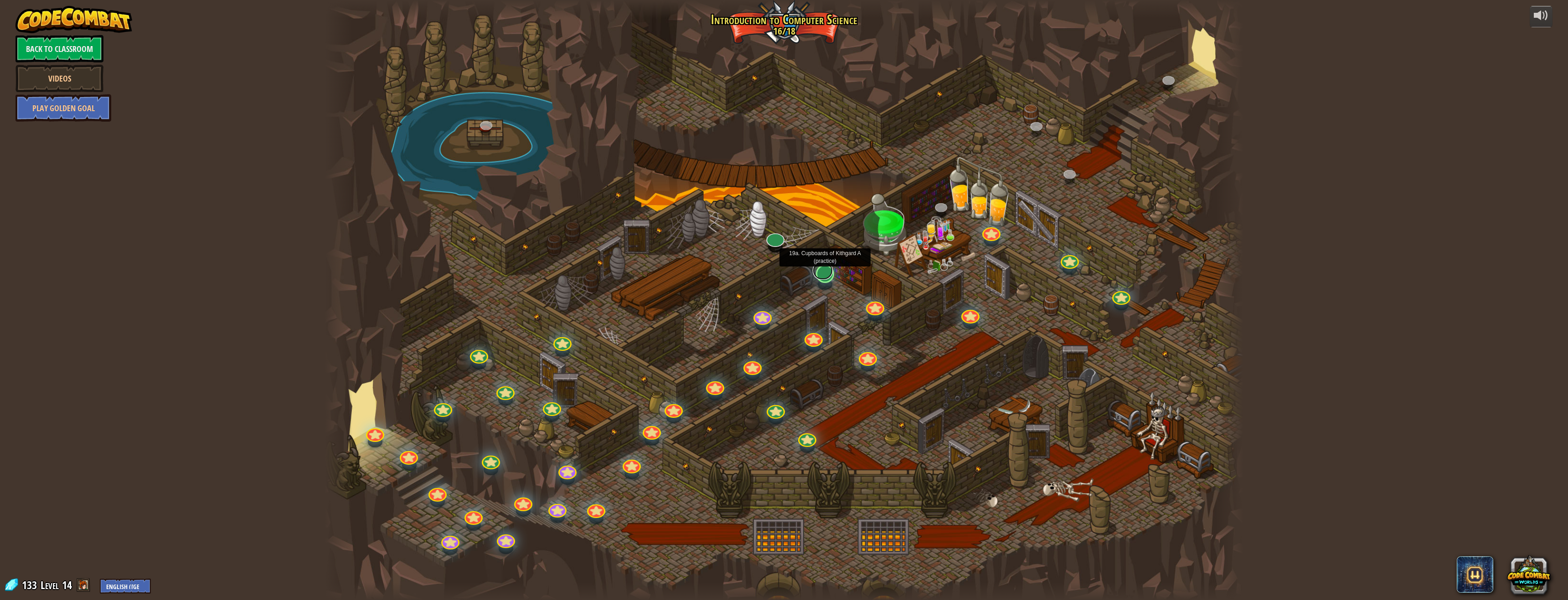
click at [826, 276] on link at bounding box center [822, 271] width 20 height 19
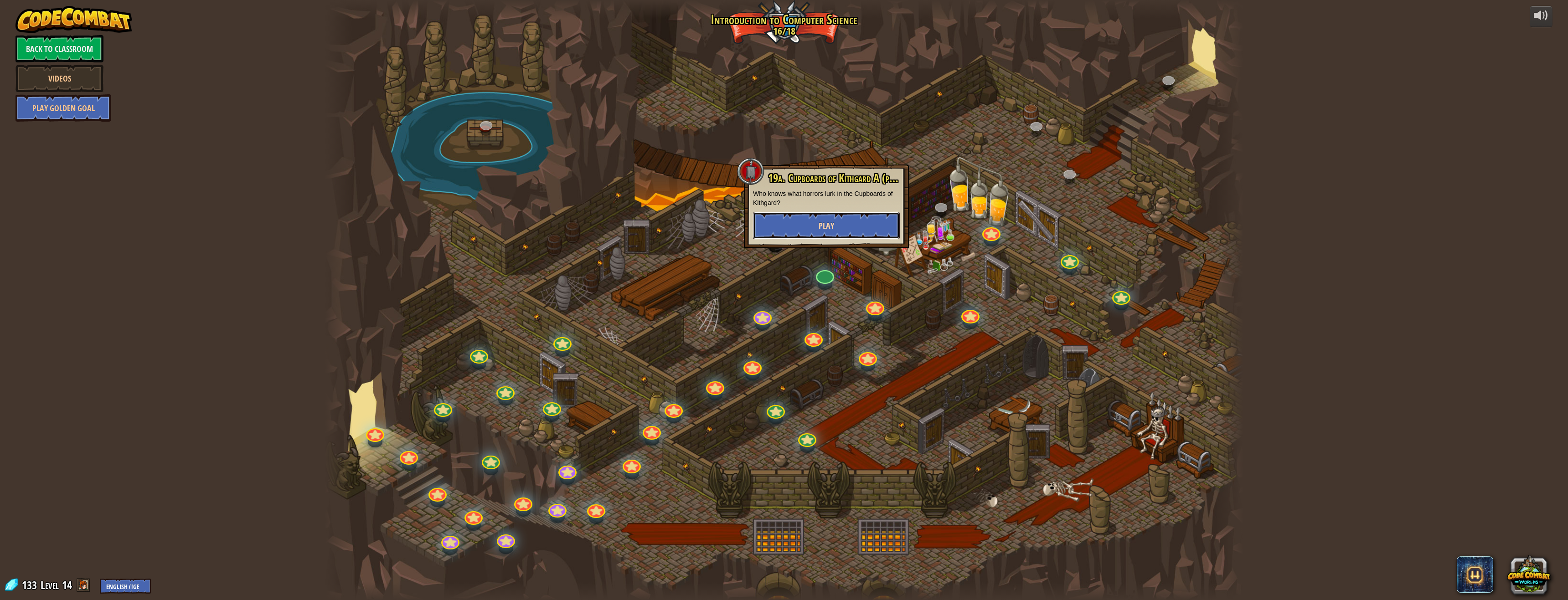
click at [817, 229] on button "Play" at bounding box center [826, 225] width 147 height 27
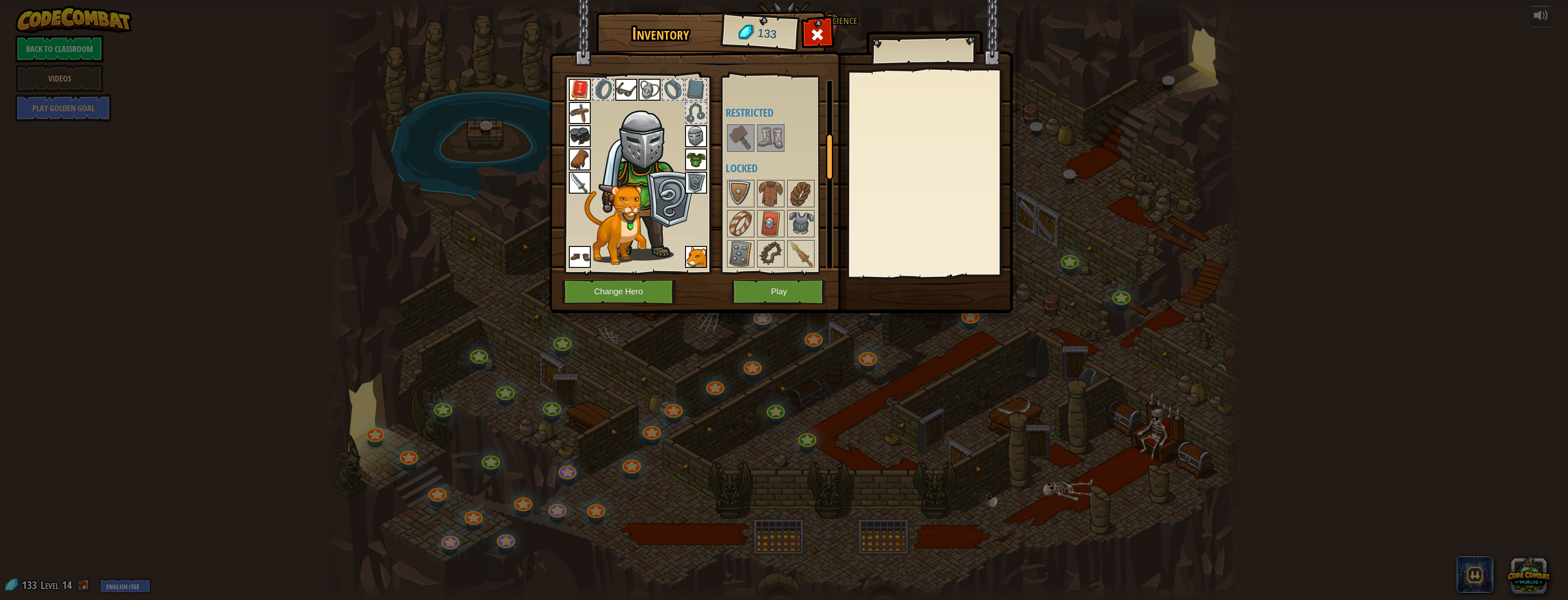
scroll to position [228, 0]
click at [740, 168] on img at bounding box center [741, 177] width 26 height 26
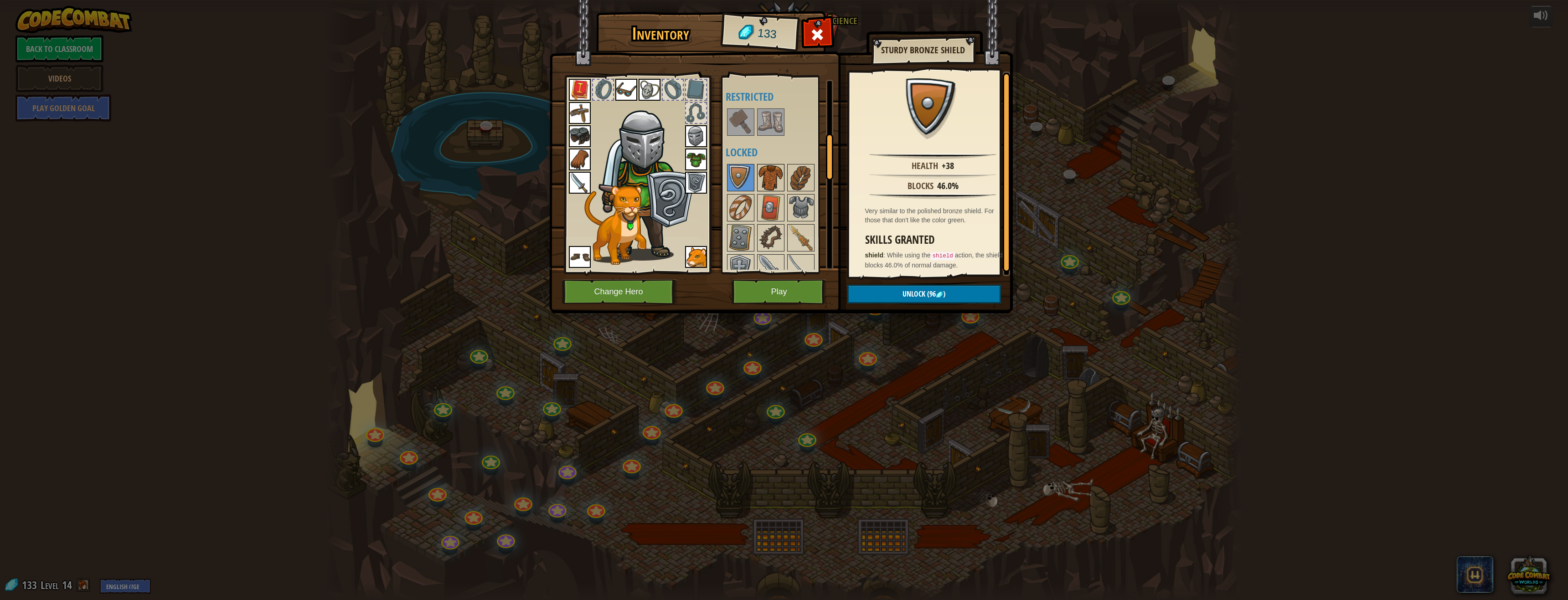
click at [760, 169] on img at bounding box center [770, 177] width 26 height 26
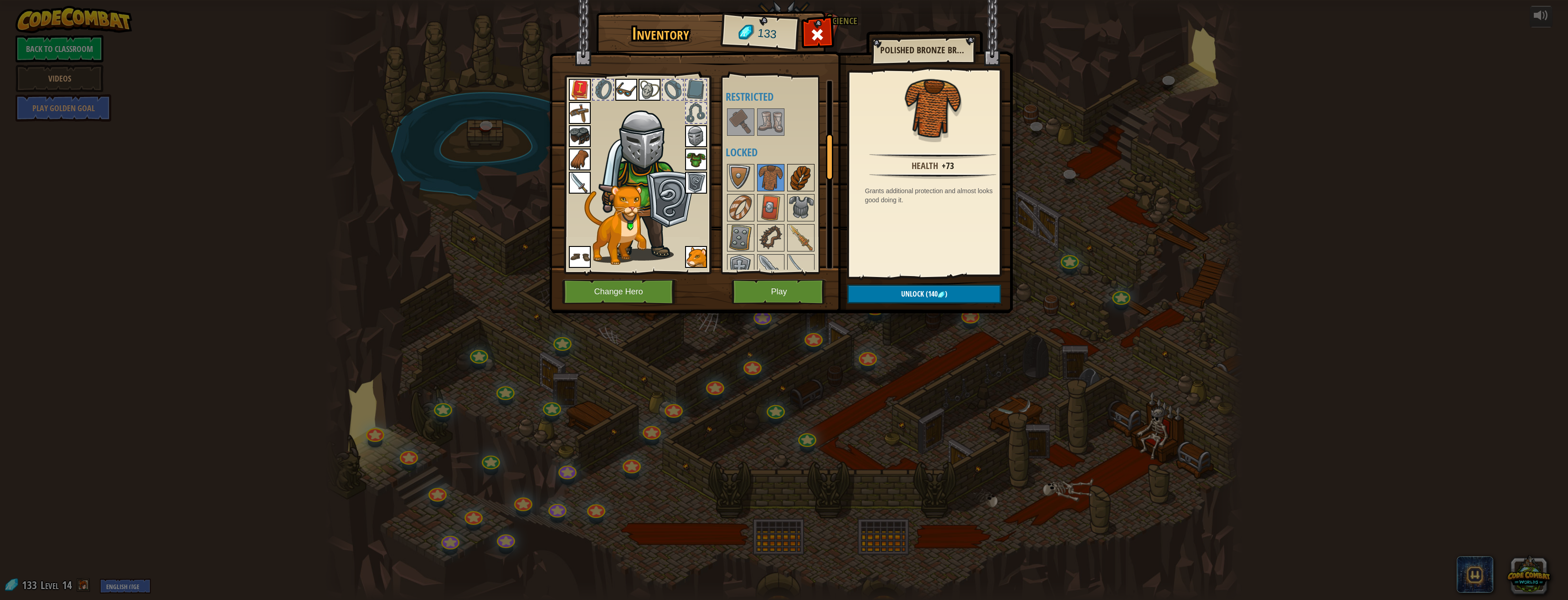
click at [793, 172] on img at bounding box center [801, 177] width 26 height 26
click at [799, 207] on img at bounding box center [801, 208] width 26 height 26
click at [783, 198] on img at bounding box center [770, 208] width 26 height 26
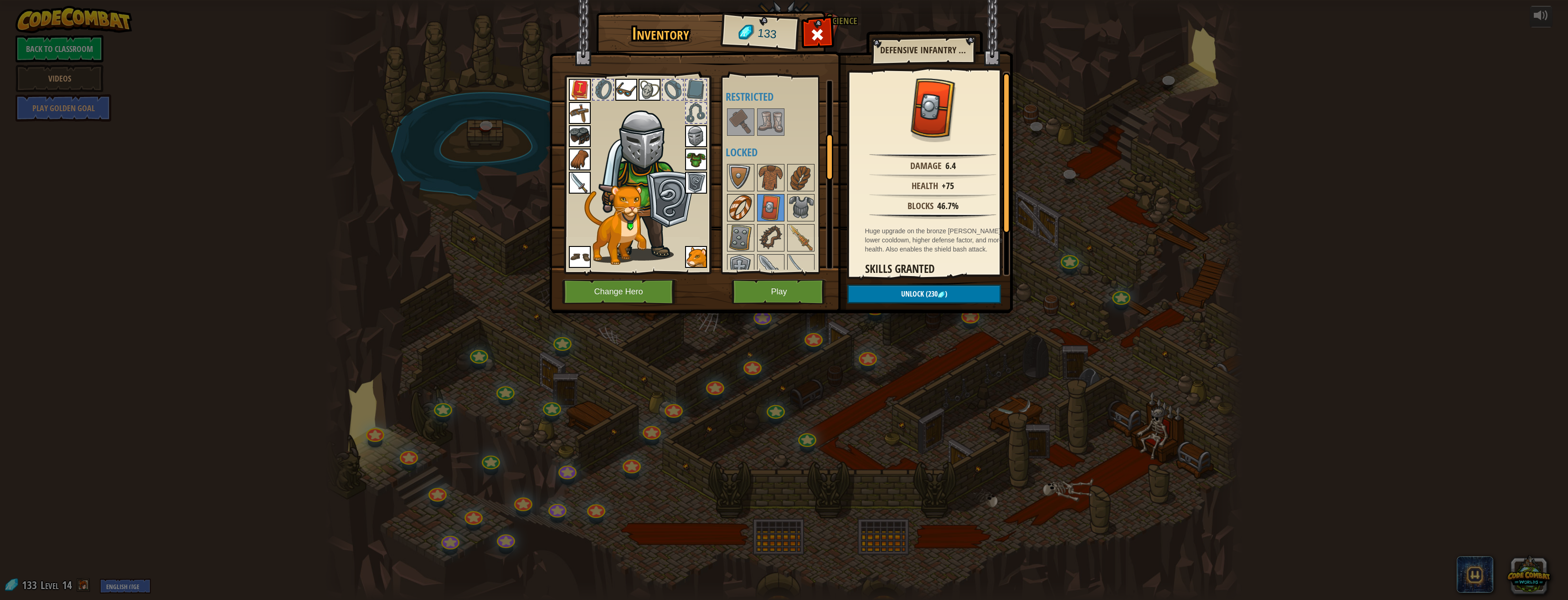
click at [742, 202] on img at bounding box center [741, 208] width 26 height 26
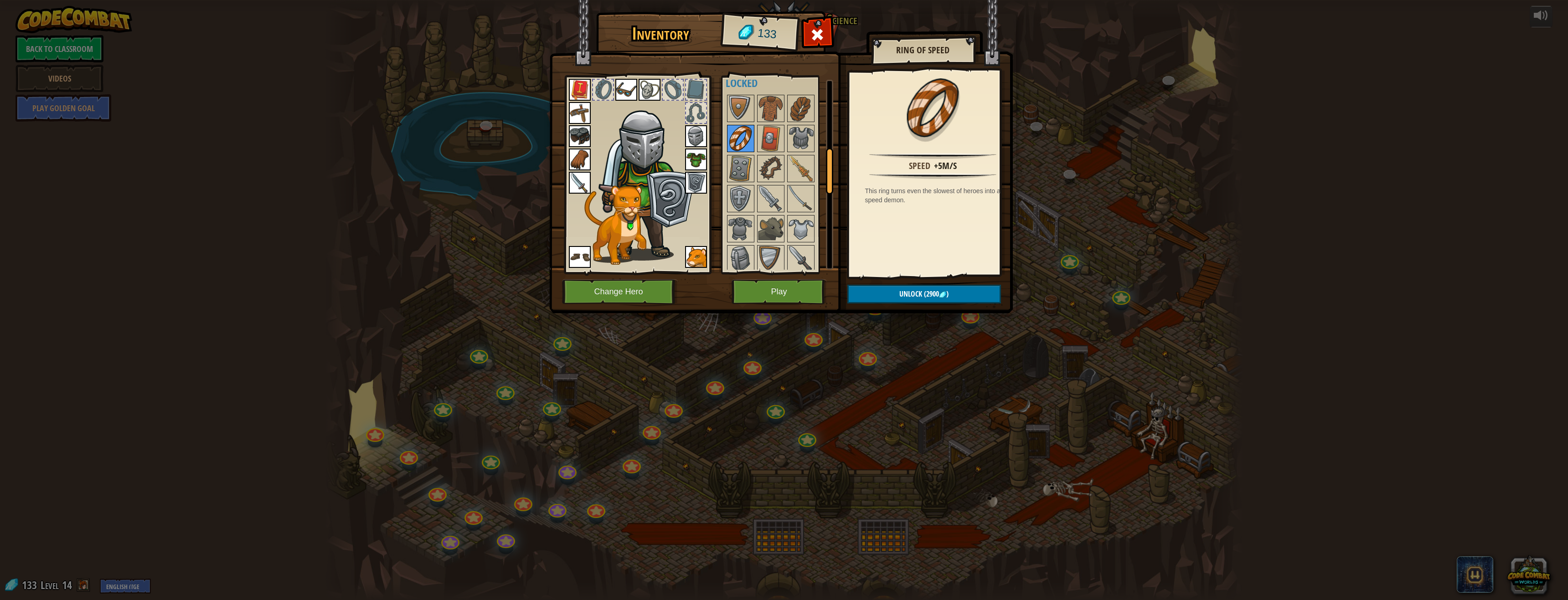
scroll to position [319, 0]
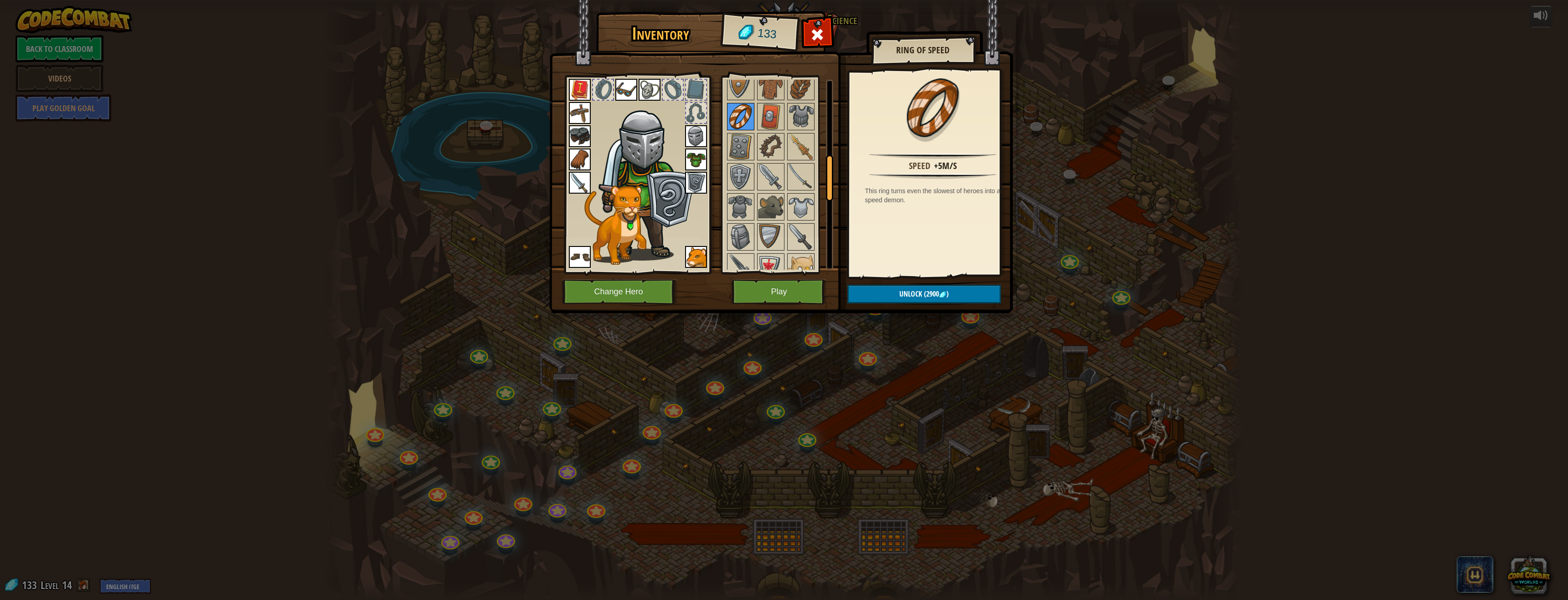
click at [740, 123] on div "Available Equip Equip Equip Equip Equip Equip Equip Equip Equip Equip Equip Equ…" at bounding box center [783, 175] width 114 height 190
click at [744, 138] on img at bounding box center [741, 147] width 26 height 26
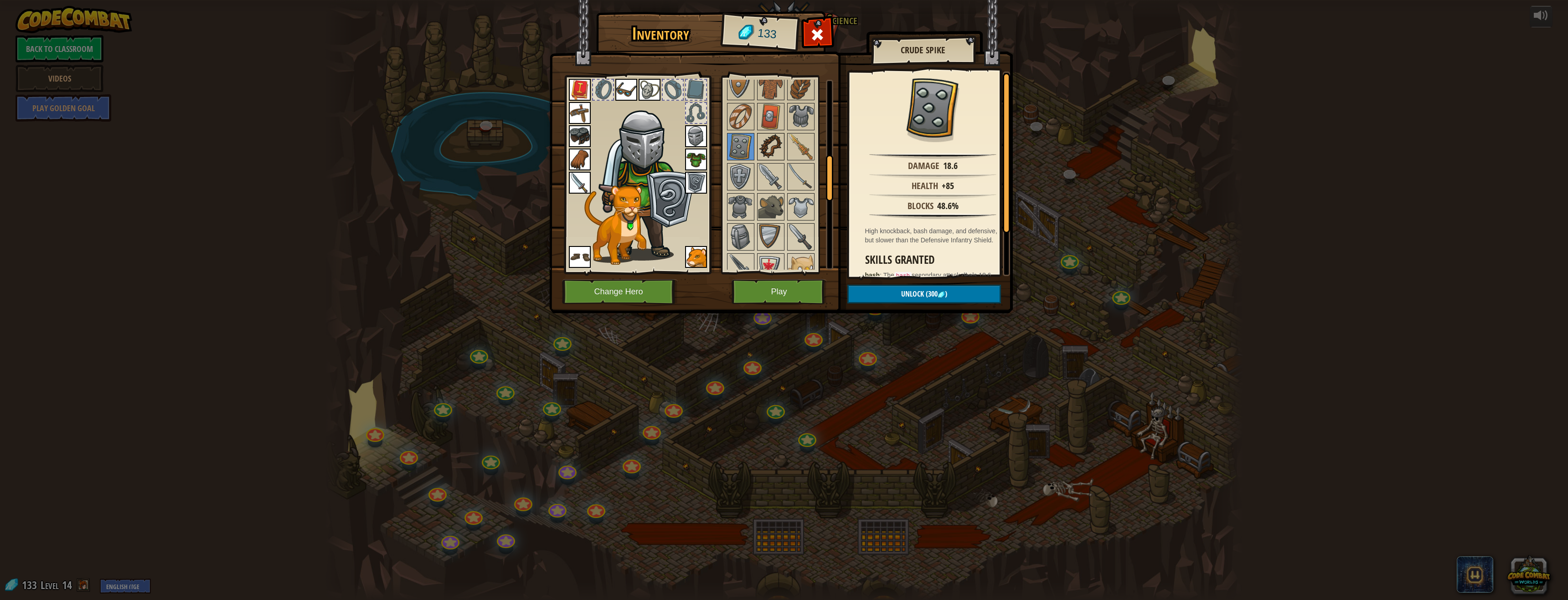
click at [777, 146] on img at bounding box center [770, 147] width 26 height 26
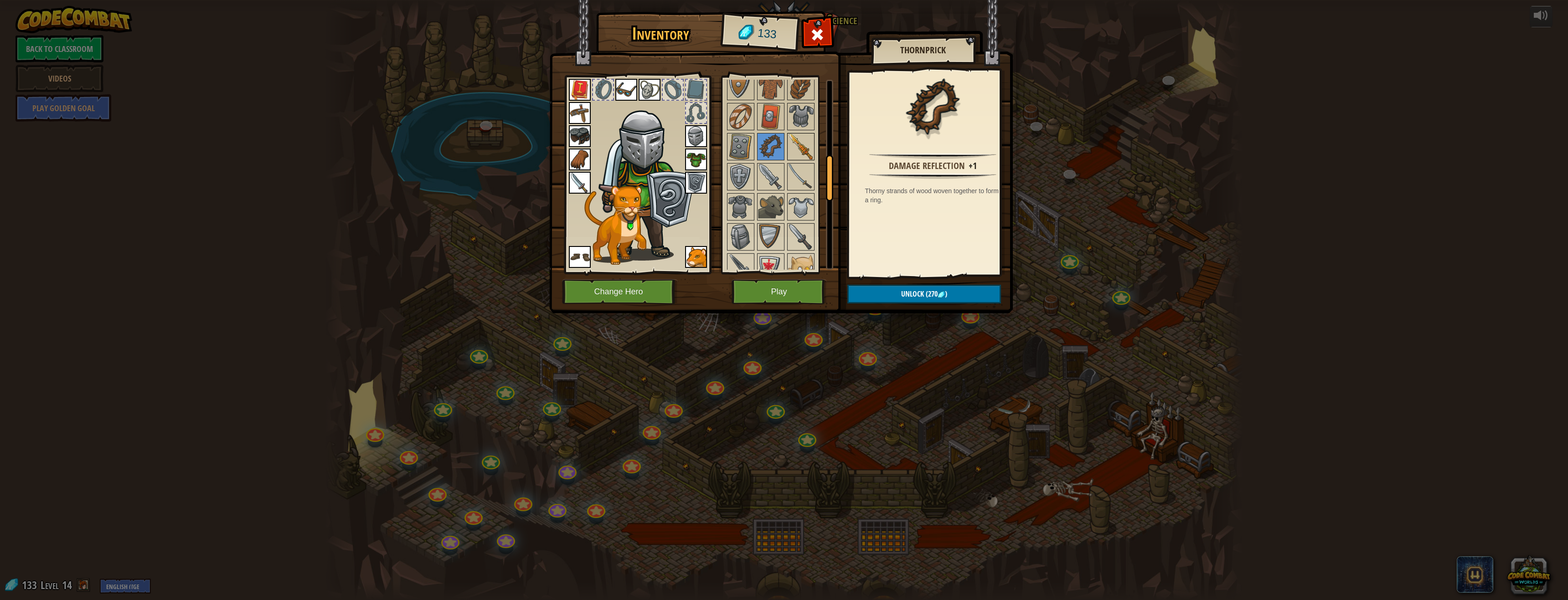
click at [795, 151] on img at bounding box center [801, 147] width 26 height 26
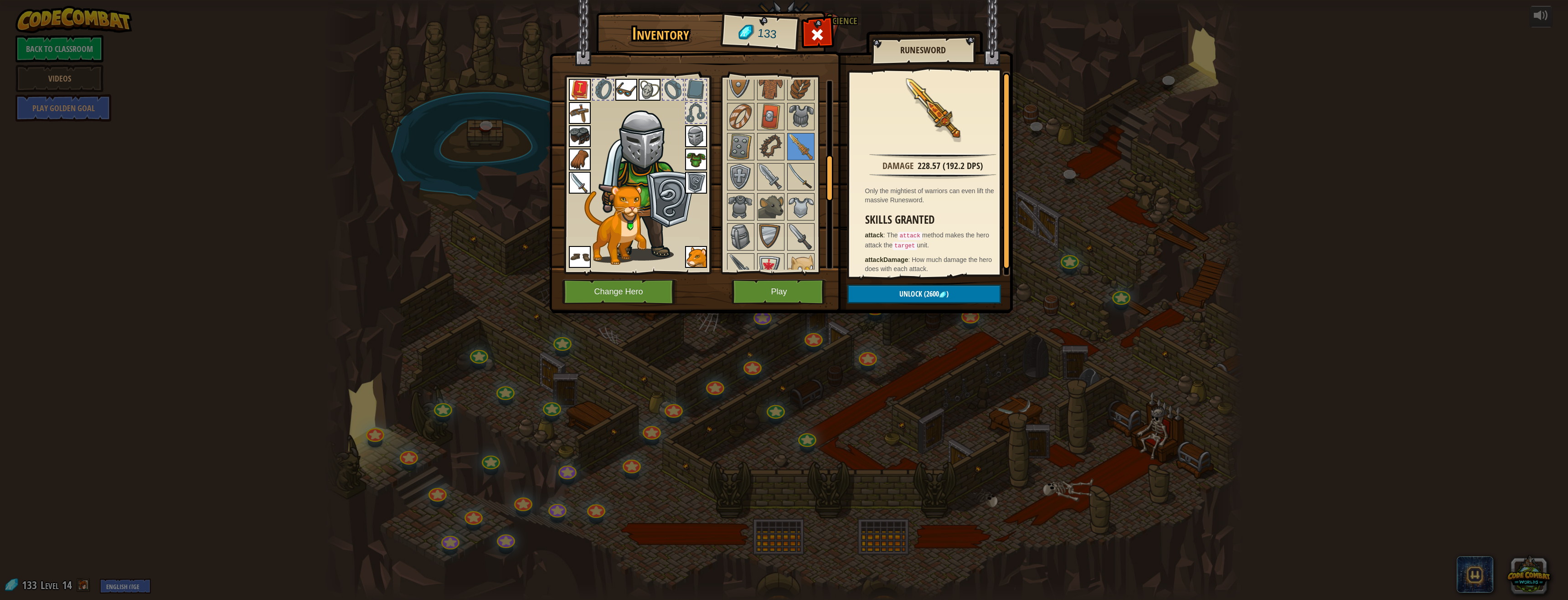
click at [794, 180] on img at bounding box center [801, 177] width 26 height 26
click at [763, 165] on img at bounding box center [770, 177] width 26 height 26
click at [748, 162] on div at bounding box center [783, 326] width 114 height 511
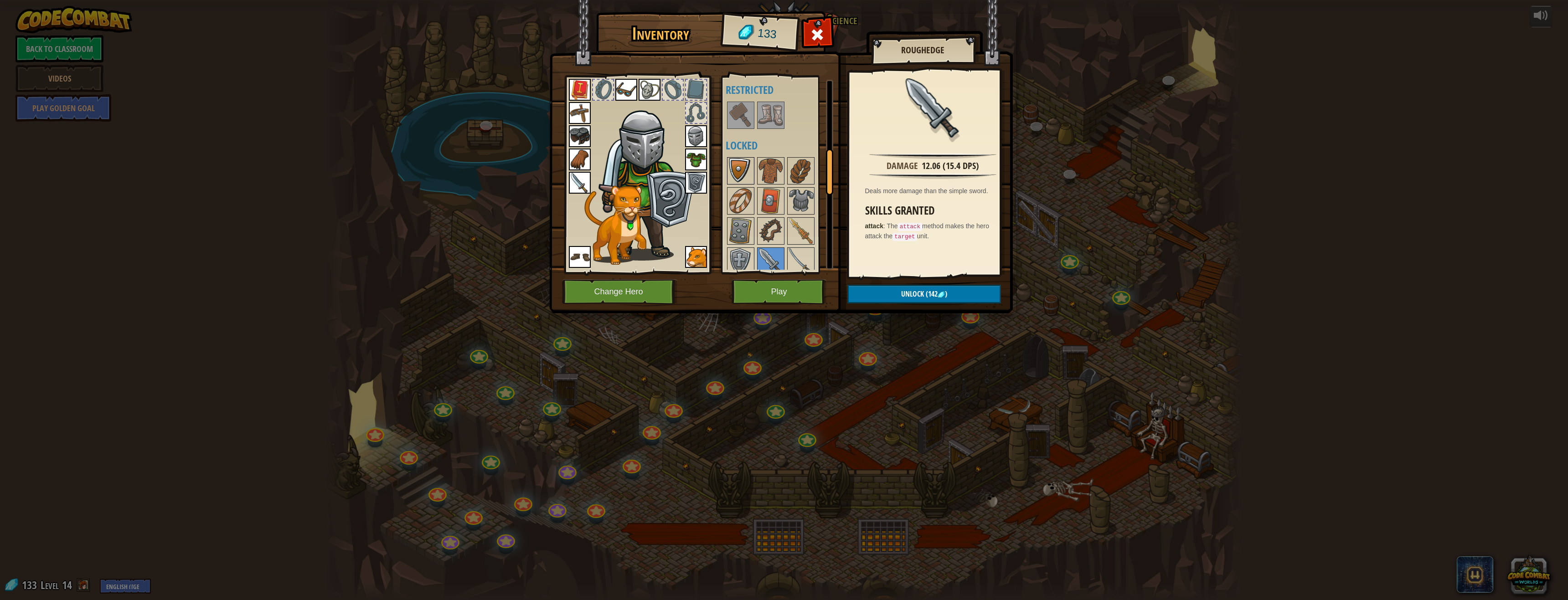
scroll to position [228, 0]
click at [738, 181] on img at bounding box center [741, 177] width 26 height 26
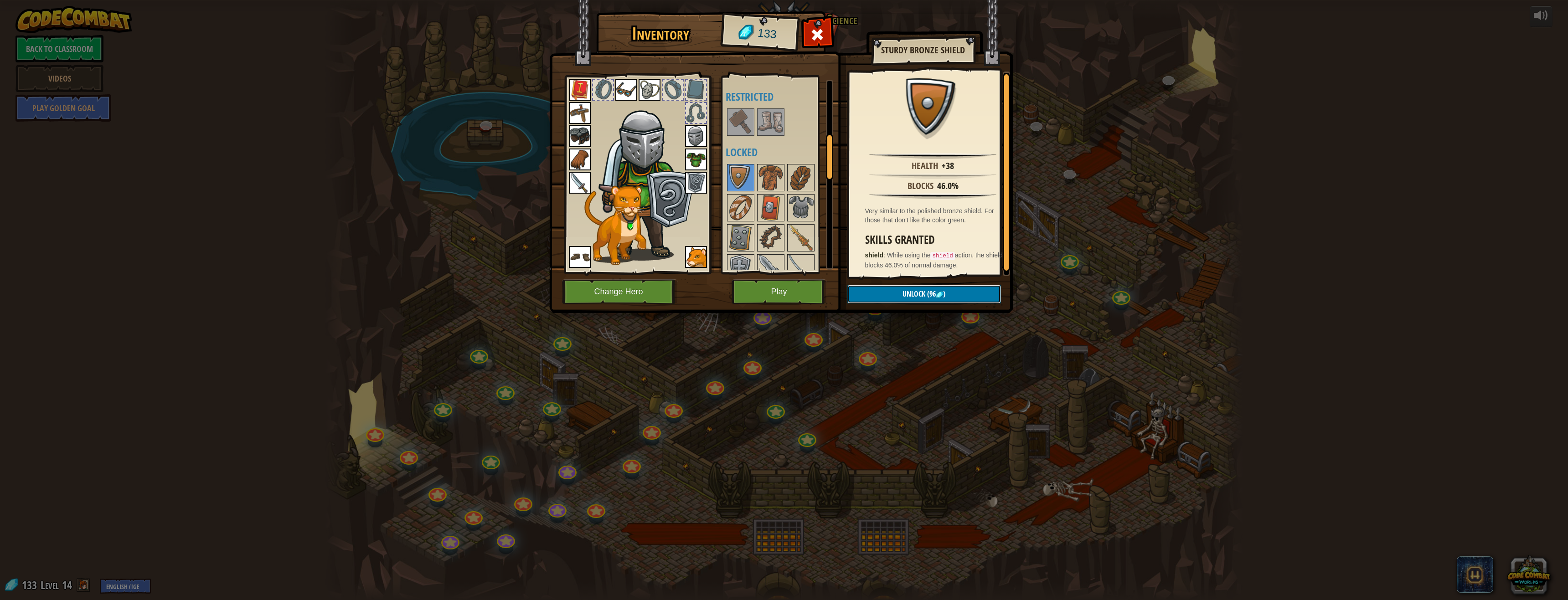
click at [909, 292] on span "Unlock" at bounding box center [914, 294] width 23 height 10
click at [909, 294] on button "Confirm" at bounding box center [924, 294] width 153 height 19
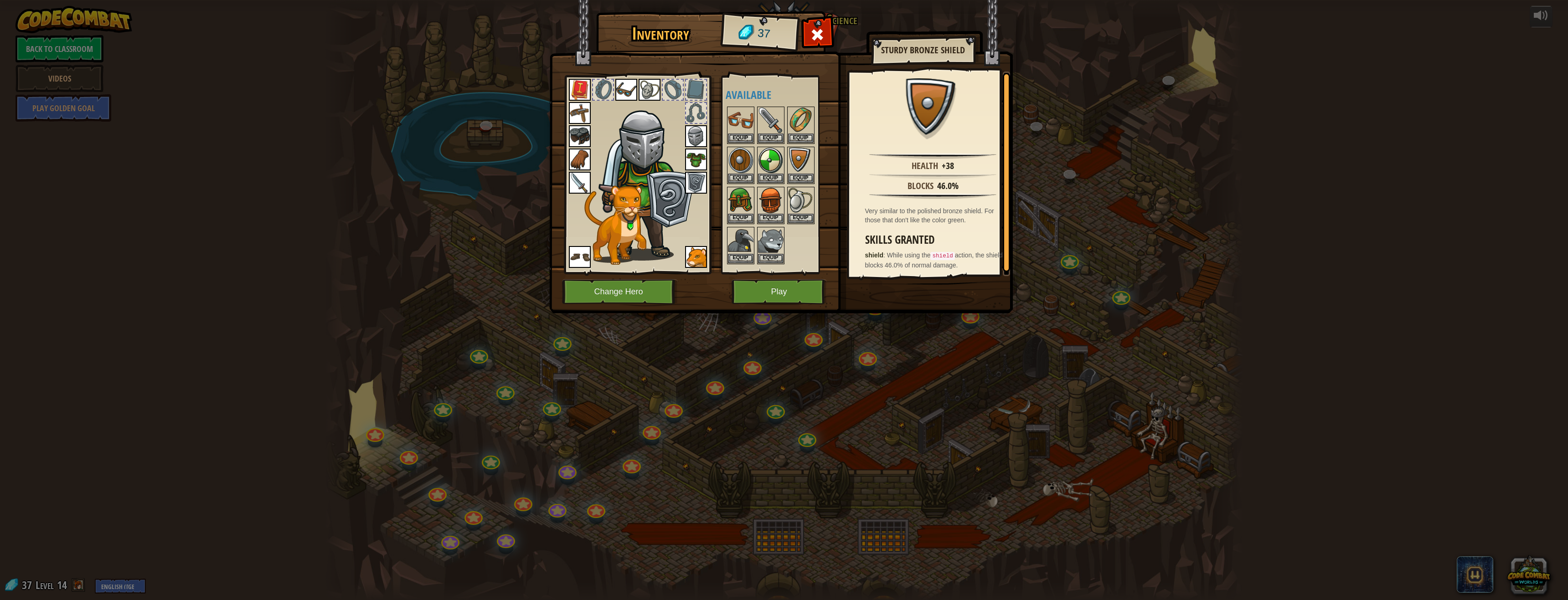
click at [696, 177] on img at bounding box center [696, 182] width 22 height 22
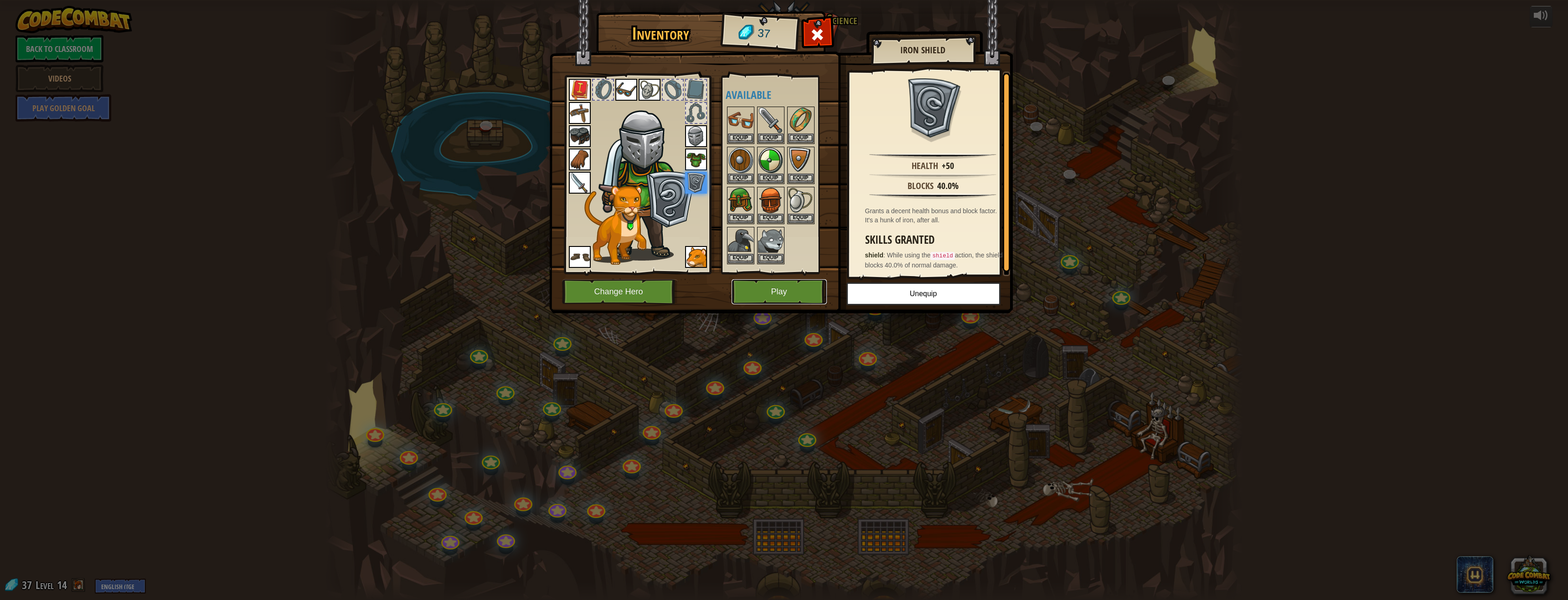
click at [789, 284] on button "Play" at bounding box center [779, 291] width 96 height 25
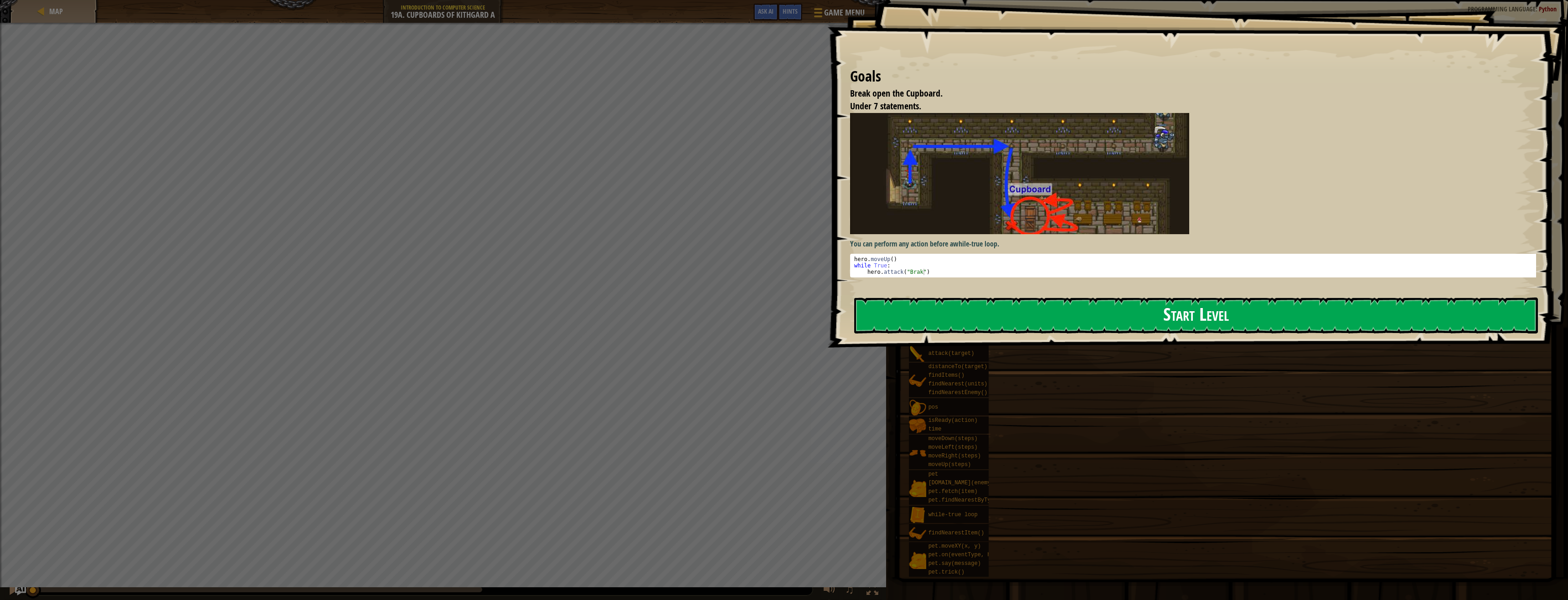
click at [949, 306] on button "Start Level" at bounding box center [1195, 316] width 684 height 36
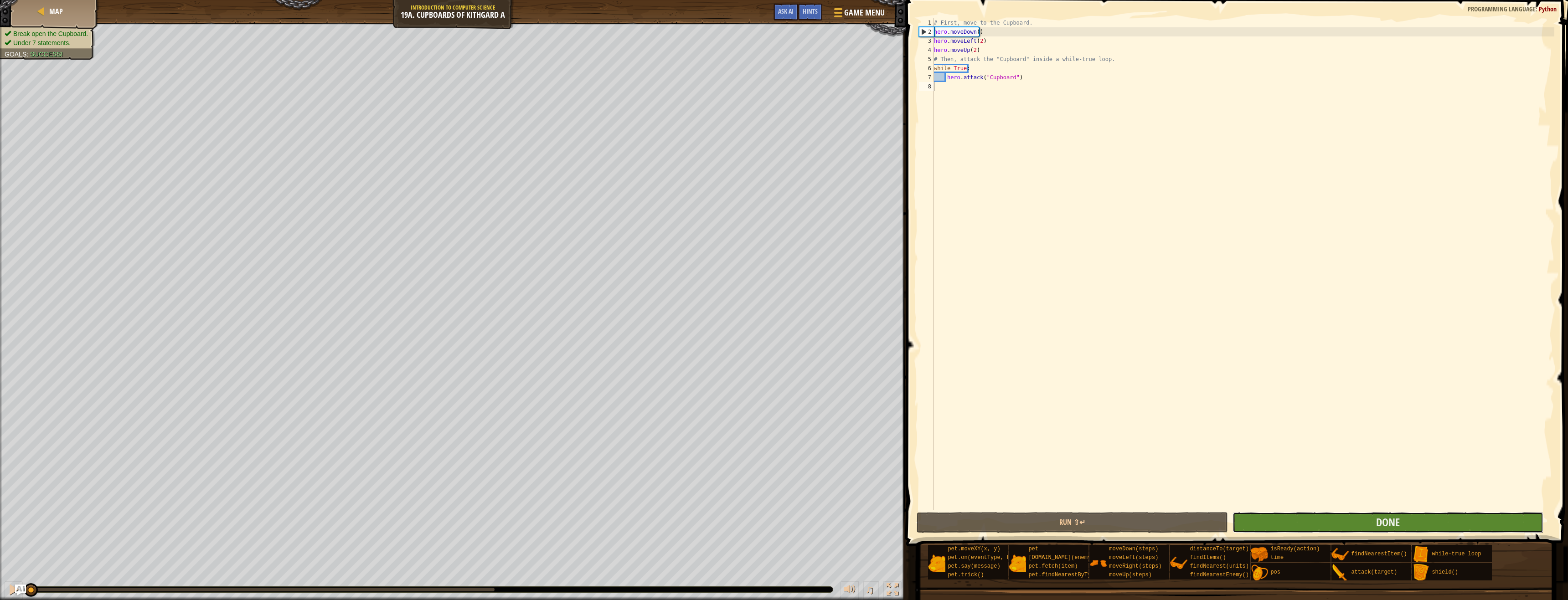
click at [1356, 514] on button "Done" at bounding box center [1388, 522] width 311 height 21
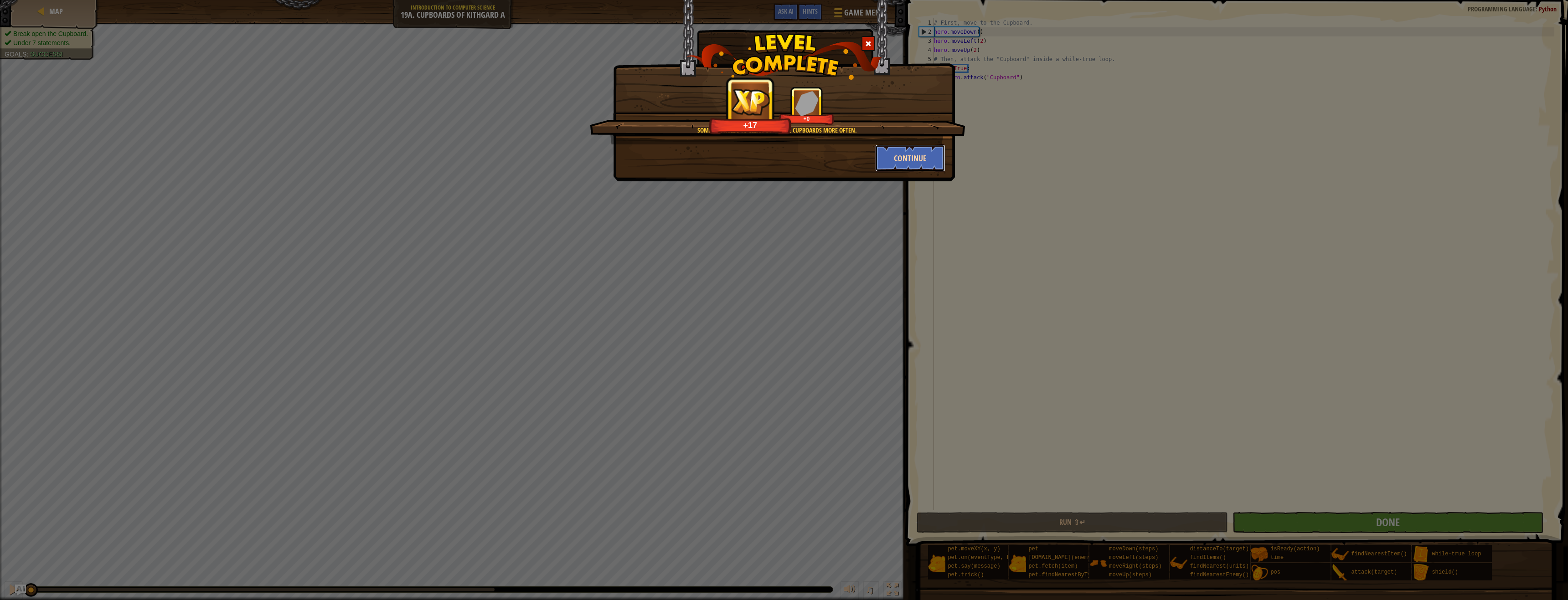
click at [904, 164] on button "Continue" at bounding box center [910, 158] width 71 height 27
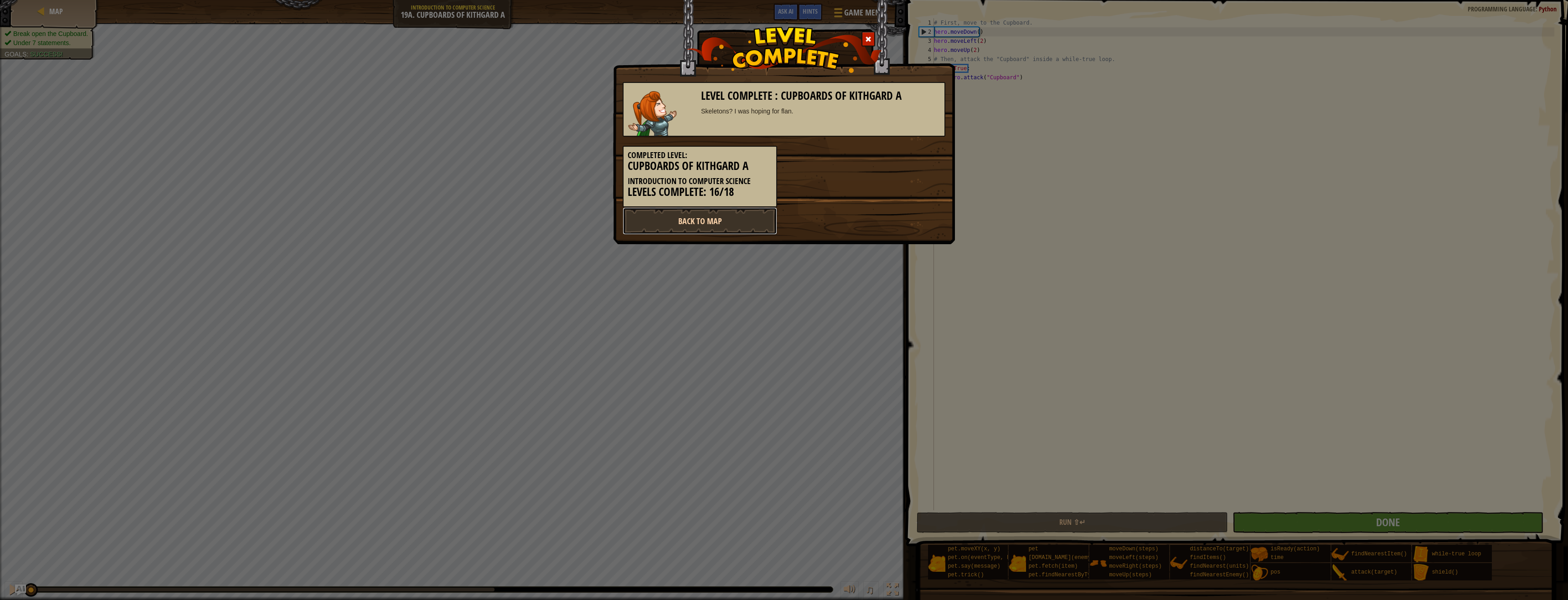
click at [738, 220] on link "Back to Map" at bounding box center [699, 221] width 155 height 27
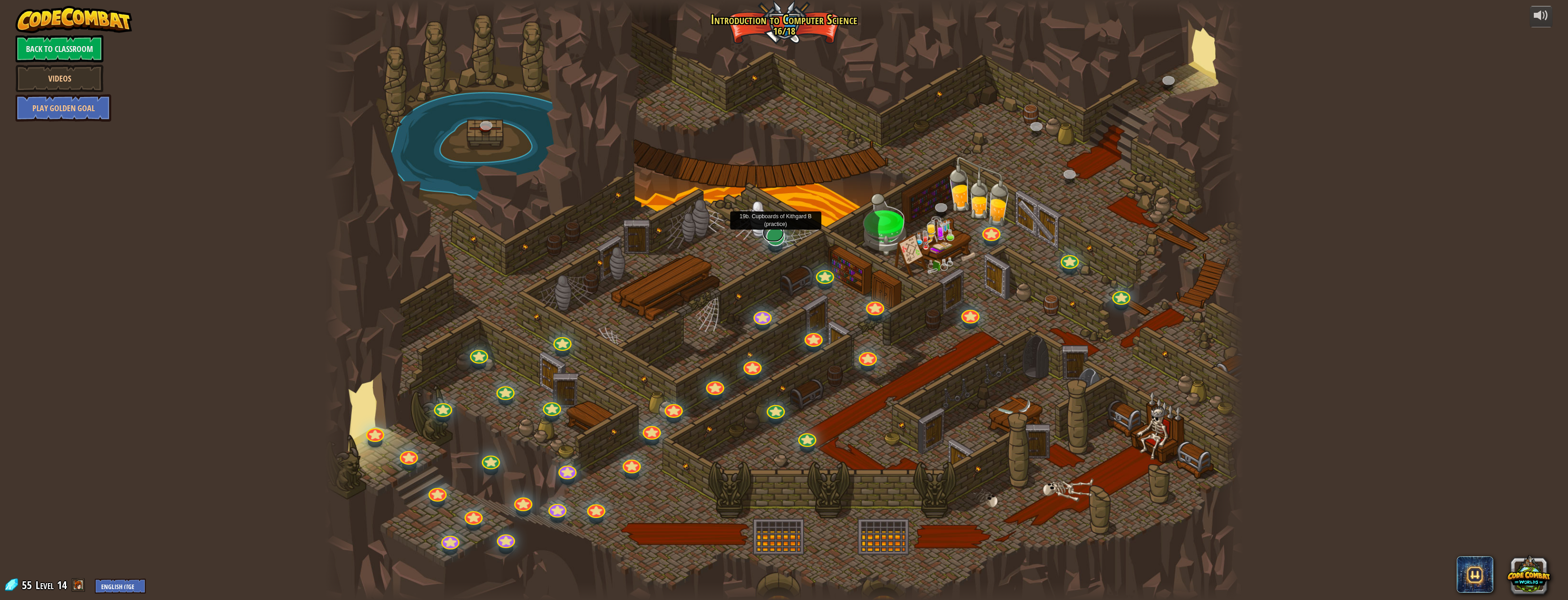
click at [777, 238] on link at bounding box center [773, 233] width 21 height 19
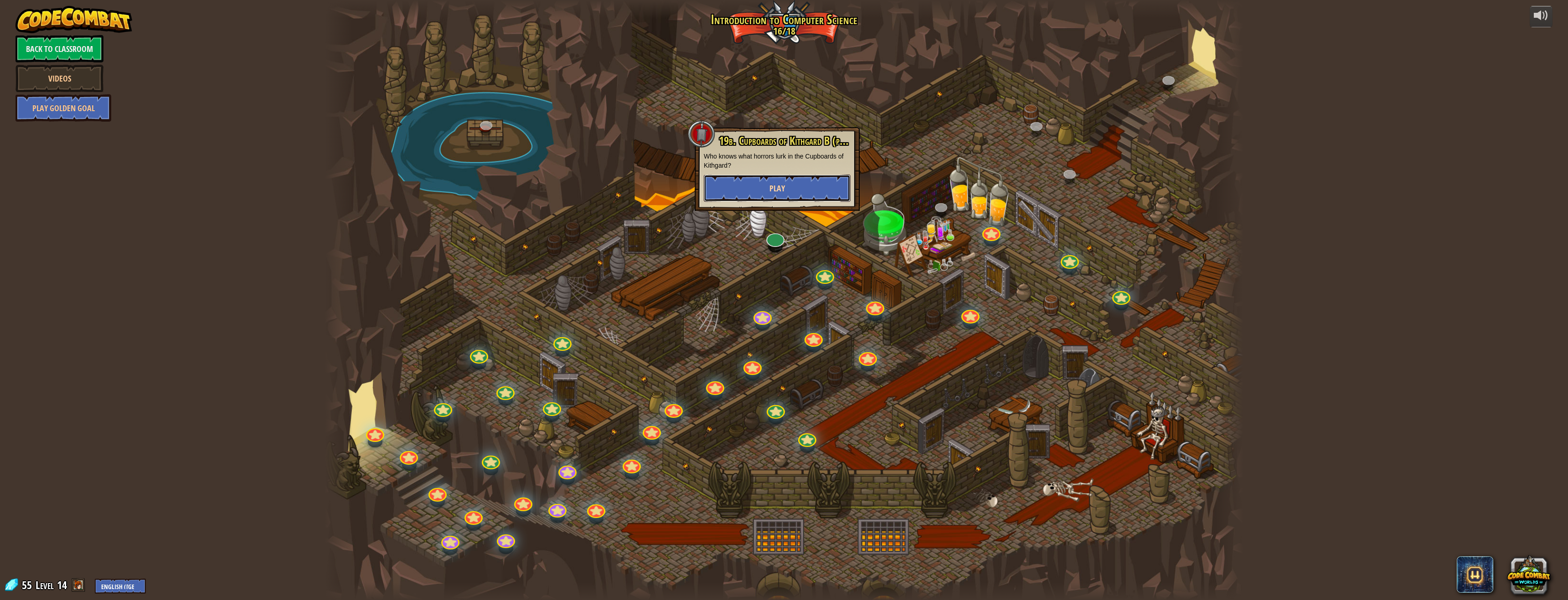
click at [788, 194] on button "Play" at bounding box center [777, 188] width 147 height 27
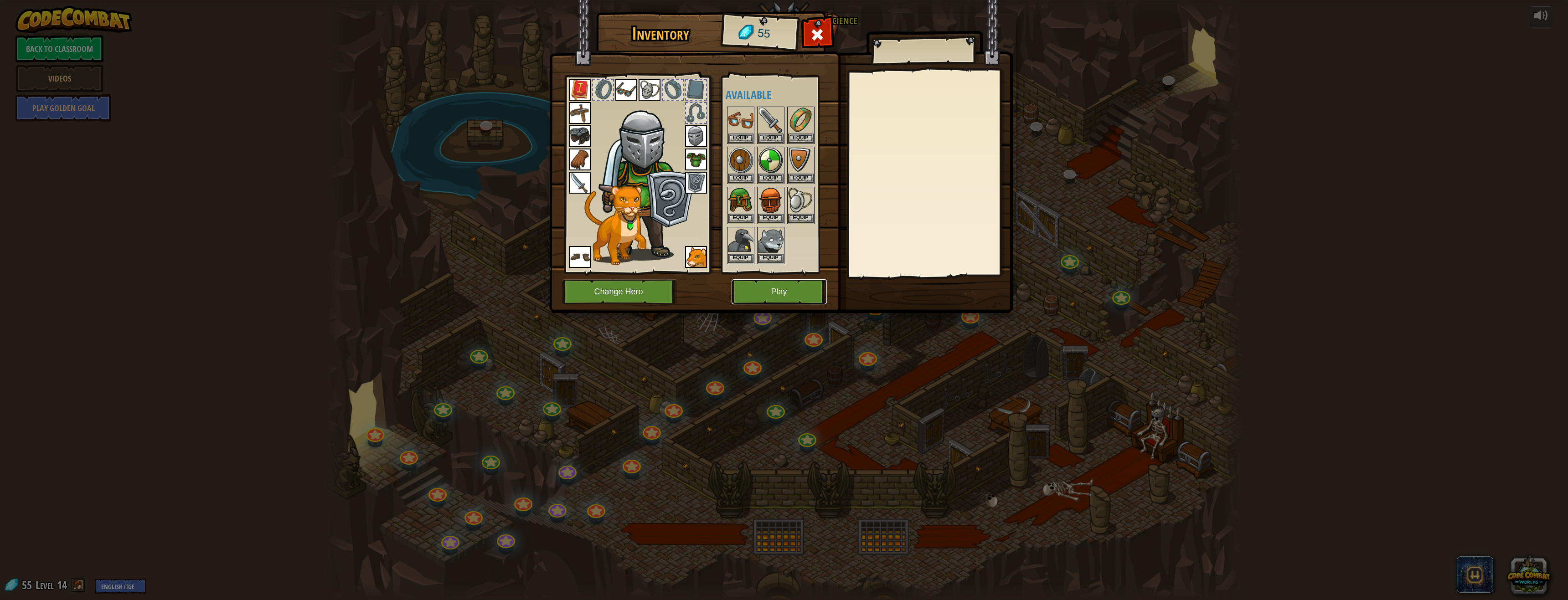
click at [791, 286] on button "Play" at bounding box center [779, 291] width 96 height 25
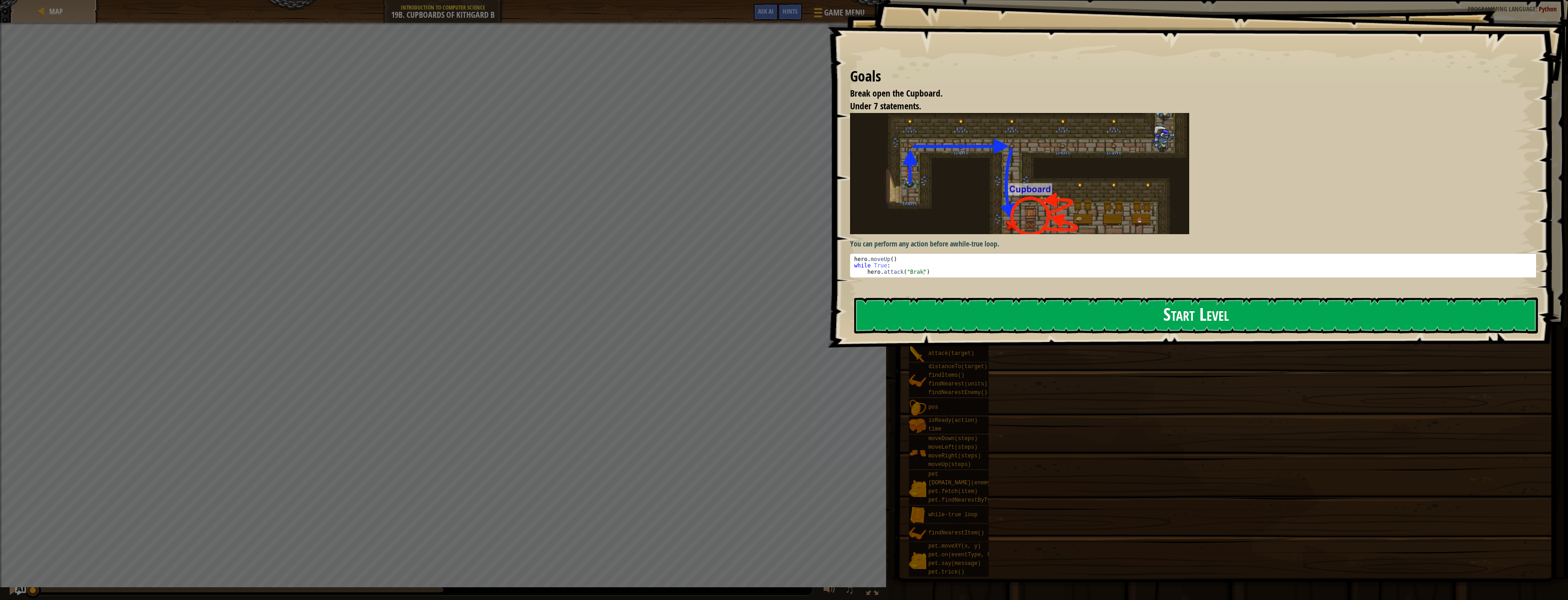
click at [952, 312] on button "Start Level" at bounding box center [1195, 316] width 684 height 36
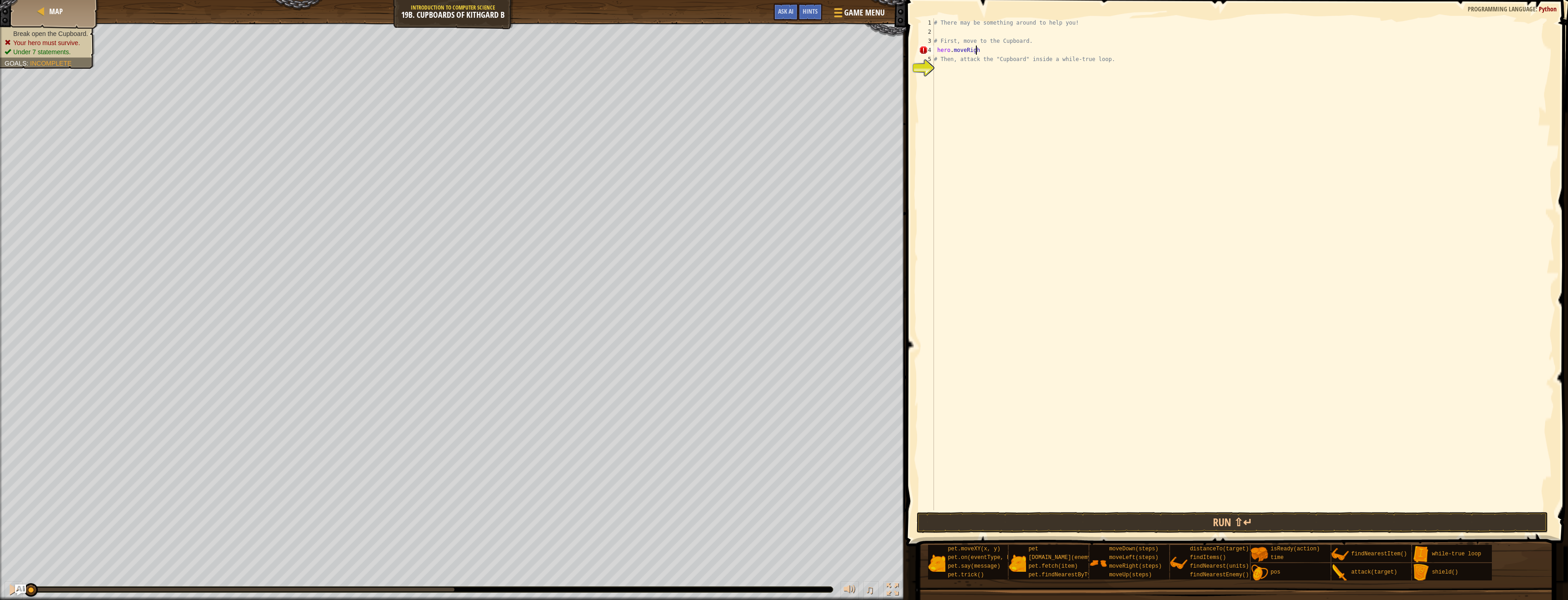
scroll to position [4, 3]
type textarea "hero.moveRight()"
type textarea "hero.moveDown()"
type textarea "hero.moveRight()"
type textarea "hero.movedown(2)"
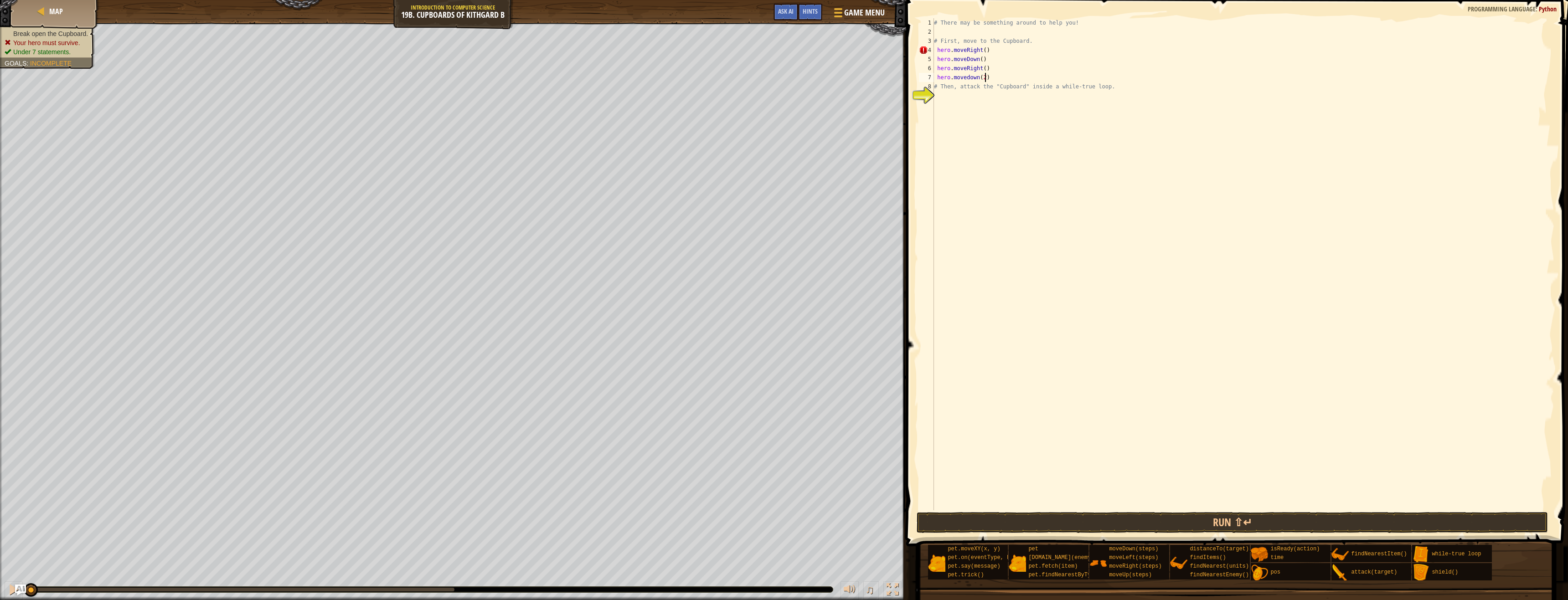
scroll to position [4, 4]
click at [1051, 99] on div "# There may be something around to help you! # First, move to the Cupboard. her…" at bounding box center [1243, 274] width 622 height 510
type textarea "while True:"
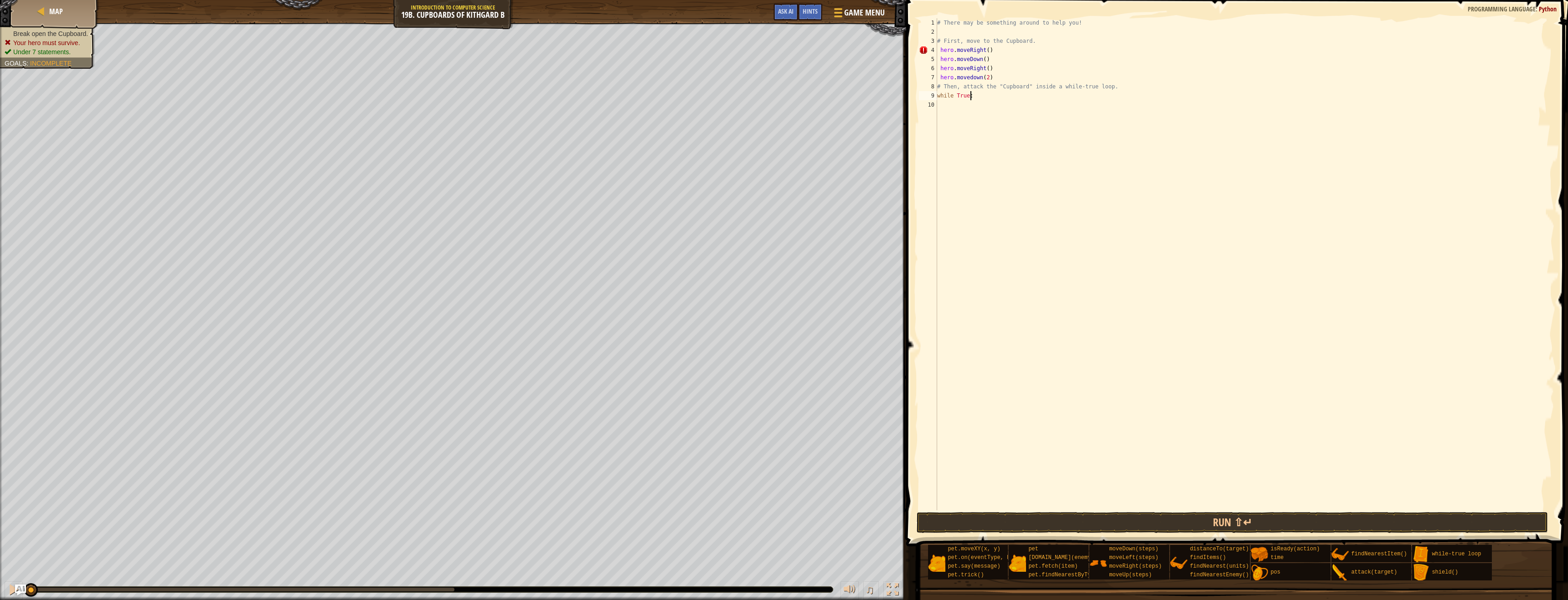
type textarea "\"
click at [1010, 51] on div "# There may be something around to help you! # First, move to the Cupboard. her…" at bounding box center [1244, 274] width 619 height 510
type textarea "hero.moveRight()"
click at [970, 110] on div "# There may be something around to help you! # First, move to the Cupboard. her…" at bounding box center [1244, 274] width 619 height 510
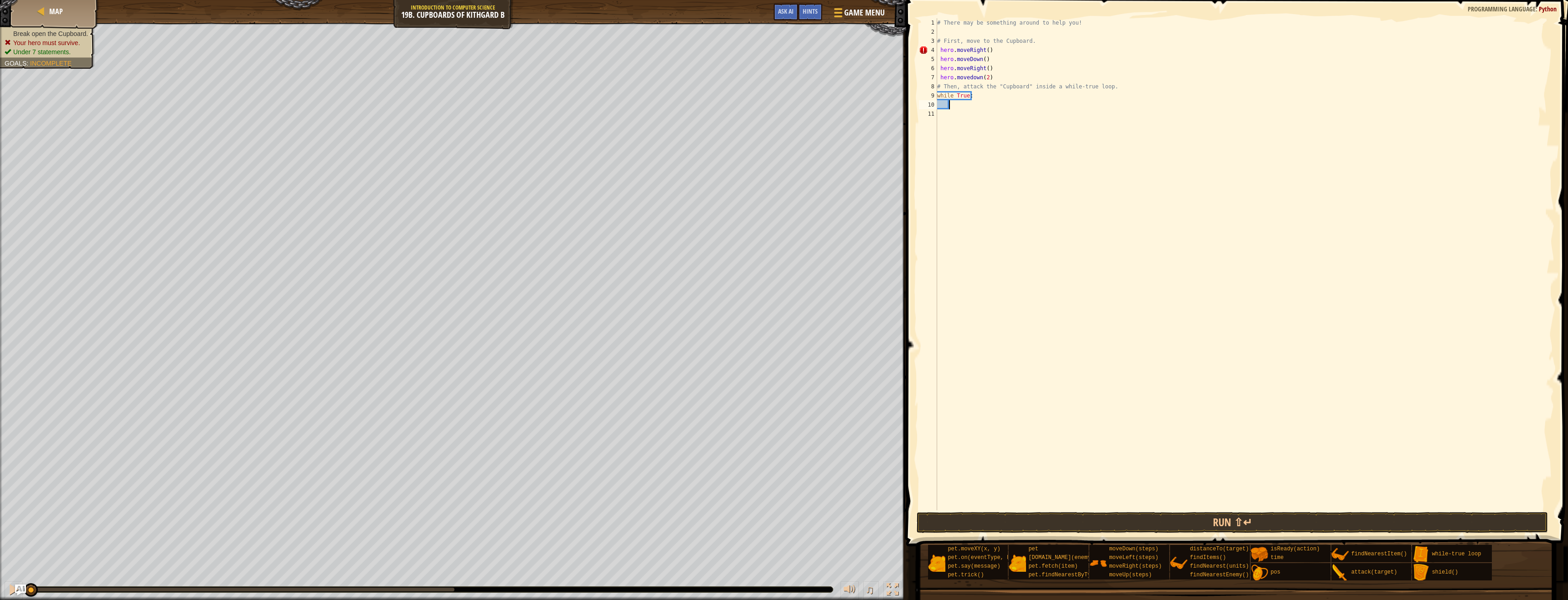
click at [984, 103] on div "# There may be something around to help you! # First, move to the Cupboard. her…" at bounding box center [1244, 274] width 619 height 510
type textarea "N"
type textarea "H"
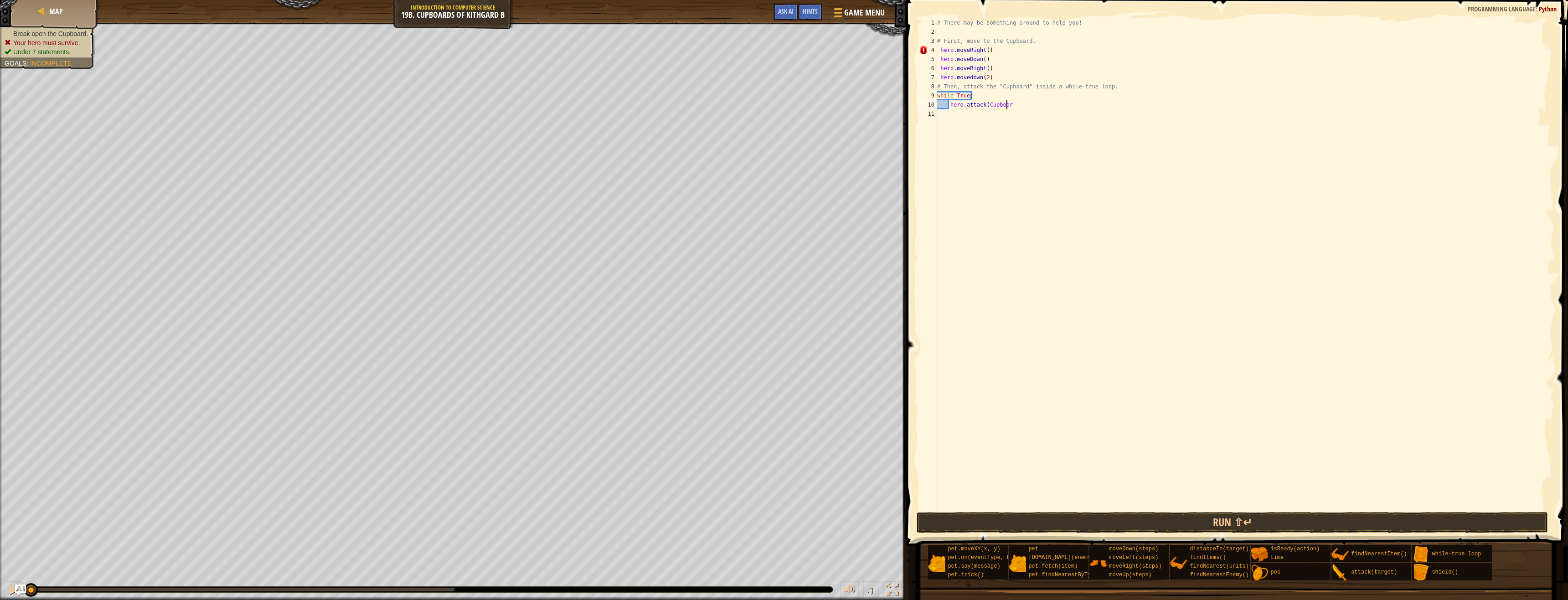
scroll to position [4, 6]
click at [1232, 517] on button "Run ⇧↵" at bounding box center [1232, 522] width 631 height 21
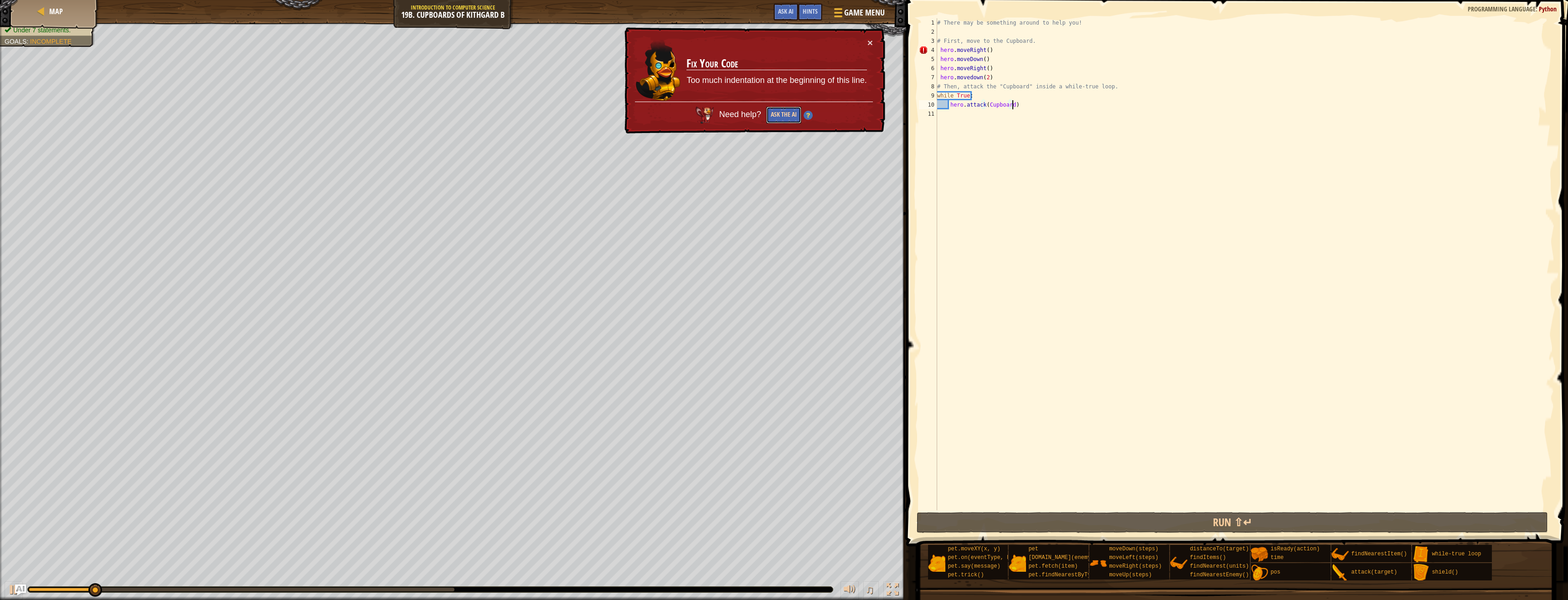
click at [776, 109] on button "Ask the AI" at bounding box center [783, 115] width 35 height 17
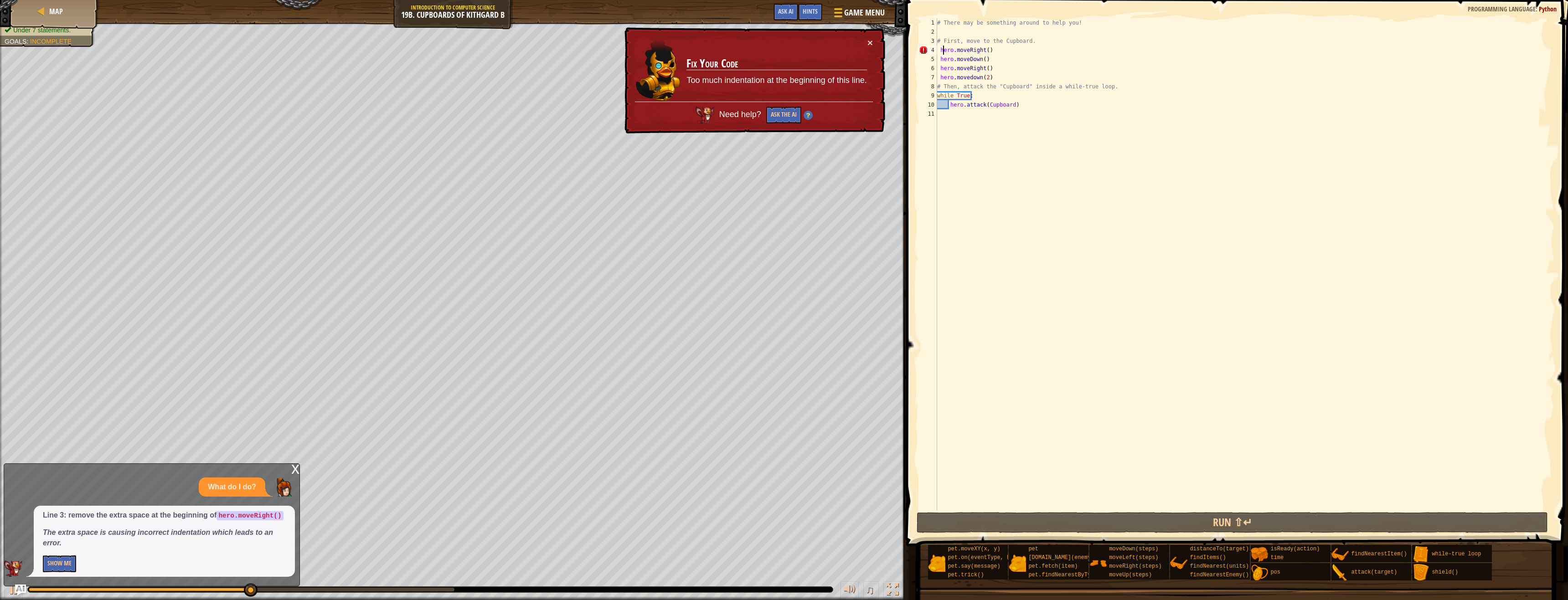
drag, startPoint x: 943, startPoint y: 51, endPoint x: 959, endPoint y: 78, distance: 31.4
click at [943, 52] on div "# There may be something around to help you! # First, move to the Cupboard. her…" at bounding box center [1244, 274] width 619 height 510
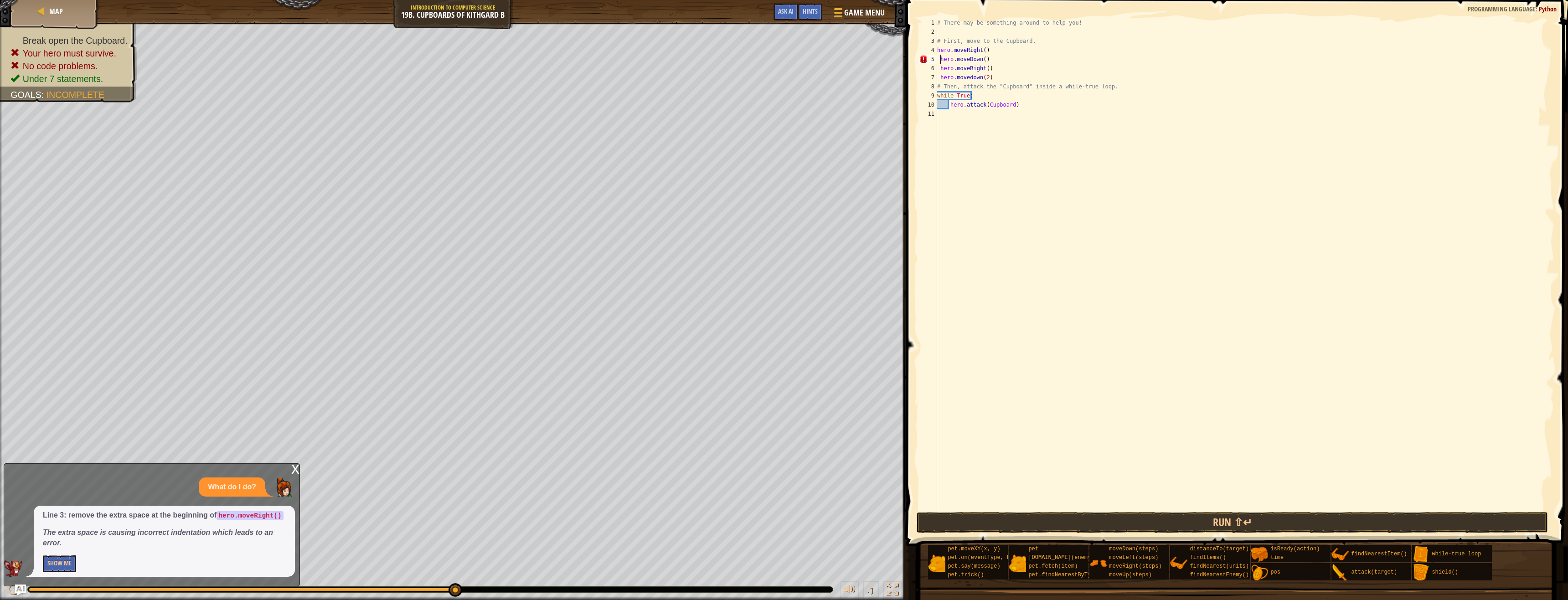
scroll to position [4, 3]
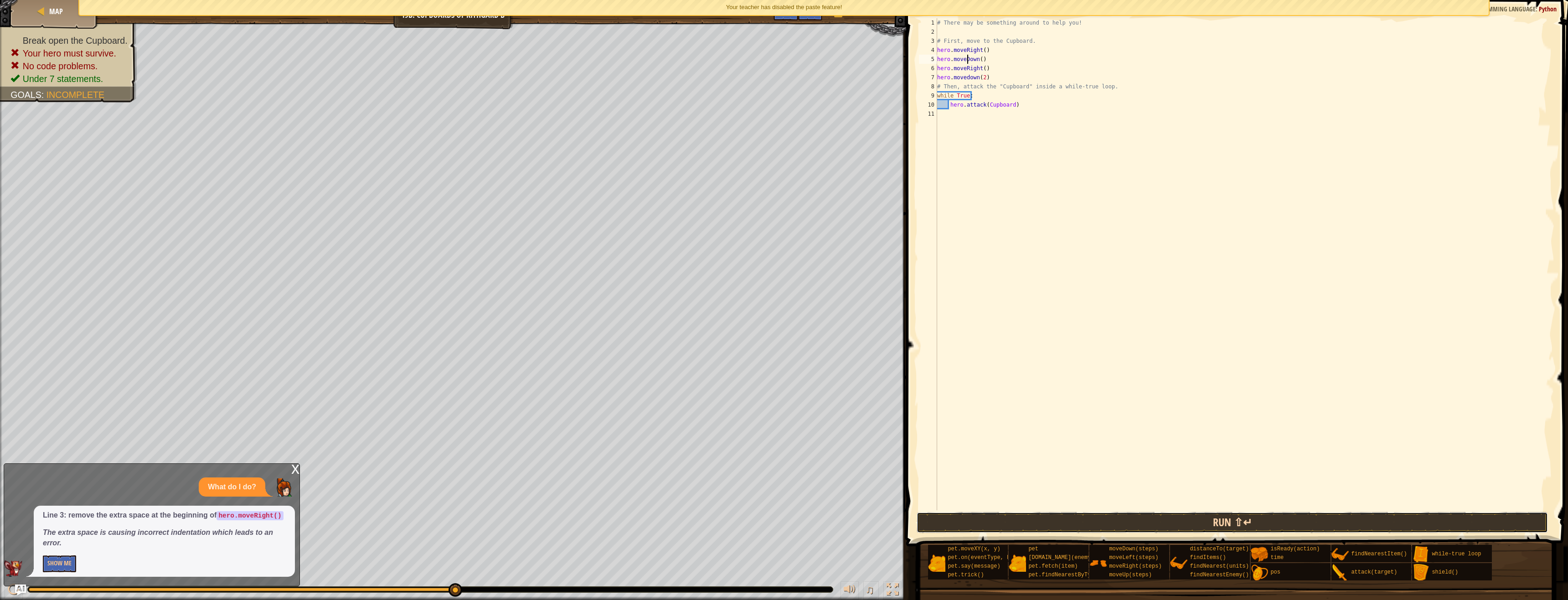
drag, startPoint x: 1239, startPoint y: 522, endPoint x: 1244, endPoint y: 527, distance: 7.1
click at [1244, 527] on button "Run ⇧↵" at bounding box center [1232, 522] width 631 height 21
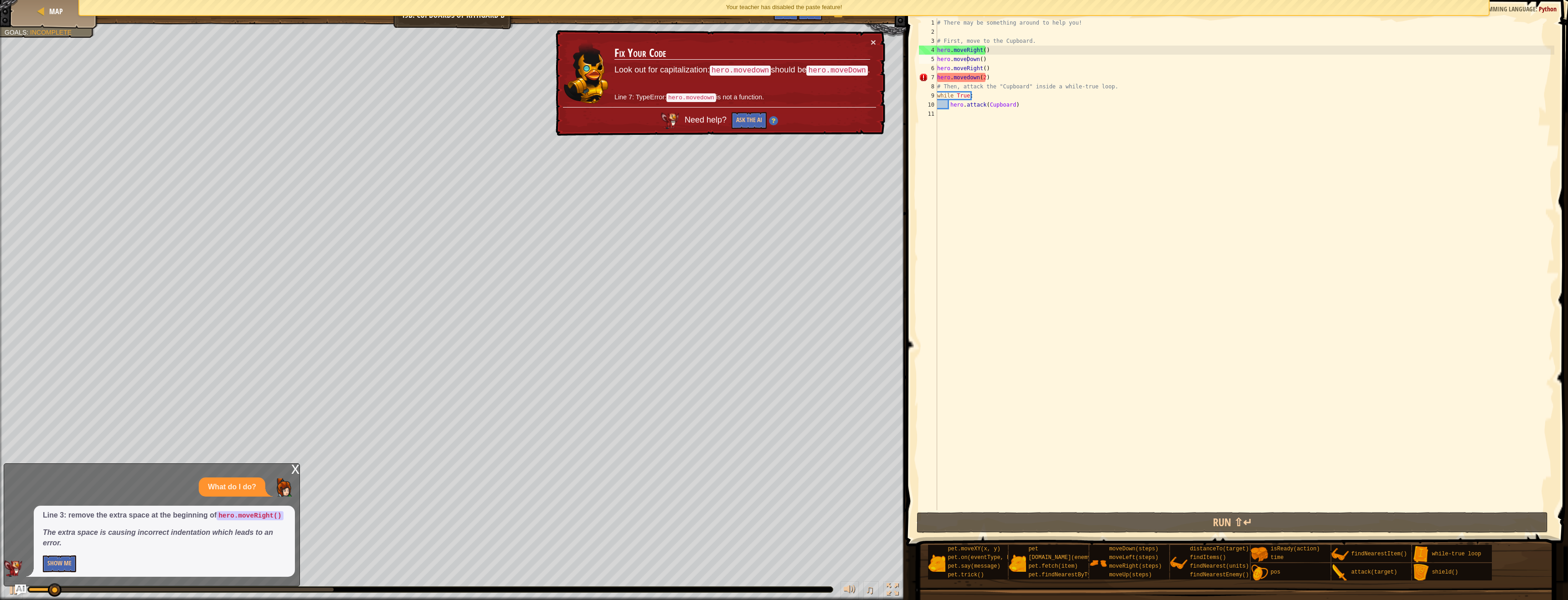
click at [1289, 6] on div "Your teacher has disabled the paste feature!" at bounding box center [783, 7] width 1409 height 15
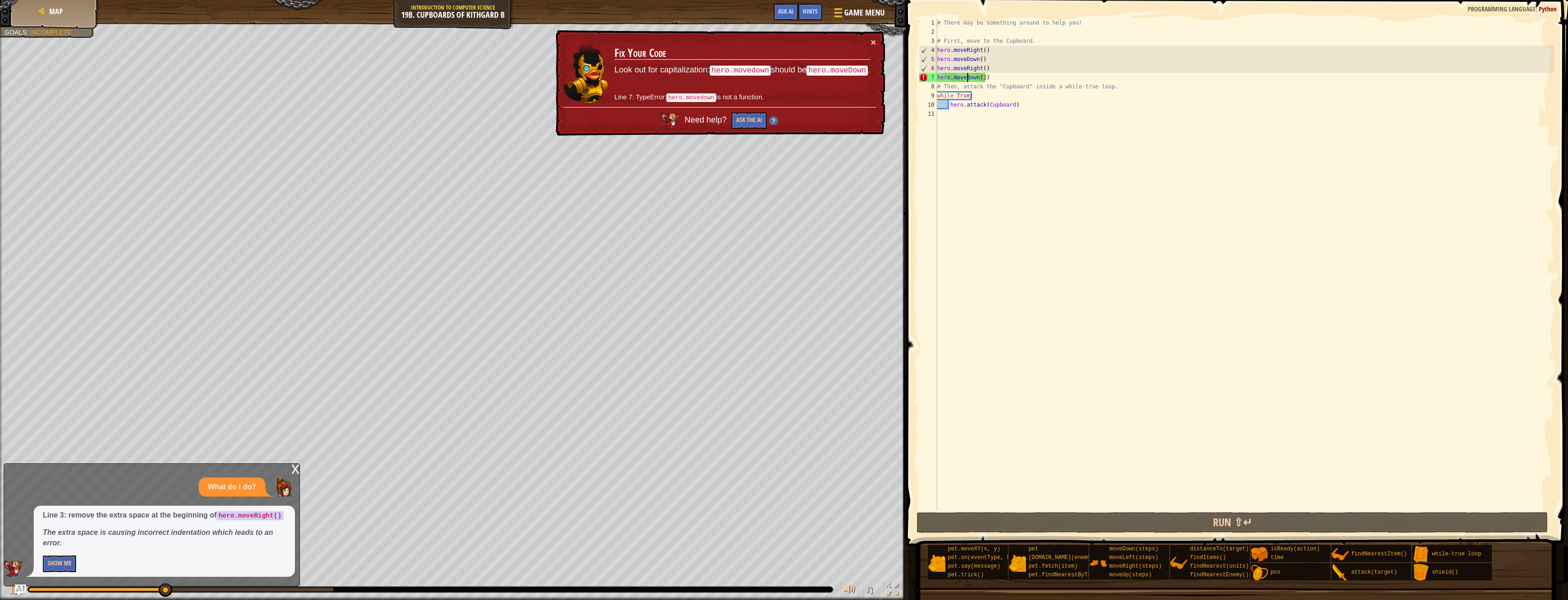
click at [968, 79] on div "# There may be something around to help you! # First, move to the Cupboard. her…" at bounding box center [1244, 274] width 619 height 510
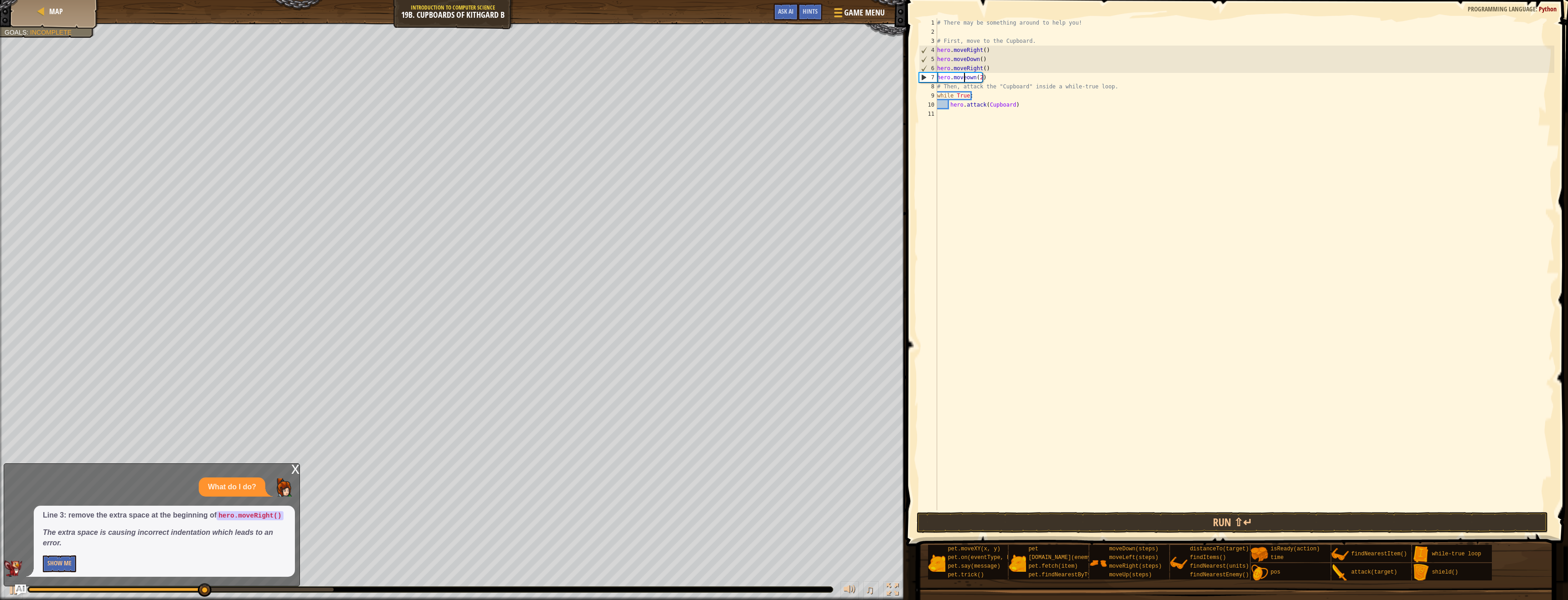
scroll to position [4, 2]
drag, startPoint x: 996, startPoint y: 98, endPoint x: 1031, endPoint y: 158, distance: 69.5
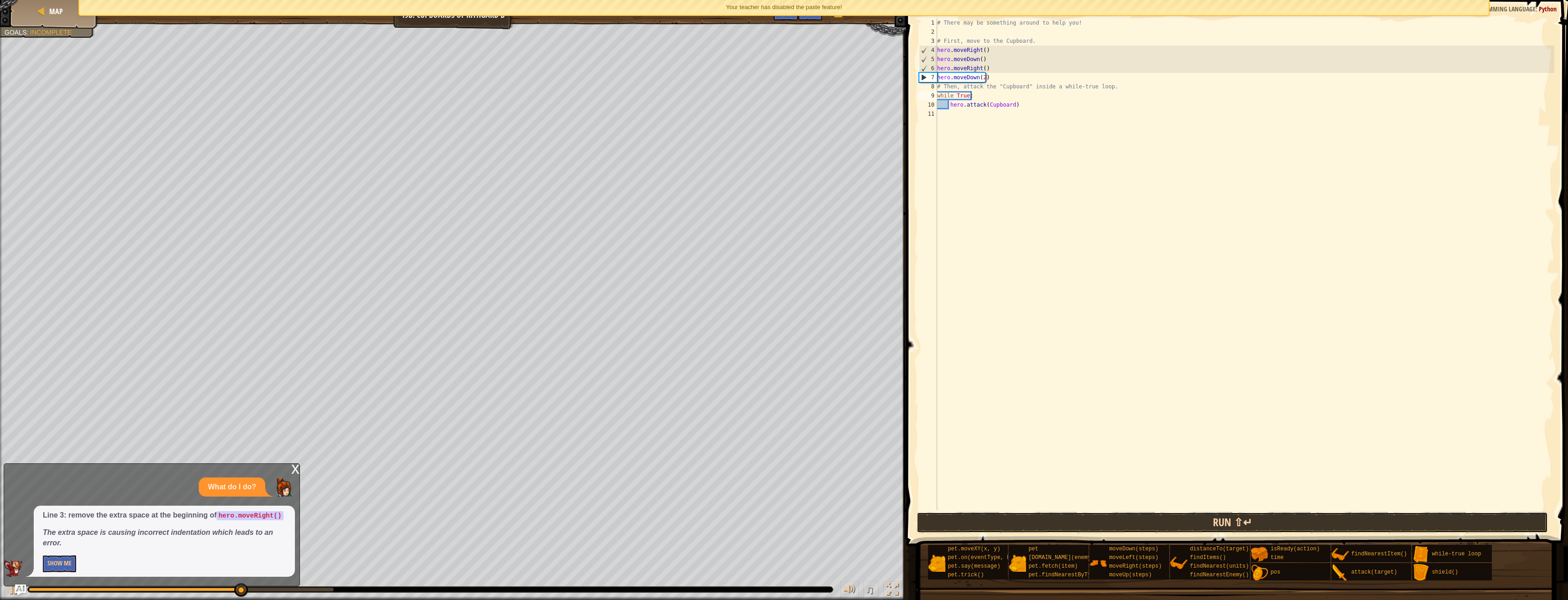
click at [1174, 522] on button "Run ⇧↵" at bounding box center [1232, 522] width 631 height 21
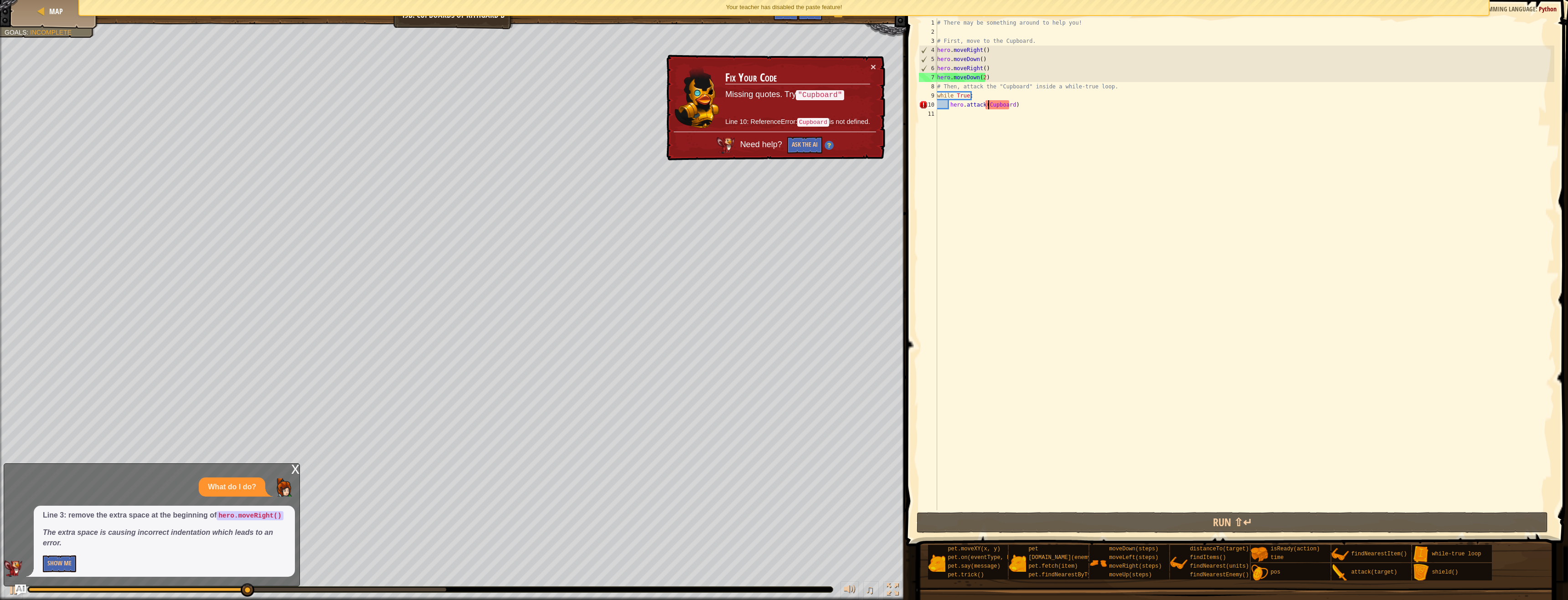
click at [989, 107] on div "# There may be something around to help you! # First, move to the Cupboard. her…" at bounding box center [1244, 274] width 619 height 510
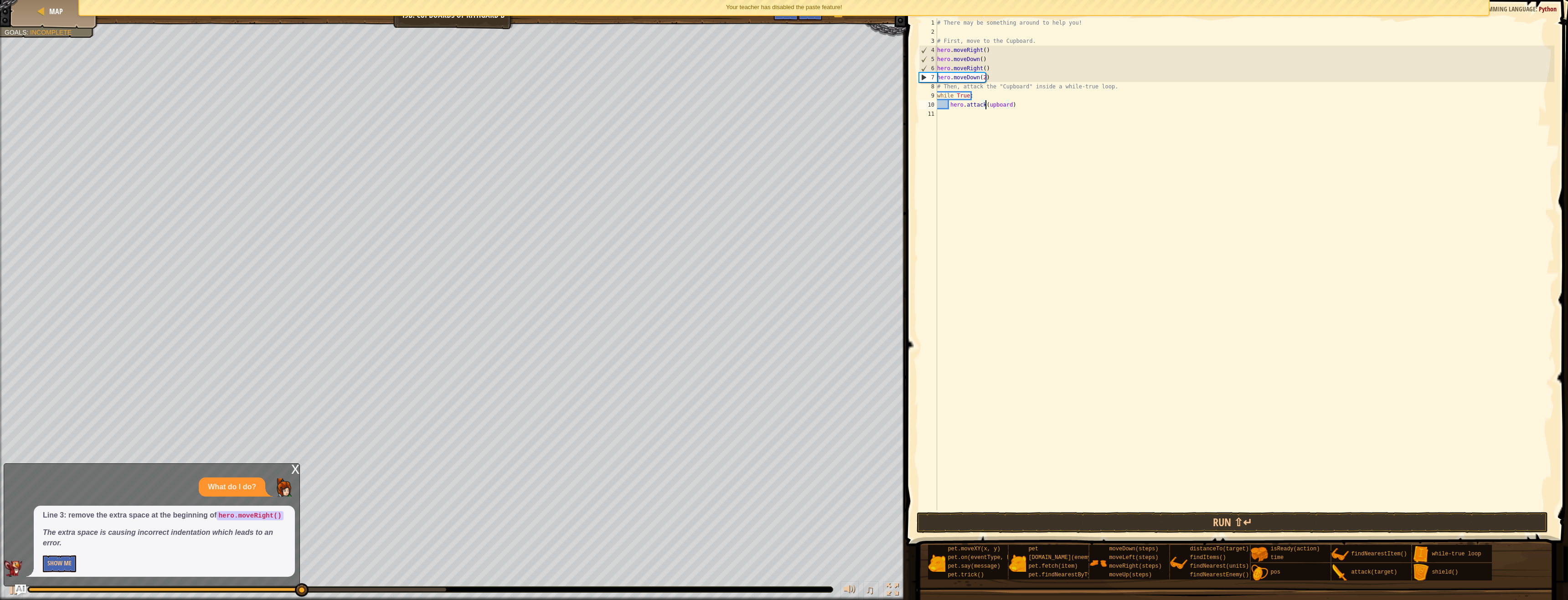
scroll to position [4, 4]
click at [1128, 522] on button "Run ⇧↵" at bounding box center [1232, 522] width 631 height 21
click at [1014, 108] on div "# There may be something around to help you! # First, move to the Cupboard. her…" at bounding box center [1244, 274] width 619 height 510
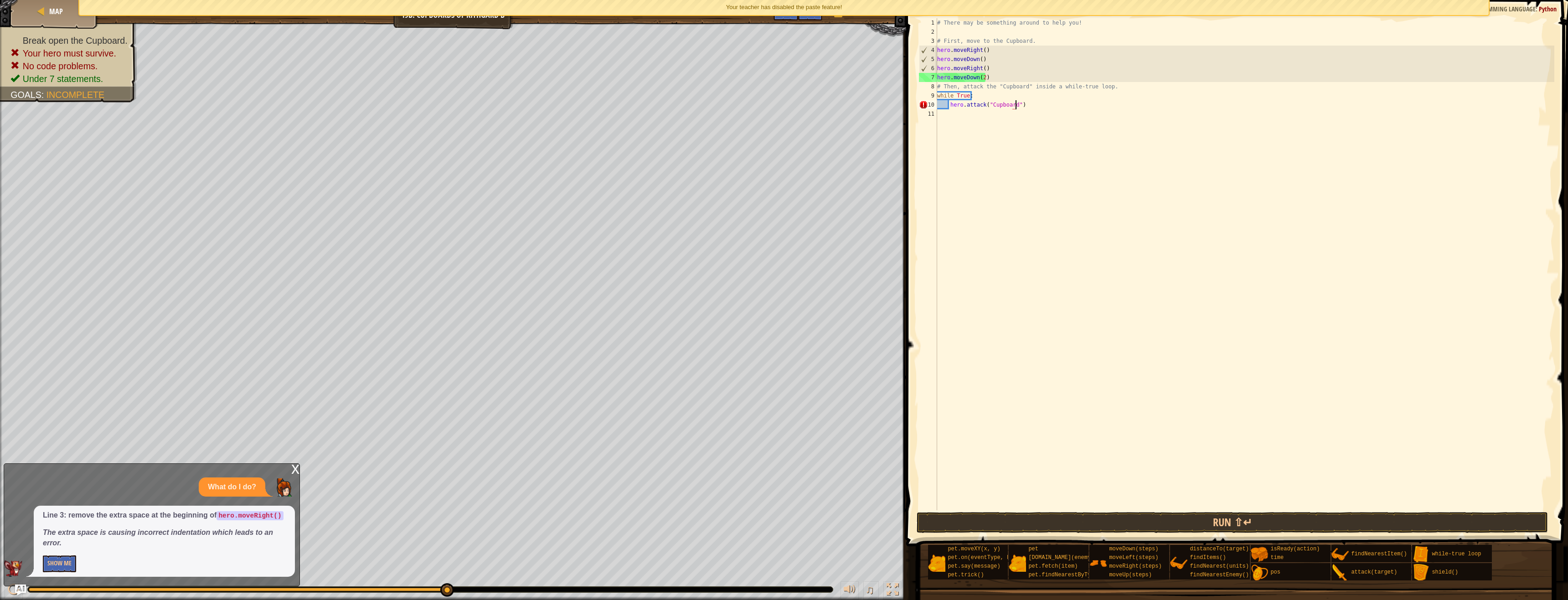
scroll to position [4, 6]
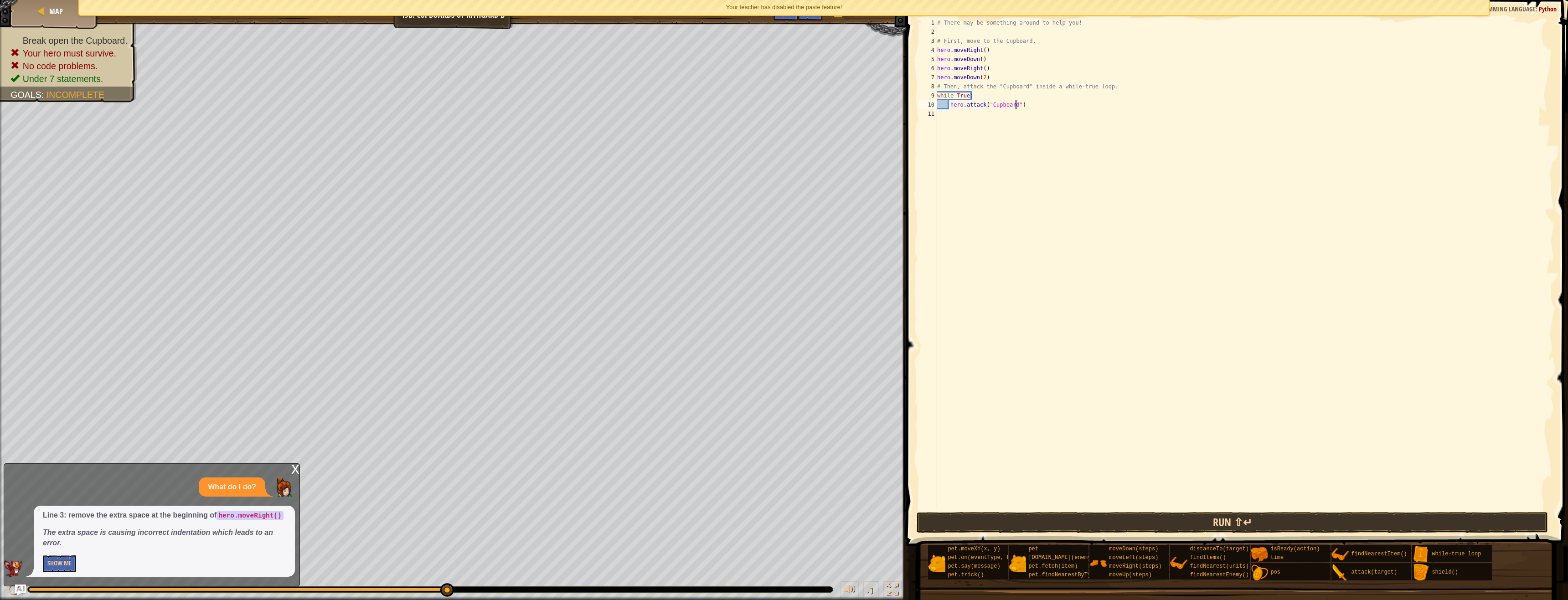
type textarea "hero.attack("Cupboard")"
click at [1259, 514] on button "Run ⇧↵" at bounding box center [1232, 522] width 631 height 21
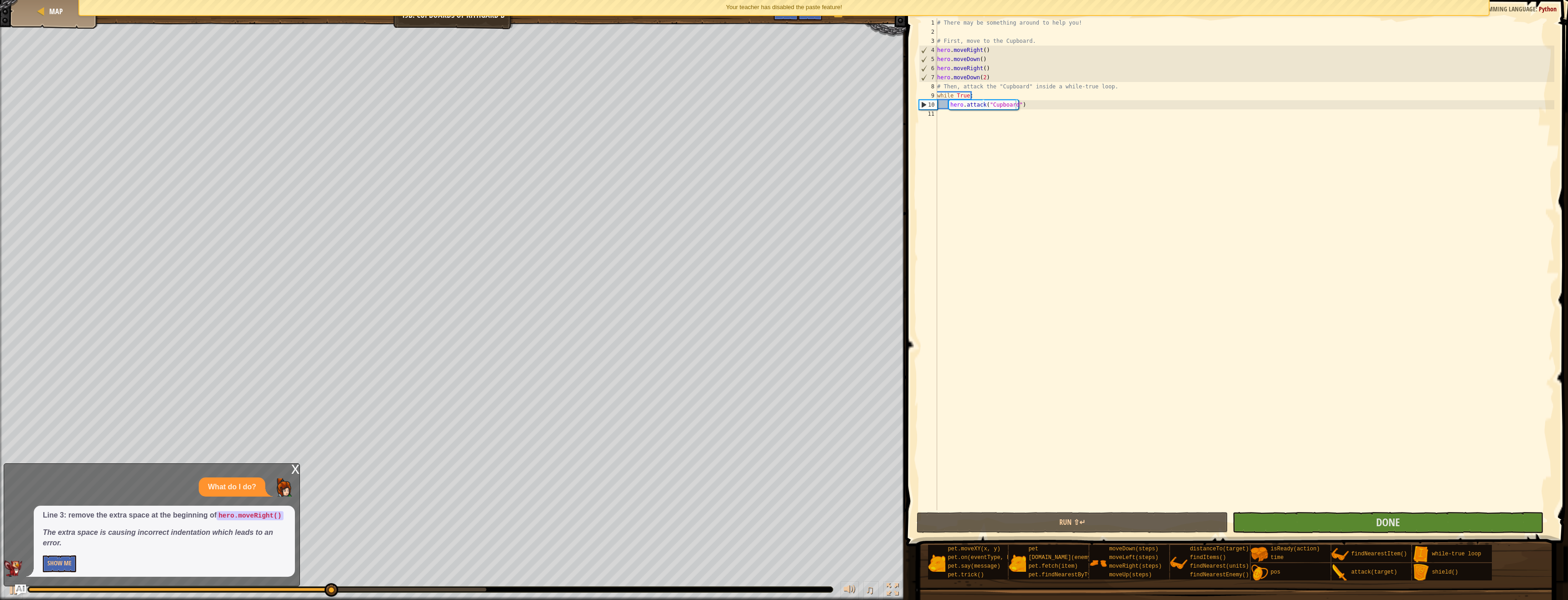
click at [289, 467] on div "x What do I do? Line 3: remove the extra space at the beginning of hero.moveRig…" at bounding box center [152, 524] width 296 height 123
click at [293, 466] on div "x" at bounding box center [296, 468] width 9 height 9
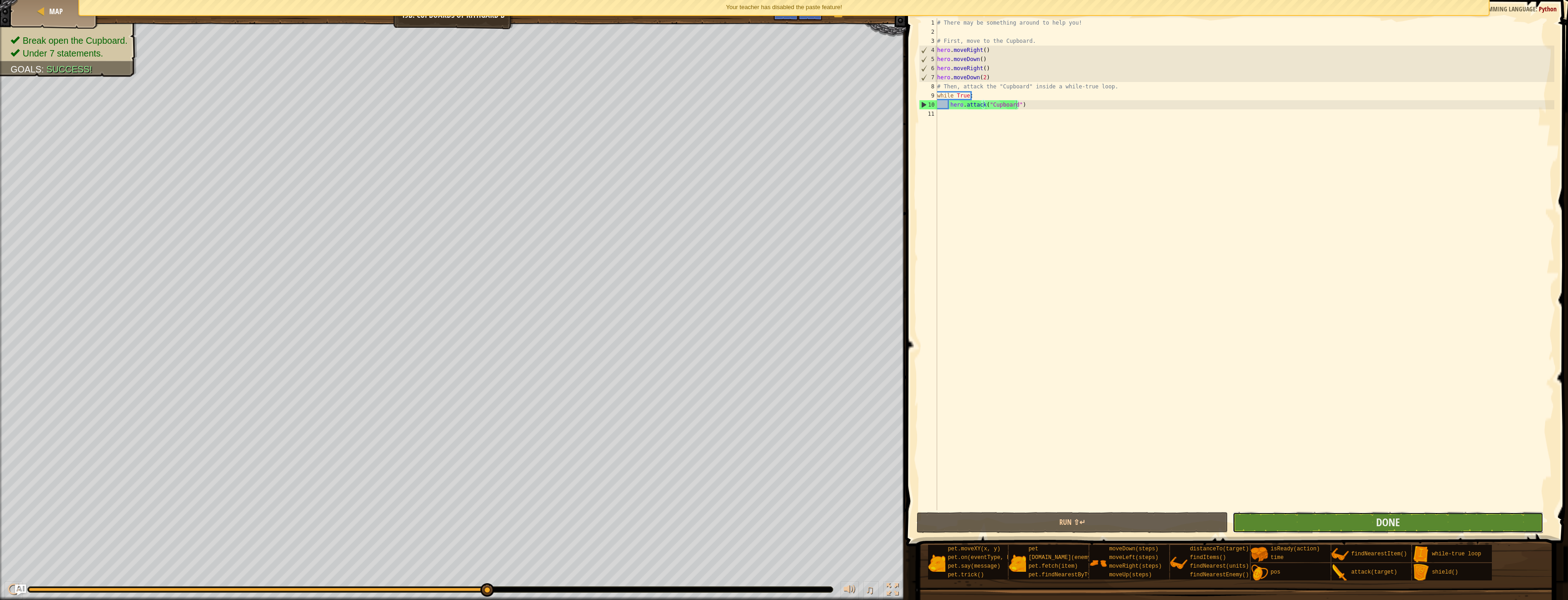
click at [1372, 522] on button "Done" at bounding box center [1388, 522] width 311 height 21
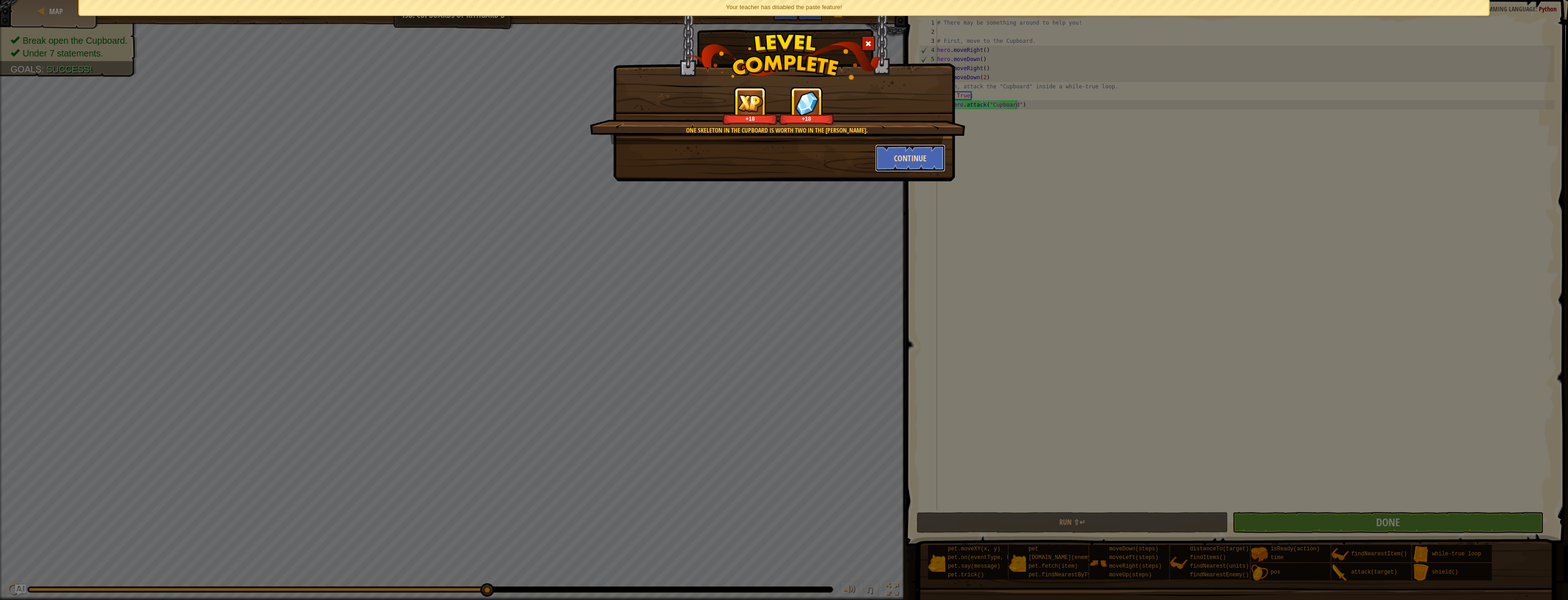
click at [899, 162] on button "Continue" at bounding box center [910, 158] width 71 height 27
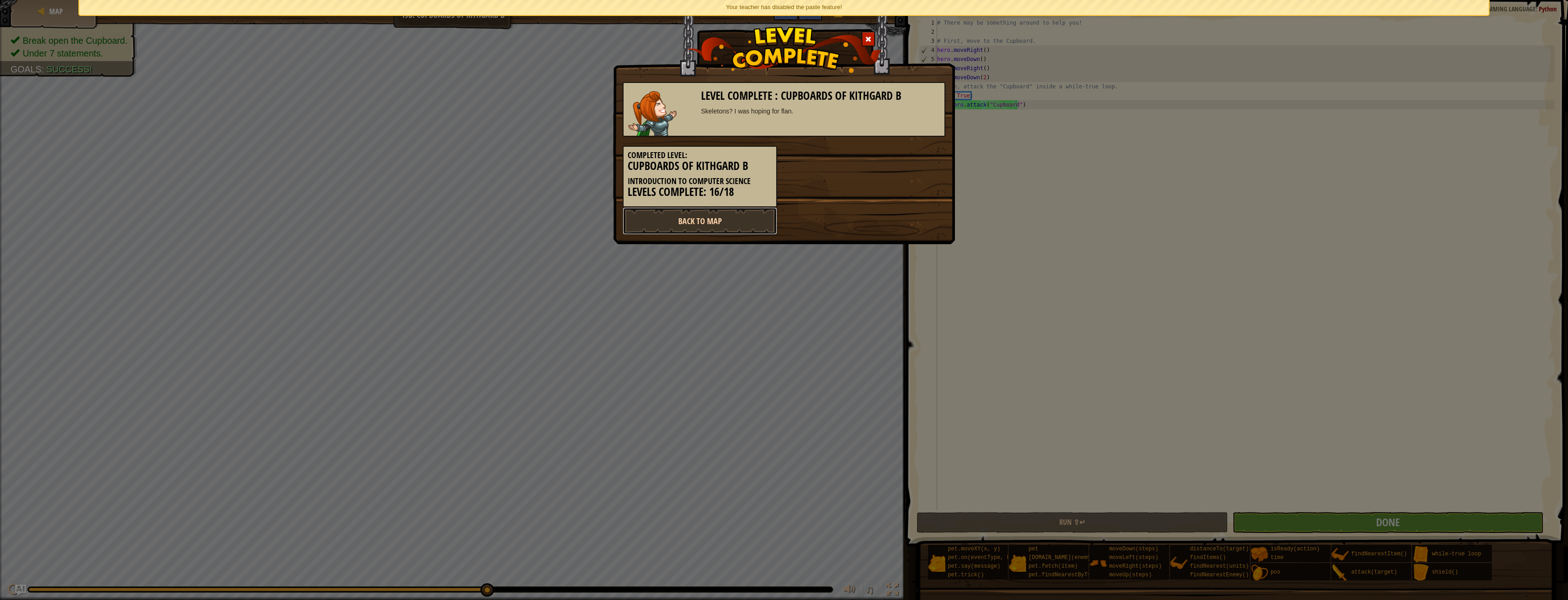
click at [693, 214] on link "Back to Map" at bounding box center [699, 221] width 155 height 27
